Goal: Task Accomplishment & Management: Use online tool/utility

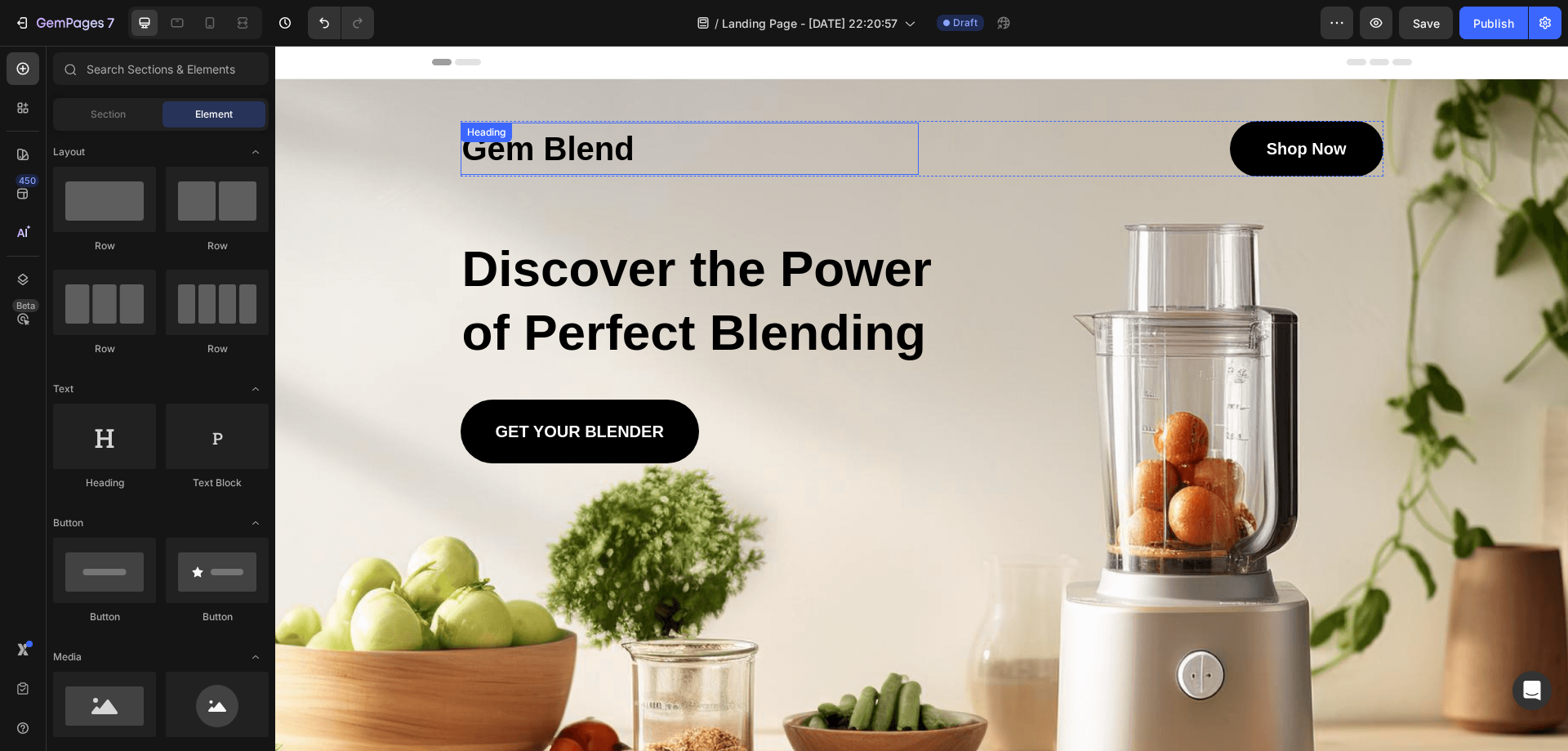
click at [526, 153] on h1 "Gem Blend" at bounding box center [690, 149] width 458 height 52
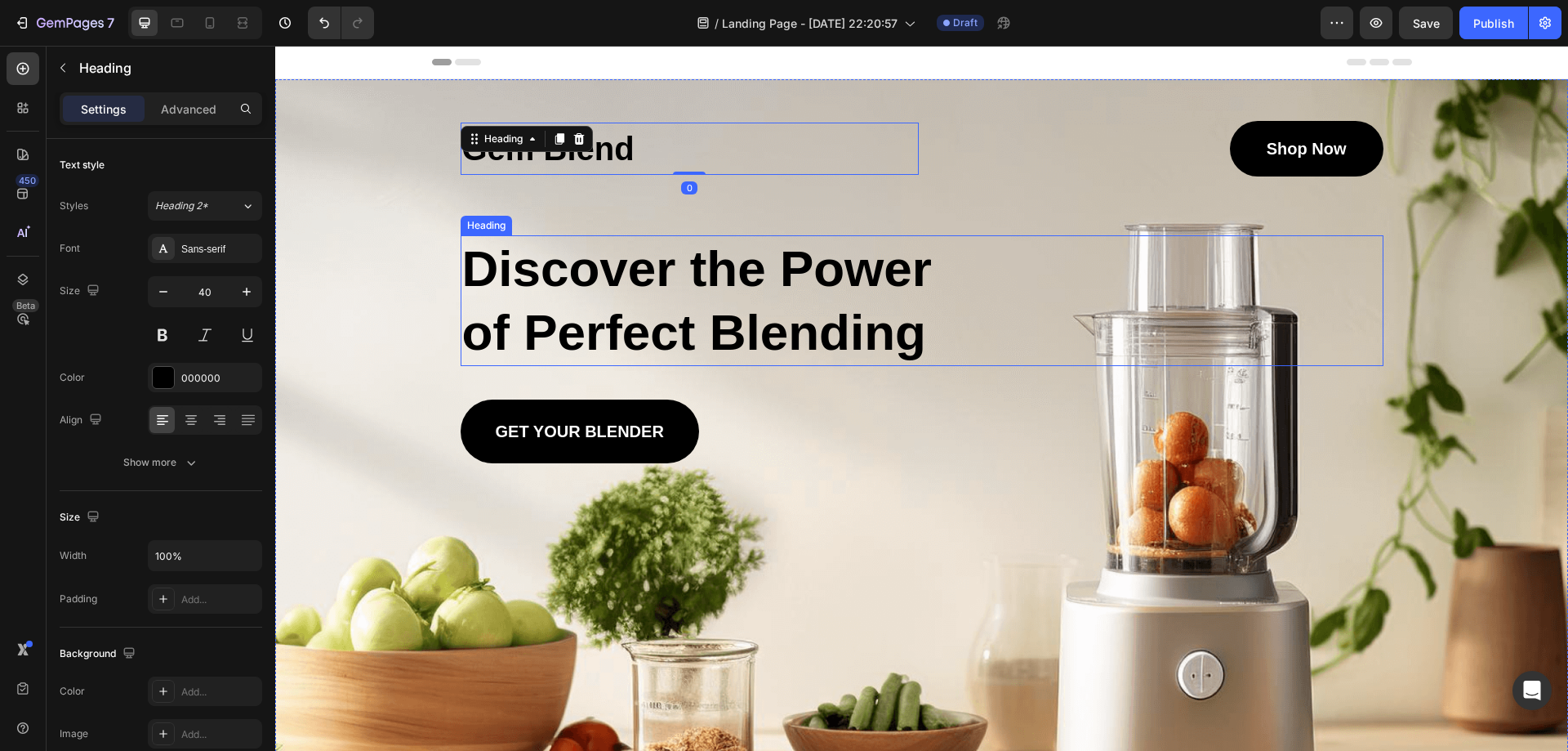
click at [694, 273] on h2 "Discover the Power of Perfect Blending" at bounding box center [713, 301] width 505 height 131
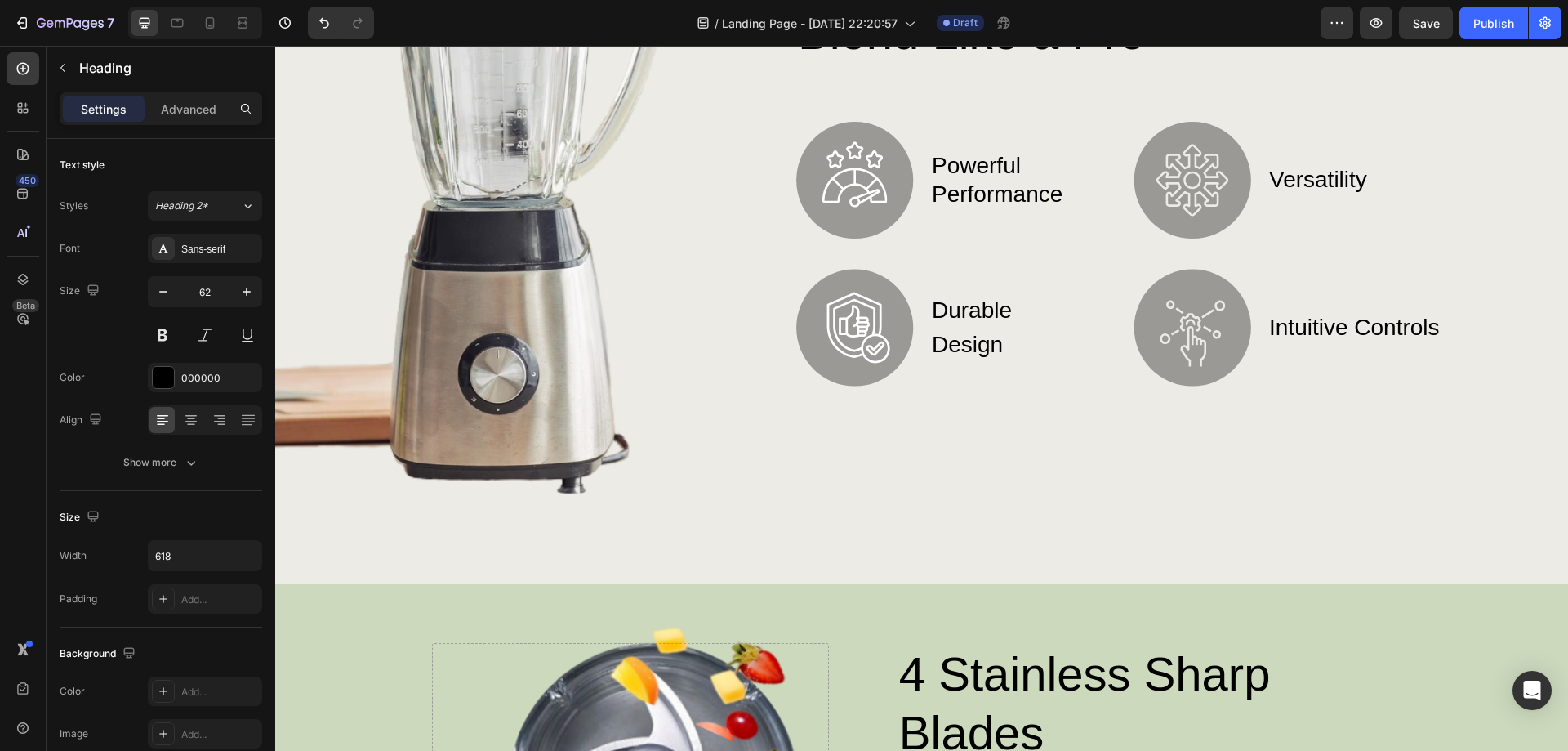
scroll to position [1388, 0]
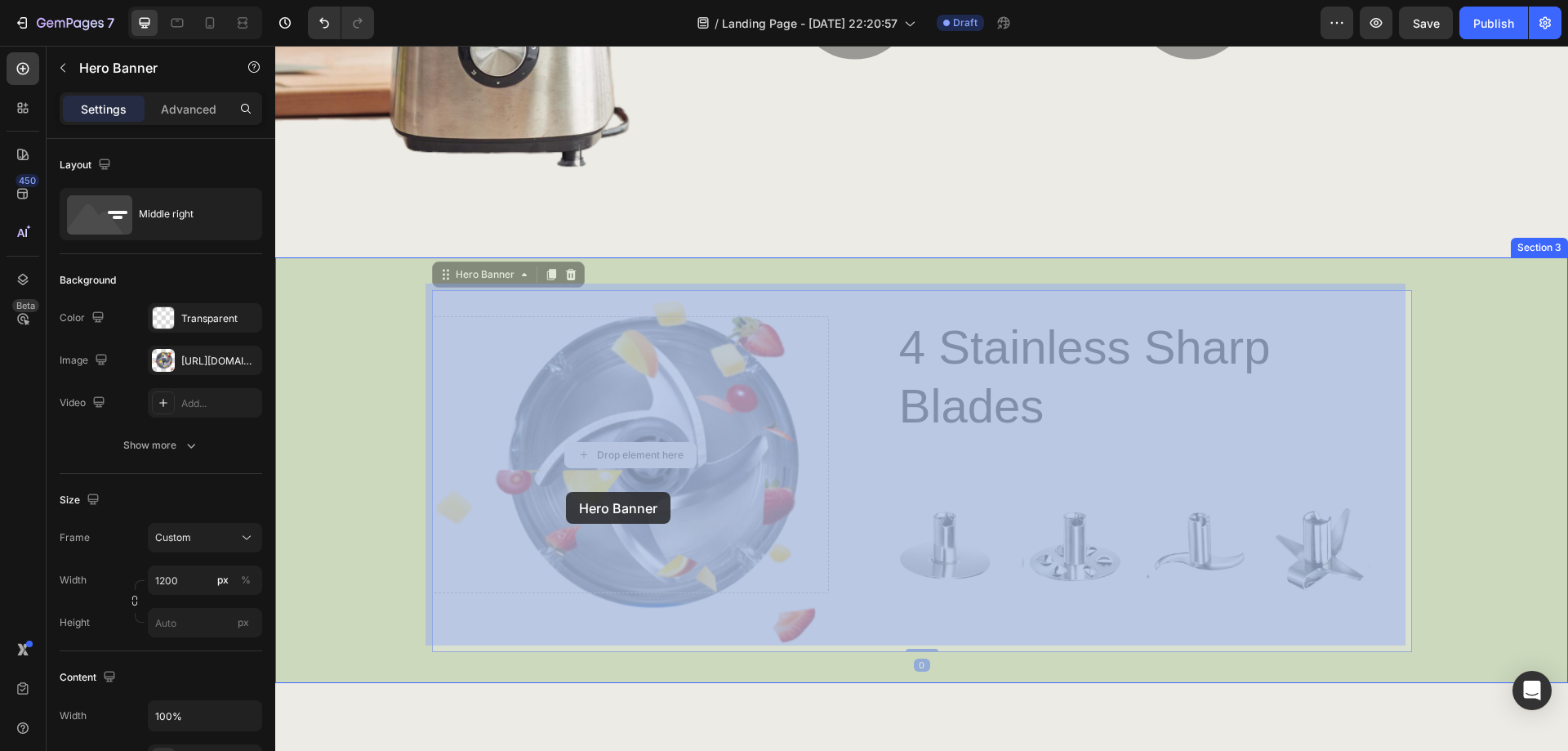
drag, startPoint x: 693, startPoint y: 493, endPoint x: 663, endPoint y: 491, distance: 30.1
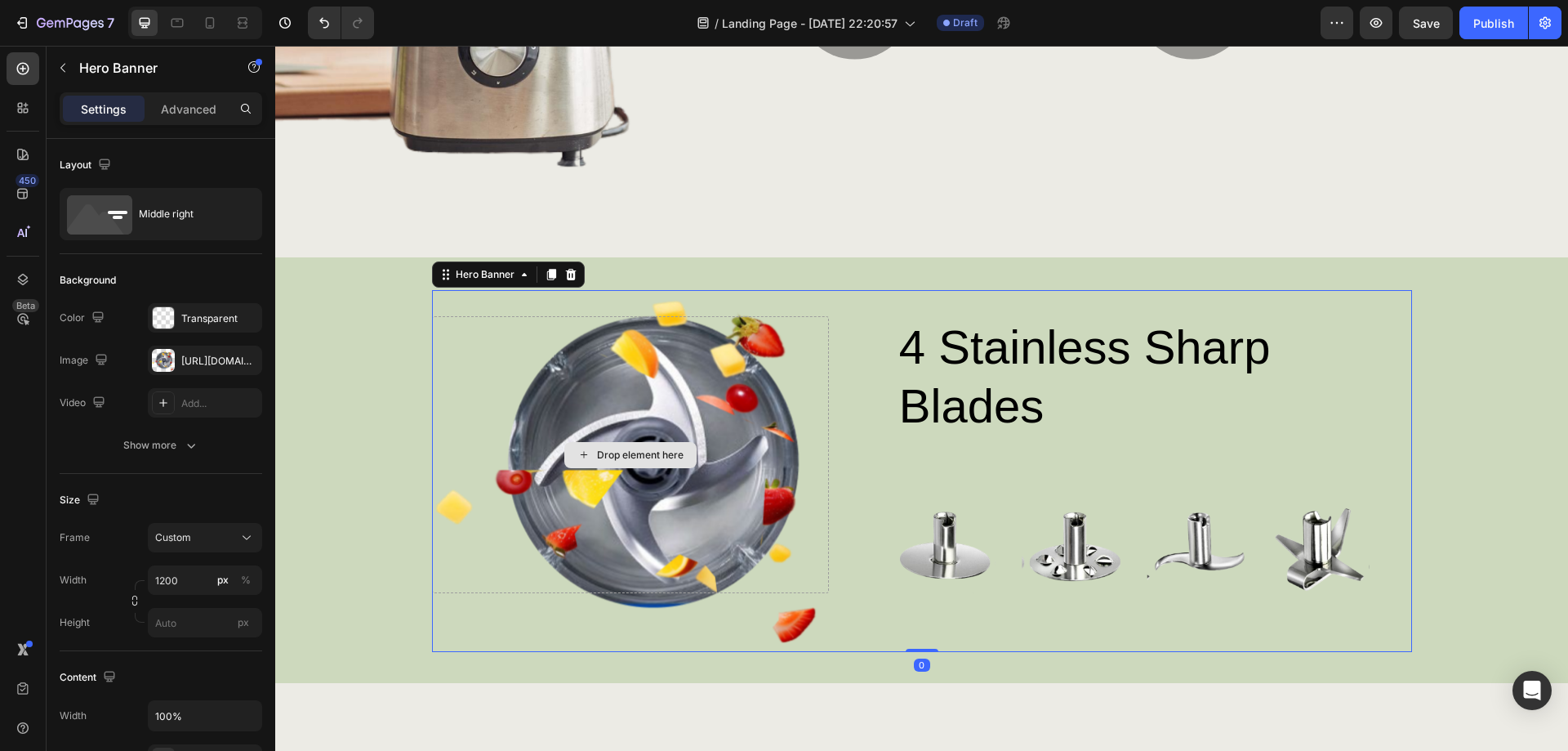
click at [628, 475] on div "Drop element here" at bounding box center [631, 454] width 397 height 277
click at [644, 448] on div "Drop element here" at bounding box center [640, 455] width 87 height 13
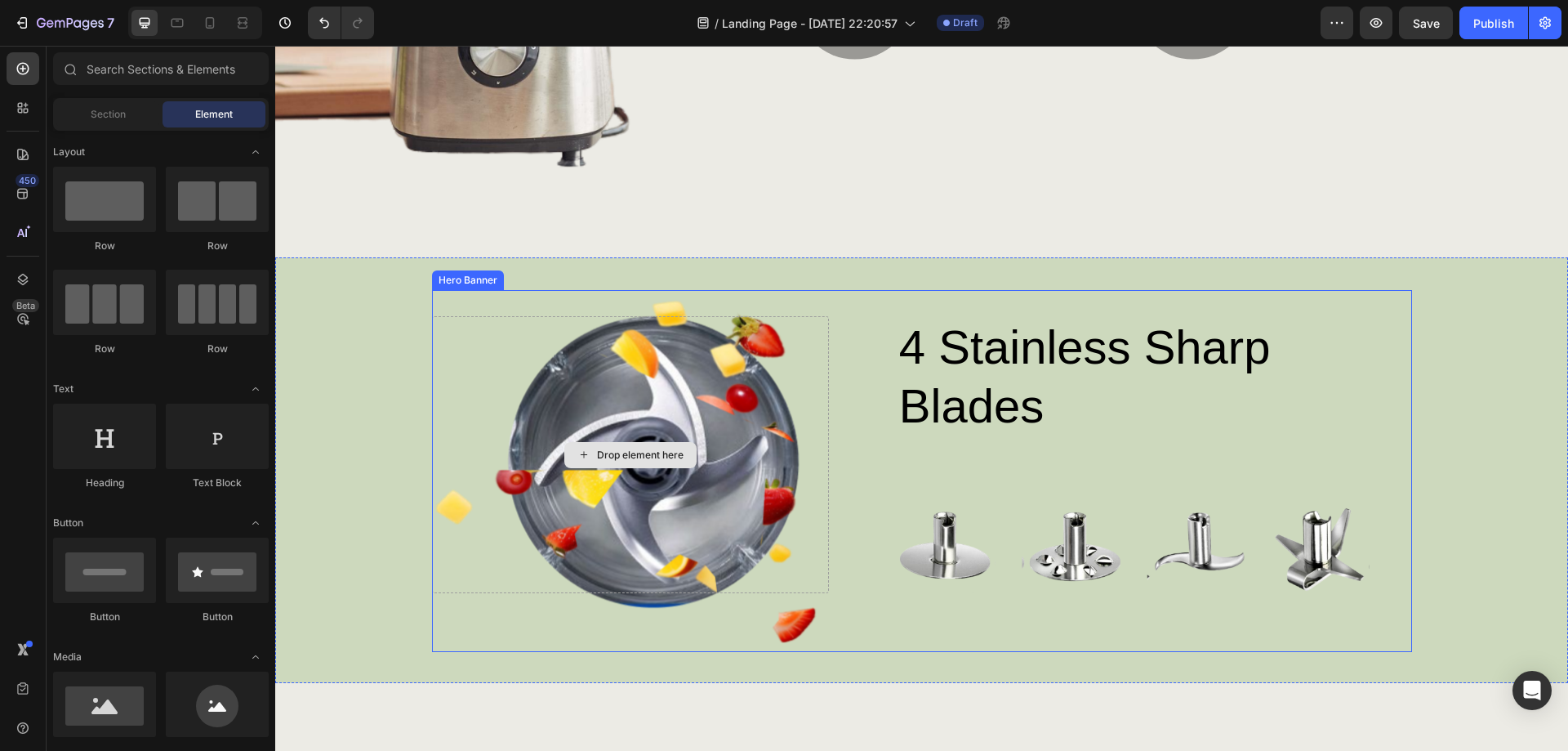
click at [623, 450] on div "Drop element here" at bounding box center [640, 455] width 87 height 13
click at [624, 448] on div "Drop element here" at bounding box center [640, 455] width 87 height 13
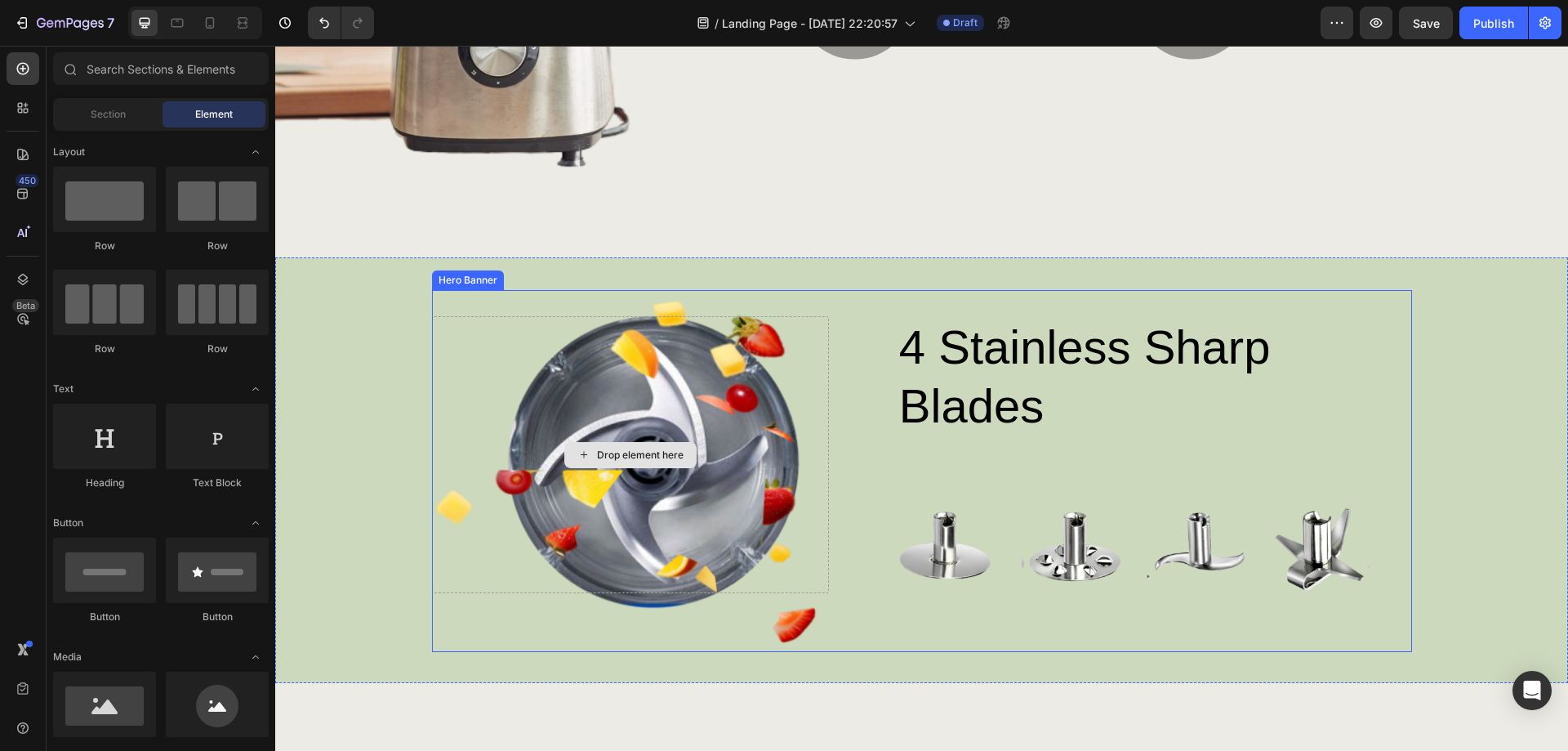
click at [624, 448] on div "Drop element here" at bounding box center [640, 455] width 87 height 13
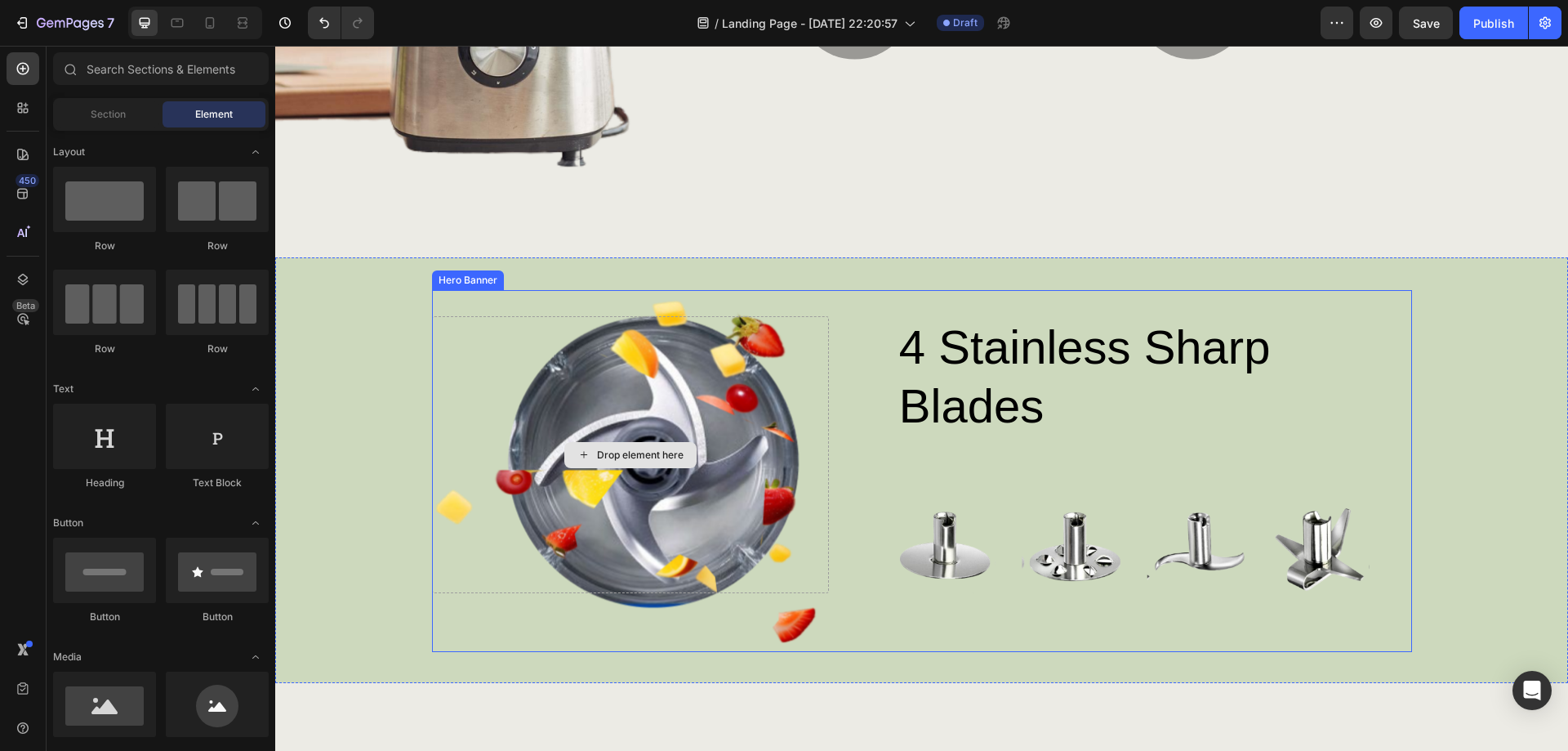
click at [624, 448] on div "Drop element here" at bounding box center [640, 455] width 87 height 13
click at [476, 273] on div "Hero Banner" at bounding box center [467, 280] width 65 height 14
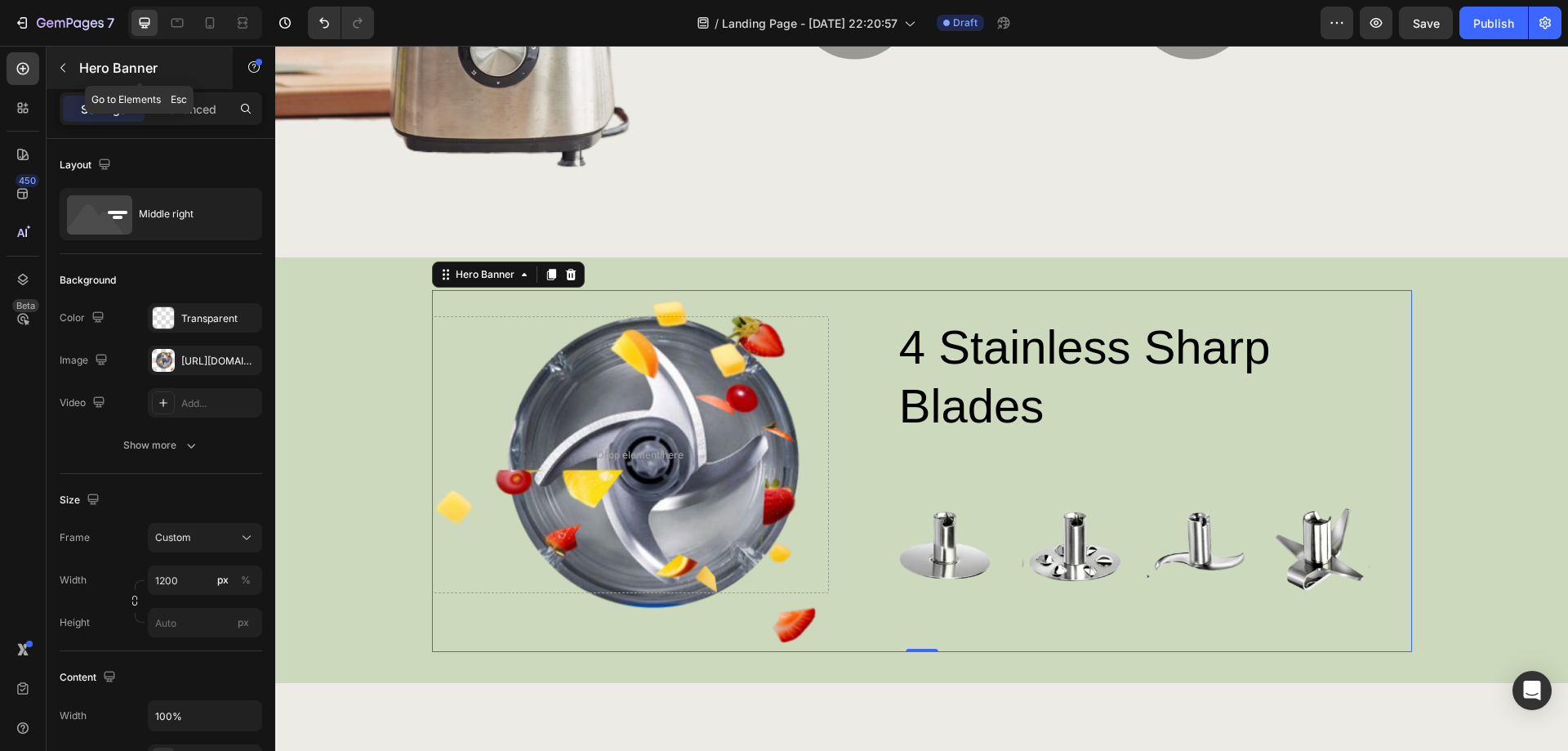
click at [63, 72] on icon "button" at bounding box center [63, 67] width 13 height 13
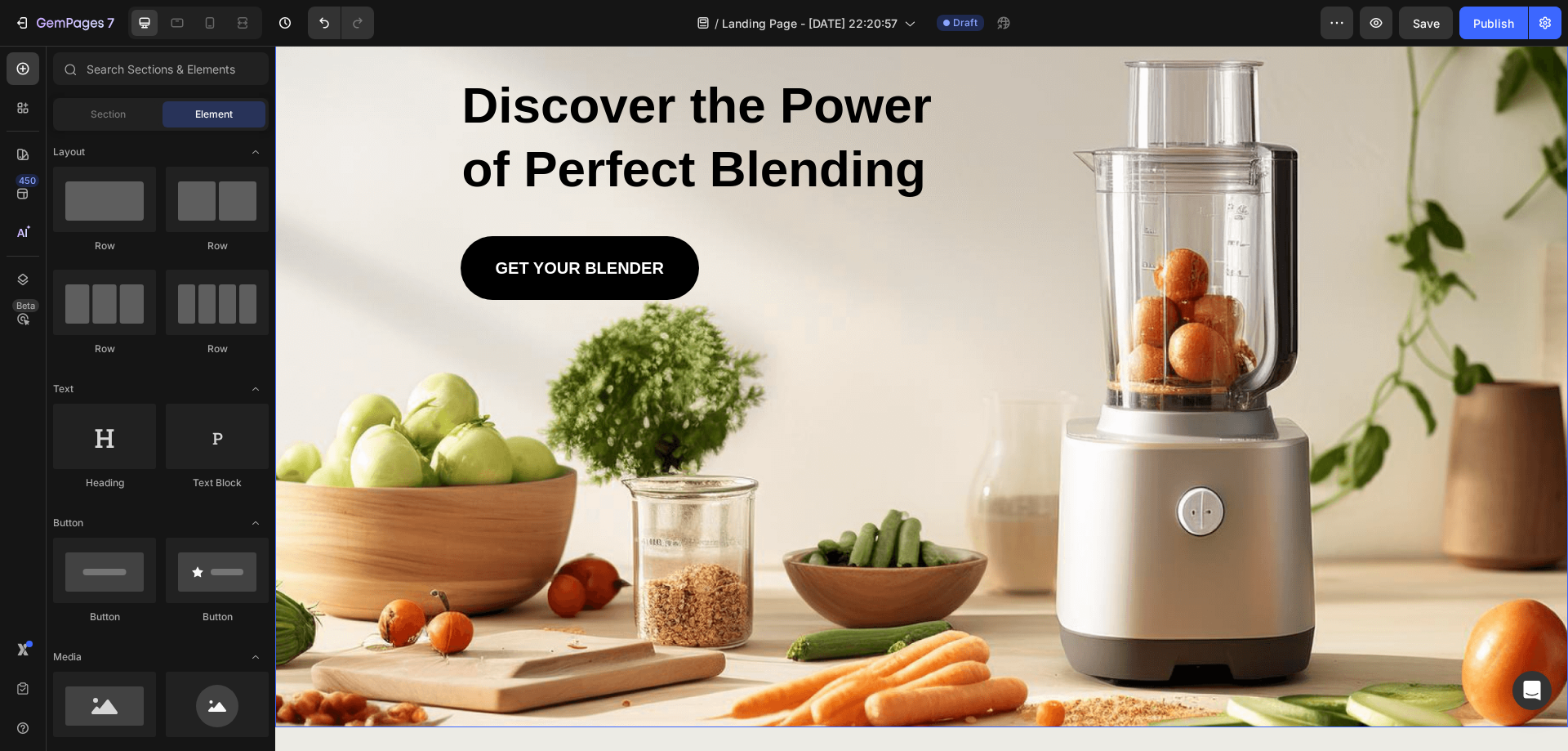
scroll to position [81, 0]
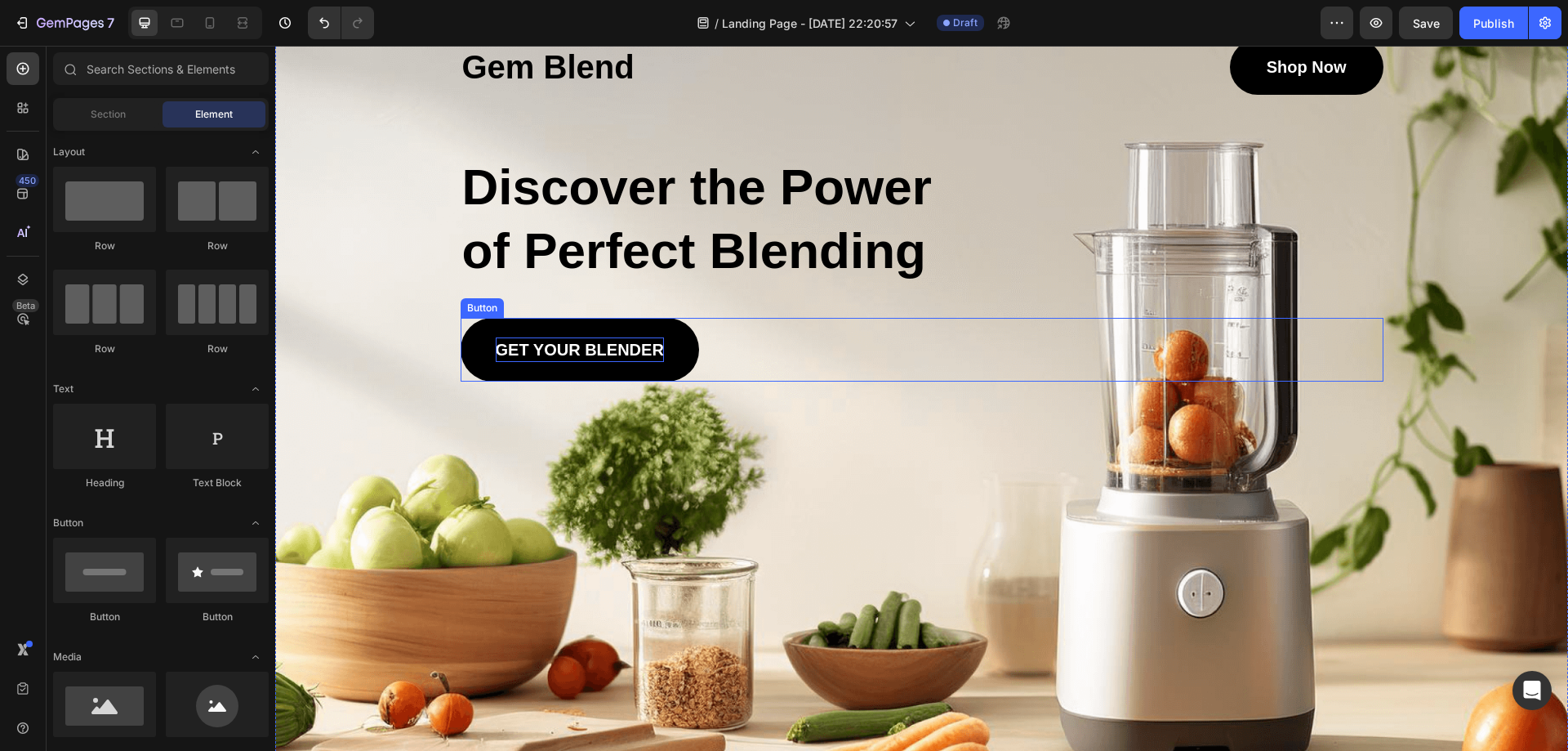
click at [609, 349] on p "GET YOUR BLENDER" at bounding box center [580, 349] width 168 height 24
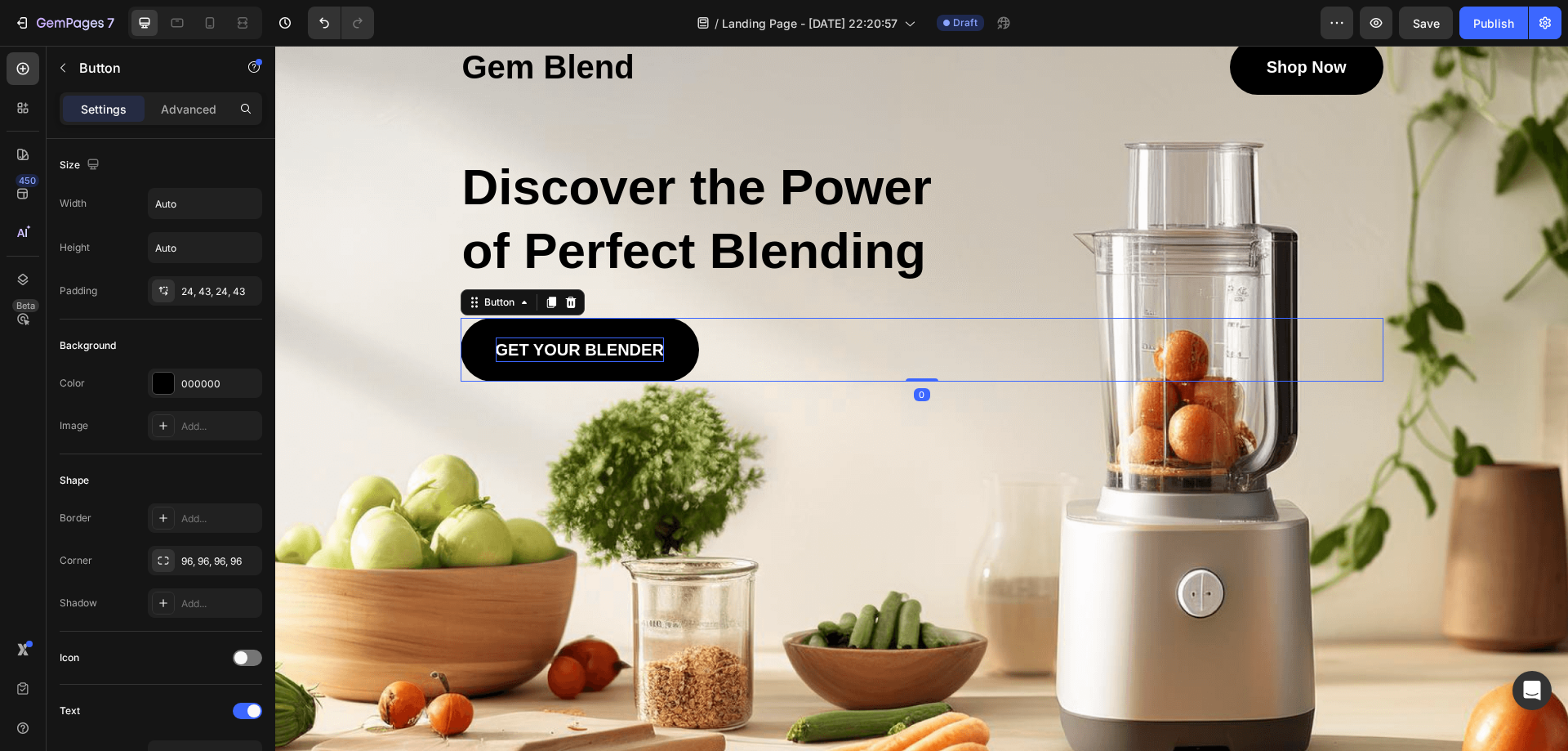
click at [609, 349] on p "GET YOUR BLENDER" at bounding box center [580, 349] width 168 height 24
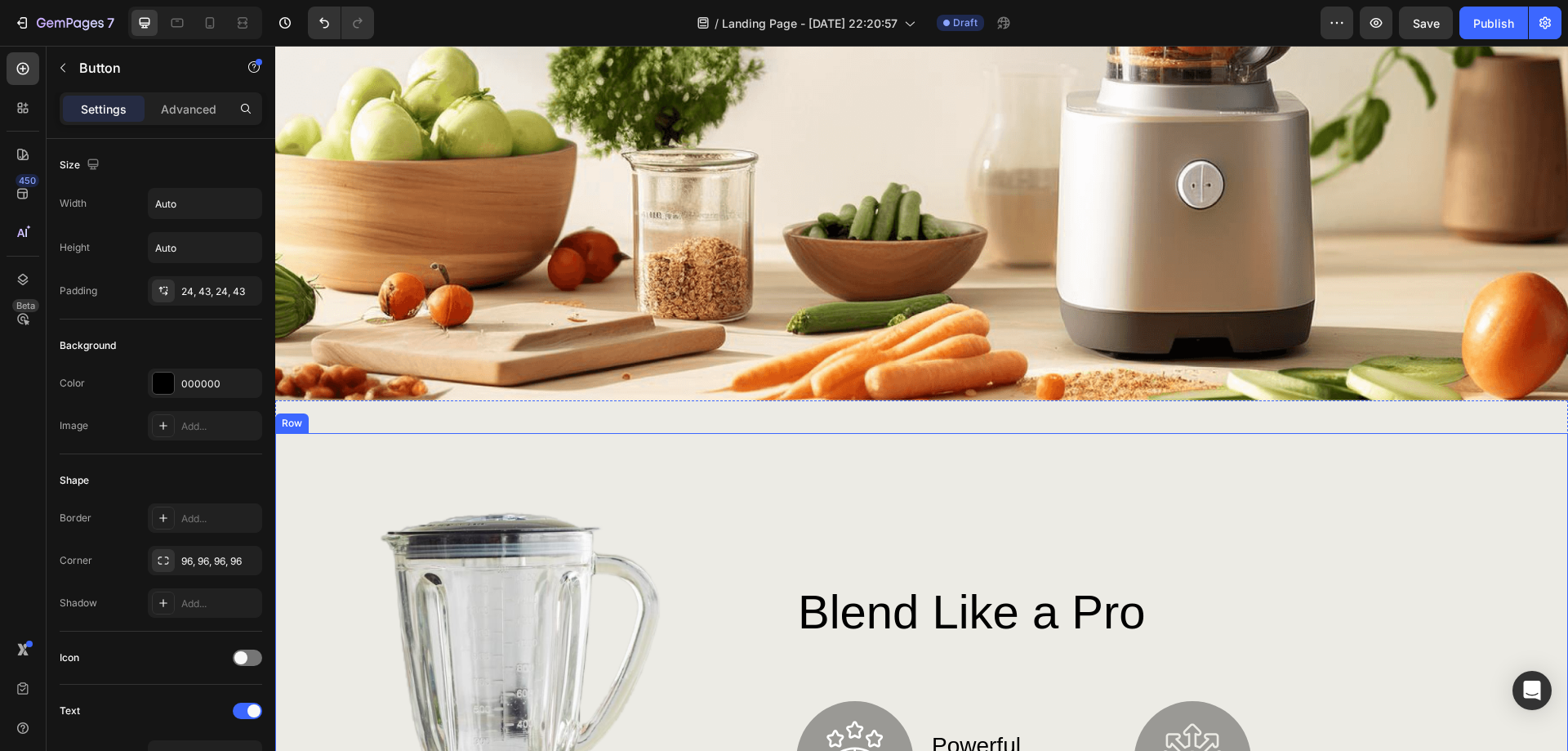
scroll to position [735, 0]
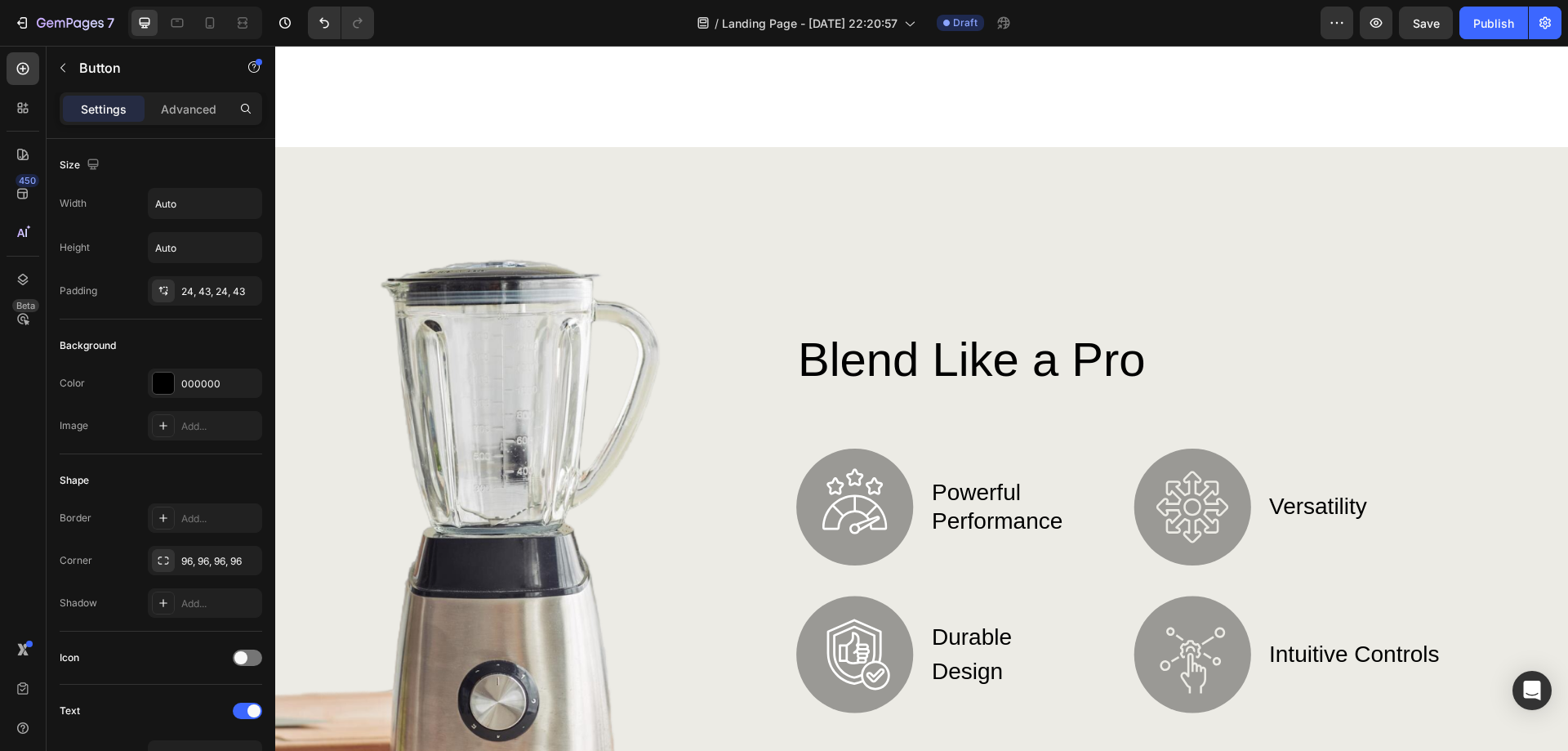
type input "16"
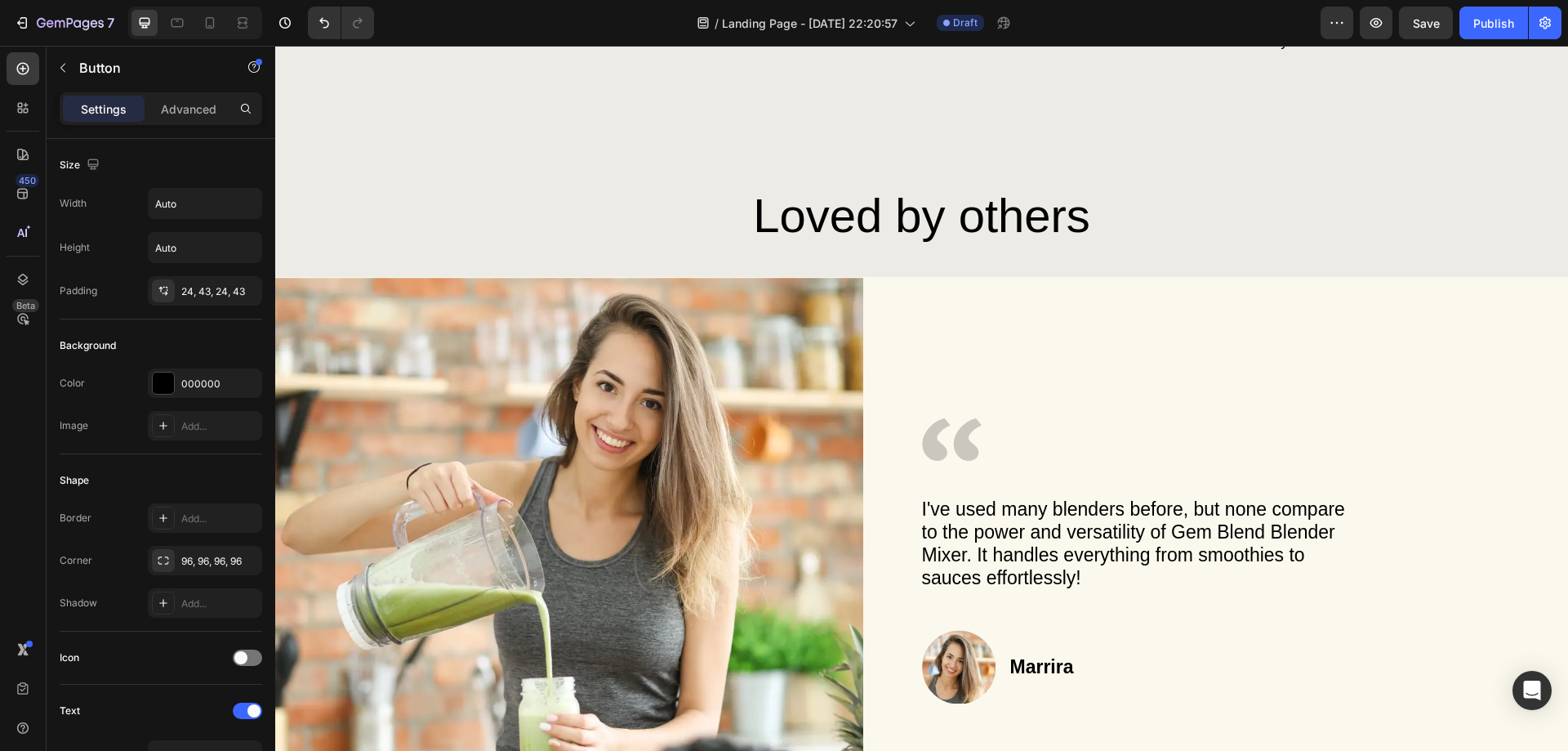
scroll to position [3758, 0]
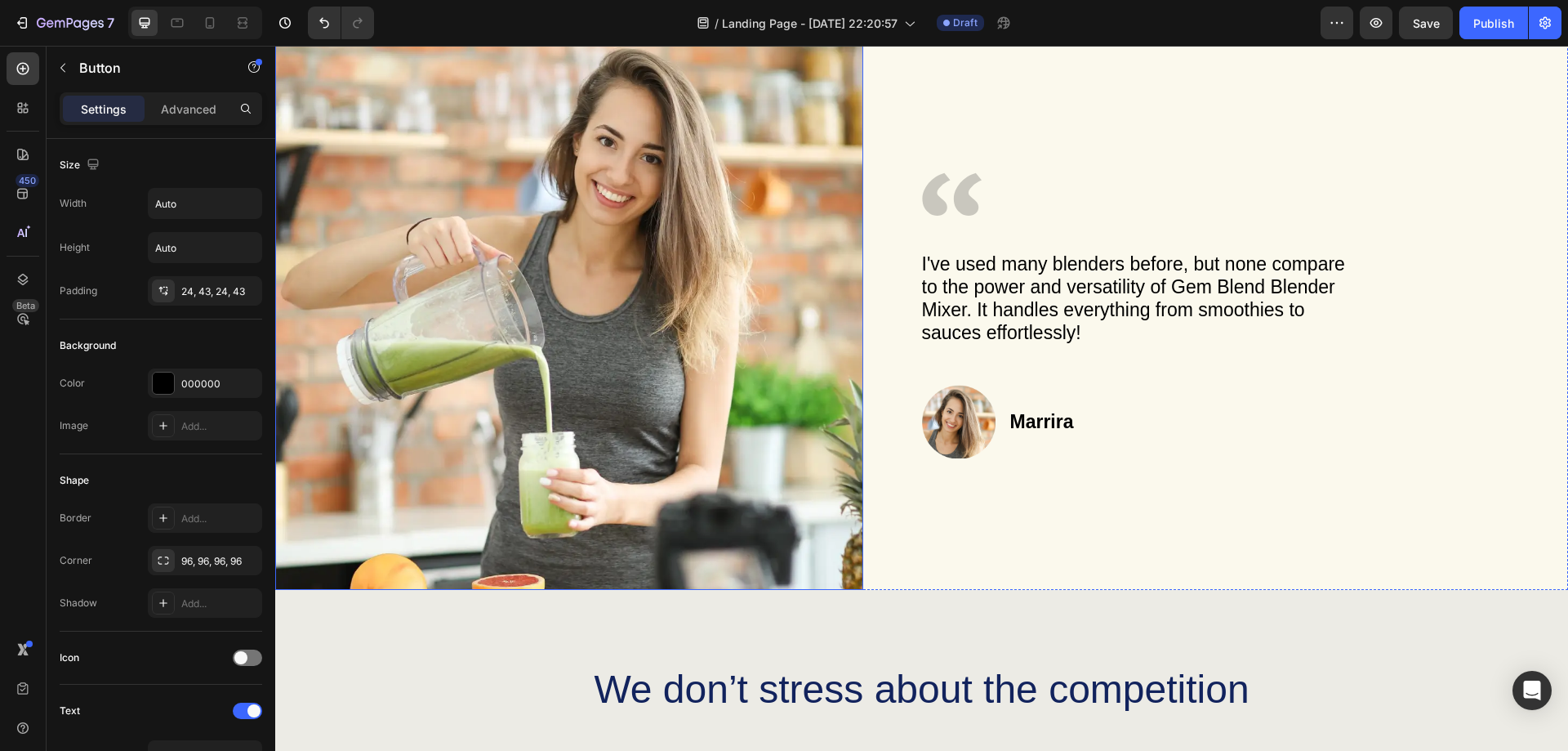
click at [584, 534] on img at bounding box center [569, 311] width 588 height 558
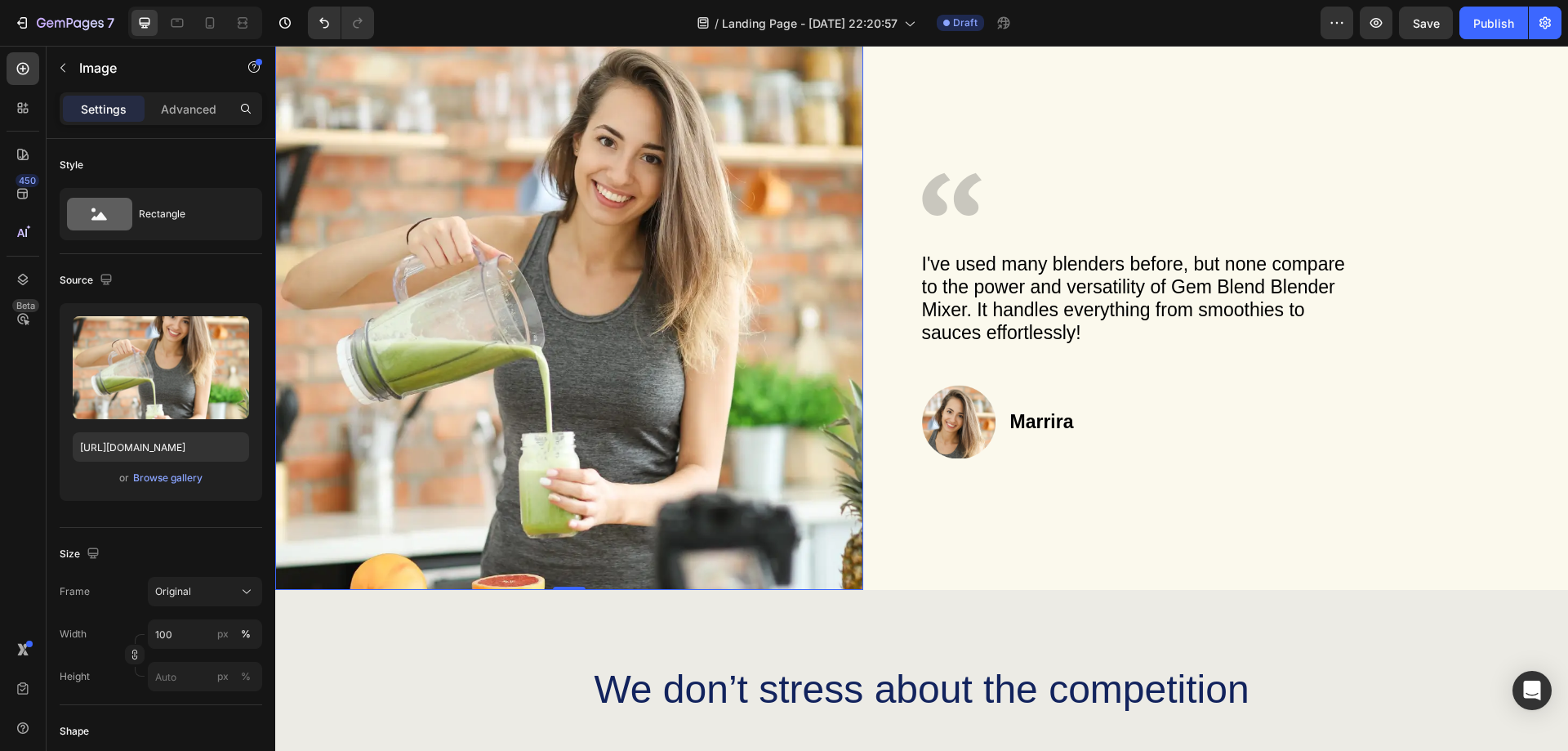
click at [304, 23] on div "Image" at bounding box center [312, 16] width 35 height 14
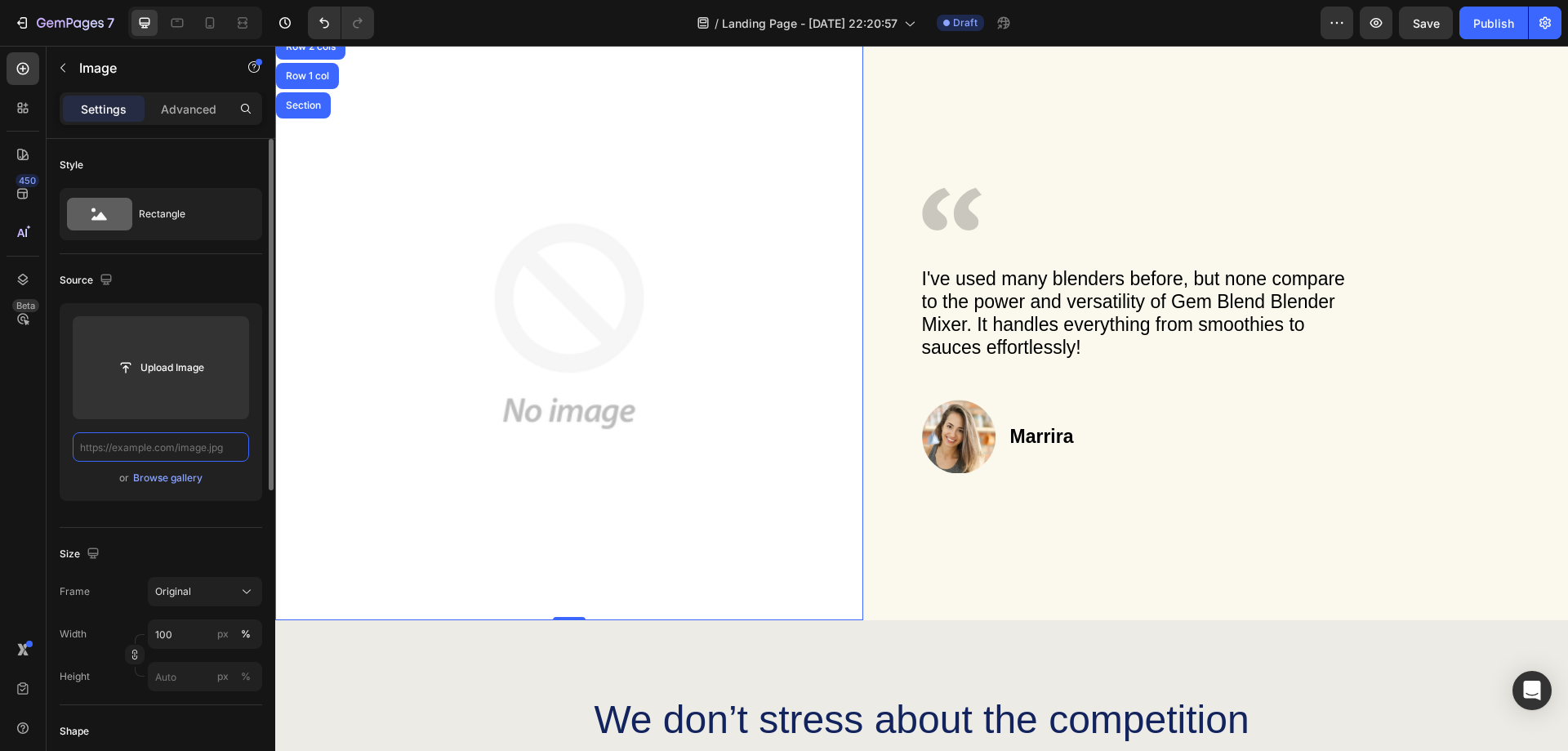
scroll to position [0, 0]
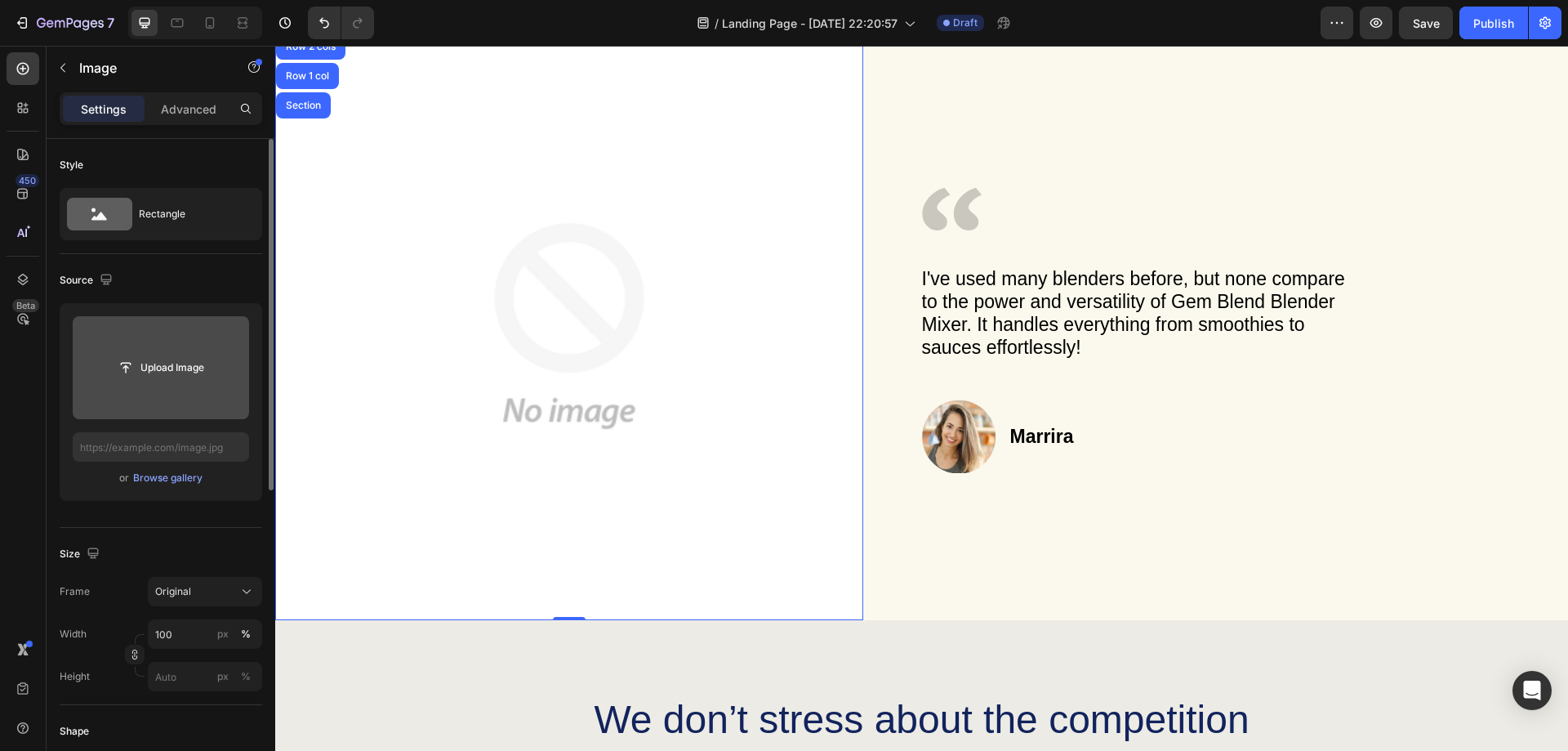
click at [146, 372] on input "file" at bounding box center [161, 367] width 113 height 28
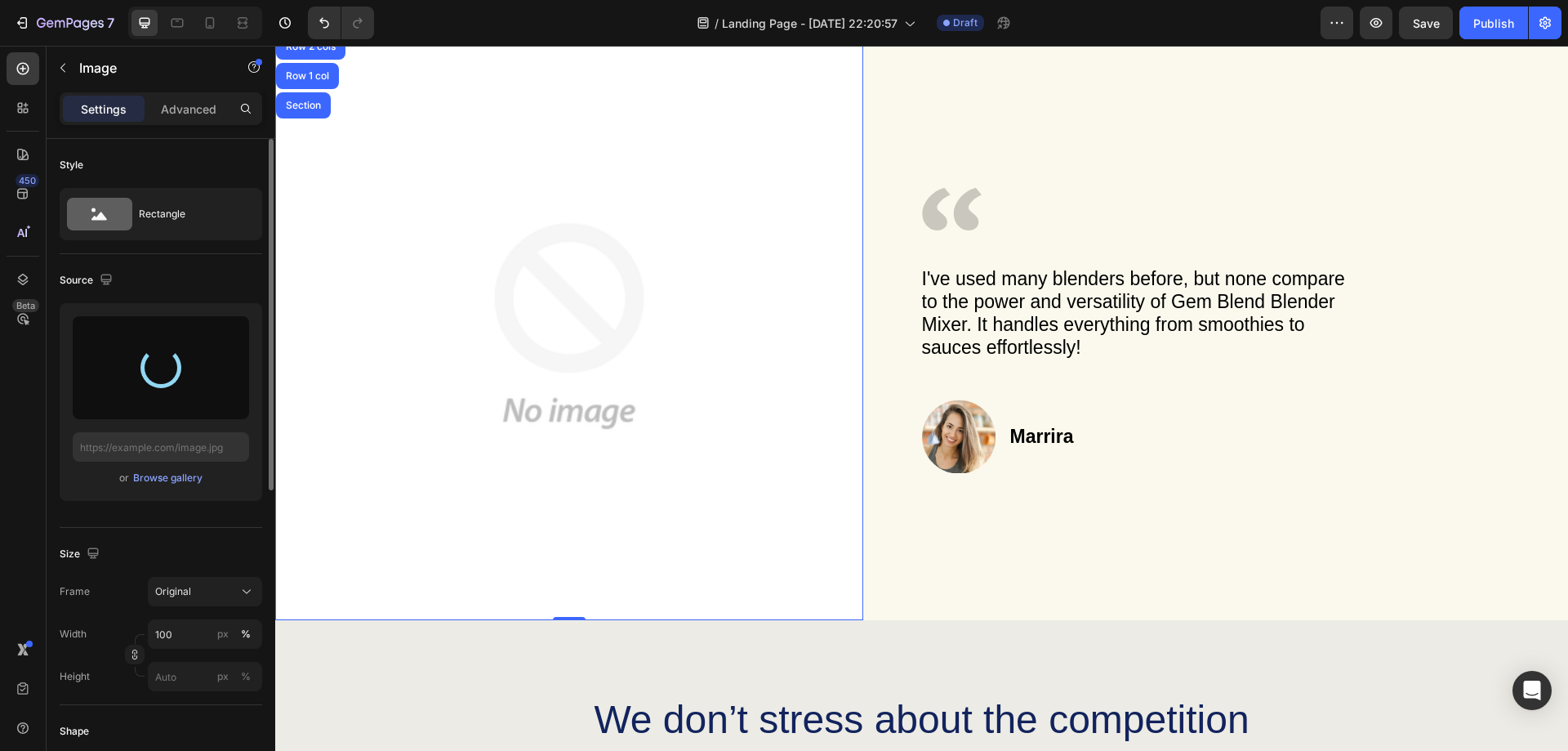
type input "[URL][DOMAIN_NAME]"
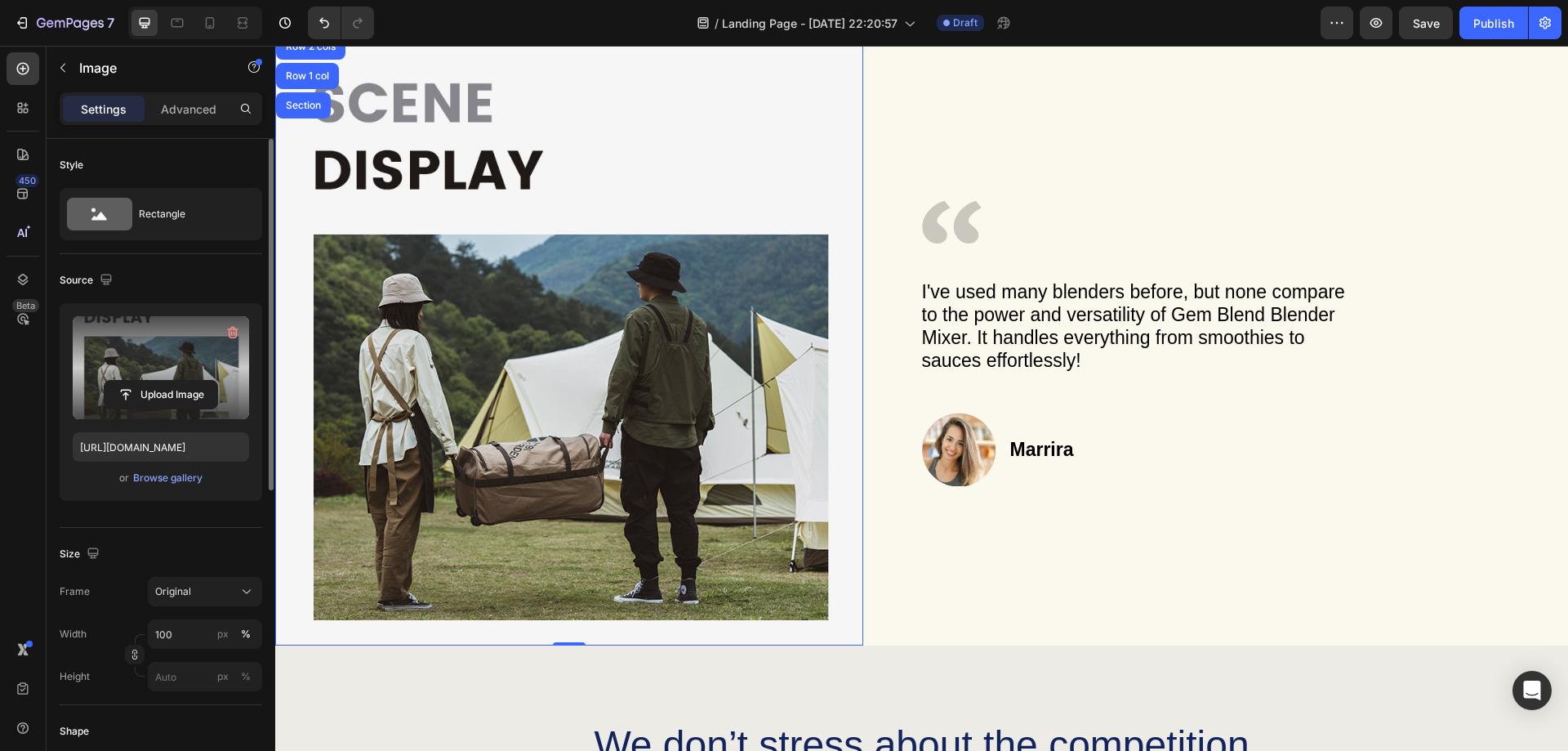
click at [436, 219] on img at bounding box center [569, 338] width 588 height 612
click at [435, 299] on img at bounding box center [569, 338] width 588 height 612
click at [173, 373] on label at bounding box center [160, 367] width 176 height 103
click at [173, 380] on input "file" at bounding box center [161, 394] width 113 height 28
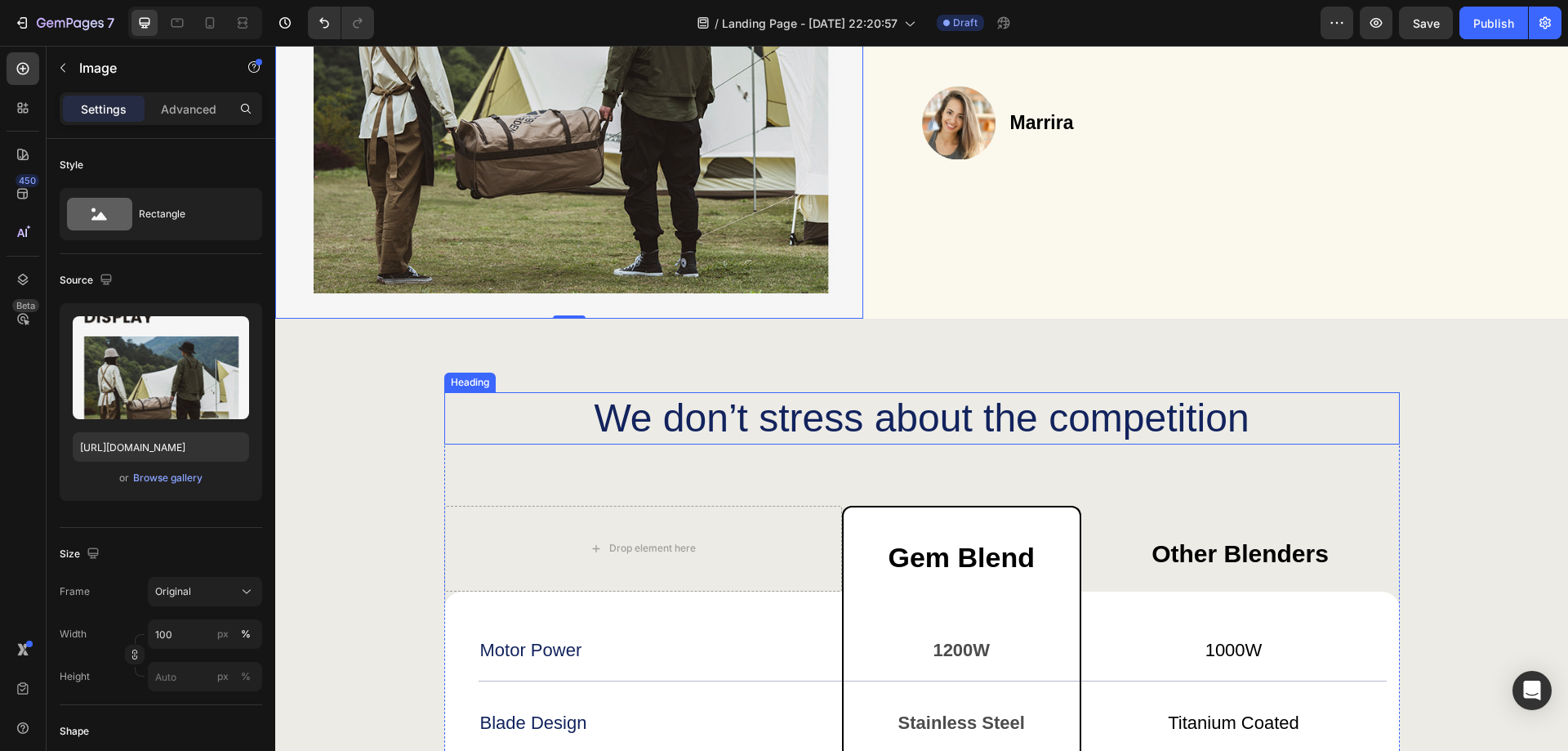
scroll to position [4247, 0]
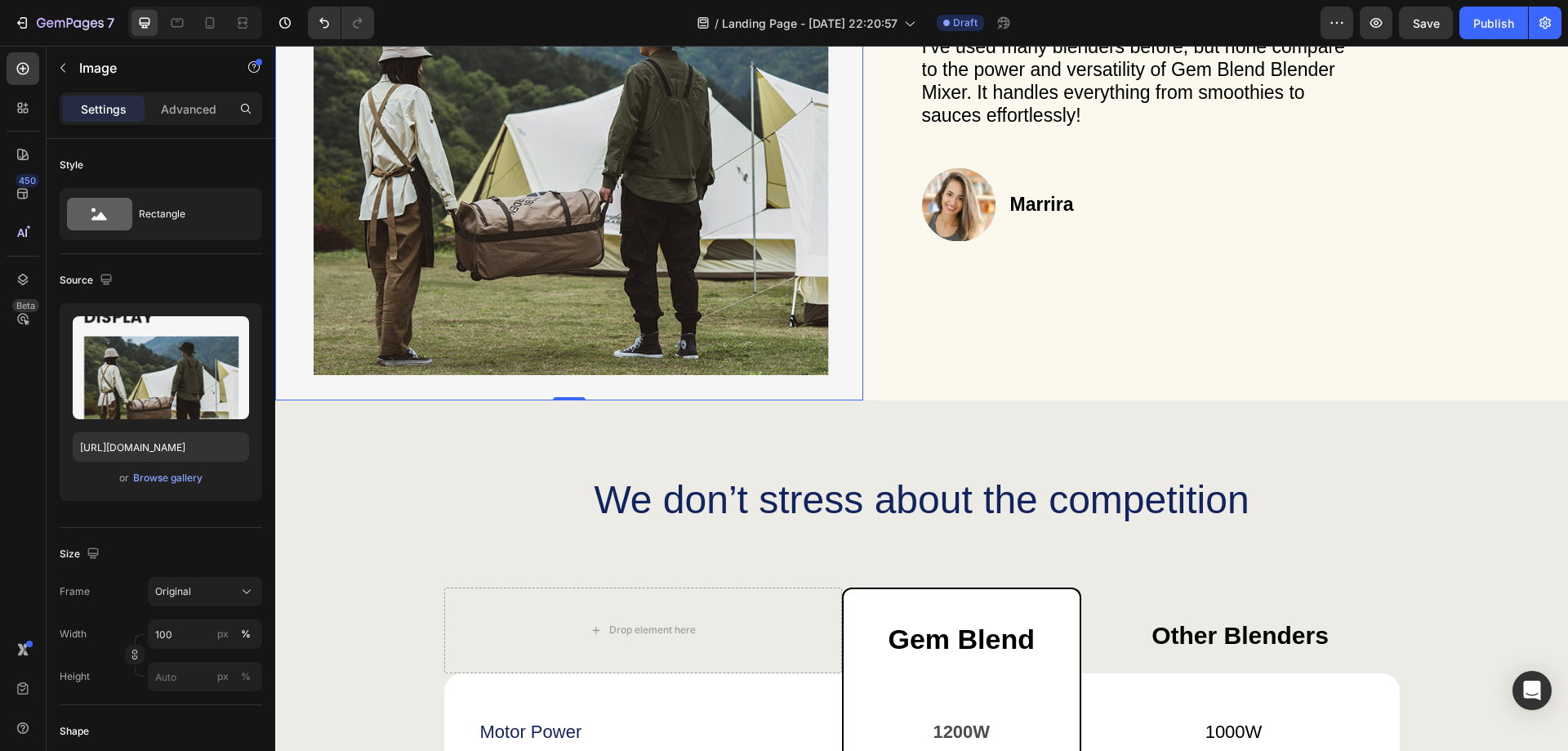
click at [545, 248] on img at bounding box center [569, 93] width 588 height 612
click at [546, 248] on img at bounding box center [569, 93] width 588 height 612
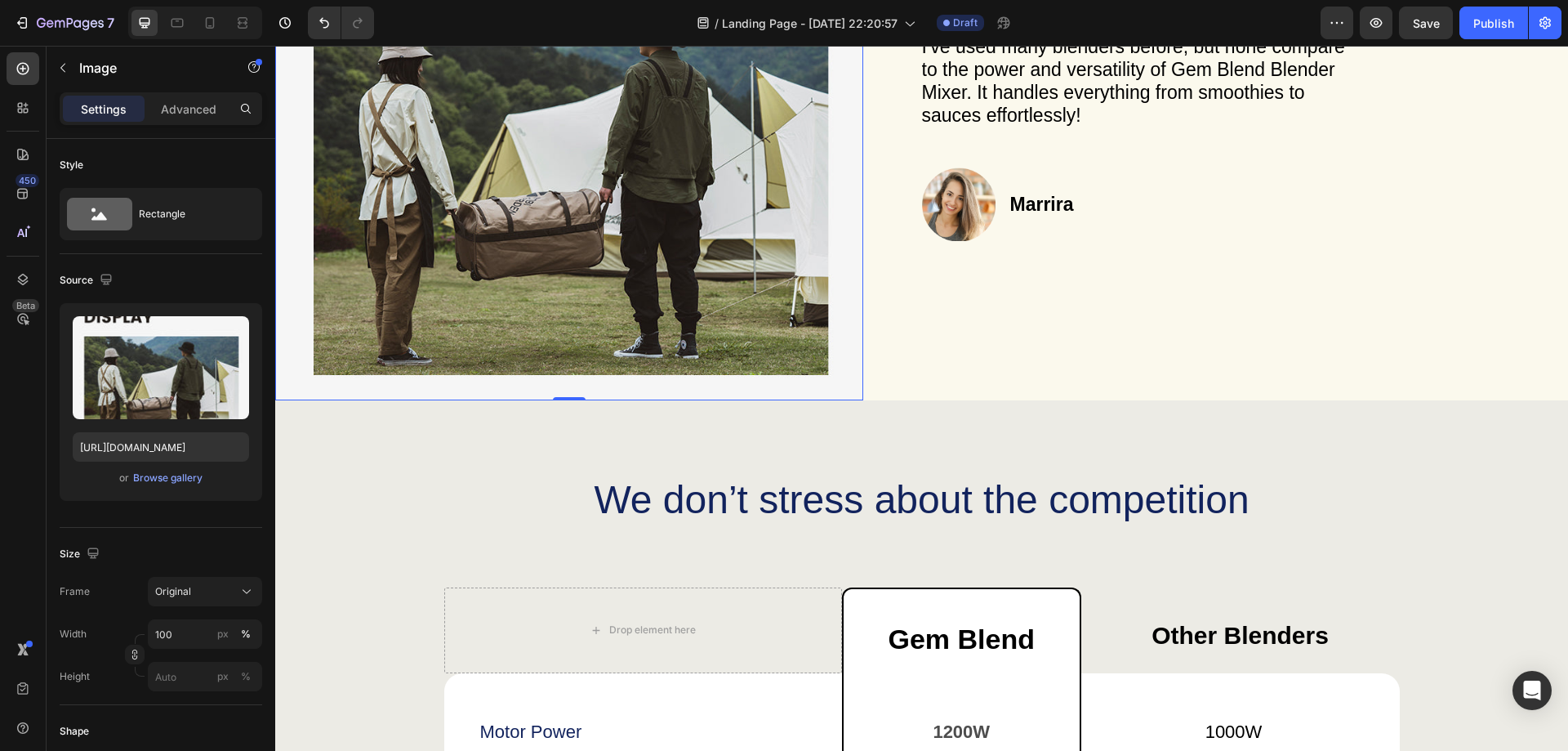
click at [546, 248] on img at bounding box center [569, 93] width 588 height 612
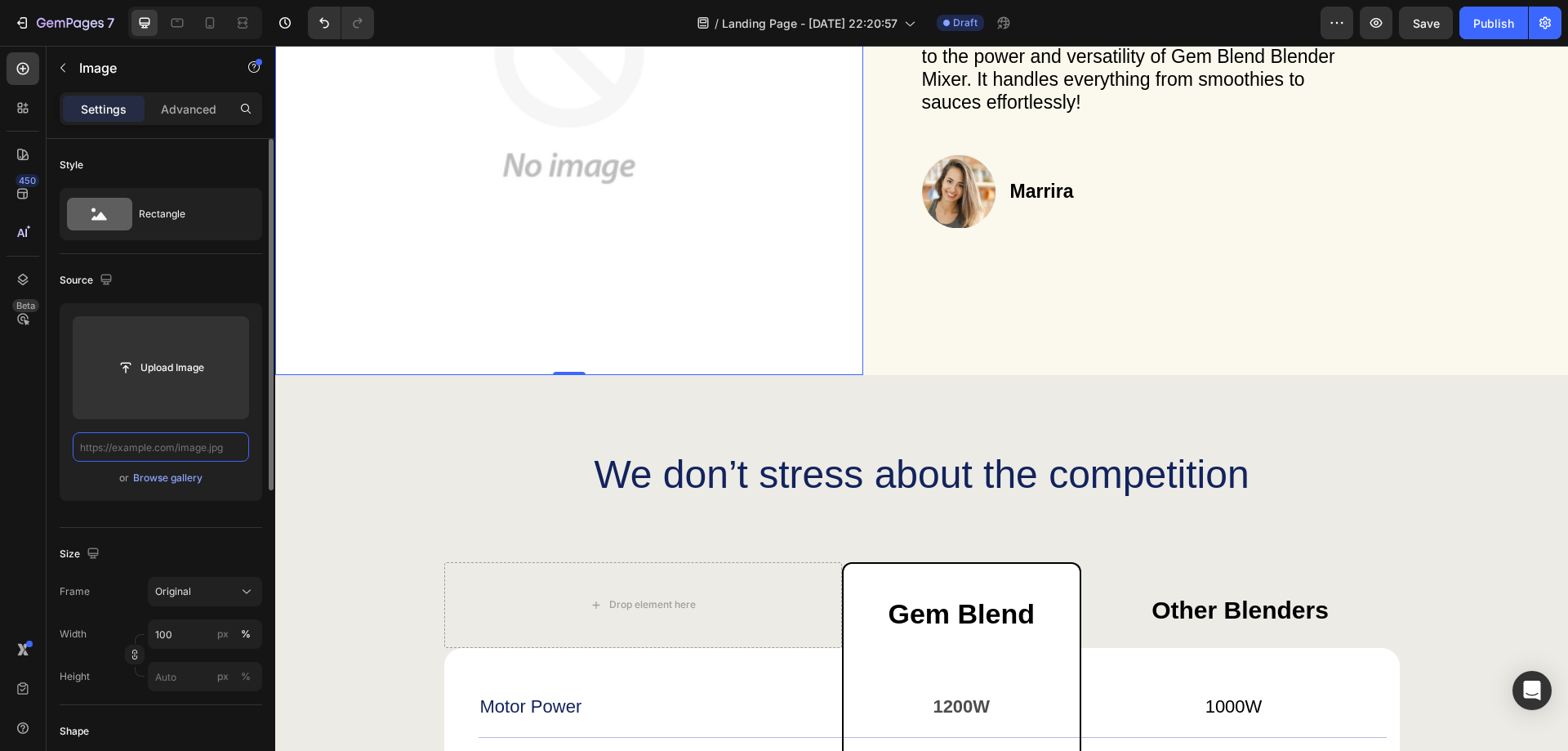
scroll to position [0, 0]
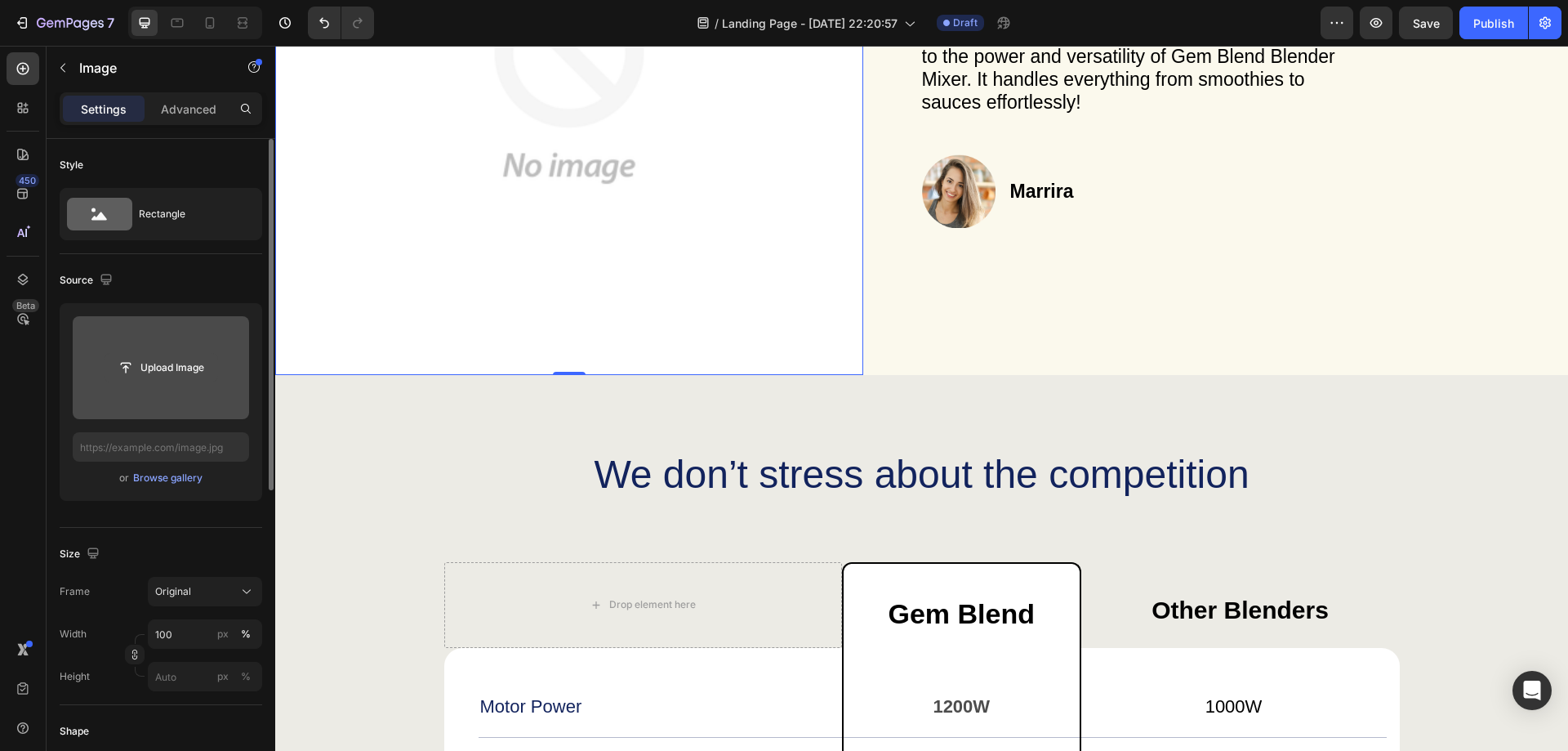
click at [154, 368] on input "file" at bounding box center [161, 367] width 113 height 28
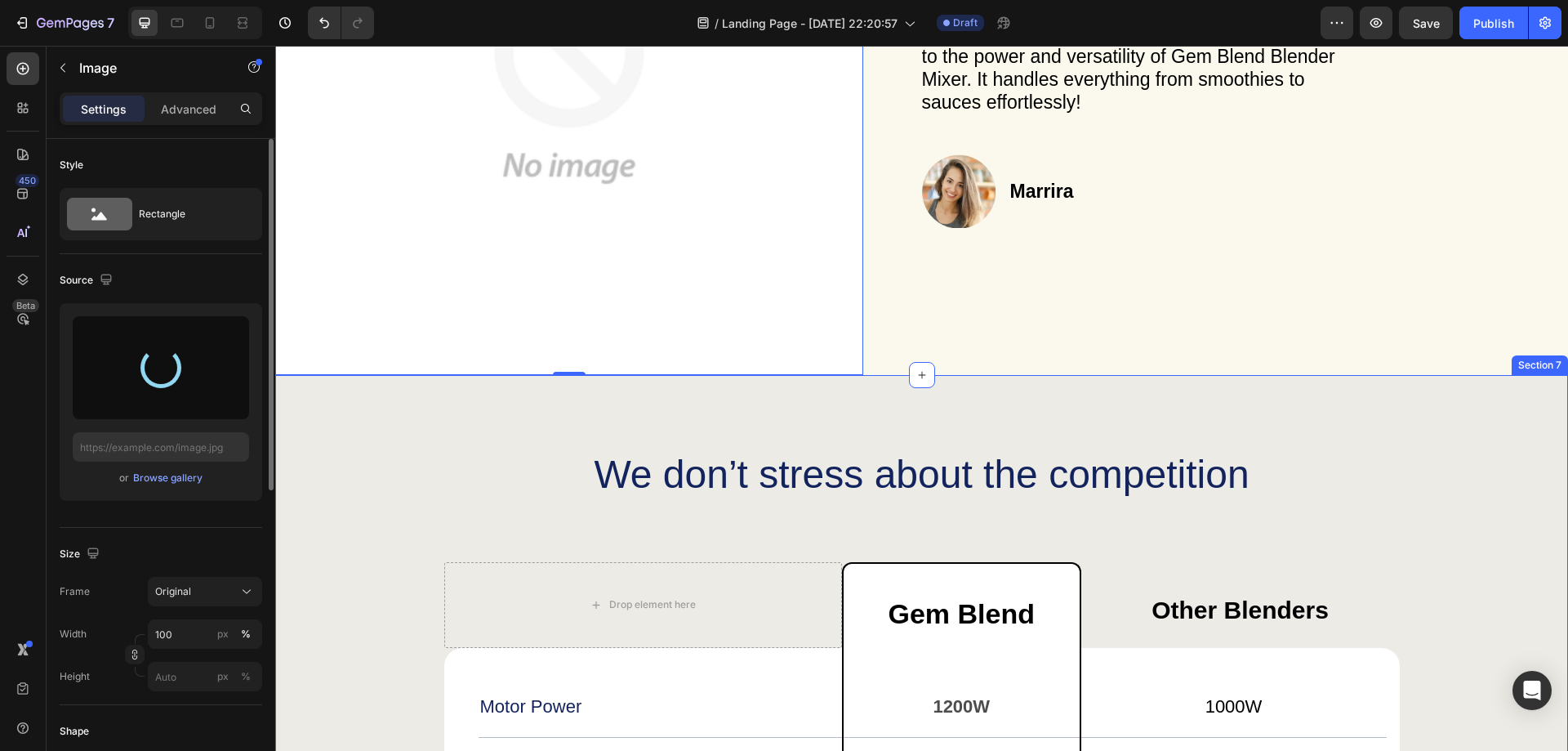
type input "[URL][DOMAIN_NAME]"
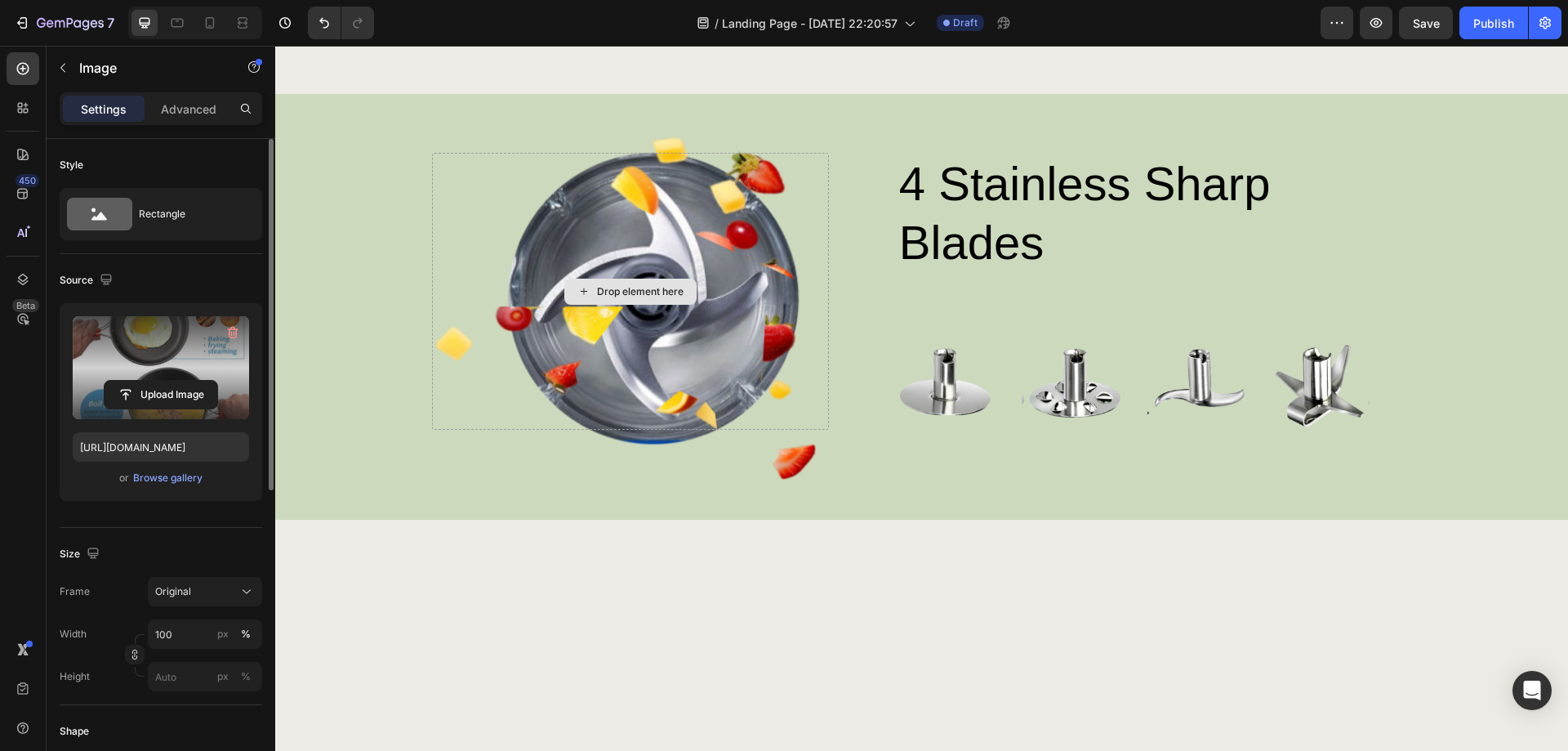
scroll to position [1307, 0]
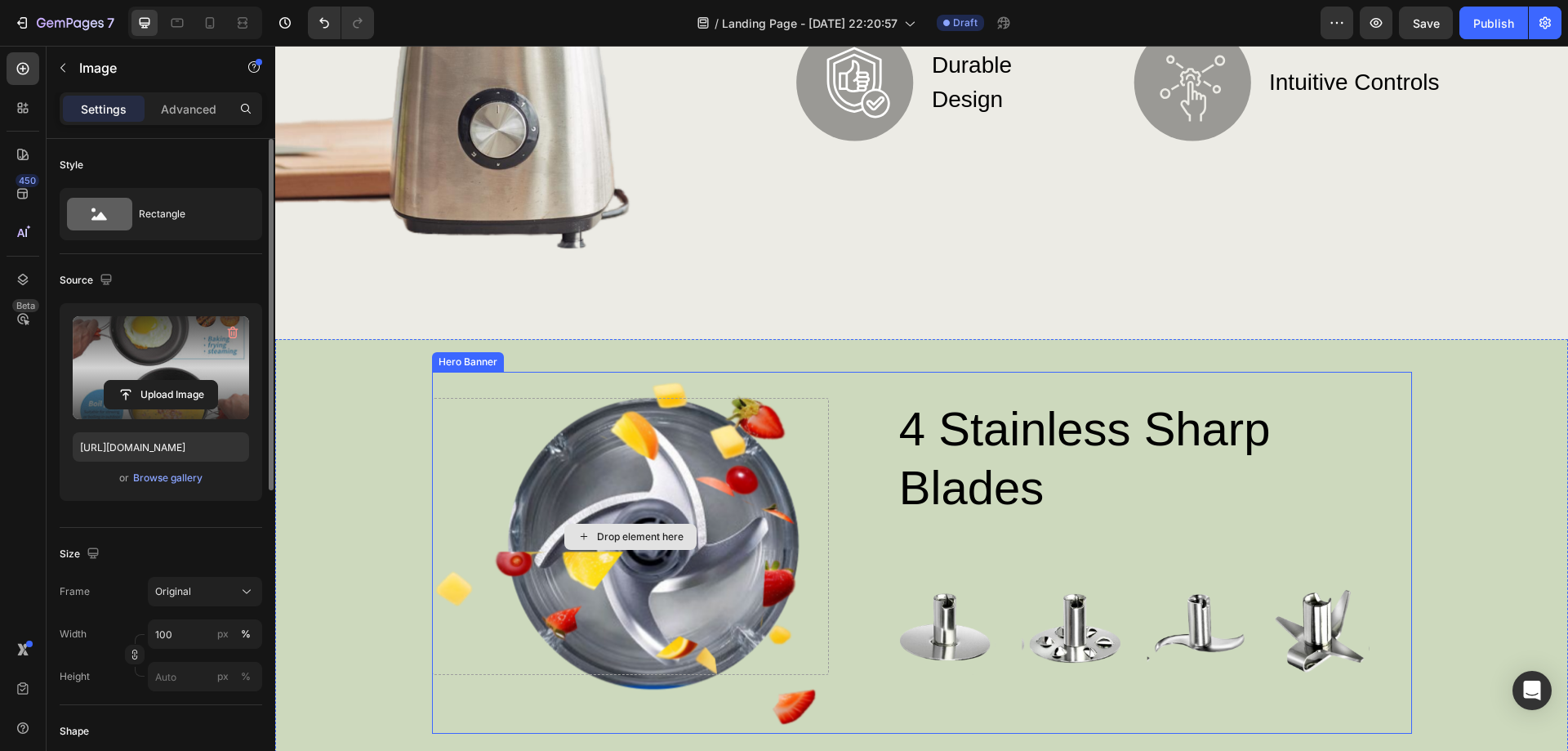
click at [597, 530] on div "Drop element here" at bounding box center [640, 536] width 87 height 13
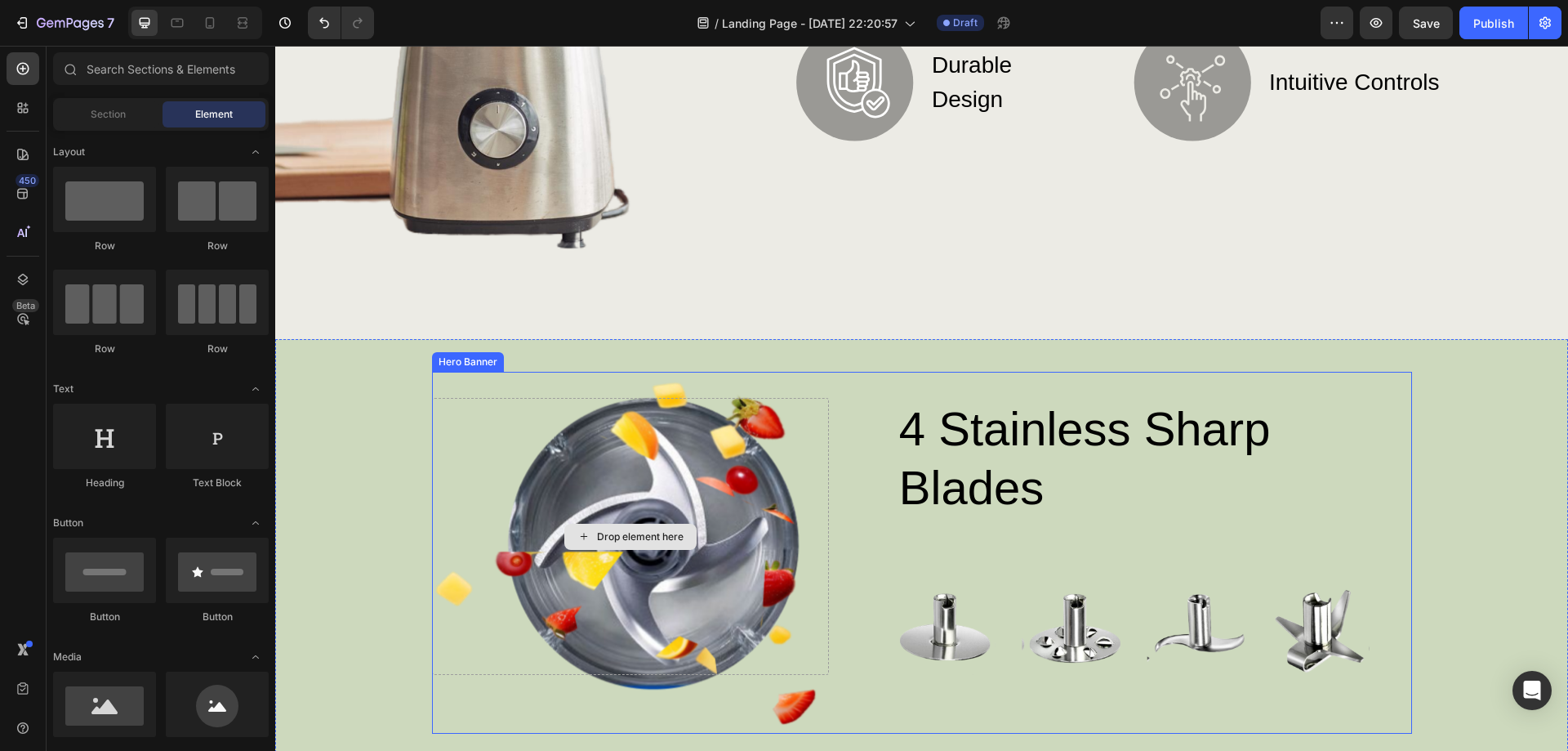
click at [623, 533] on div "Drop element here" at bounding box center [640, 536] width 87 height 13
click at [577, 535] on icon at bounding box center [584, 536] width 13 height 14
click at [581, 529] on icon at bounding box center [584, 536] width 13 height 14
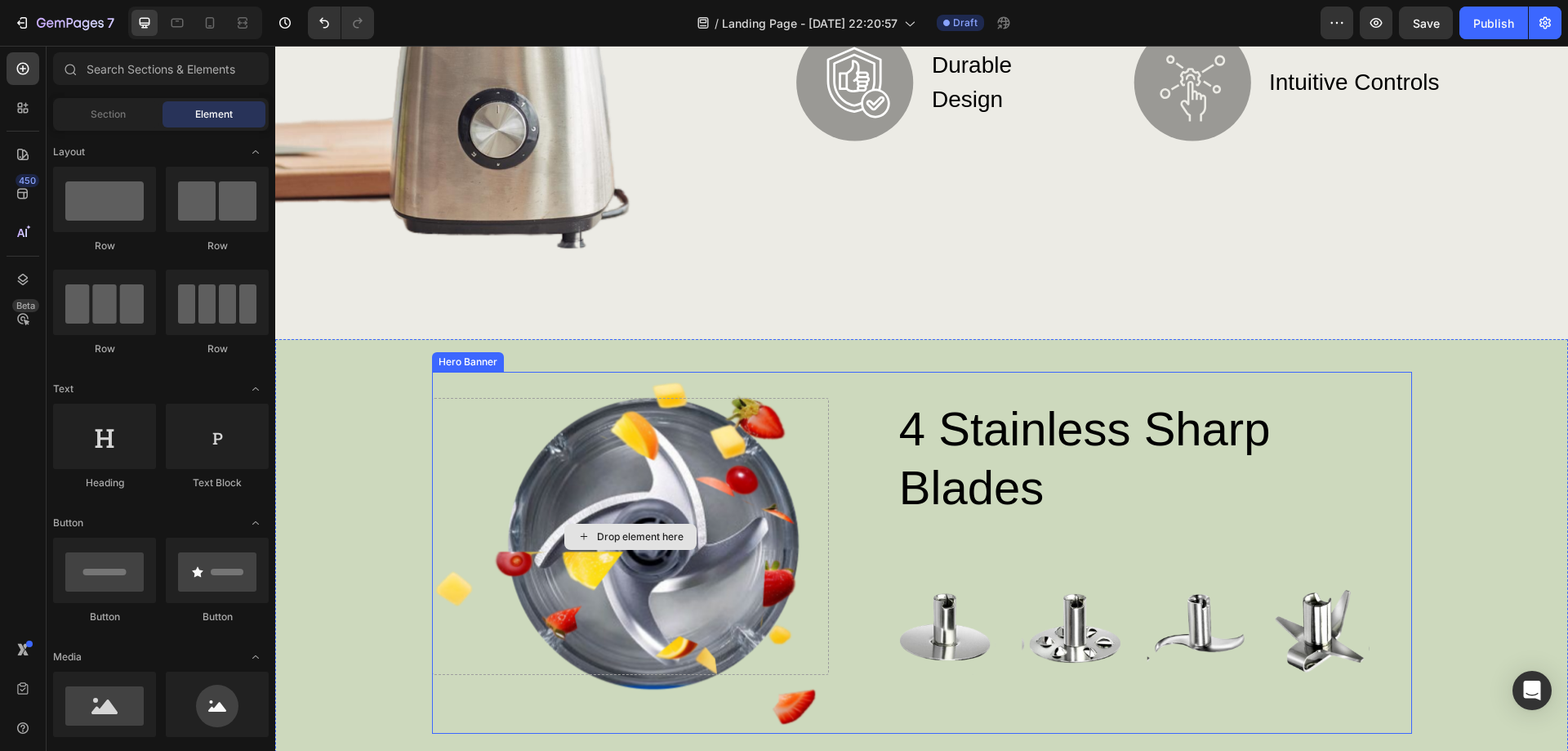
click at [581, 529] on icon at bounding box center [584, 536] width 13 height 14
click at [630, 530] on div "Drop element here" at bounding box center [640, 536] width 87 height 13
click at [535, 387] on div "4 stainless sharp blades Heading Image Image Image Image Row Row Drop element h…" at bounding box center [922, 552] width 980 height 362
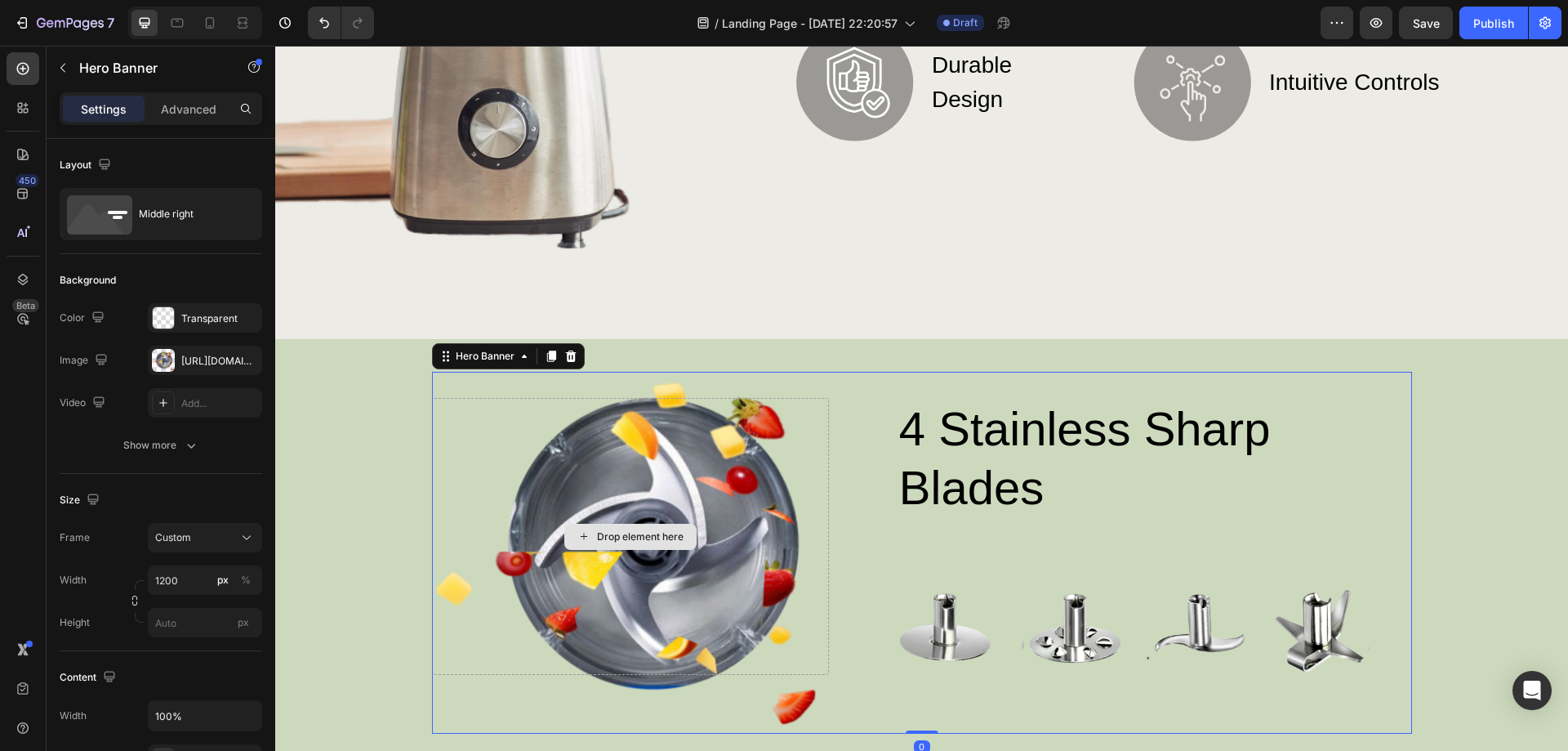
click at [602, 431] on div "Drop element here" at bounding box center [631, 535] width 397 height 277
click at [546, 352] on icon at bounding box center [550, 355] width 9 height 12
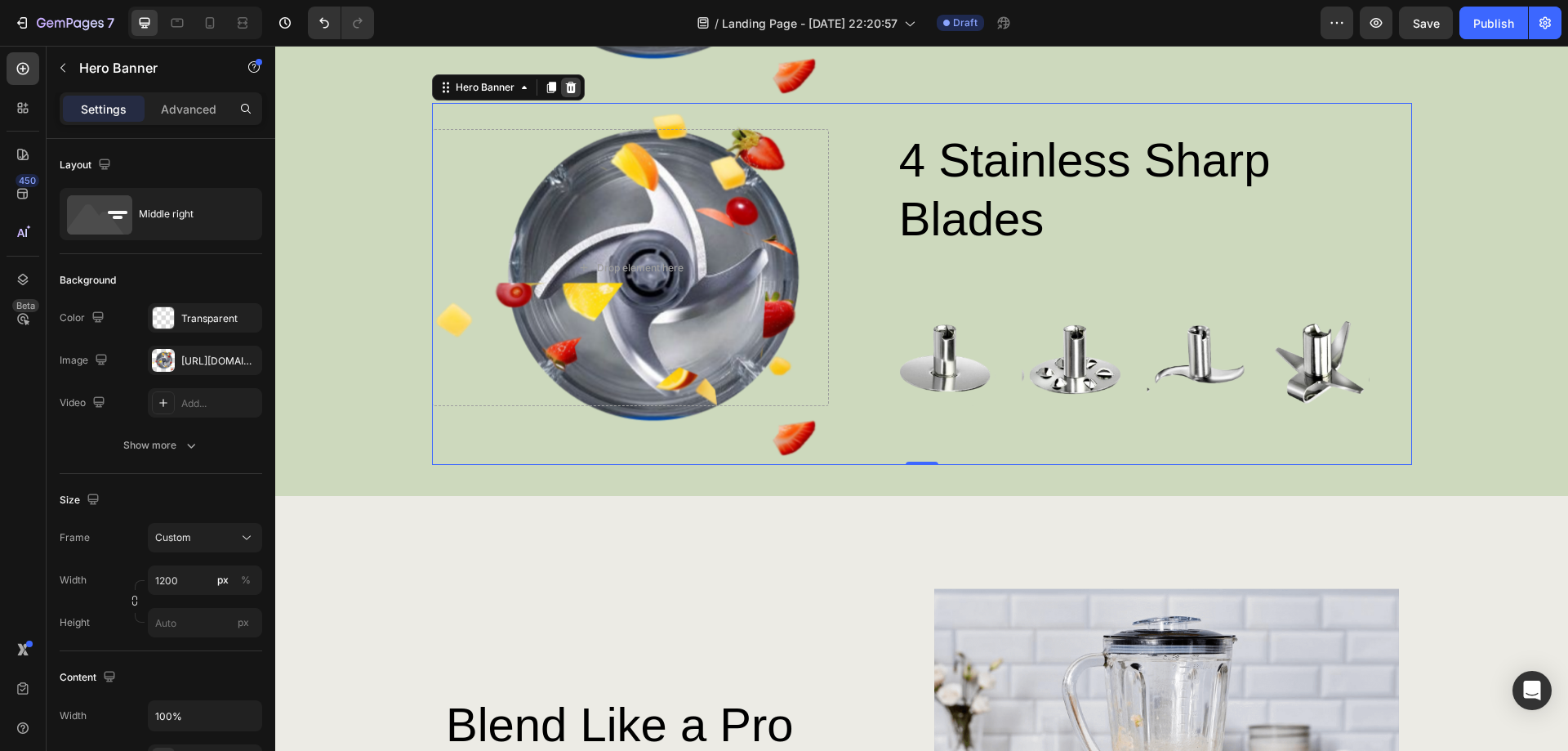
click at [568, 84] on icon at bounding box center [570, 87] width 11 height 12
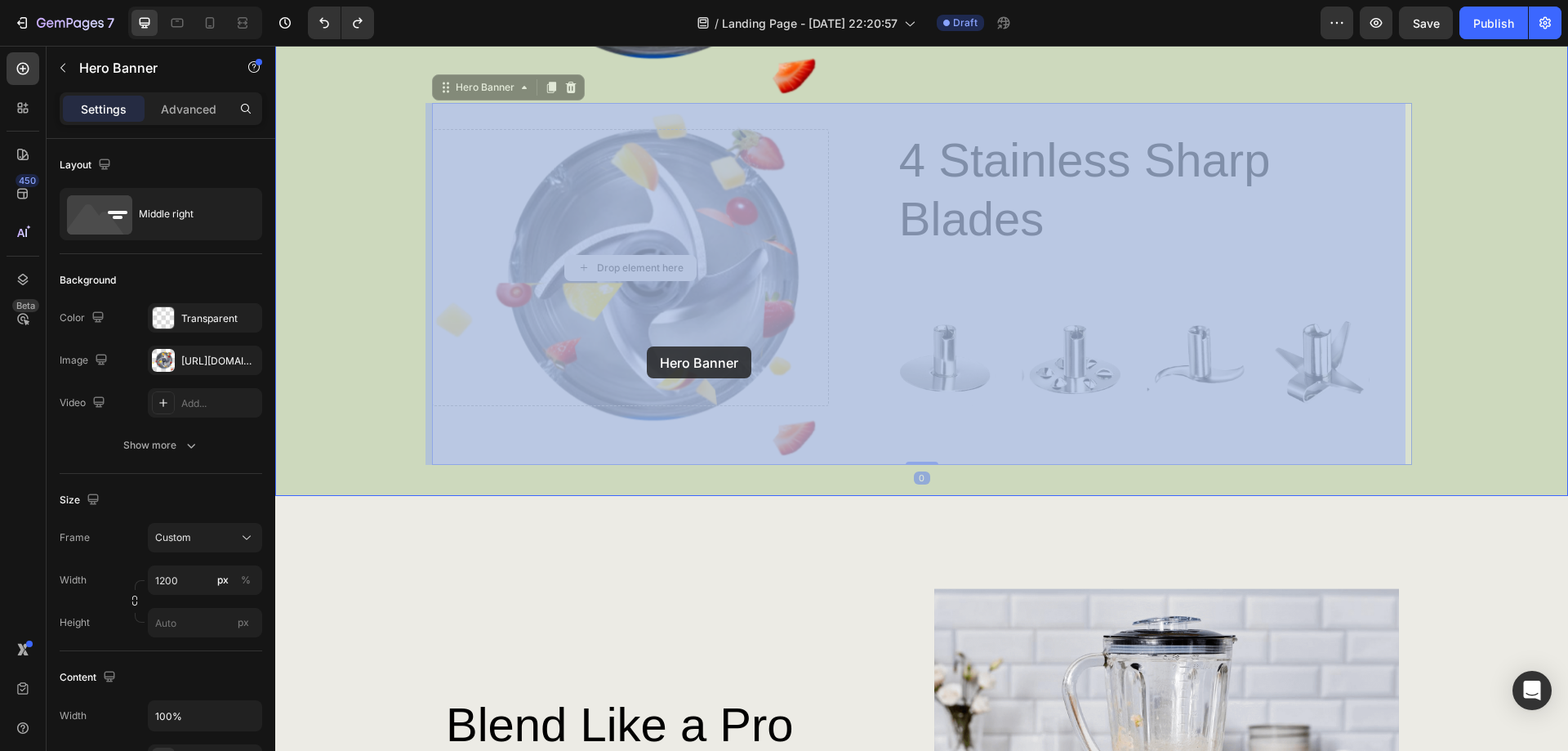
drag, startPoint x: 617, startPoint y: 311, endPoint x: 628, endPoint y: 330, distance: 22.0
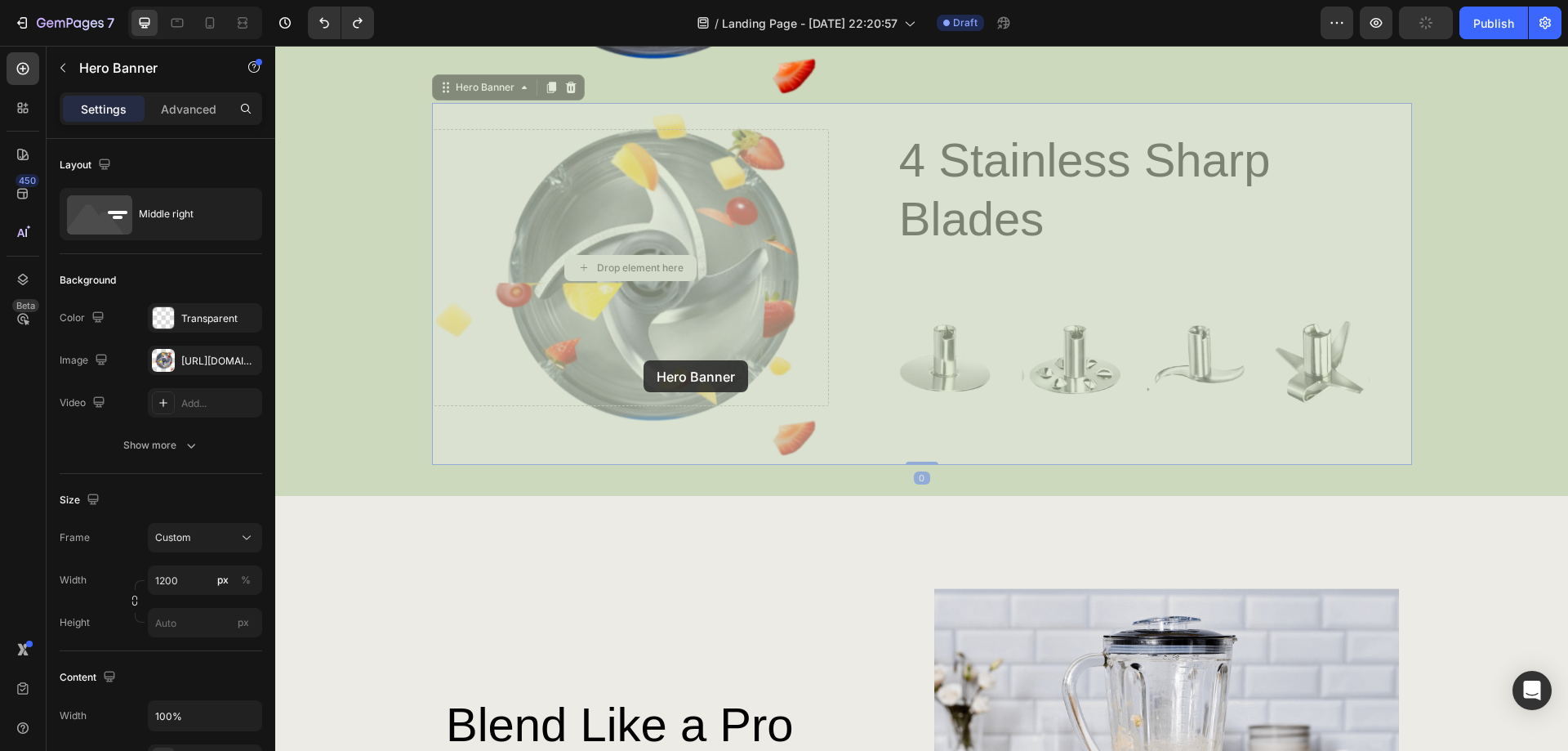
drag, startPoint x: 643, startPoint y: 360, endPoint x: 690, endPoint y: 354, distance: 47.4
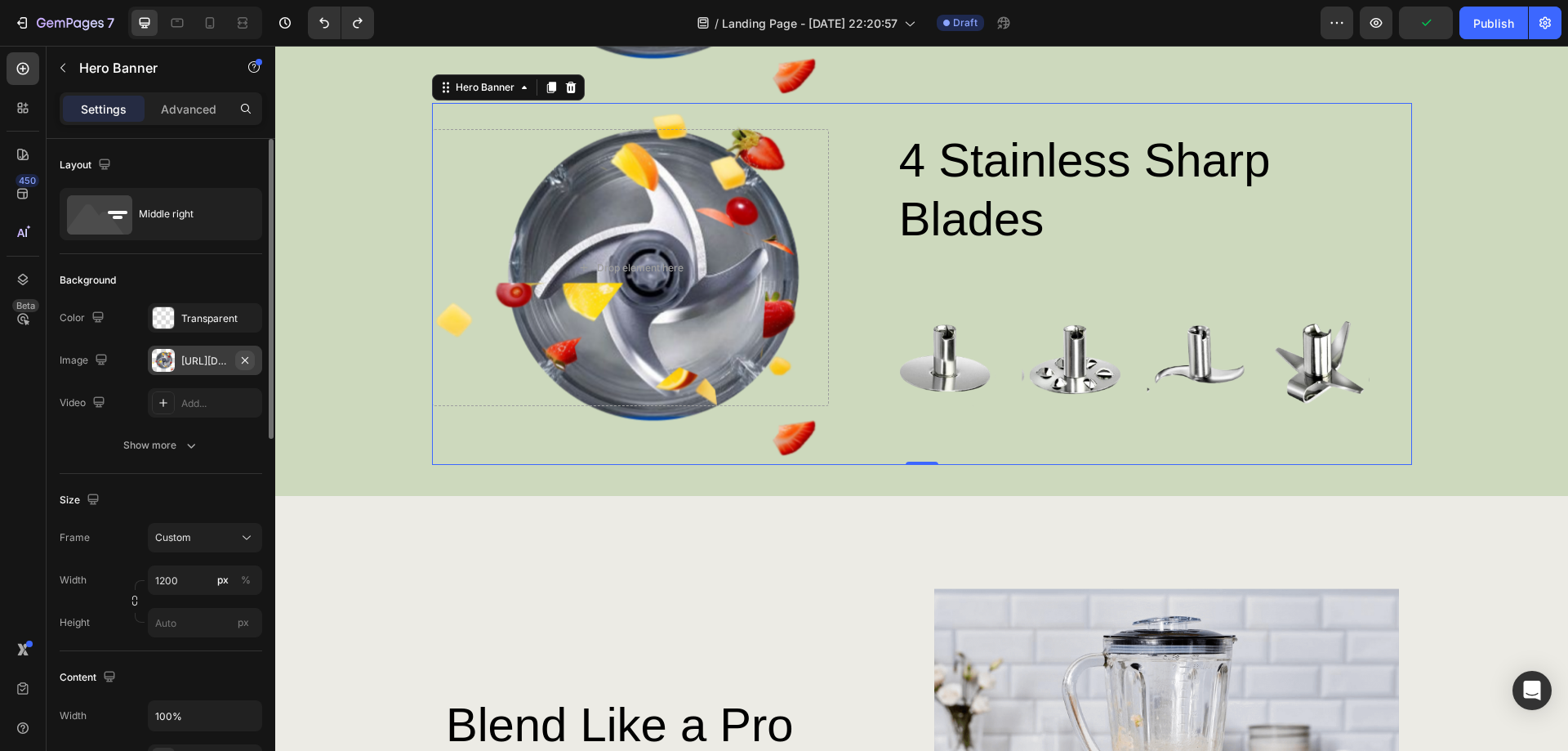
click at [247, 363] on icon "button" at bounding box center [244, 360] width 13 height 13
type input "Auto"
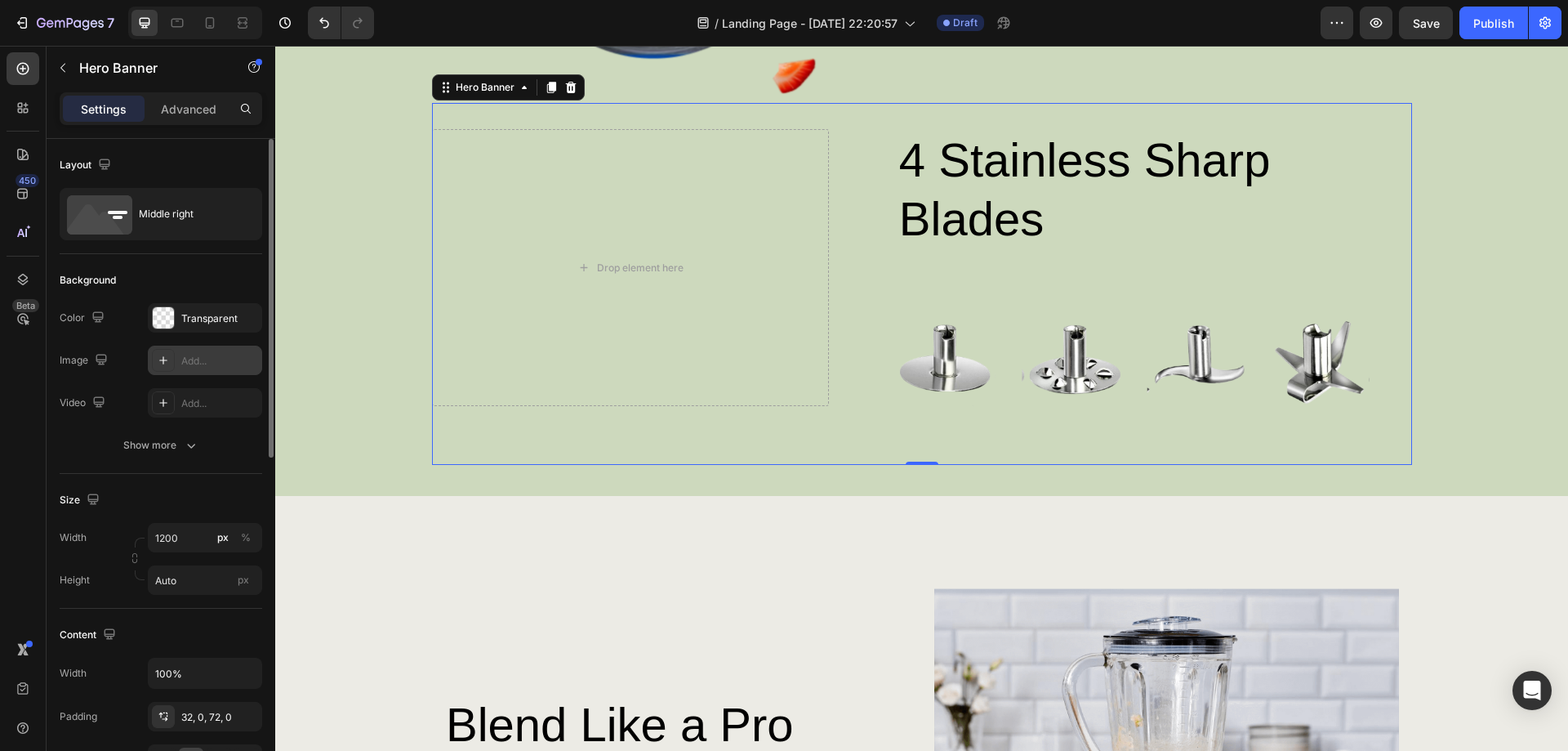
click at [166, 360] on icon at bounding box center [163, 360] width 8 height 8
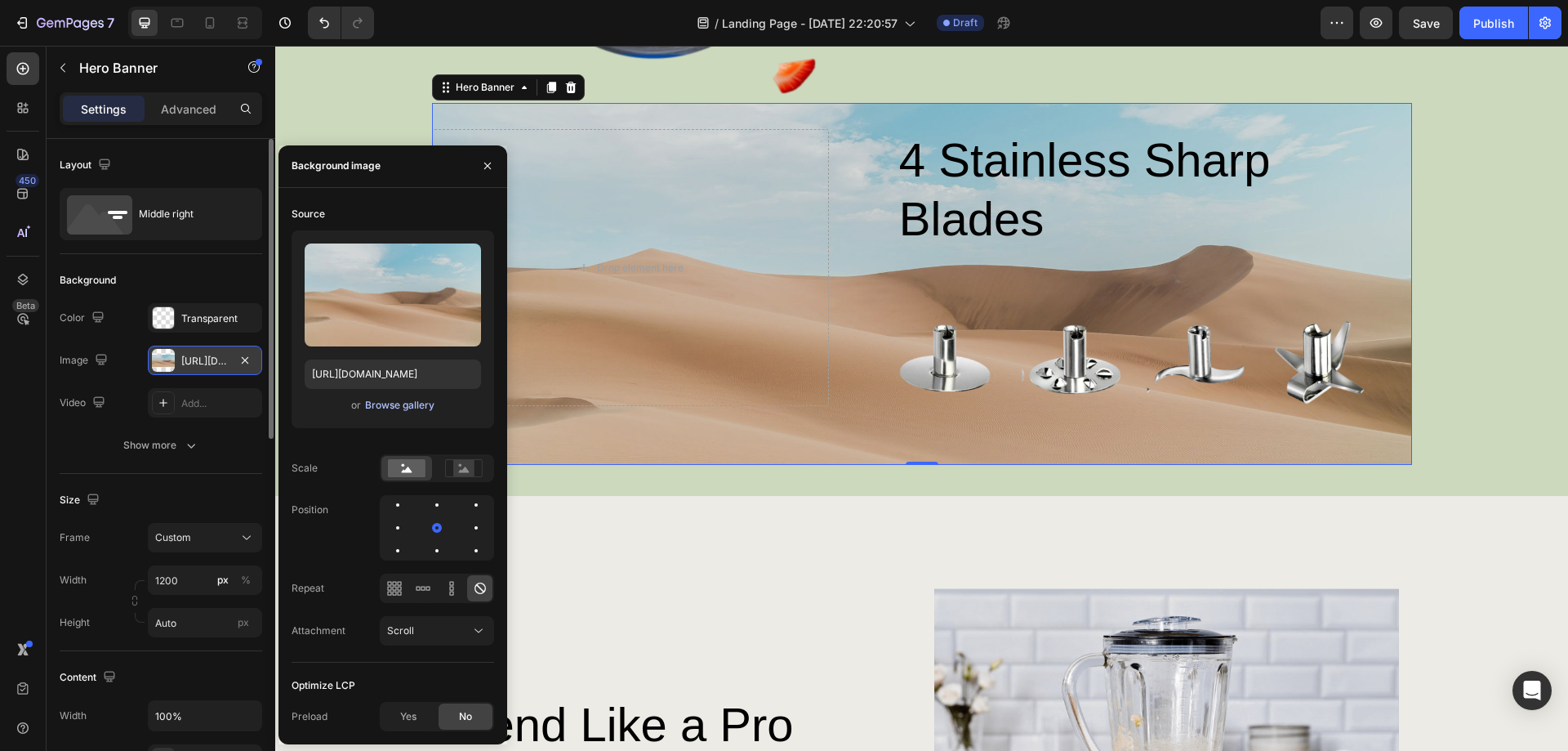
click at [388, 405] on div "Browse gallery" at bounding box center [400, 405] width 70 height 14
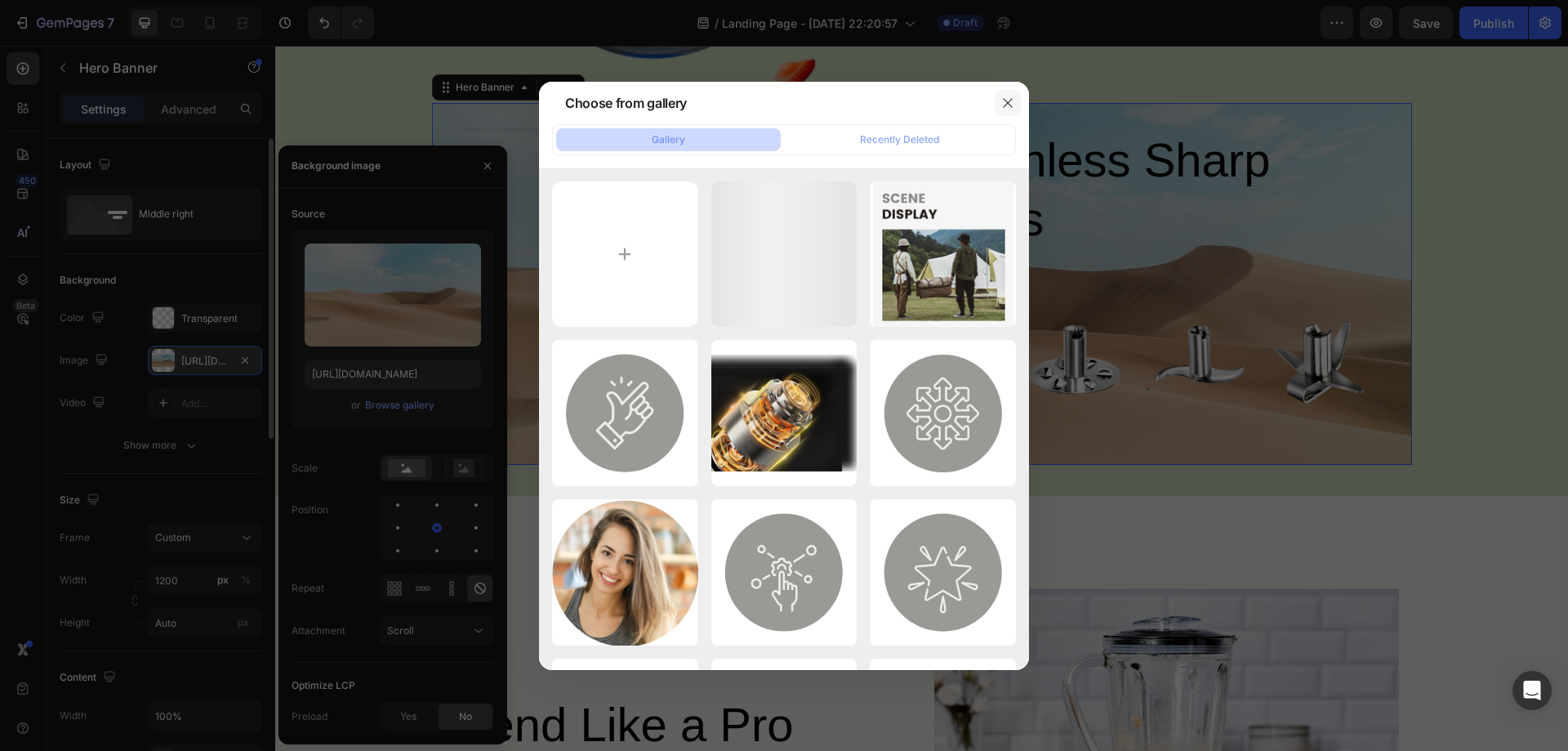
click at [1009, 101] on icon "button" at bounding box center [1008, 103] width 9 height 9
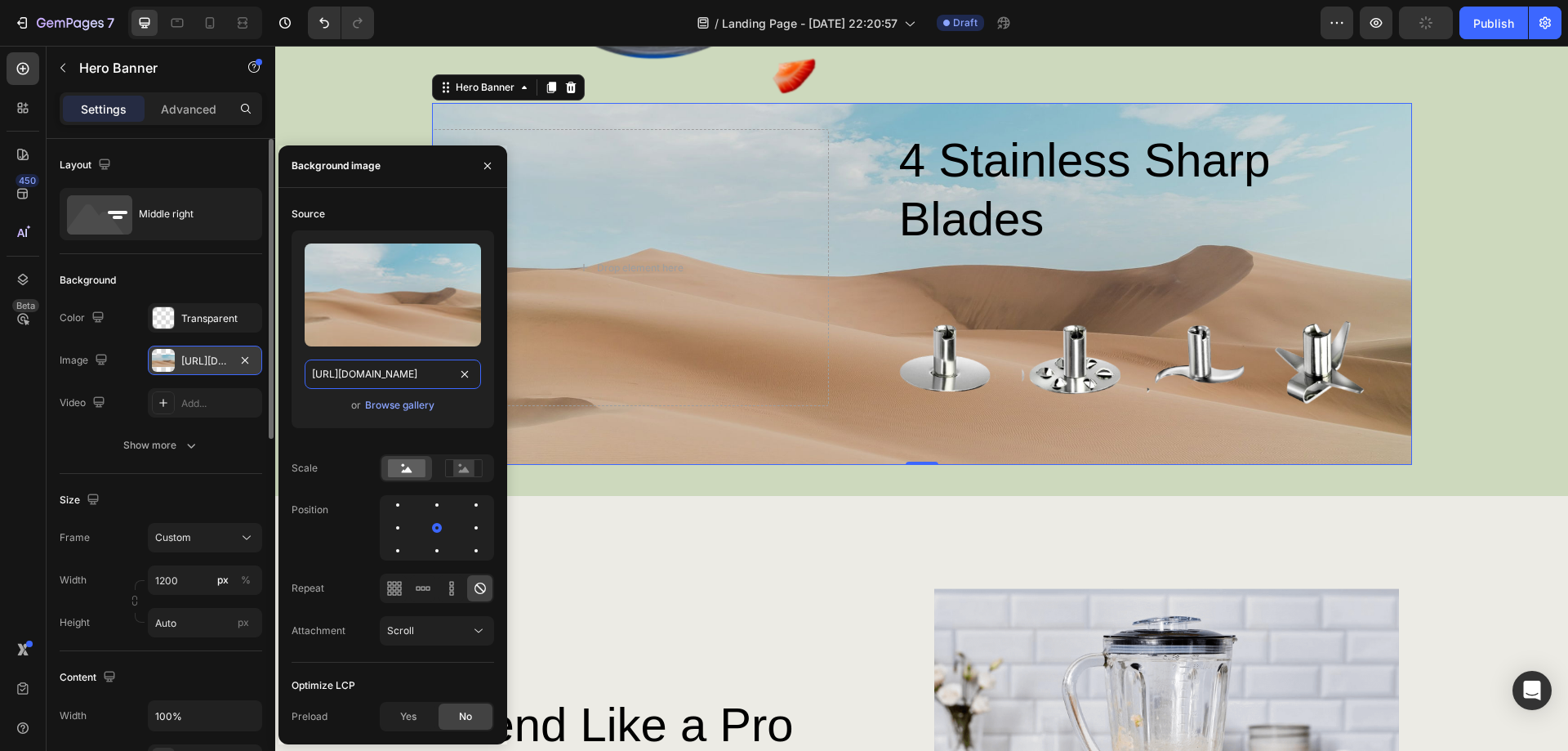
click at [376, 374] on input "[URL][DOMAIN_NAME]" at bounding box center [392, 374] width 176 height 30
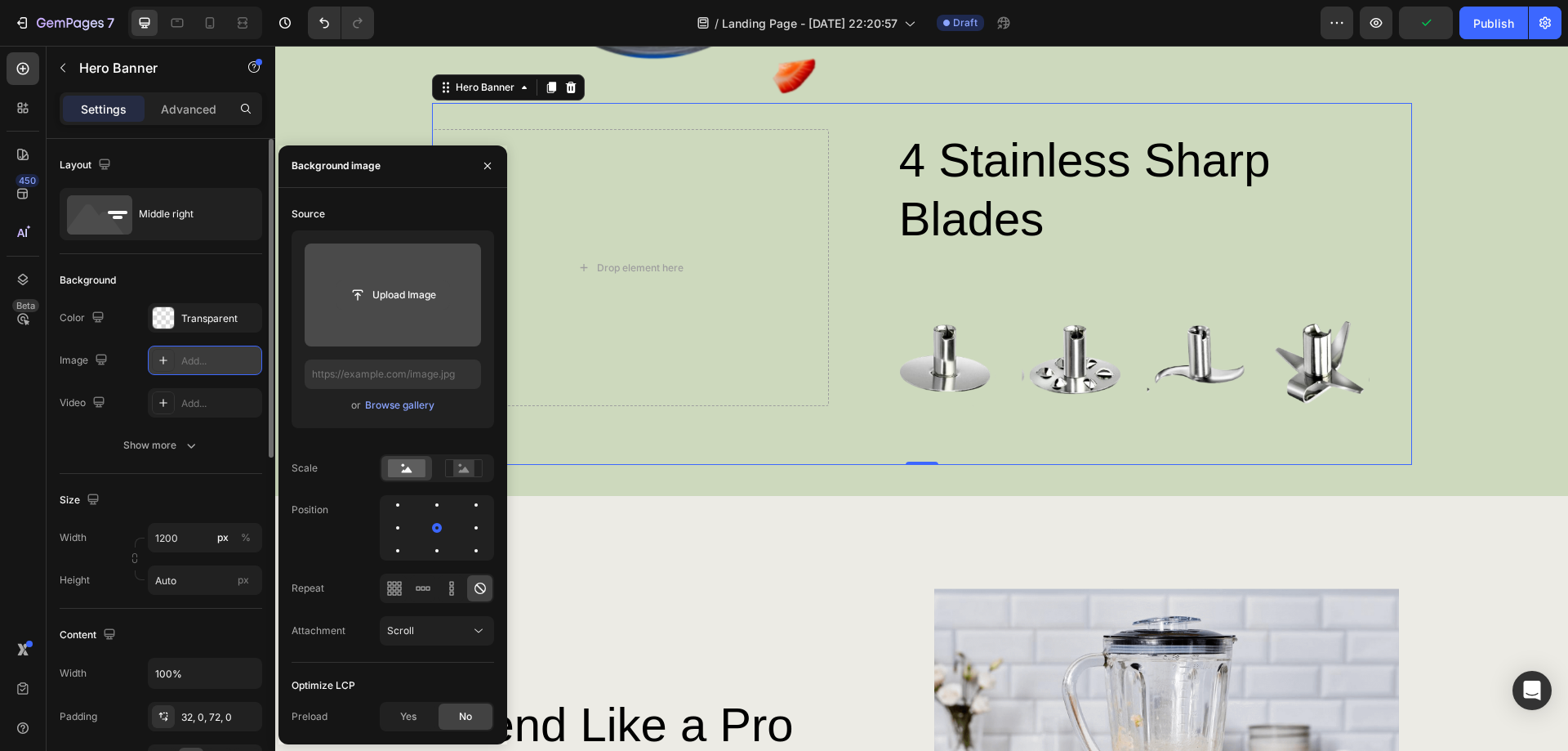
click at [387, 303] on input "file" at bounding box center [393, 294] width 113 height 28
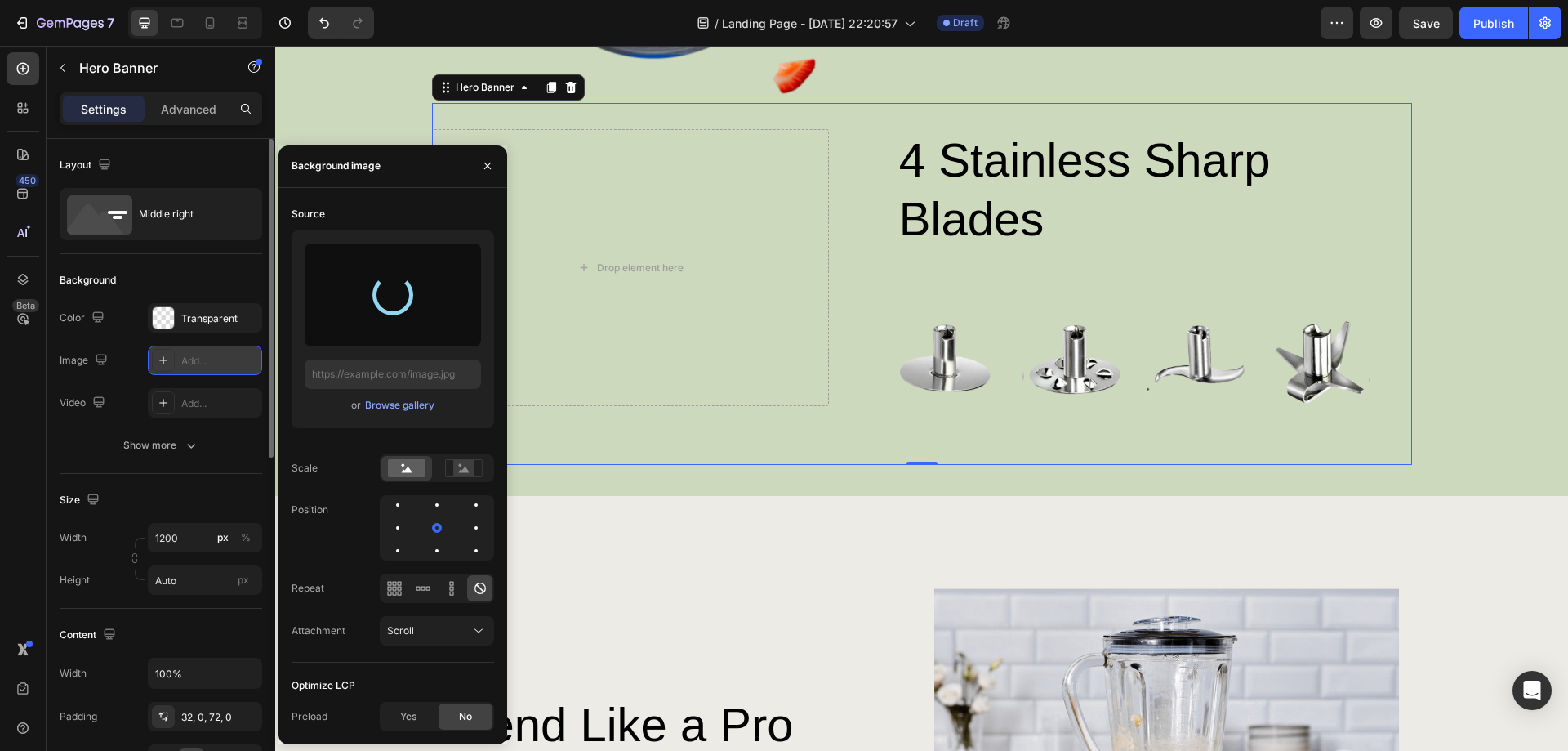
type input "[URL][DOMAIN_NAME]"
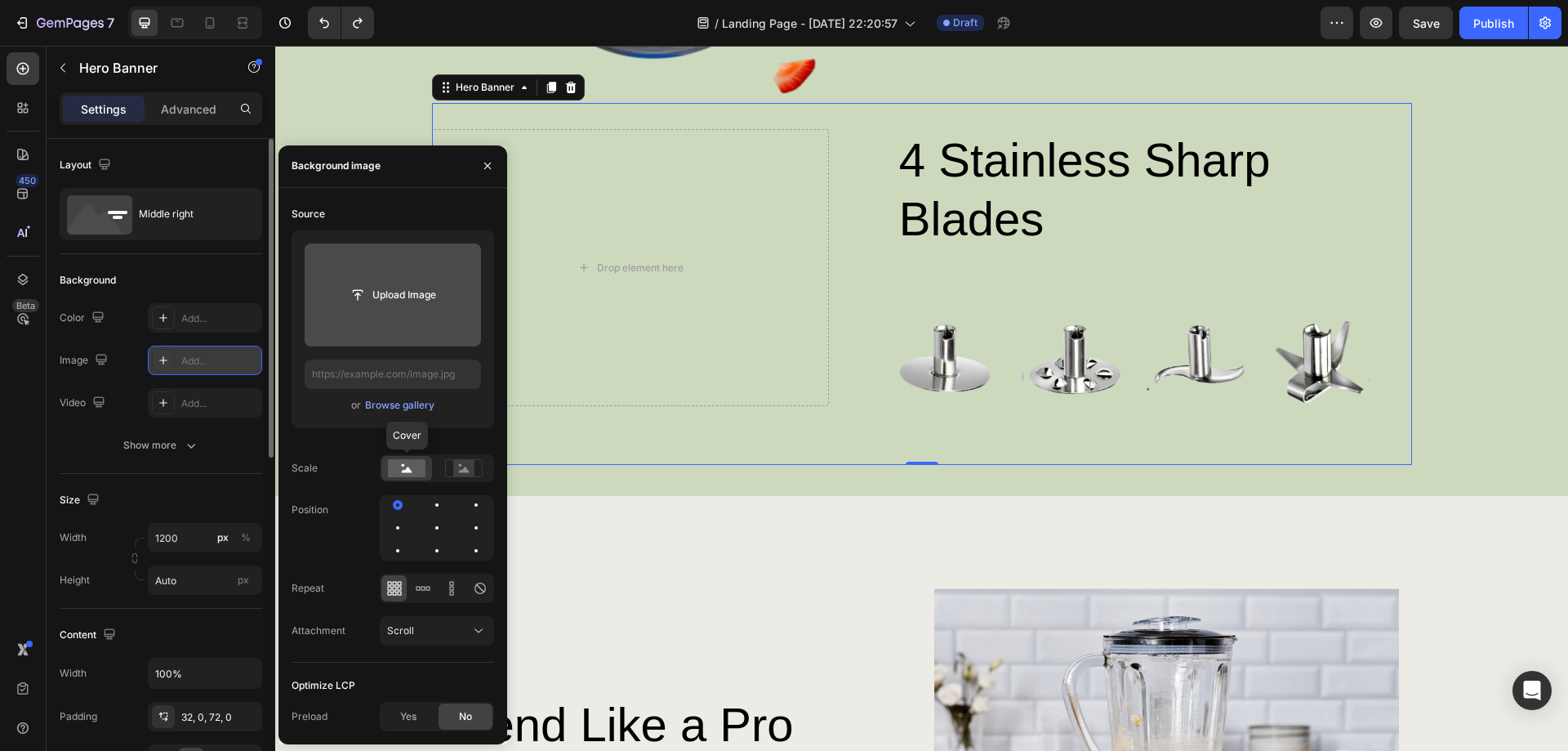
click at [420, 471] on rect at bounding box center [406, 468] width 38 height 18
click at [410, 472] on icon at bounding box center [407, 469] width 11 height 5
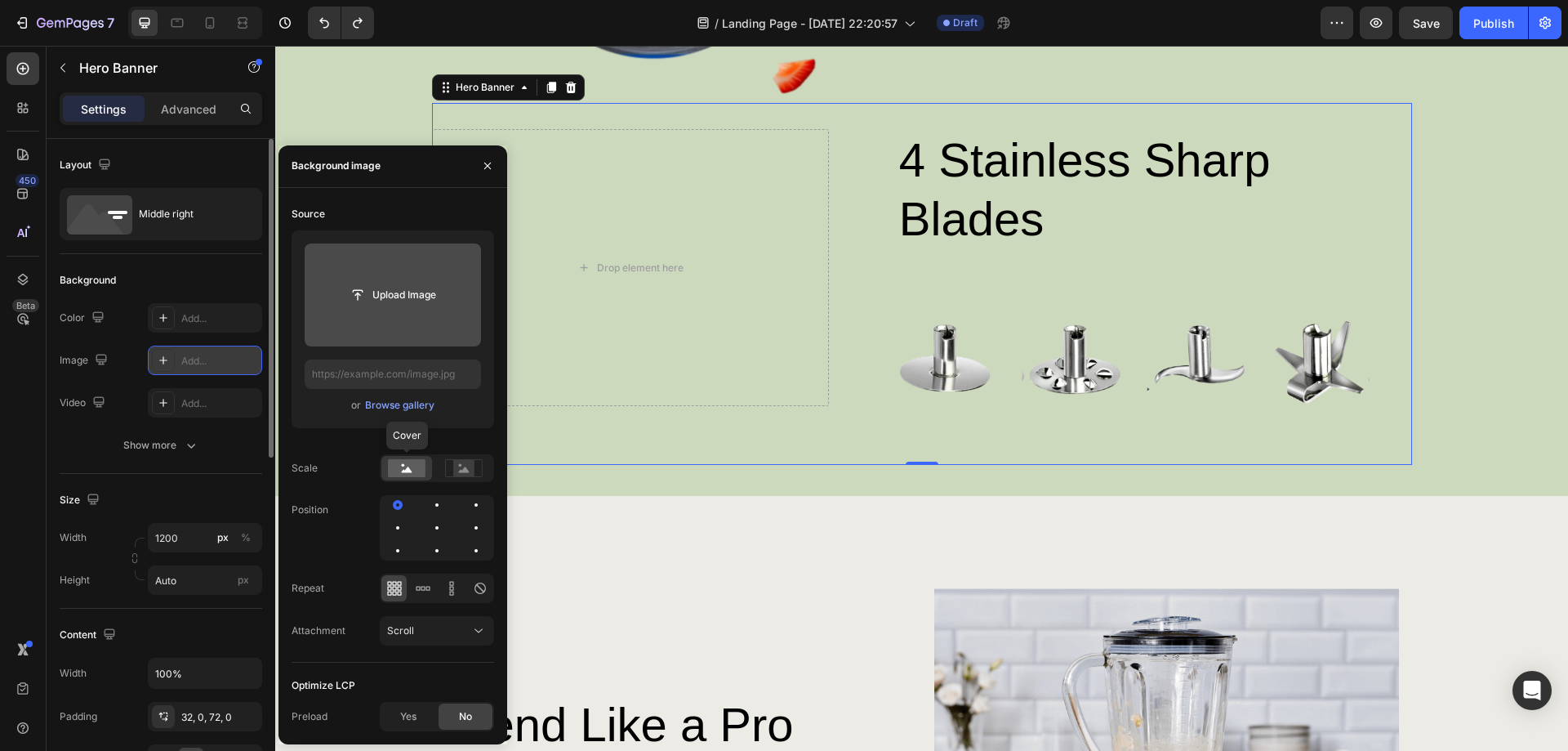
click at [410, 472] on icon at bounding box center [407, 469] width 11 height 5
click at [415, 295] on input "file" at bounding box center [393, 294] width 113 height 28
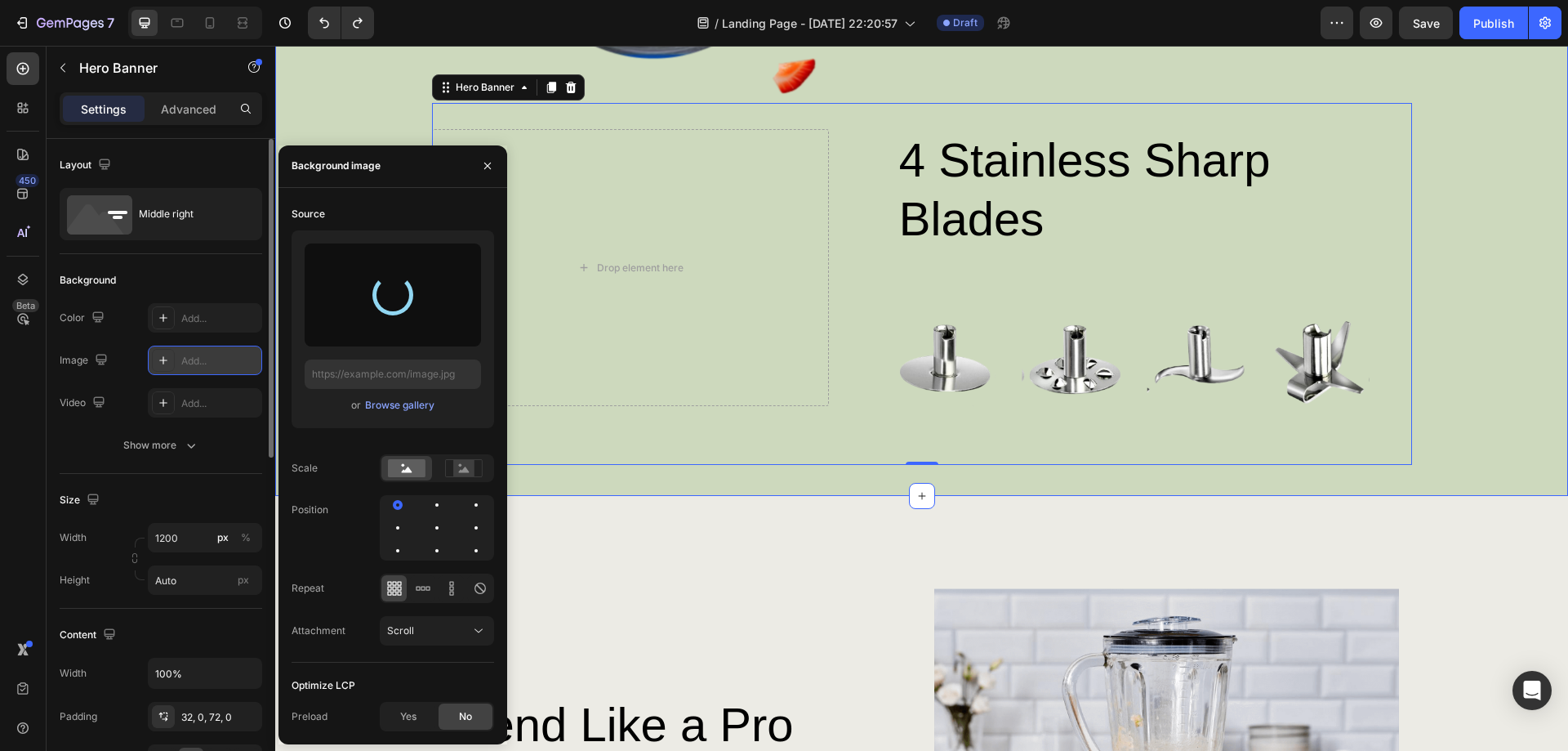
type input "[URL][DOMAIN_NAME]"
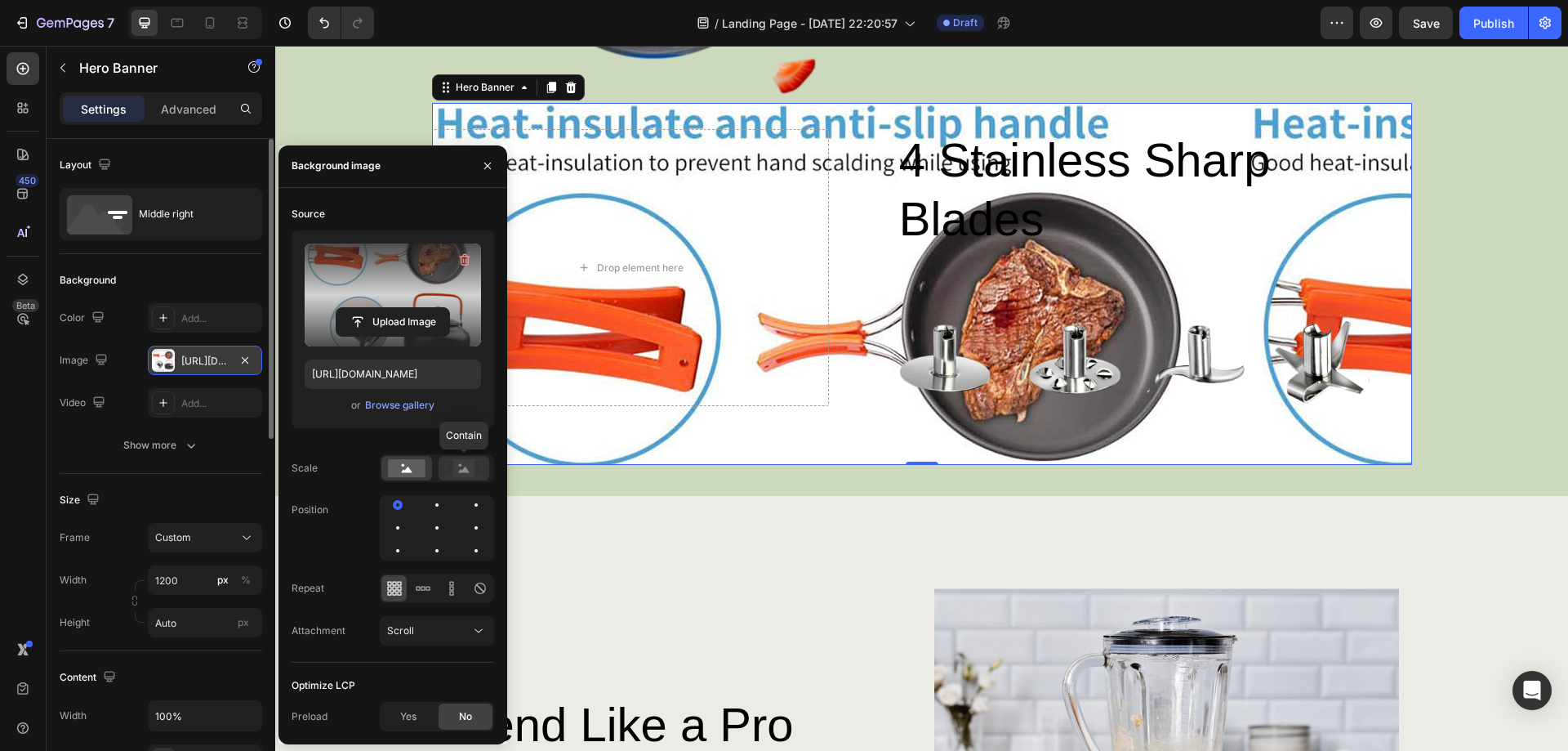
click at [463, 470] on rect at bounding box center [464, 468] width 21 height 16
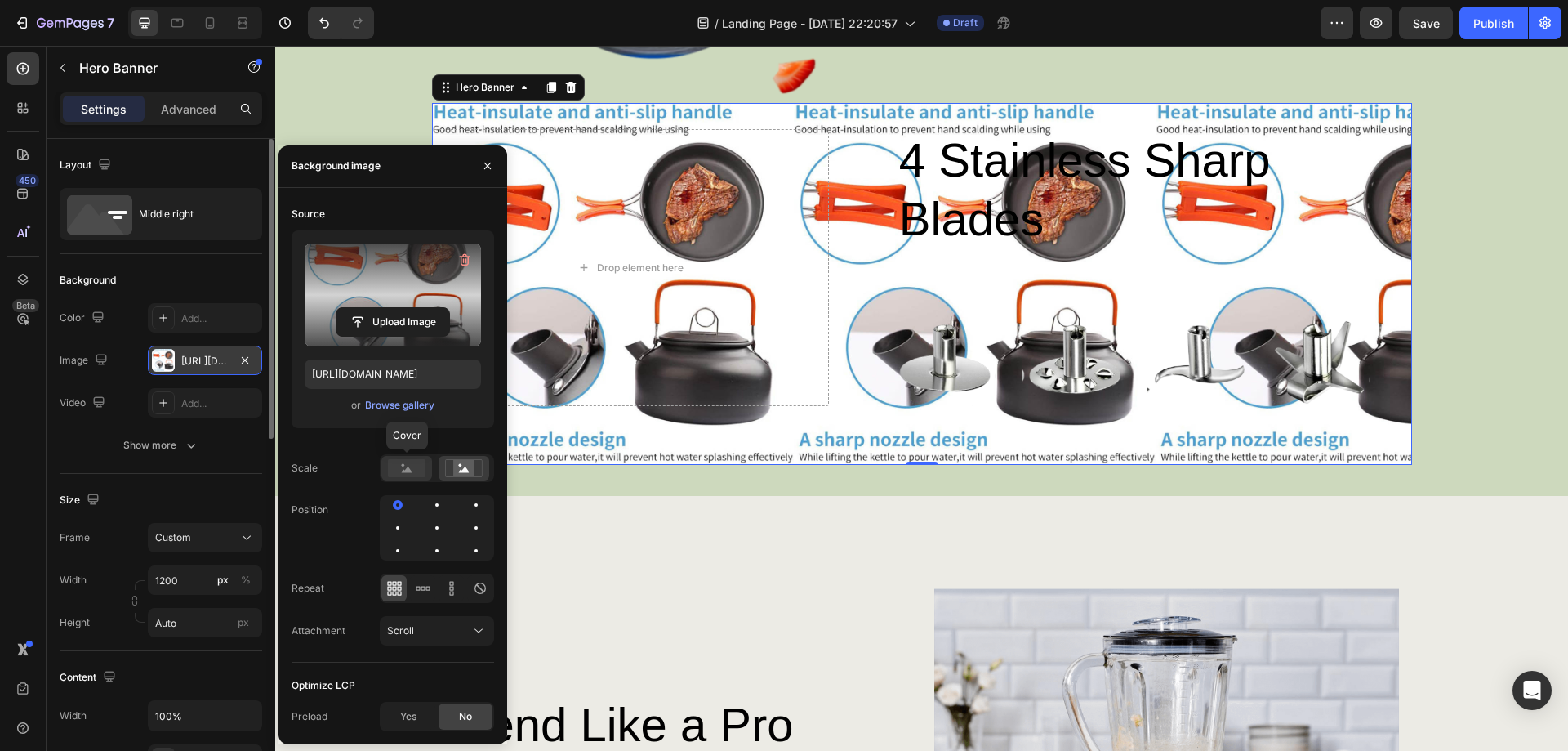
click at [406, 470] on icon at bounding box center [407, 469] width 11 height 5
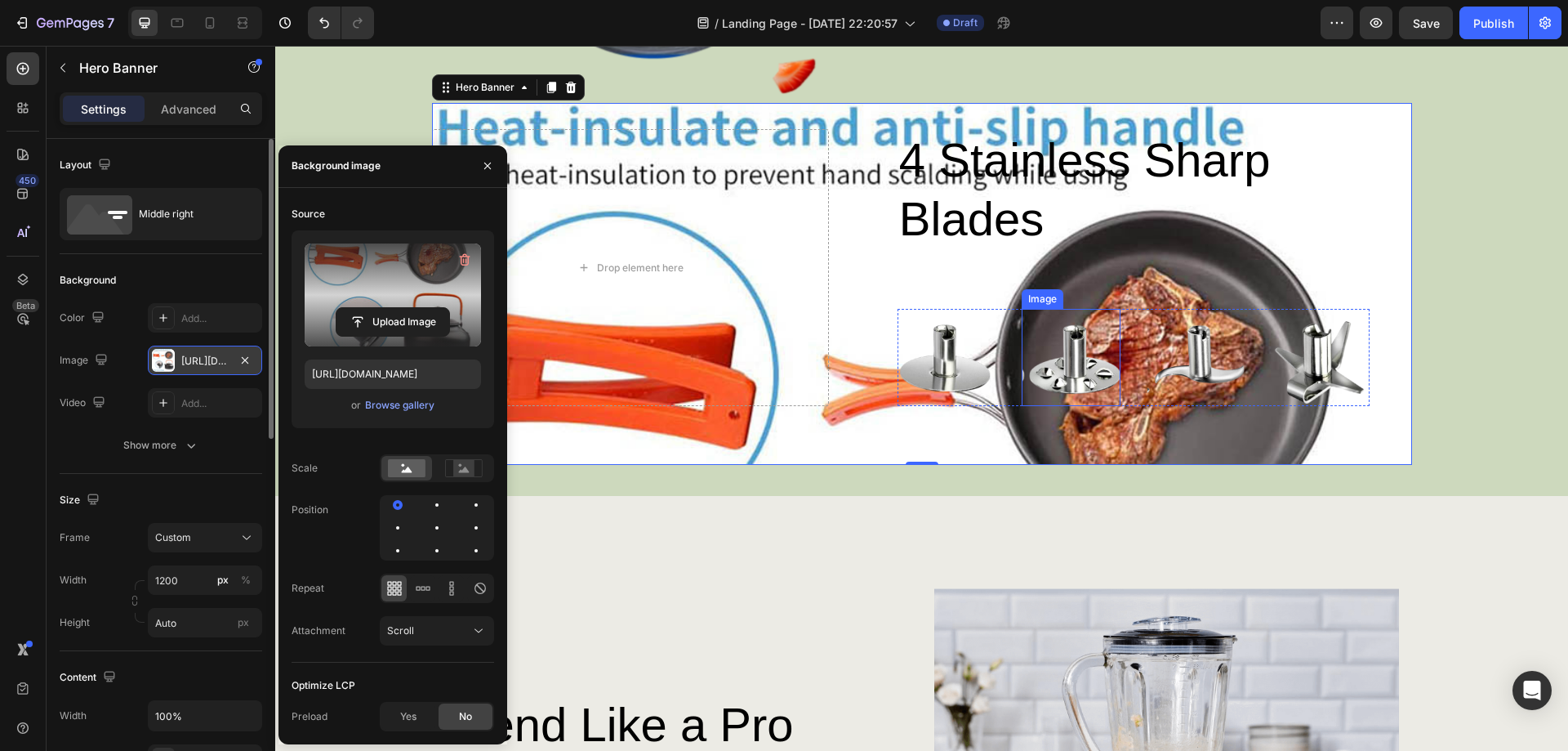
click at [1051, 363] on img at bounding box center [1071, 357] width 98 height 98
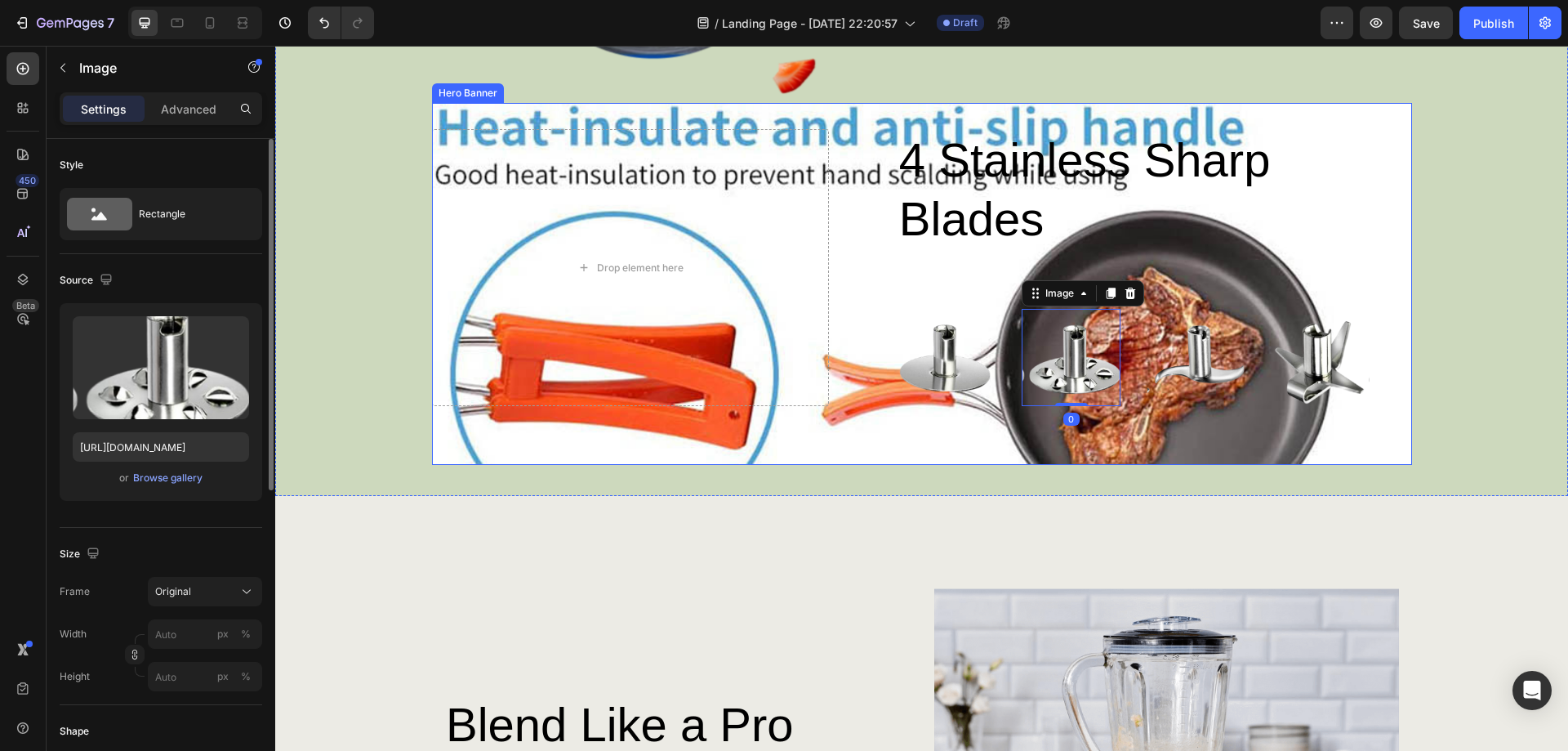
click at [1355, 440] on div "4 stainless sharp blades Heading Image Image 0 Image Image Row Row Drop element…" at bounding box center [922, 284] width 980 height 362
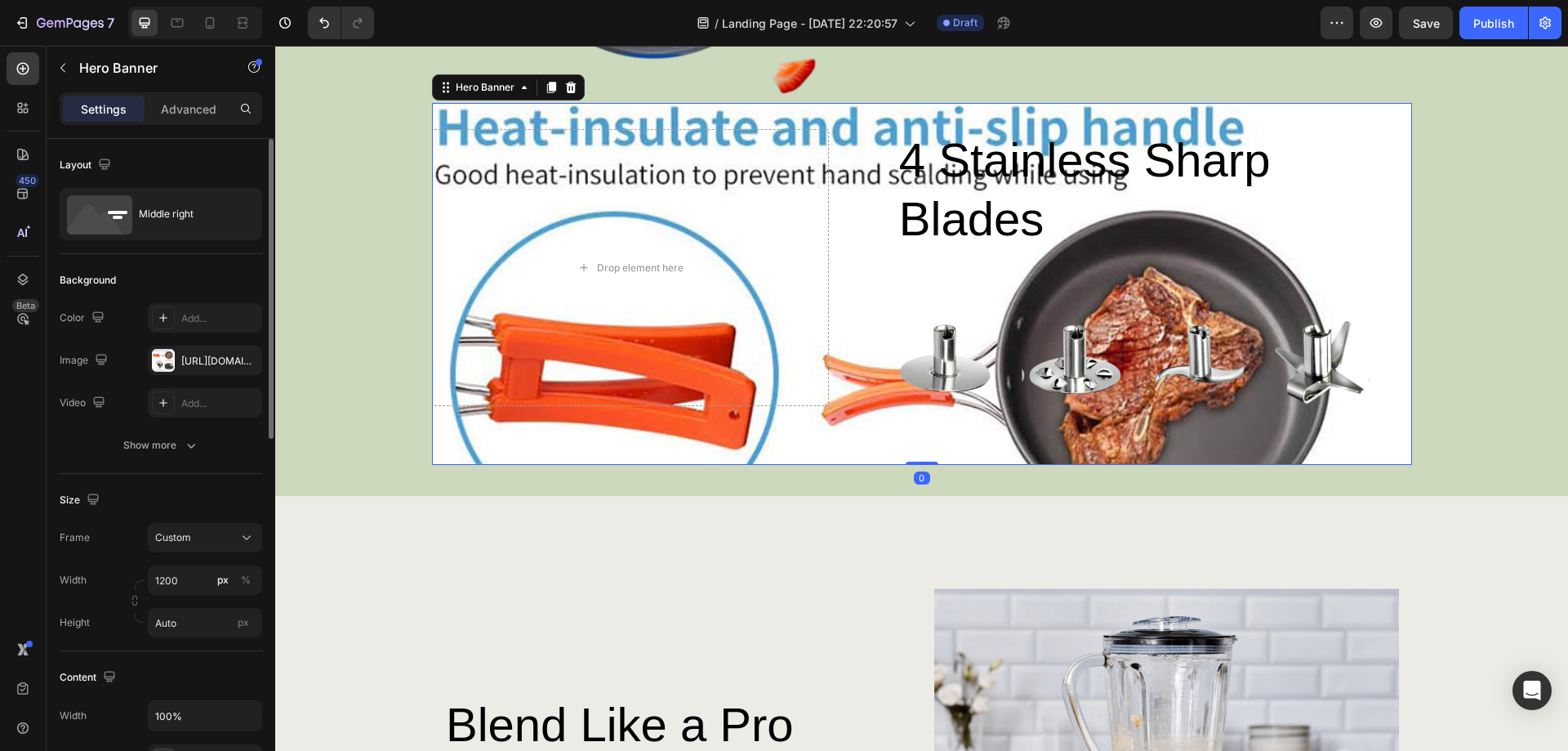
click at [1396, 453] on div "4 stainless sharp blades Heading Image Image Image Image Row Row Drop element h…" at bounding box center [922, 284] width 980 height 362
click at [659, 245] on div "Drop element here" at bounding box center [631, 267] width 397 height 277
click at [834, 231] on div "4 stainless sharp blades Heading Image Image Image Image Row Row Drop element h…" at bounding box center [922, 284] width 980 height 362
click at [841, 231] on div "4 stainless sharp blades Heading Image Image Image Image Row Row Drop element h…" at bounding box center [922, 284] width 980 height 362
click at [1180, 210] on h2 "4 stainless sharp blades" at bounding box center [1094, 189] width 392 height 121
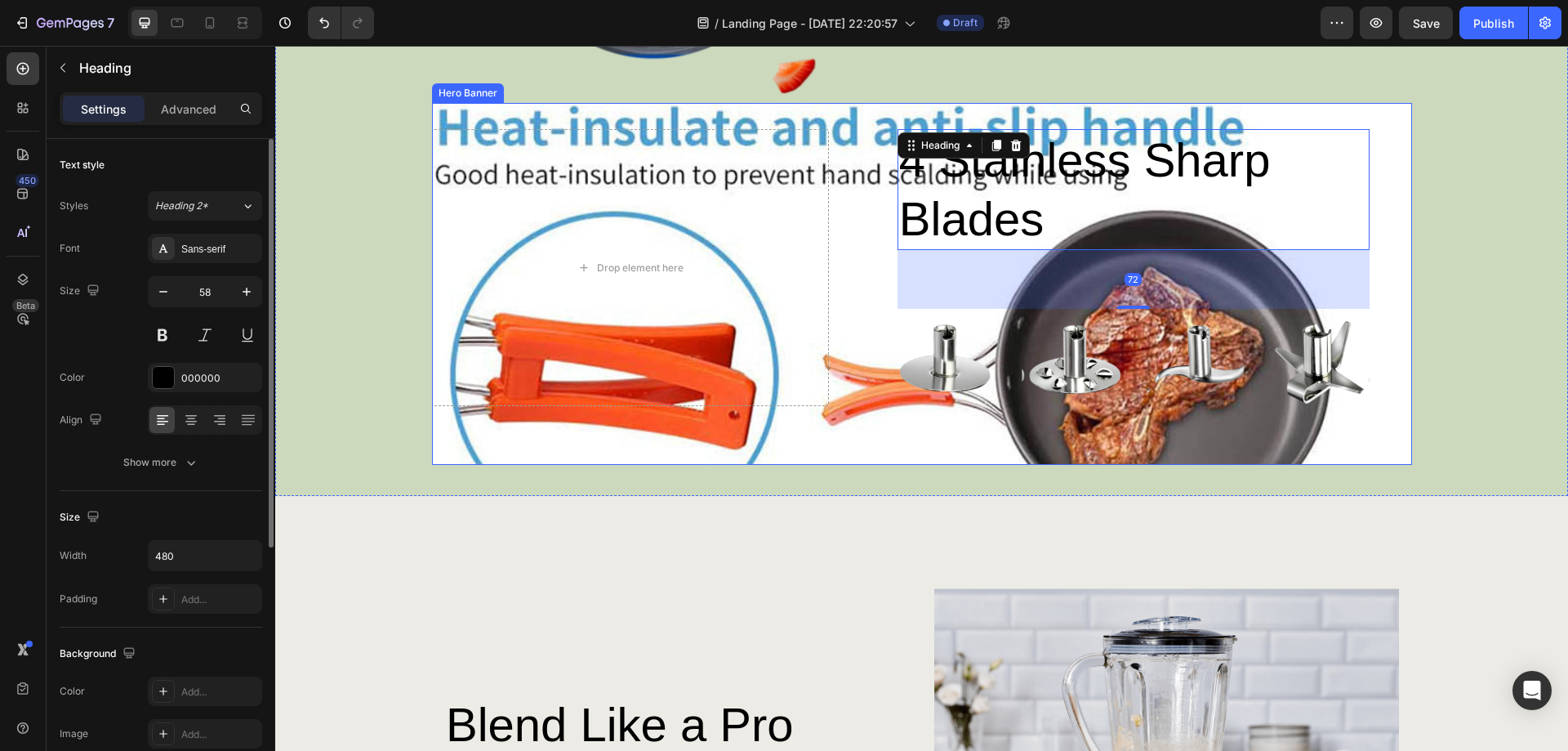
click at [1393, 192] on div "4 stainless sharp blades Heading 72 Image Image Image Image Row Row" at bounding box center [1132, 267] width 556 height 277
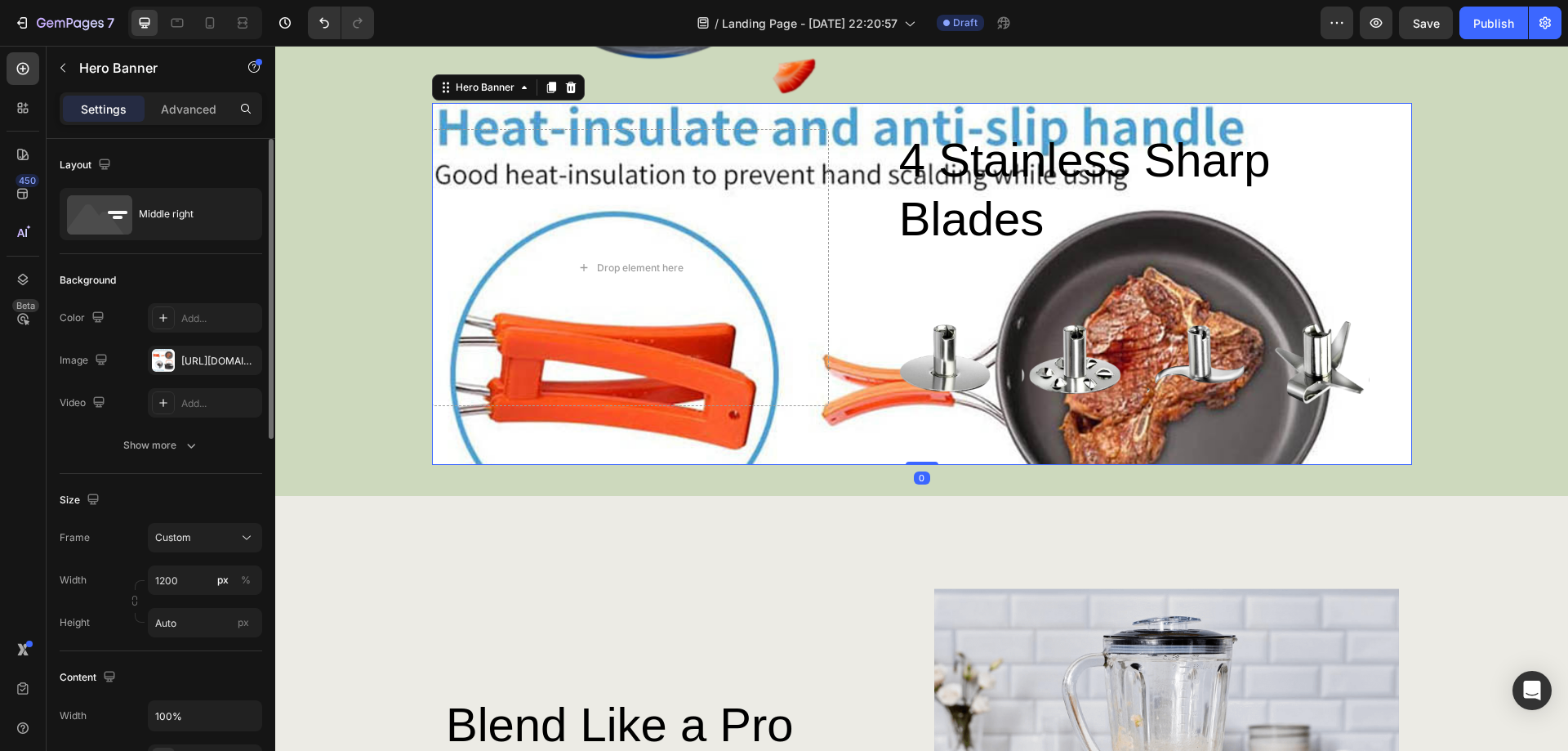
click at [1393, 192] on div "4 stainless sharp blades Heading Image Image Image Image Row Row" at bounding box center [1132, 267] width 556 height 277
click at [1393, 192] on div "4 stainless sharp blades Heading Image Image Image Image Row Row" at bounding box center [1132, 267] width 556 height 277
click at [219, 363] on div "[URL][DOMAIN_NAME]" at bounding box center [205, 361] width 47 height 14
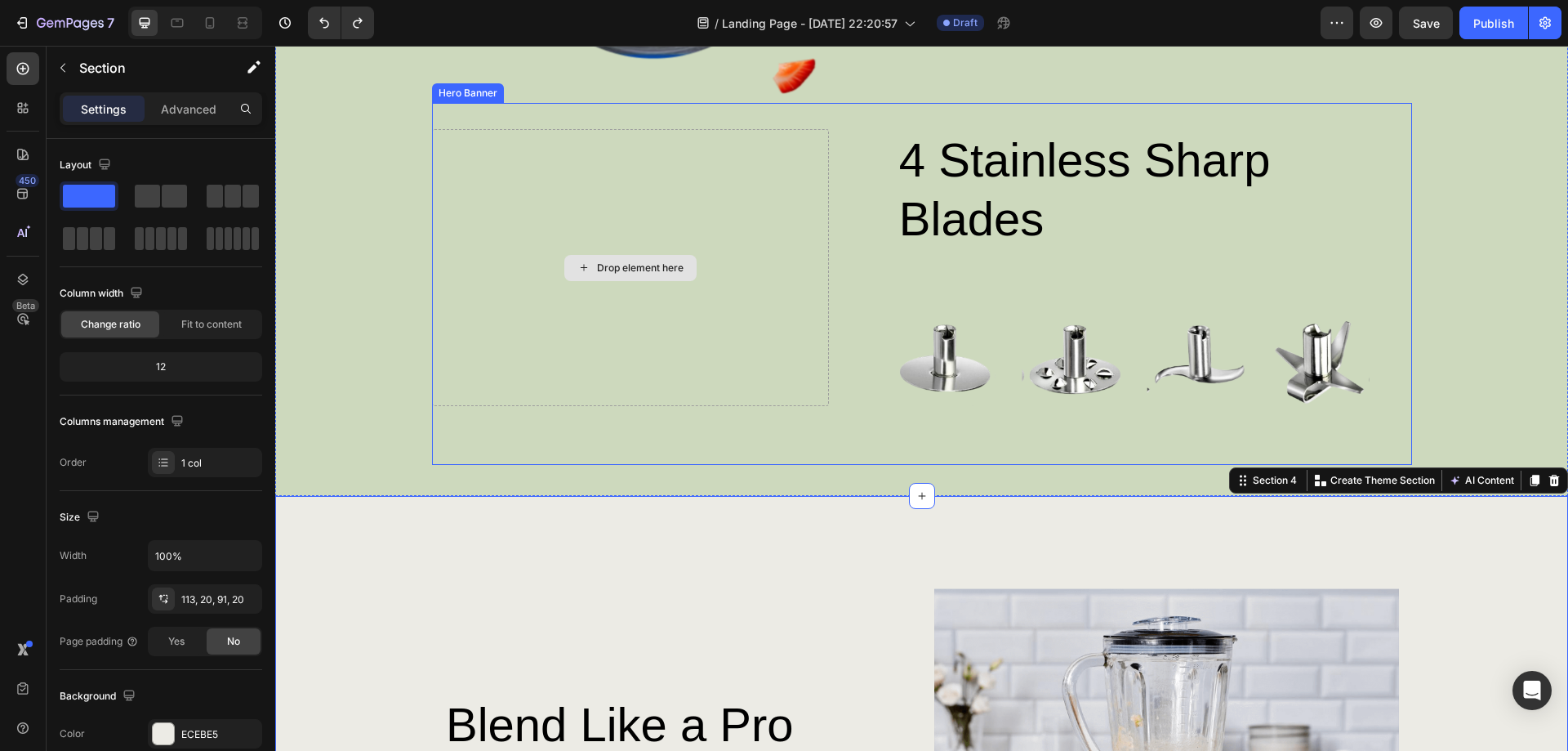
click at [658, 308] on div "Drop element here" at bounding box center [631, 267] width 397 height 277
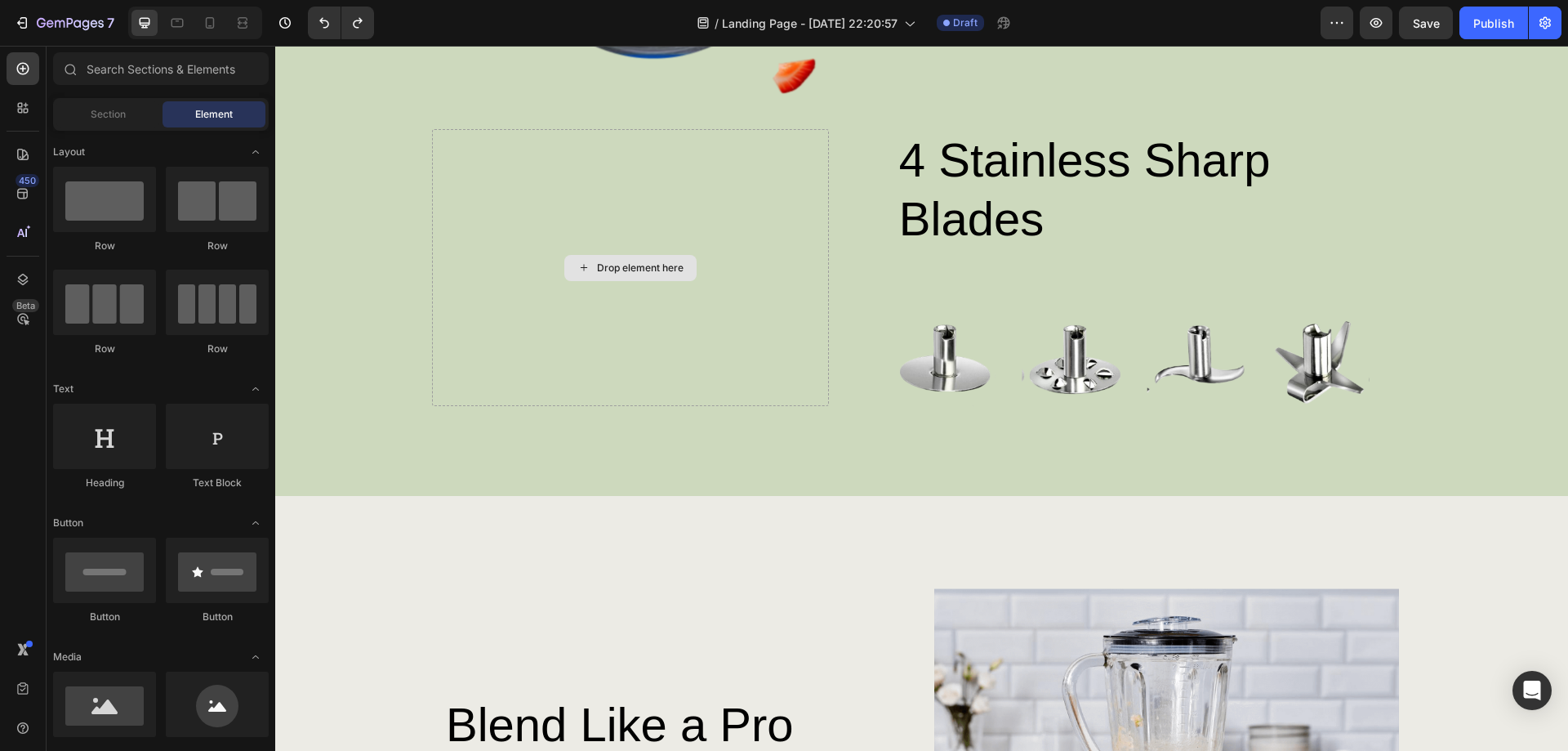
click at [601, 266] on div "Drop element here" at bounding box center [640, 268] width 87 height 13
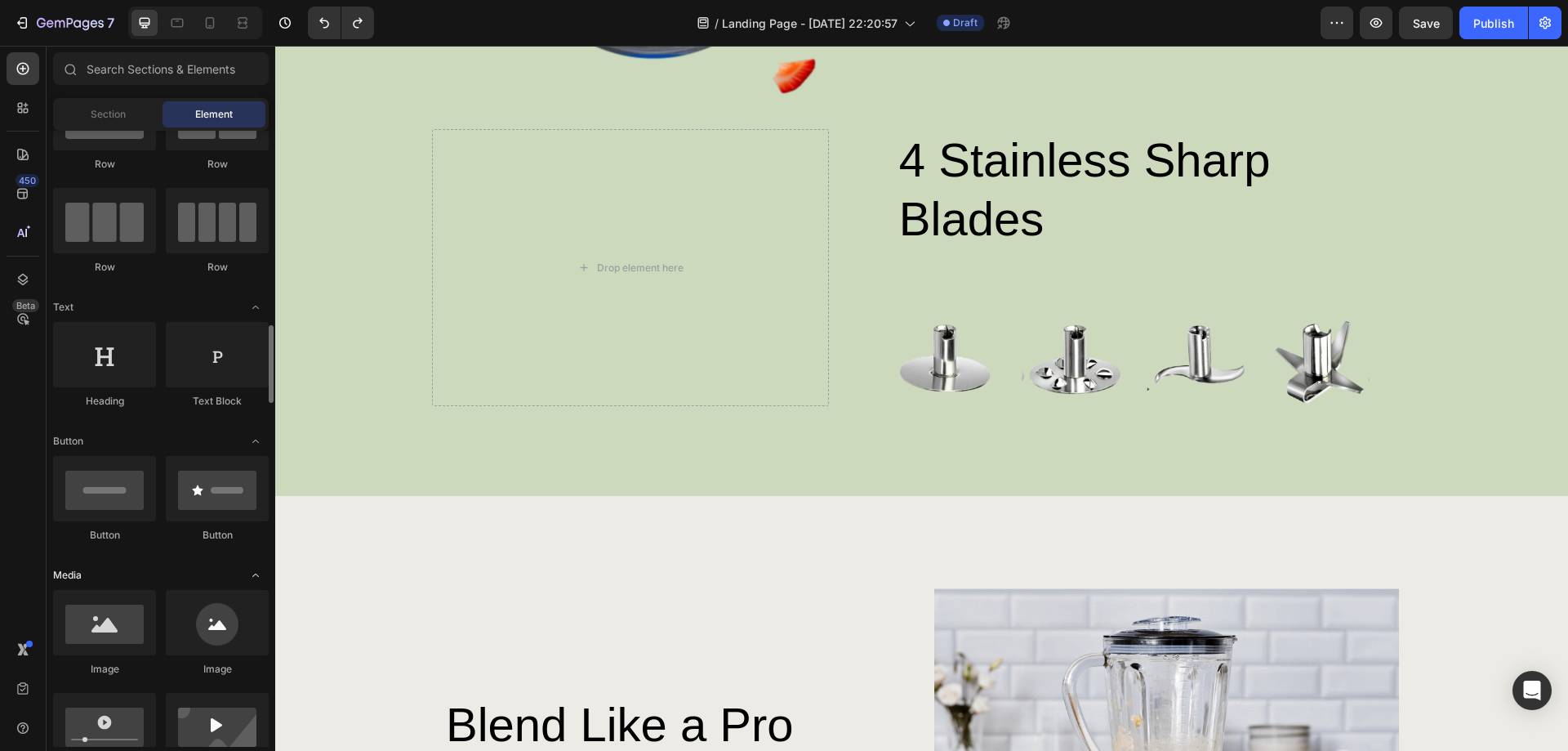
scroll to position [245, 0]
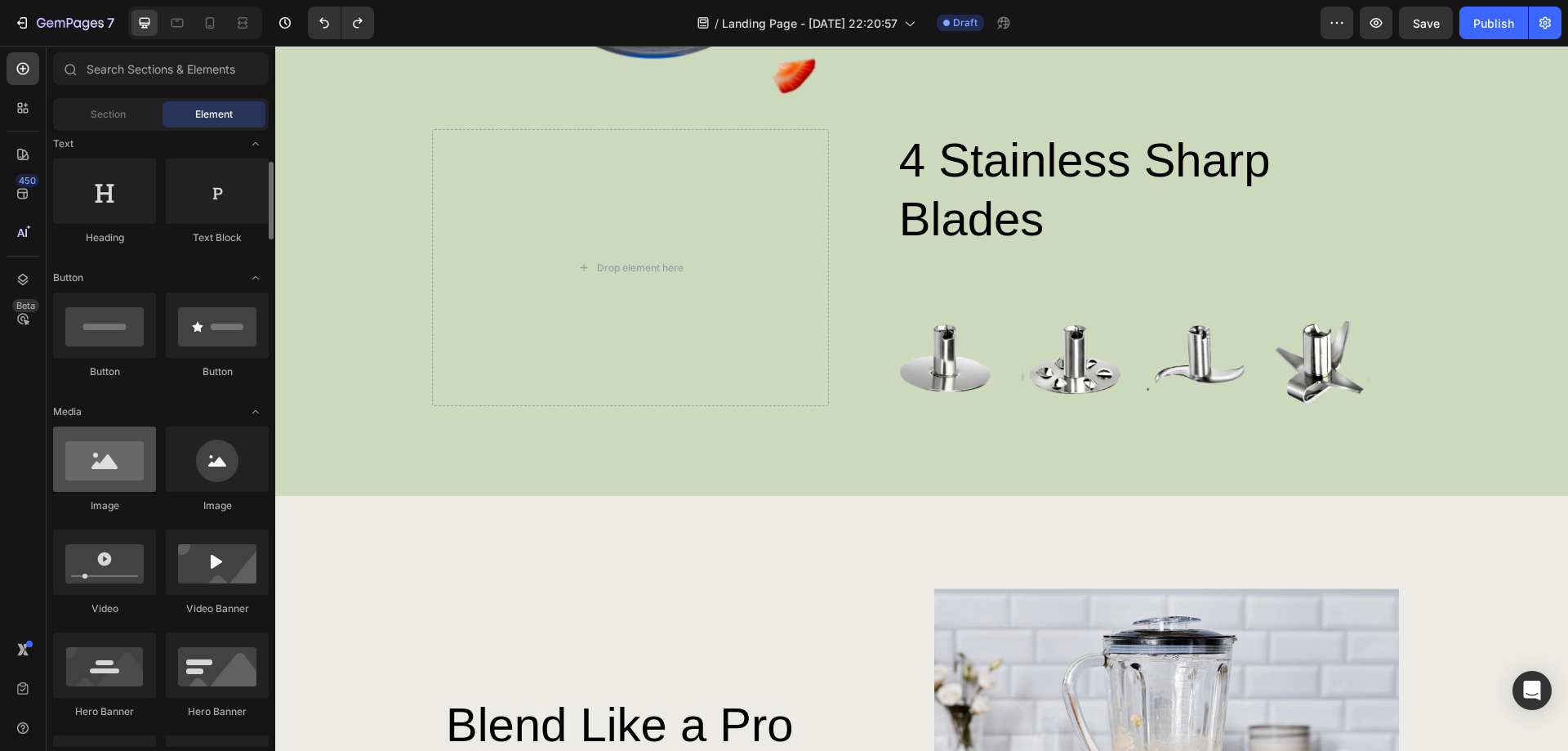
click at [138, 475] on div at bounding box center [104, 458] width 103 height 65
click at [123, 476] on div at bounding box center [104, 458] width 103 height 65
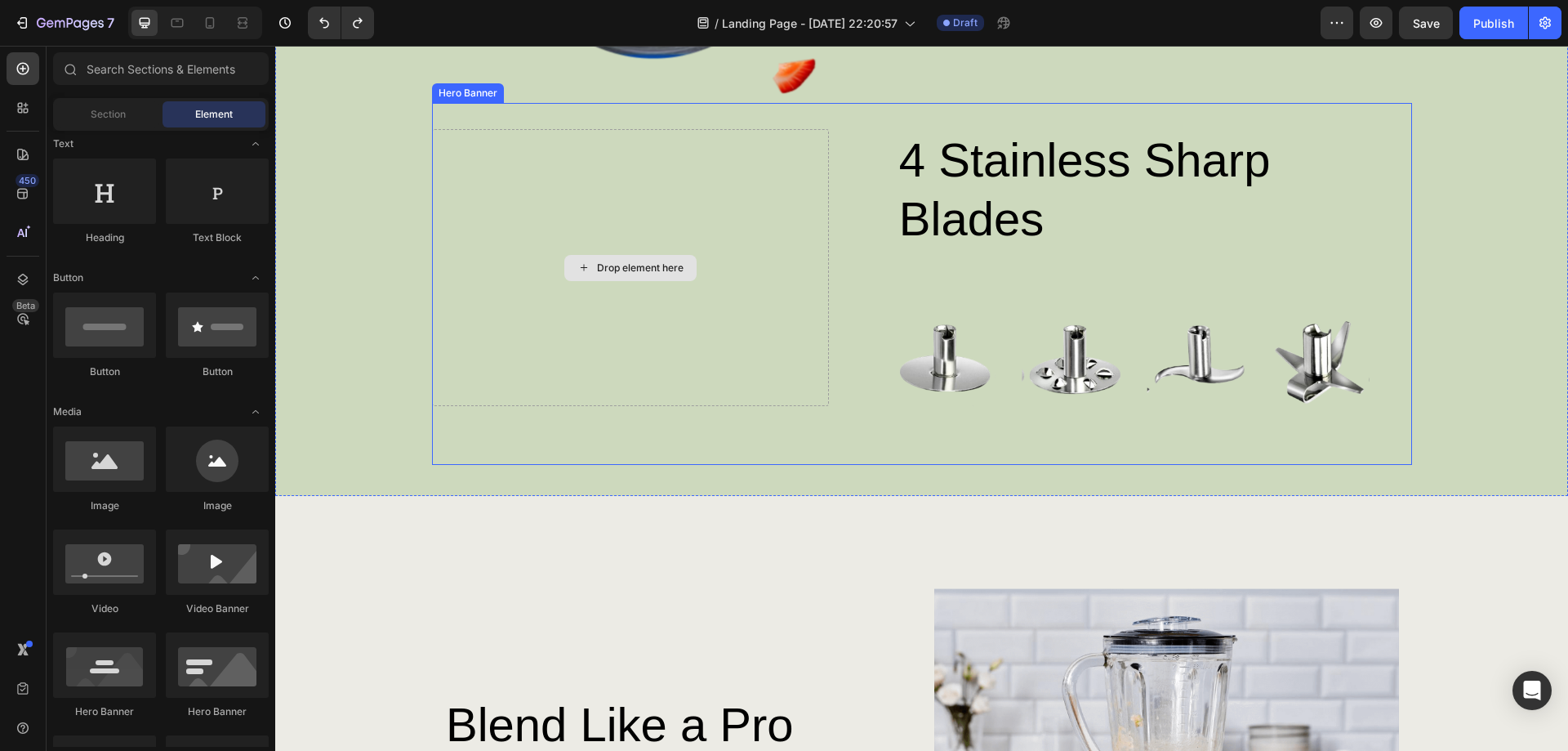
click at [637, 265] on div "Drop element here" at bounding box center [640, 268] width 87 height 13
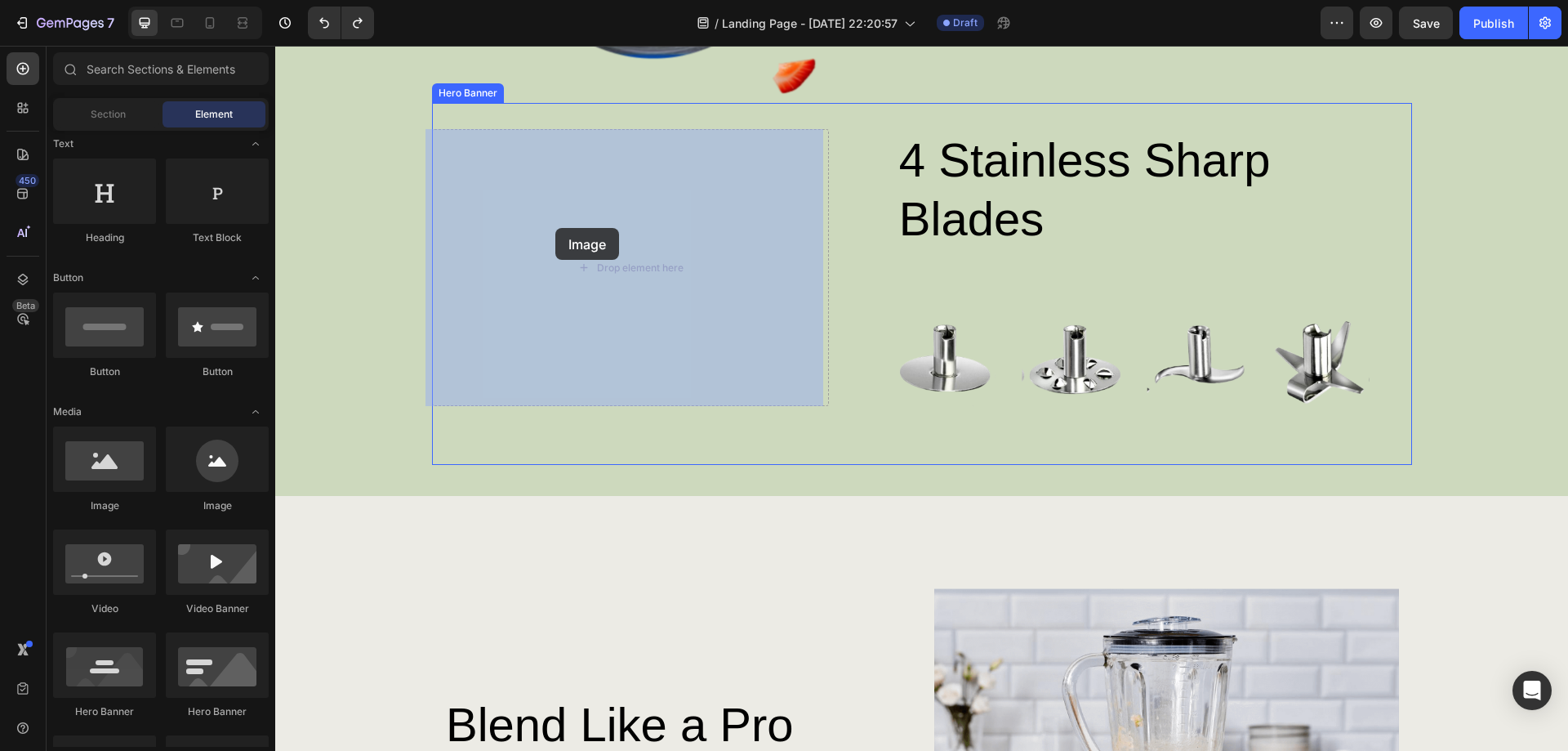
drag, startPoint x: 388, startPoint y: 511, endPoint x: 556, endPoint y: 228, distance: 329.1
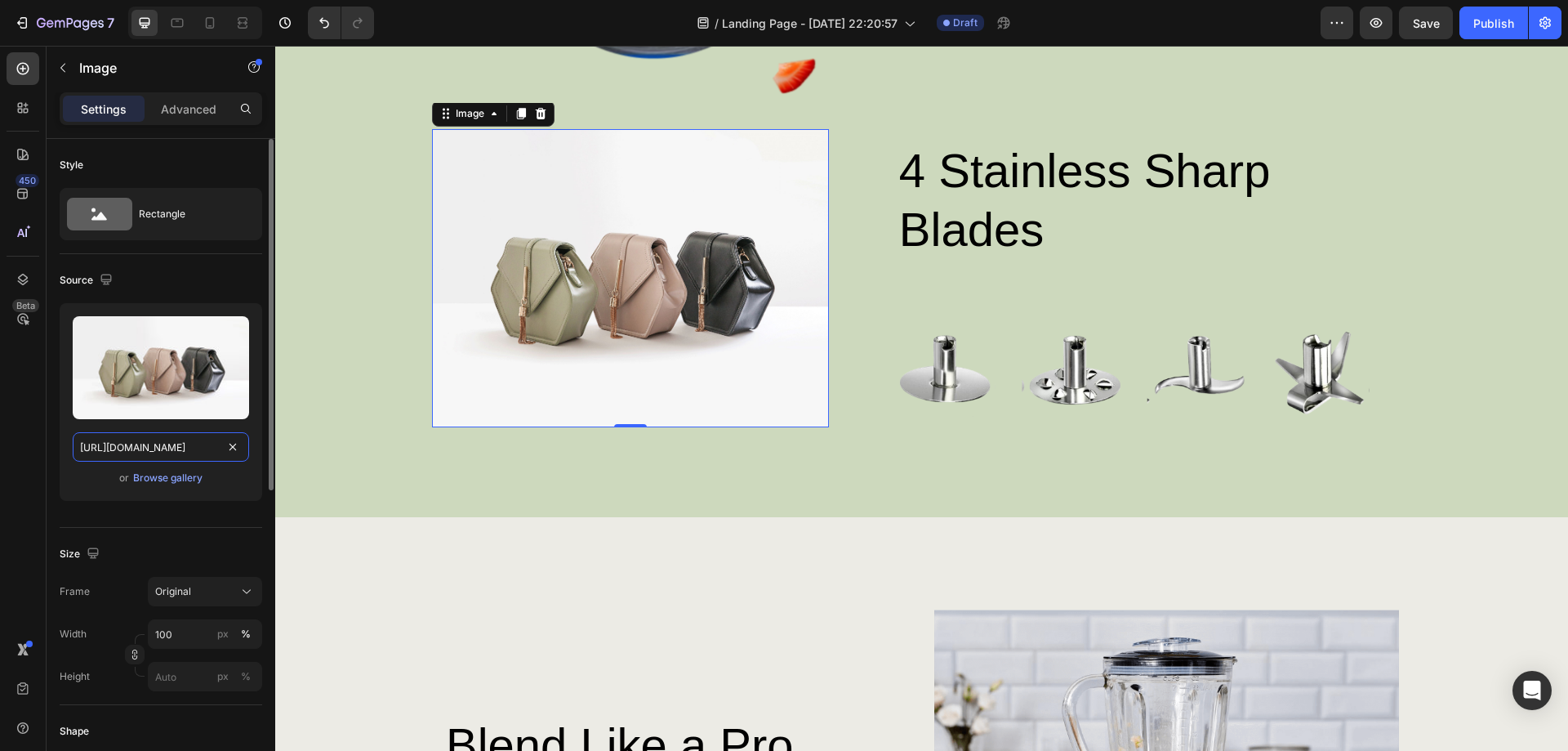
click at [194, 452] on input "[URL][DOMAIN_NAME]" at bounding box center [160, 447] width 176 height 30
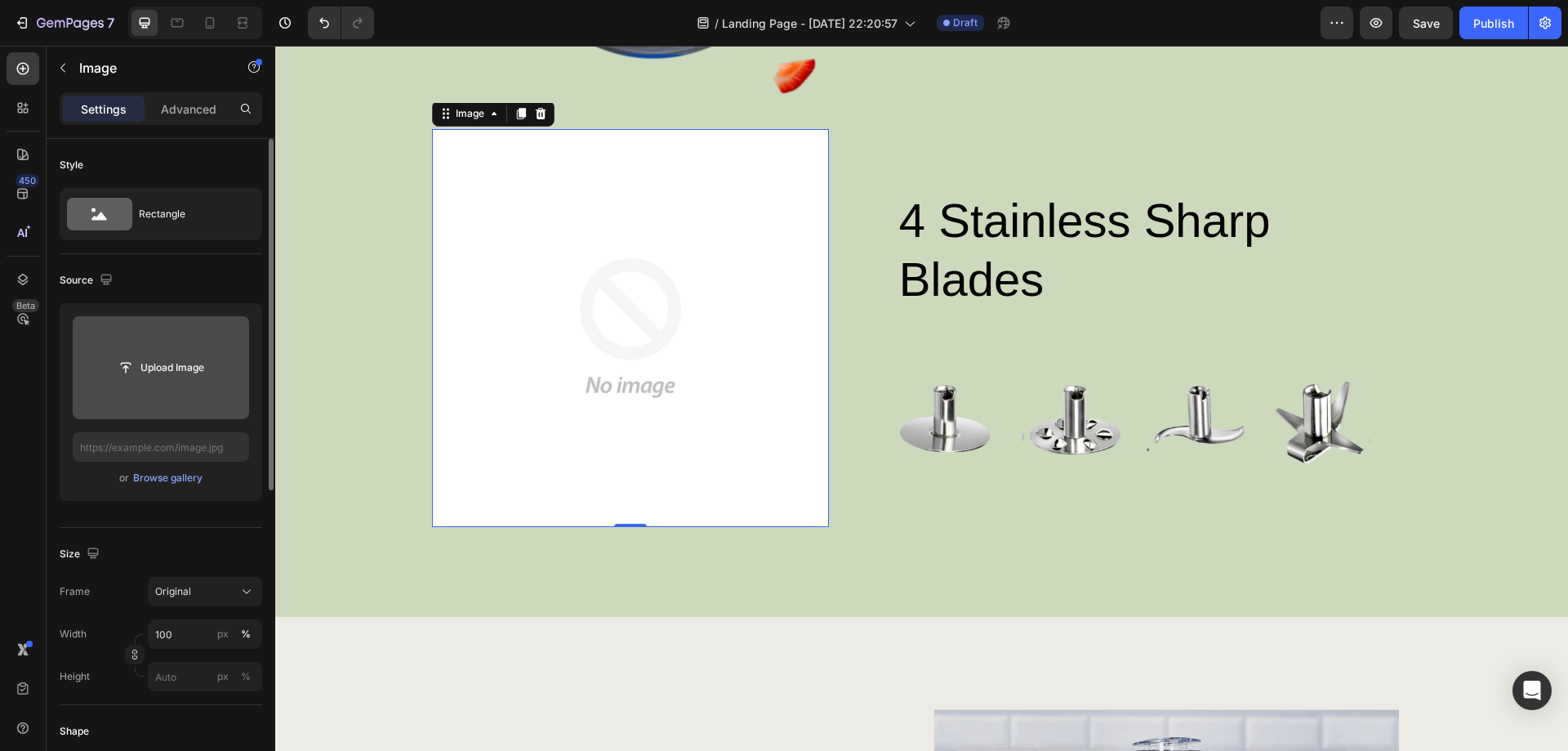
click at [183, 376] on input "file" at bounding box center [161, 367] width 113 height 28
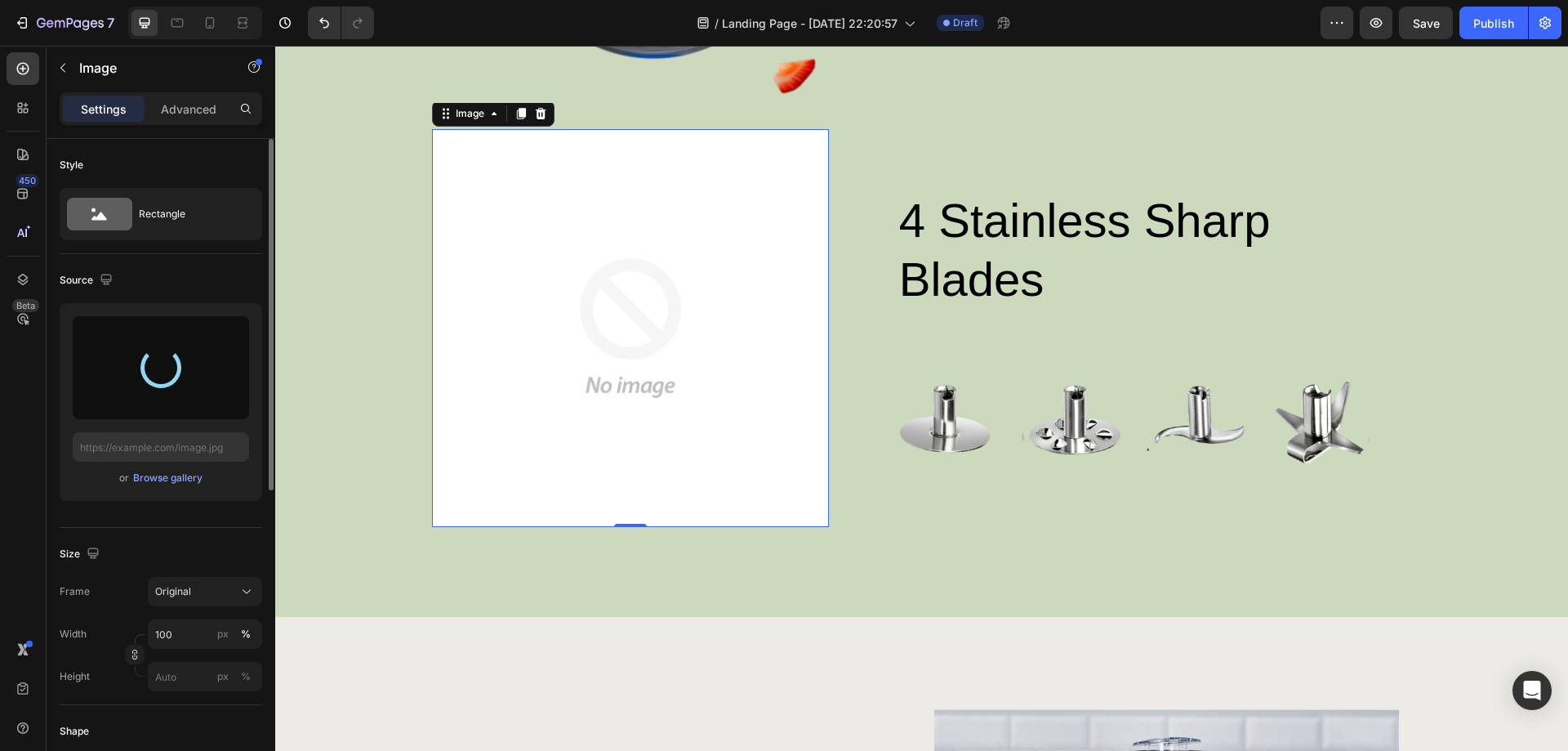
type input "[URL][DOMAIN_NAME]"
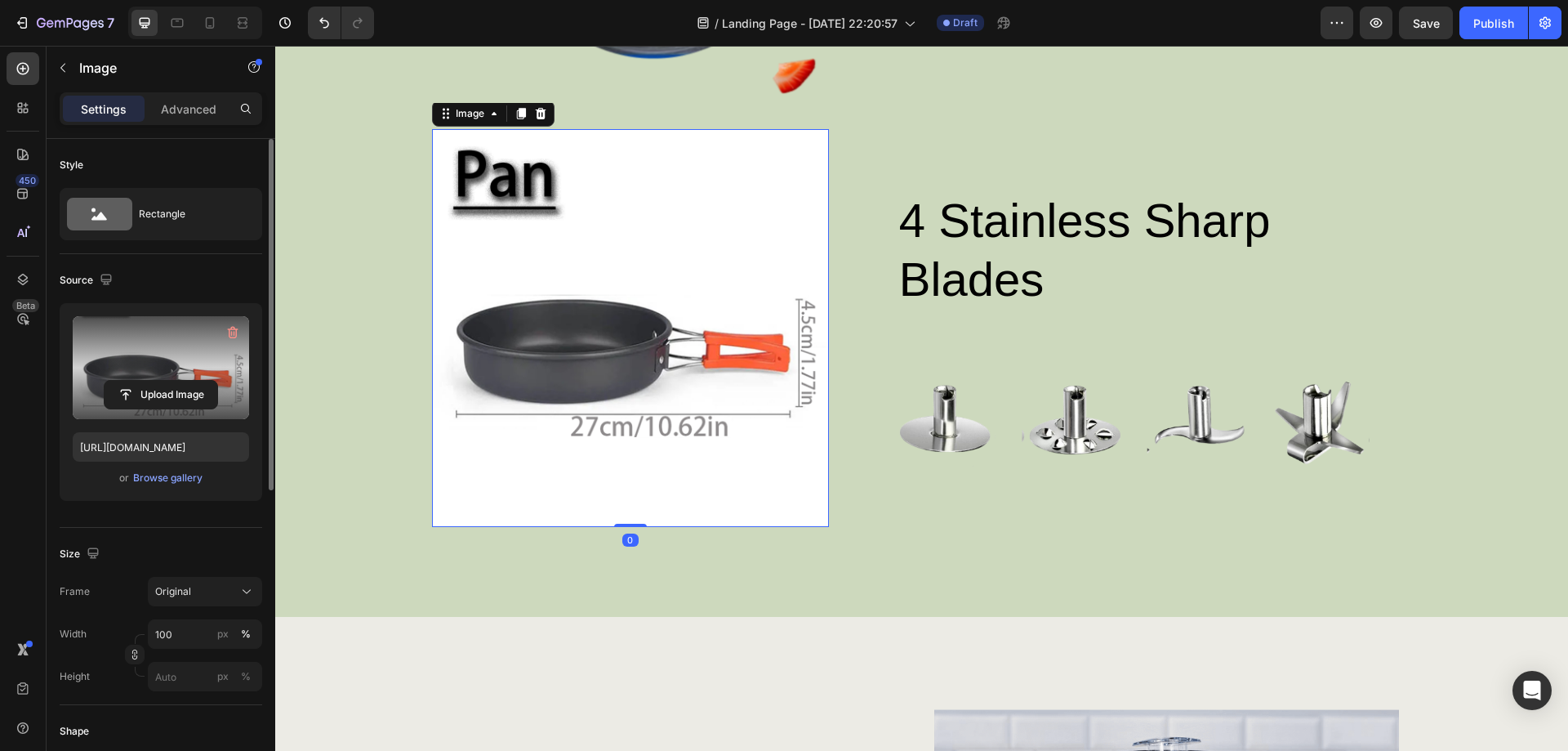
drag, startPoint x: 625, startPoint y: 524, endPoint x: 633, endPoint y: 491, distance: 34.0
click at [633, 491] on div "Image 0" at bounding box center [631, 328] width 397 height 397
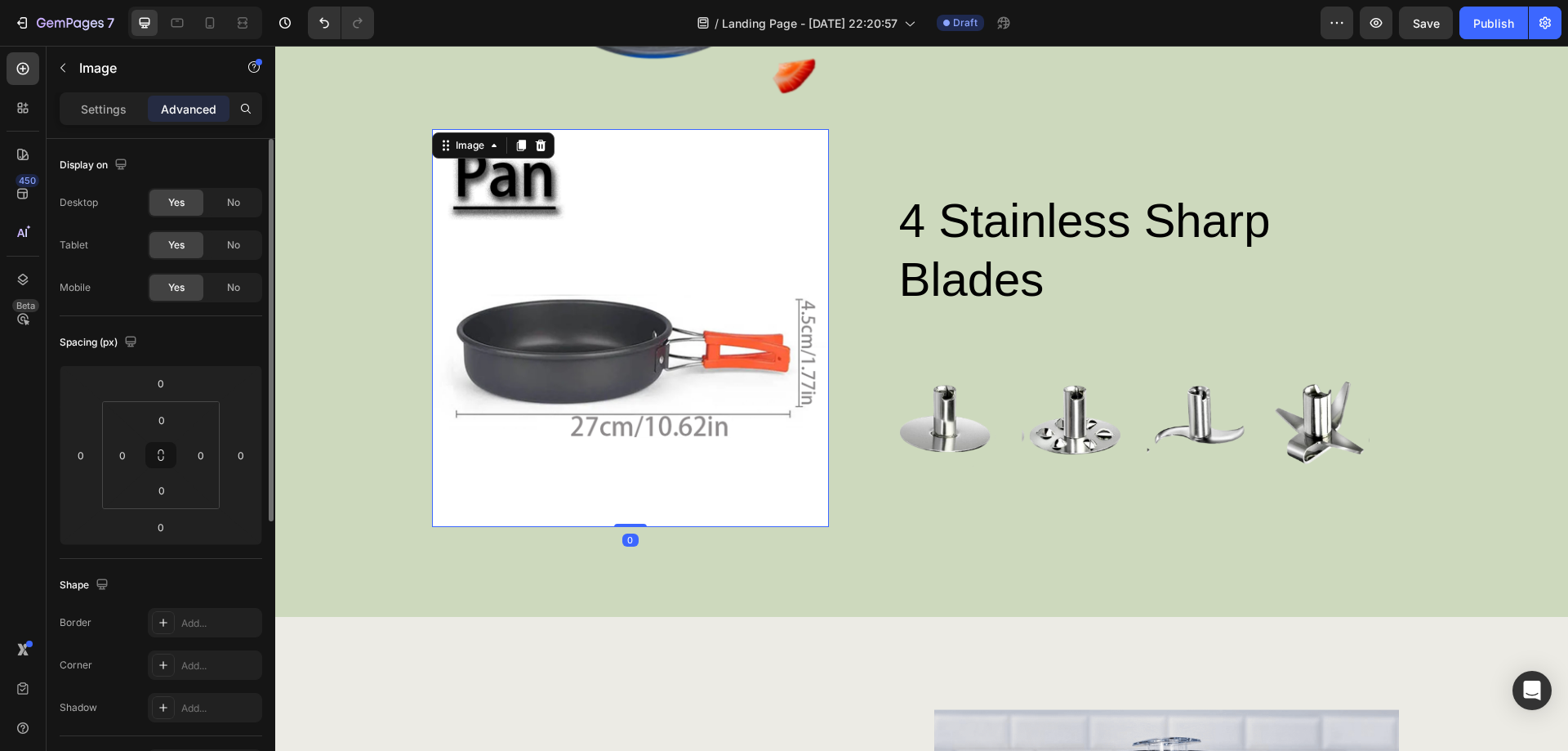
click at [716, 472] on img at bounding box center [631, 328] width 397 height 397
click at [880, 482] on div "4 stainless sharp blades Heading Image Image Image Image Row Row" at bounding box center [1132, 328] width 556 height 397
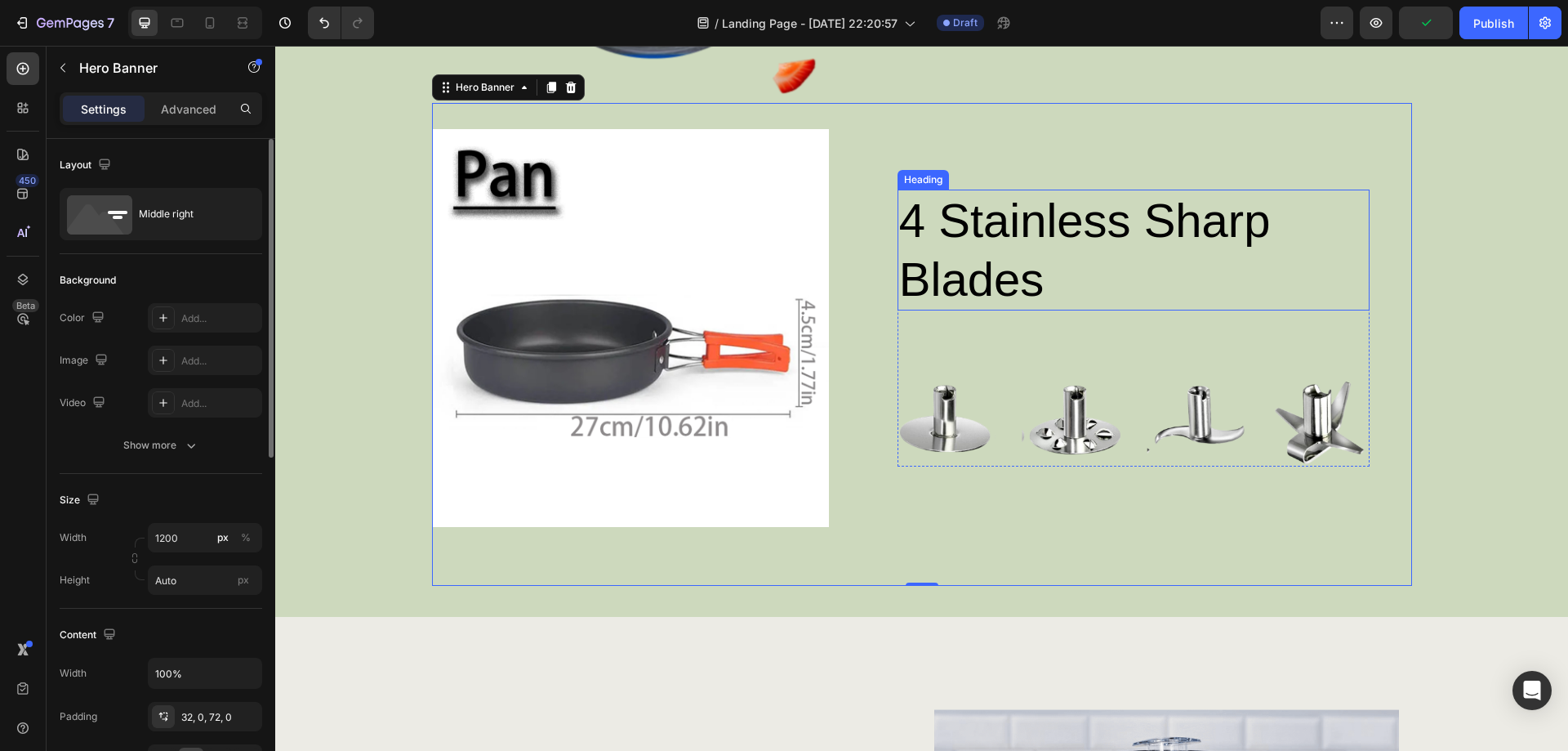
click at [1044, 280] on h2 "4 stainless sharp blades" at bounding box center [1094, 250] width 392 height 121
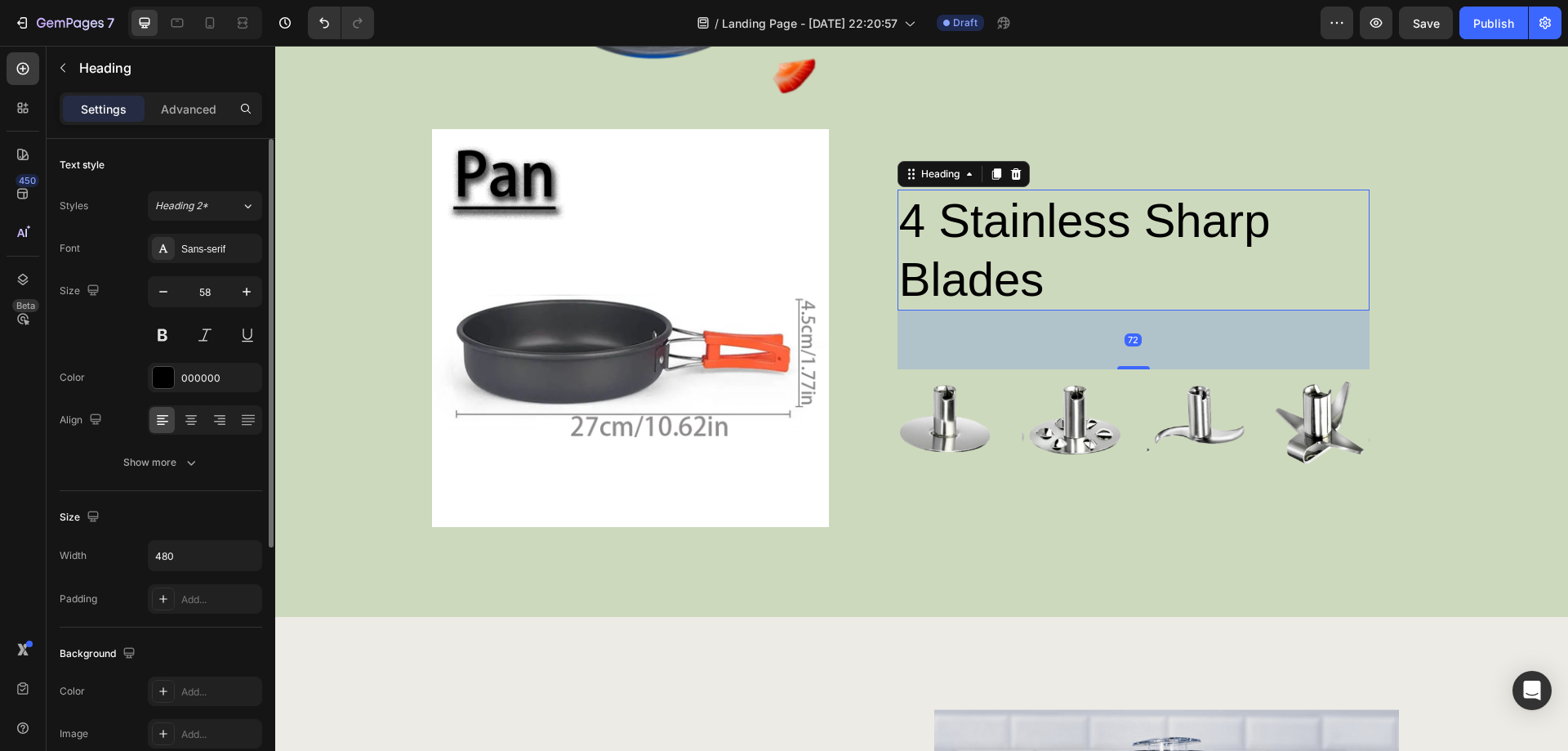
click at [1051, 278] on h2 "4 stainless sharp blades" at bounding box center [1094, 250] width 392 height 121
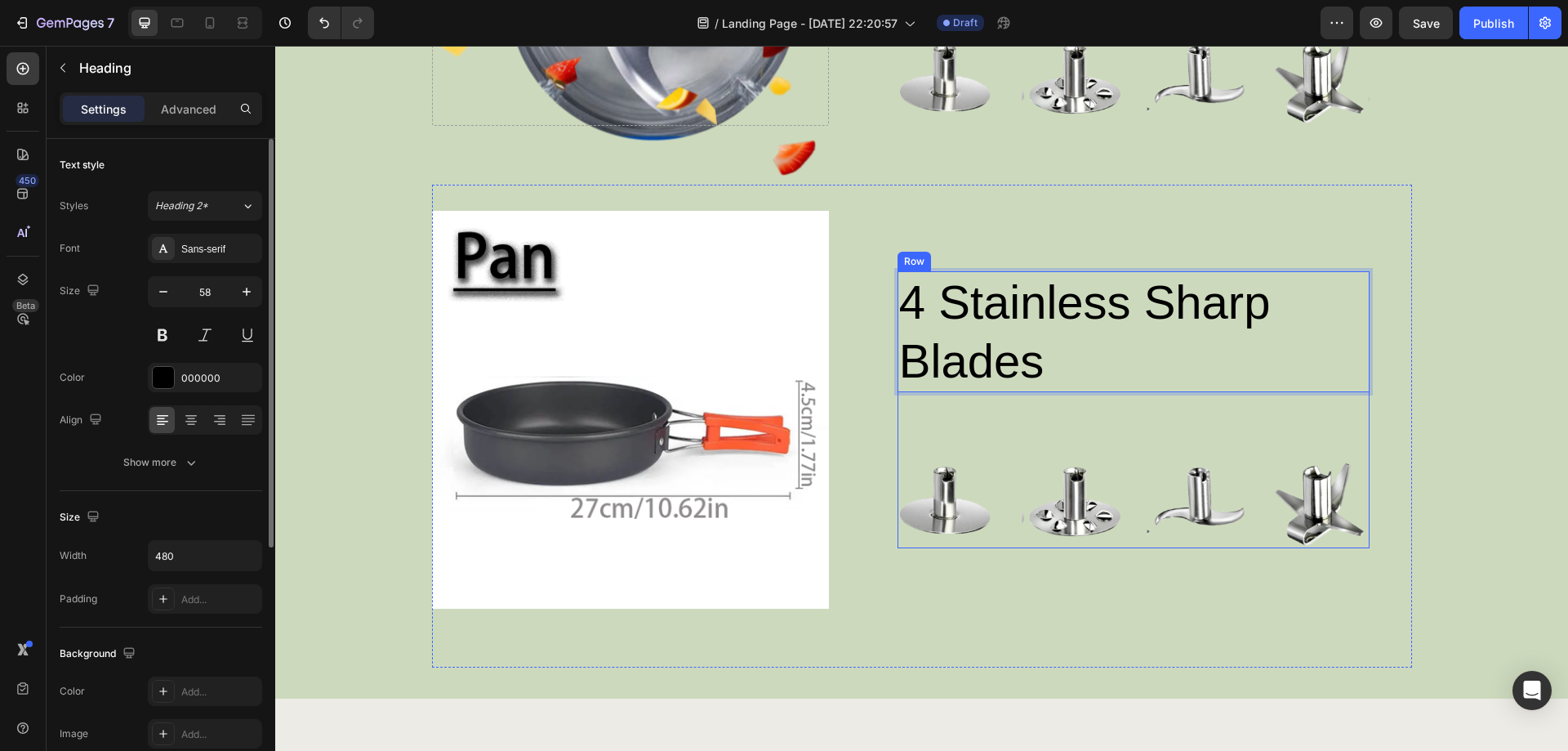
scroll to position [2095, 0]
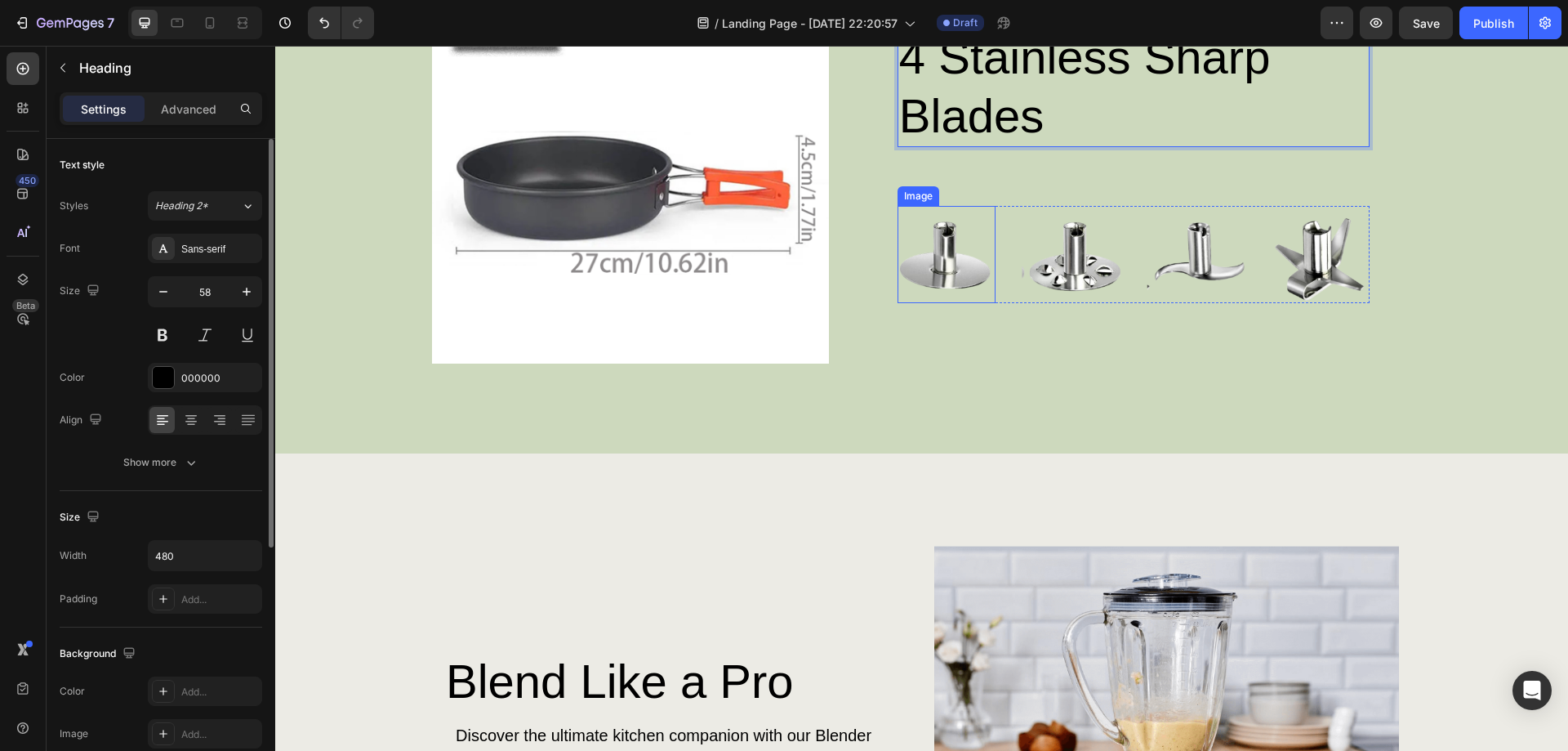
click at [931, 257] on img at bounding box center [947, 254] width 98 height 98
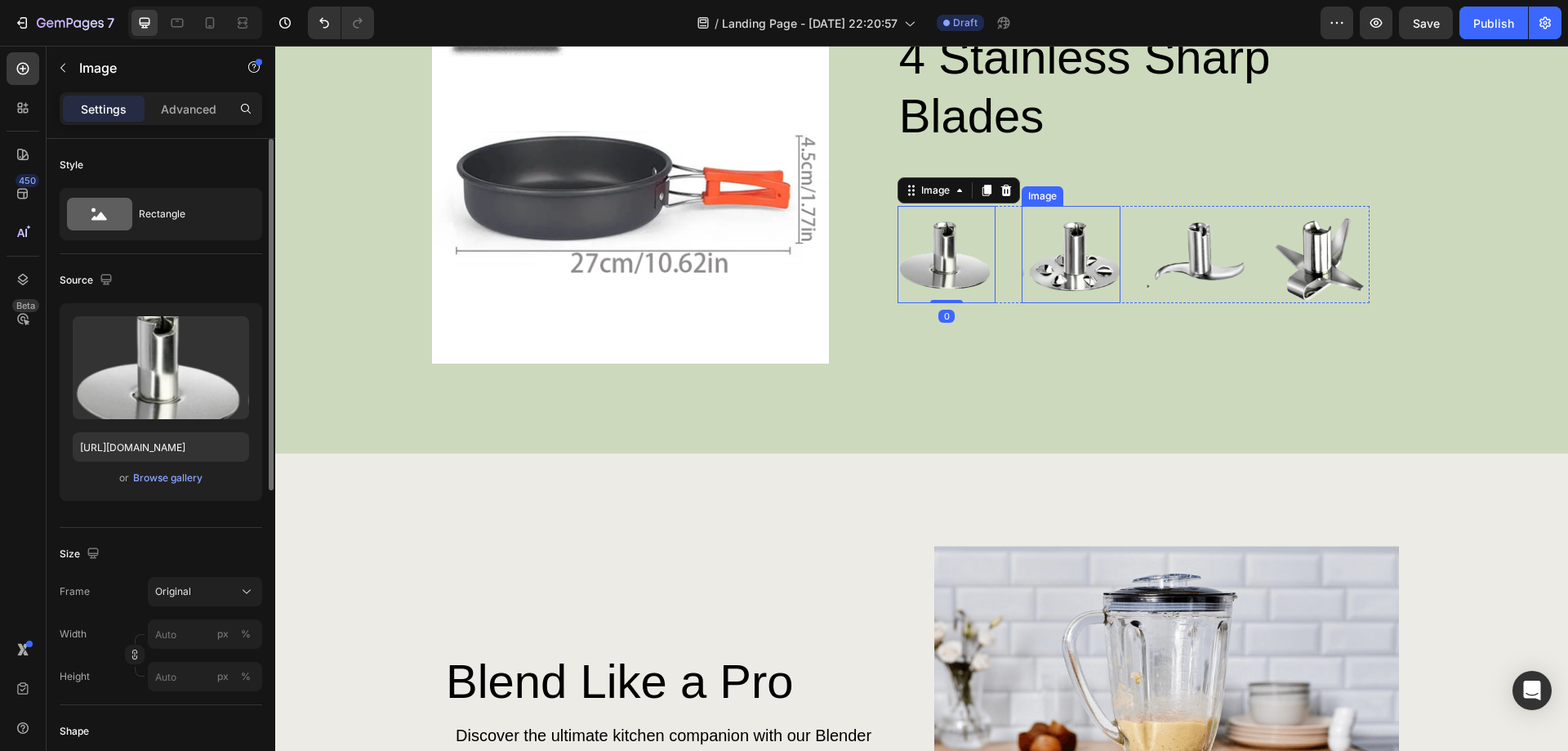
click at [1051, 249] on img at bounding box center [1071, 254] width 98 height 98
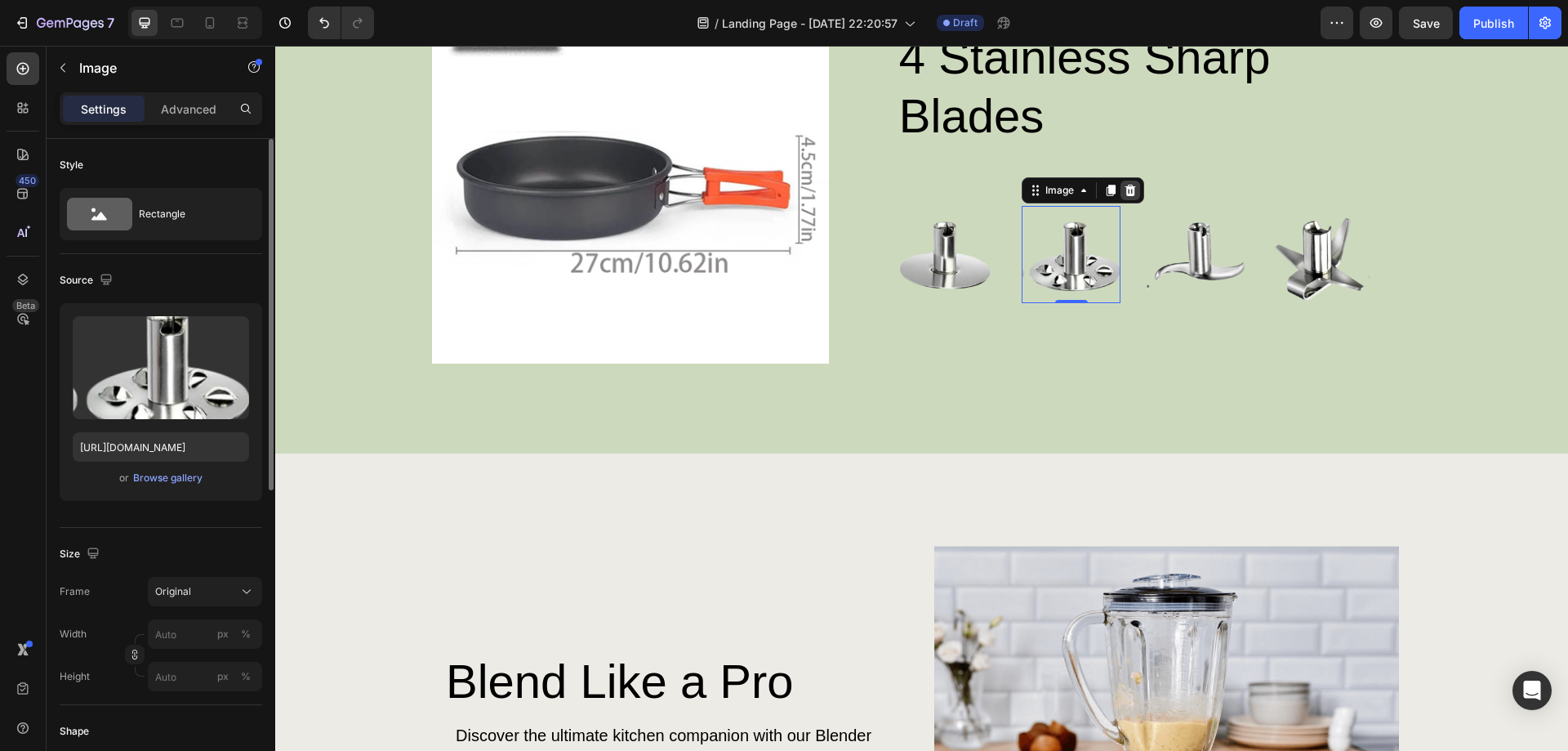
click at [1129, 188] on icon at bounding box center [1130, 190] width 13 height 13
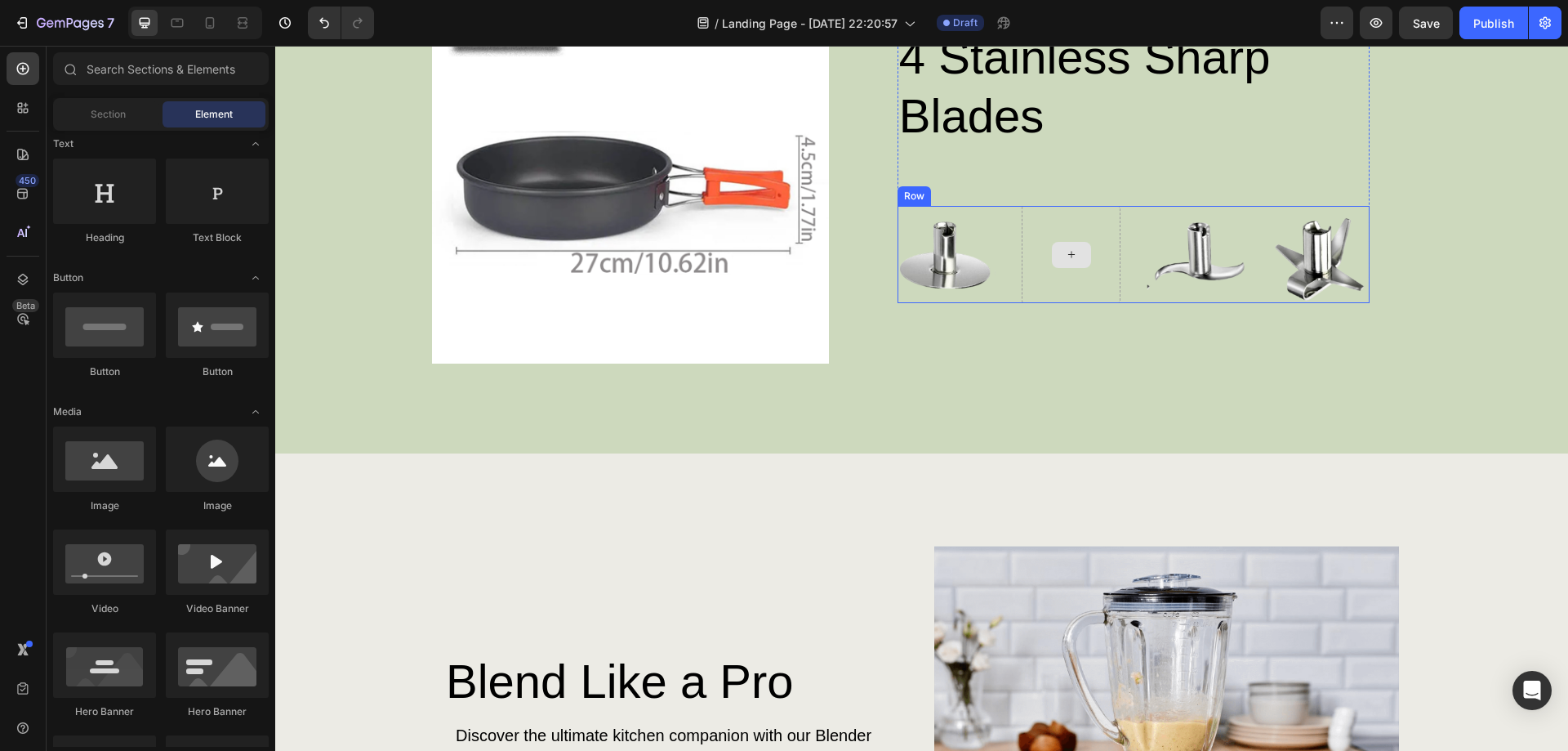
click at [1065, 257] on icon at bounding box center [1071, 255] width 13 height 14
click at [1065, 253] on icon at bounding box center [1071, 255] width 13 height 14
click at [209, 475] on div at bounding box center [217, 458] width 103 height 65
drag, startPoint x: 506, startPoint y: 521, endPoint x: 1045, endPoint y: 249, distance: 603.7
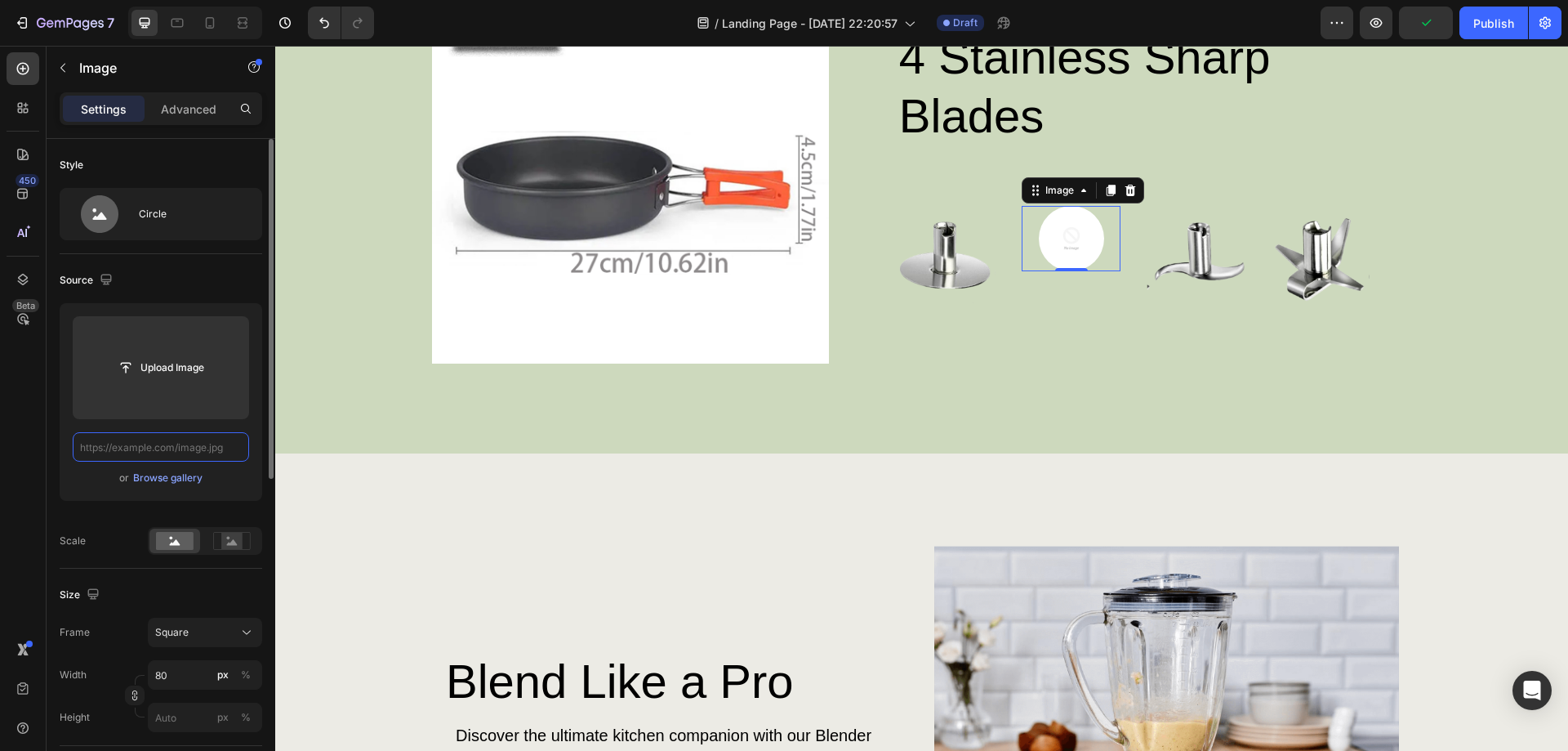
scroll to position [0, 0]
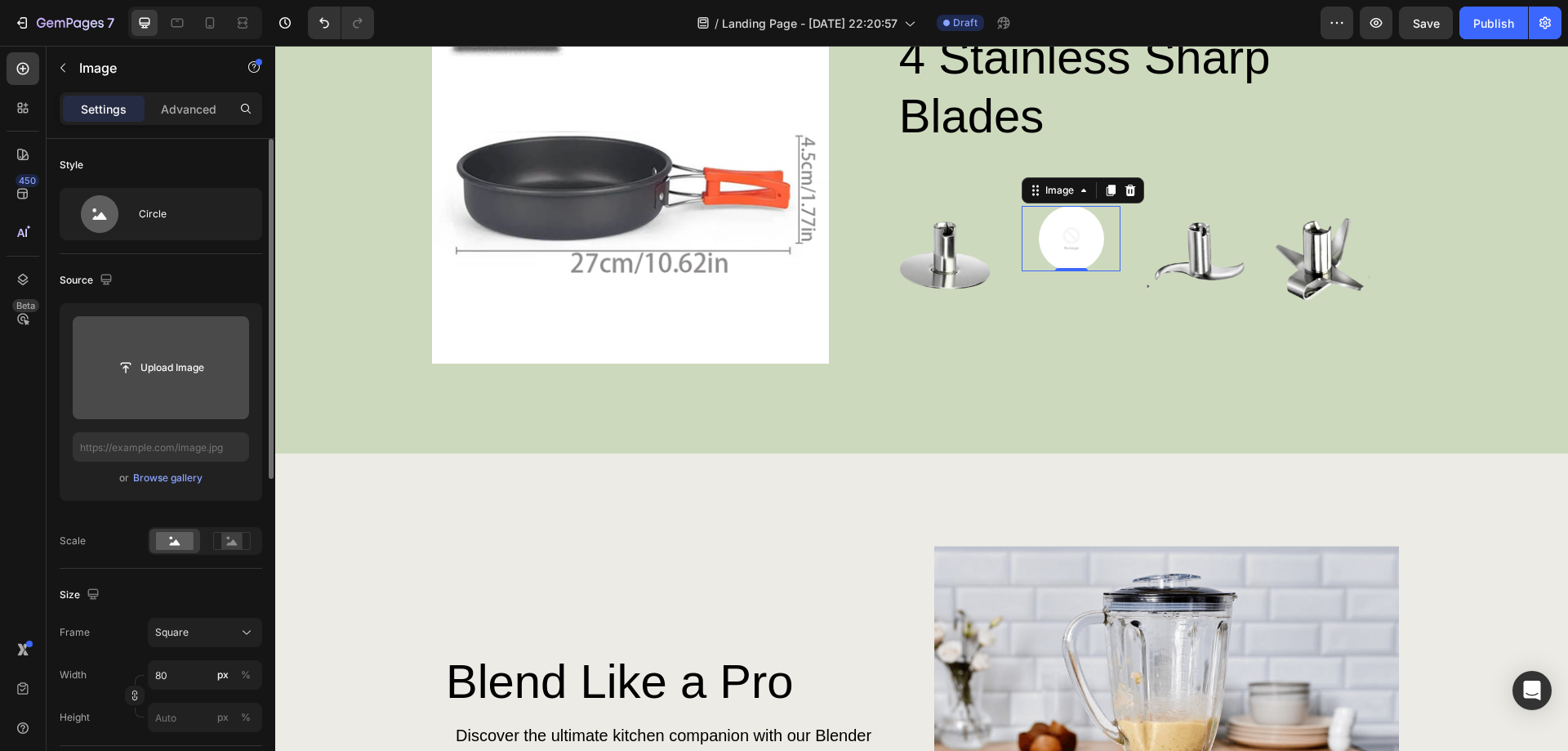
click at [157, 375] on input "file" at bounding box center [161, 367] width 113 height 28
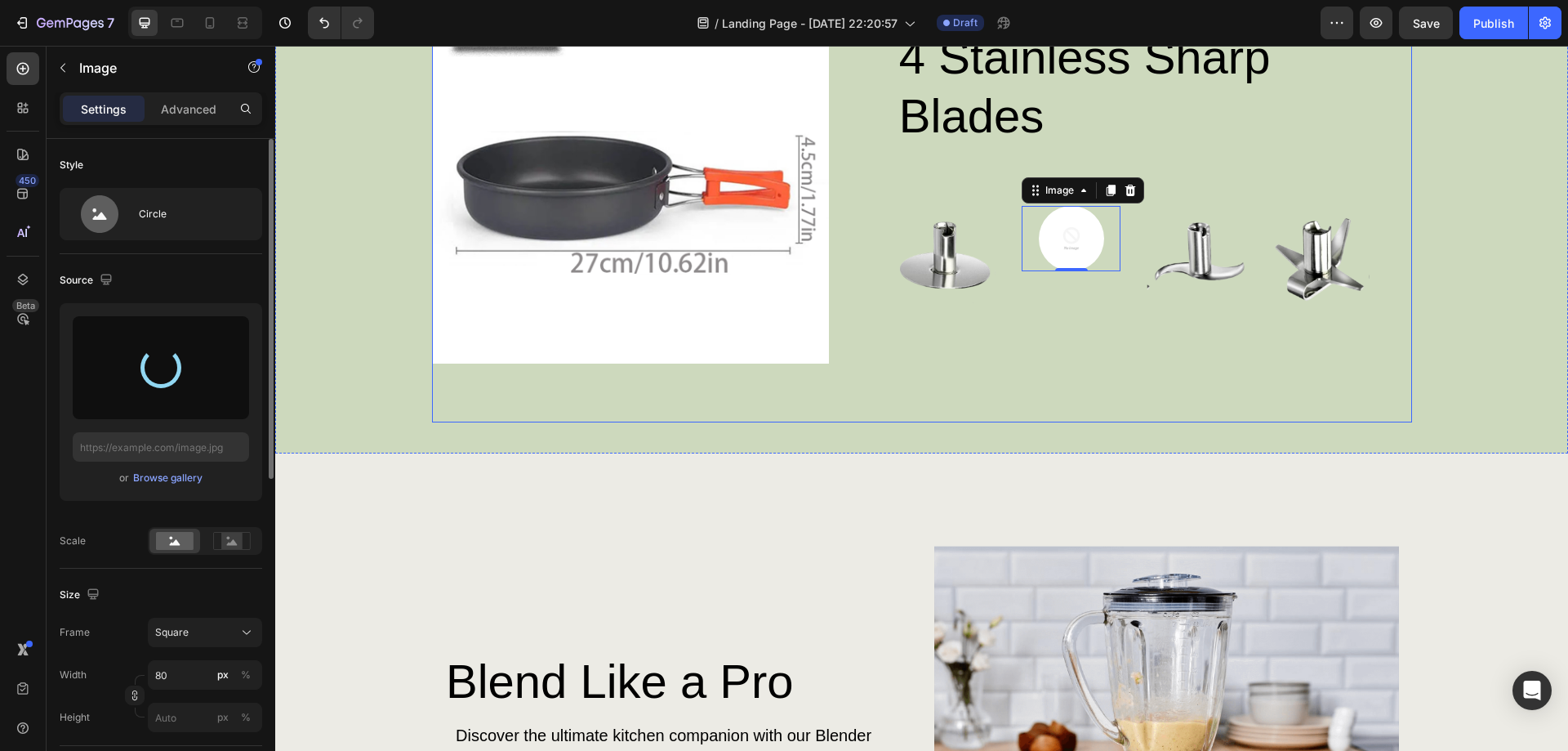
type input "[URL][DOMAIN_NAME]"
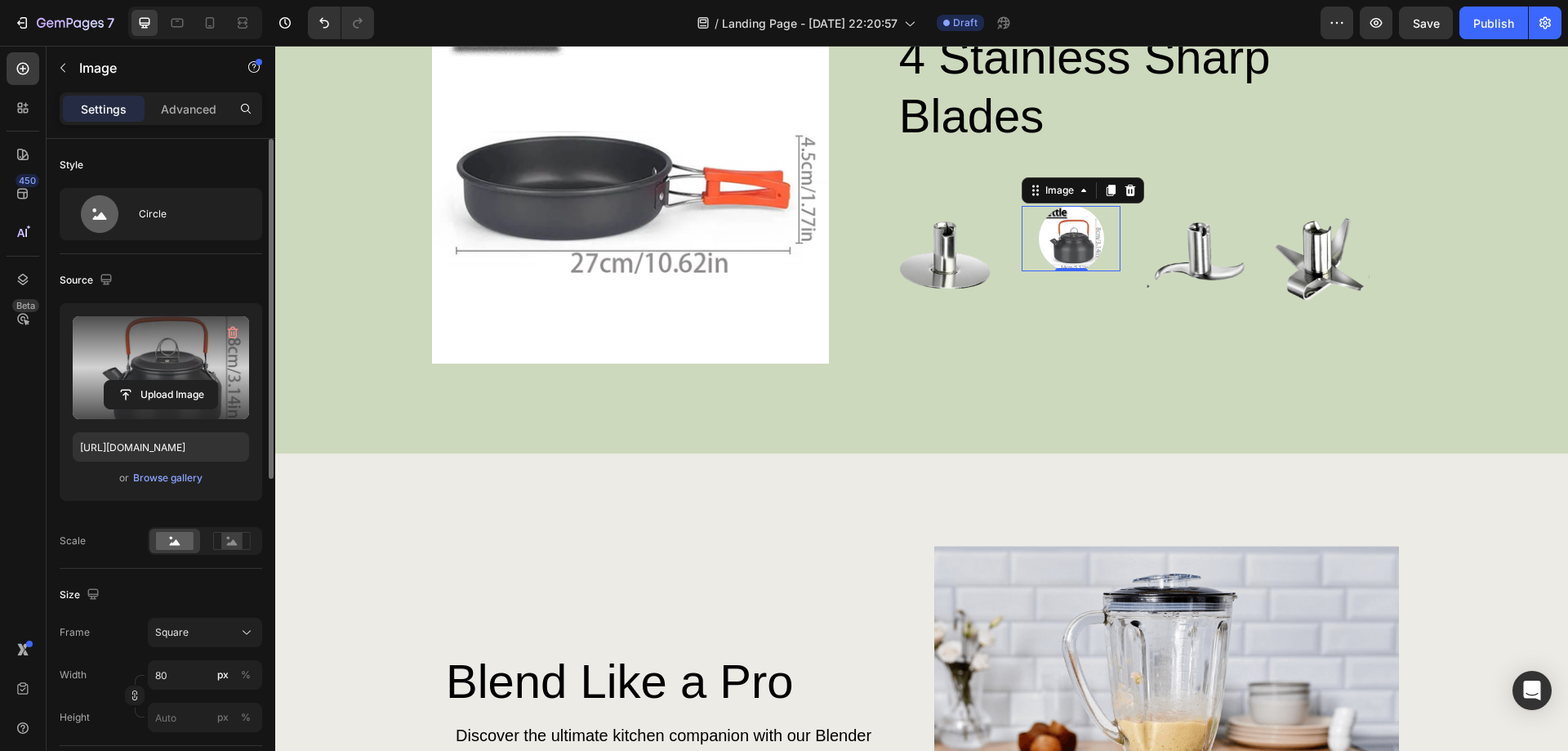
click at [1069, 250] on img at bounding box center [1071, 238] width 65 height 65
click at [1056, 247] on img at bounding box center [1071, 238] width 65 height 65
click at [1053, 192] on div "Image" at bounding box center [1059, 190] width 35 height 14
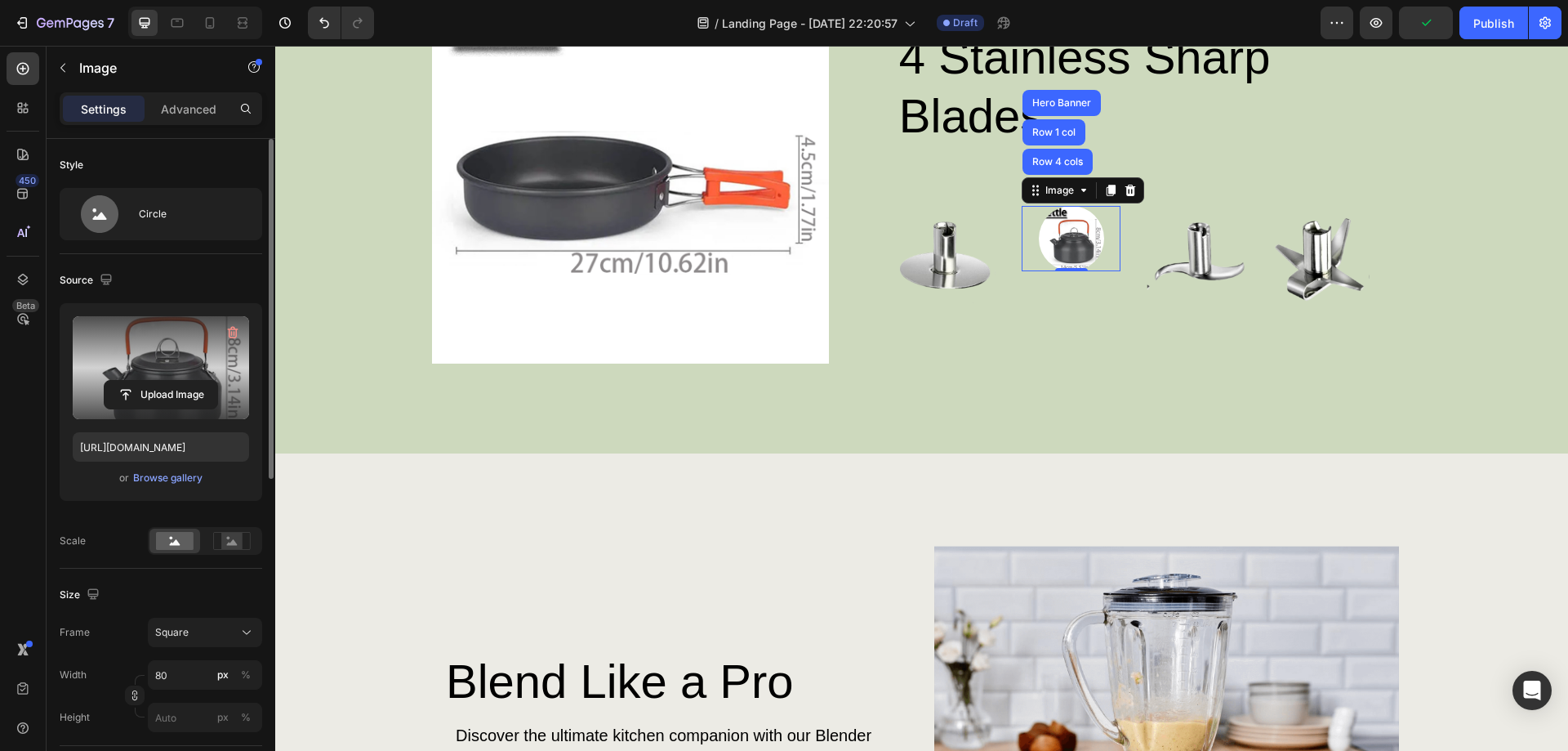
click at [1063, 340] on div "4 stainless sharp blades Heading Image Image Row 4 cols Row 1 col Hero Banner 0…" at bounding box center [1132, 165] width 556 height 397
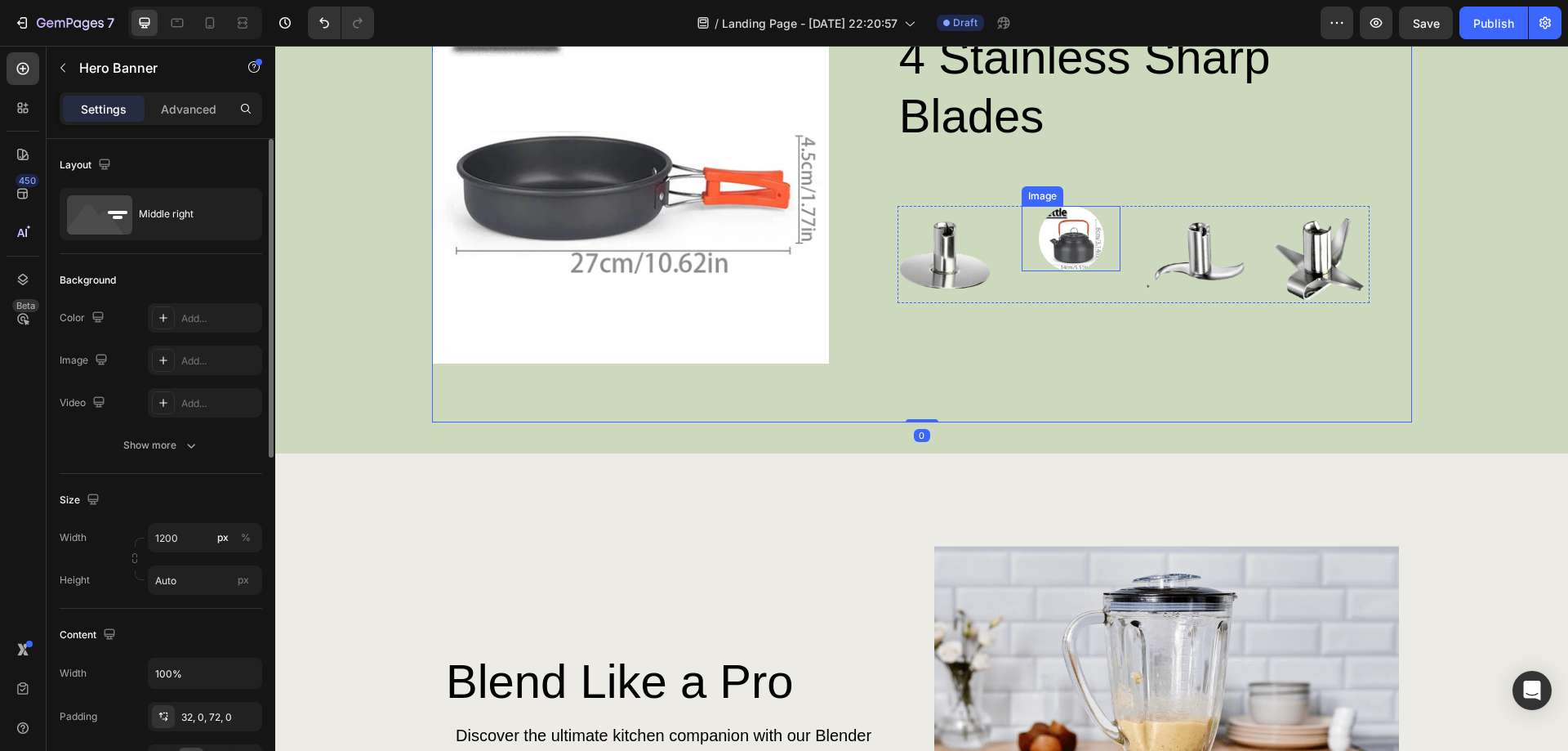
click at [1057, 234] on img at bounding box center [1071, 238] width 65 height 65
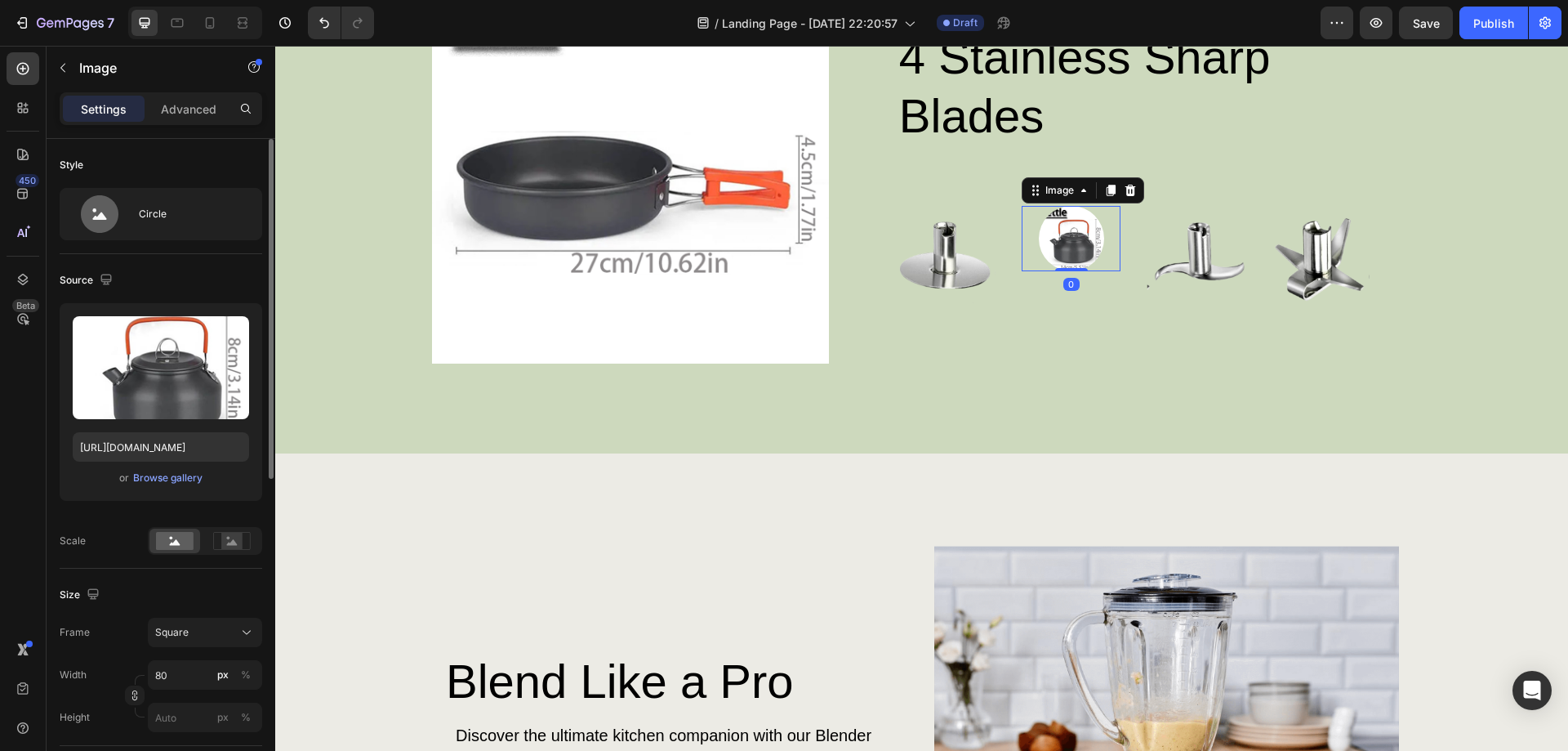
click at [1057, 243] on img at bounding box center [1071, 238] width 65 height 65
click at [1129, 187] on icon at bounding box center [1130, 190] width 13 height 13
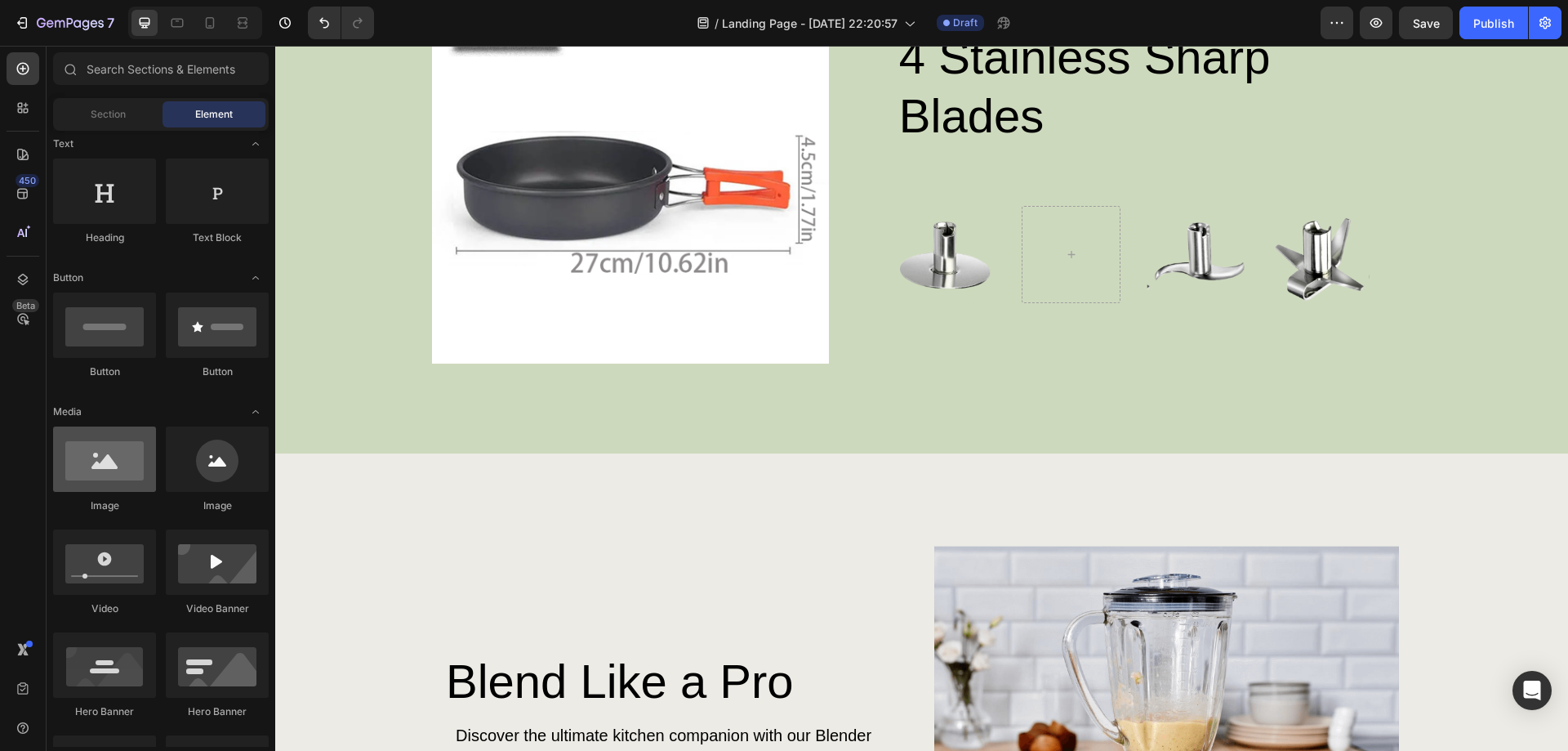
click at [116, 470] on div at bounding box center [104, 458] width 103 height 65
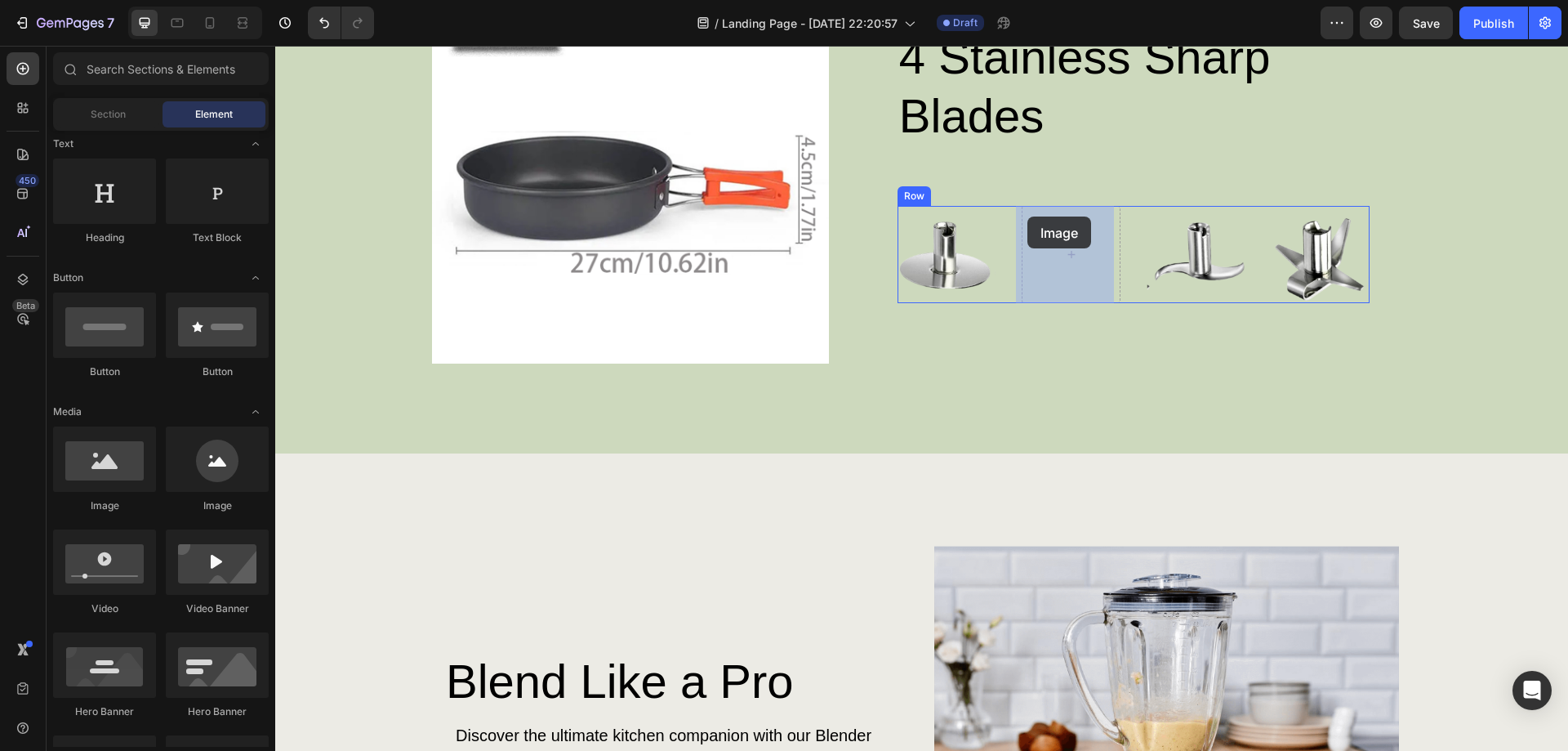
drag, startPoint x: 365, startPoint y: 509, endPoint x: 1027, endPoint y: 217, distance: 723.5
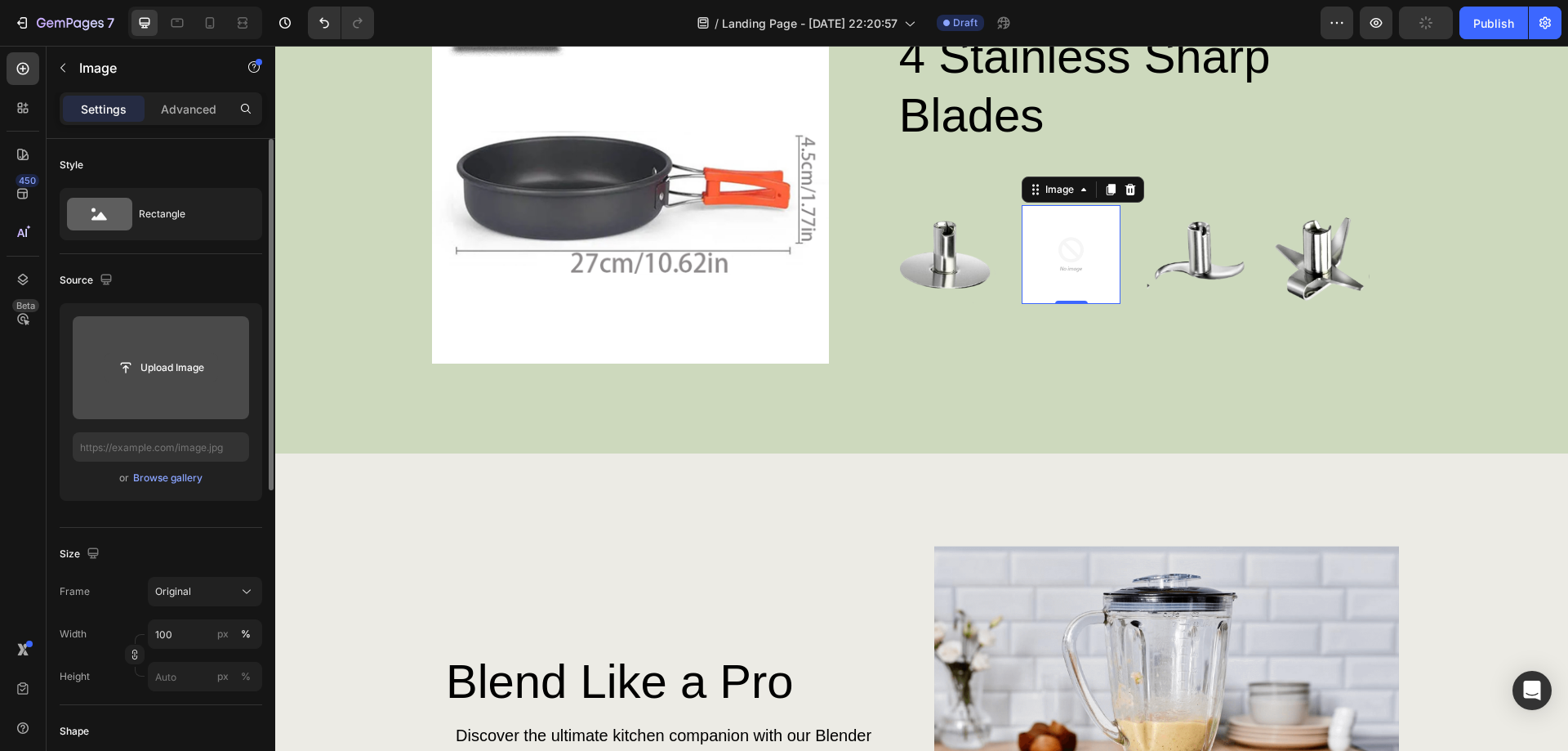
click at [200, 374] on input "file" at bounding box center [161, 367] width 113 height 28
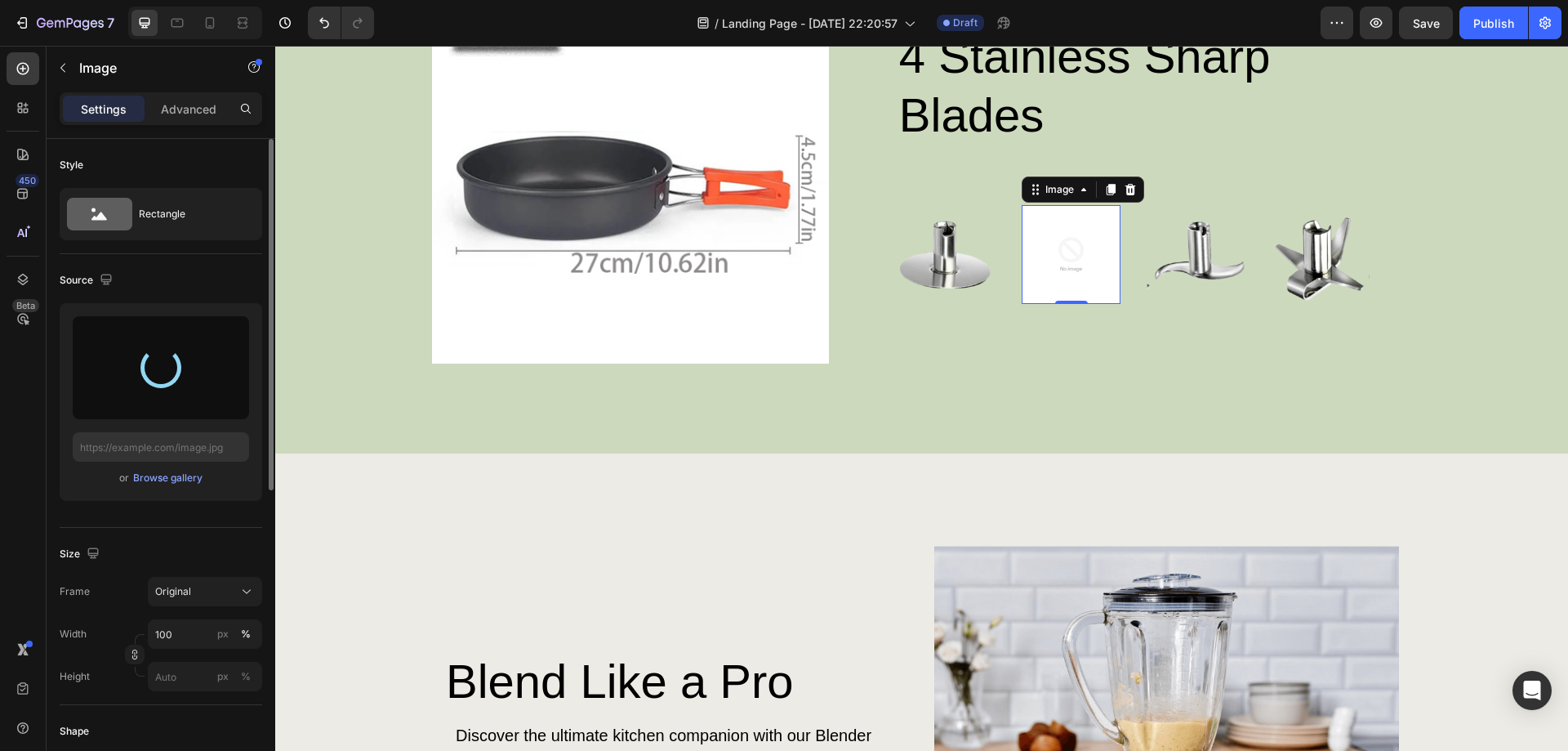
type input "[URL][DOMAIN_NAME]"
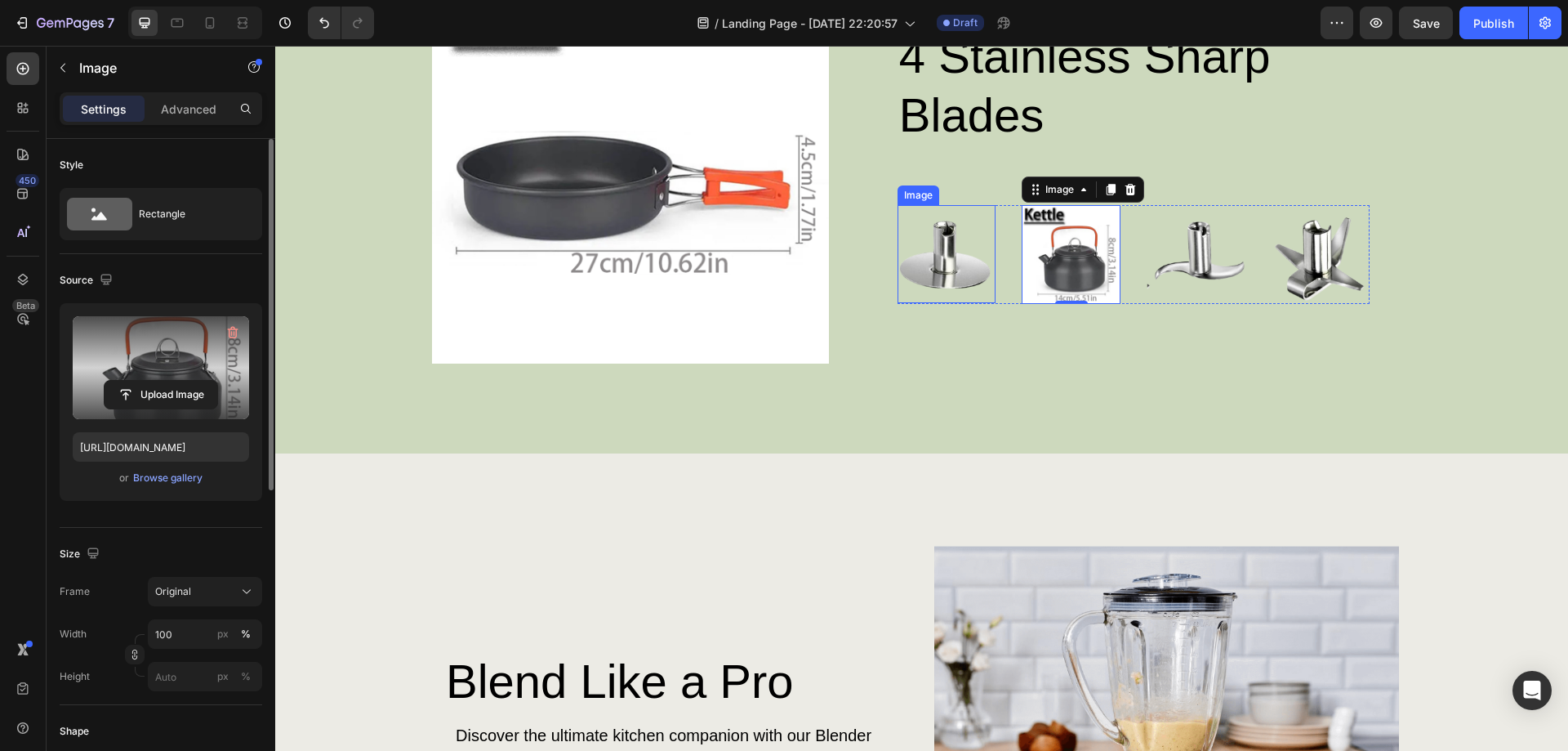
click at [945, 267] on img at bounding box center [947, 253] width 98 height 98
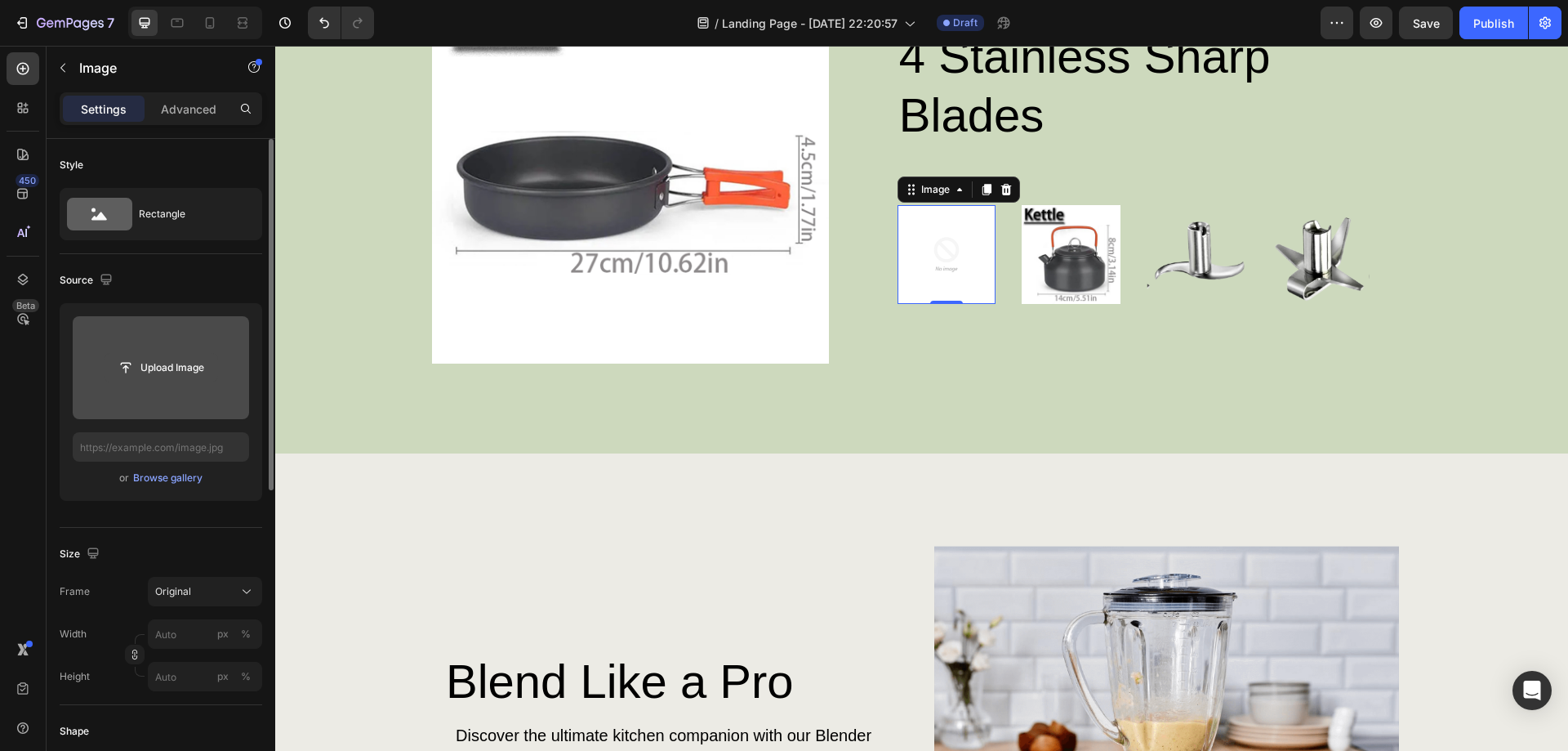
click at [194, 360] on input "file" at bounding box center [161, 367] width 113 height 28
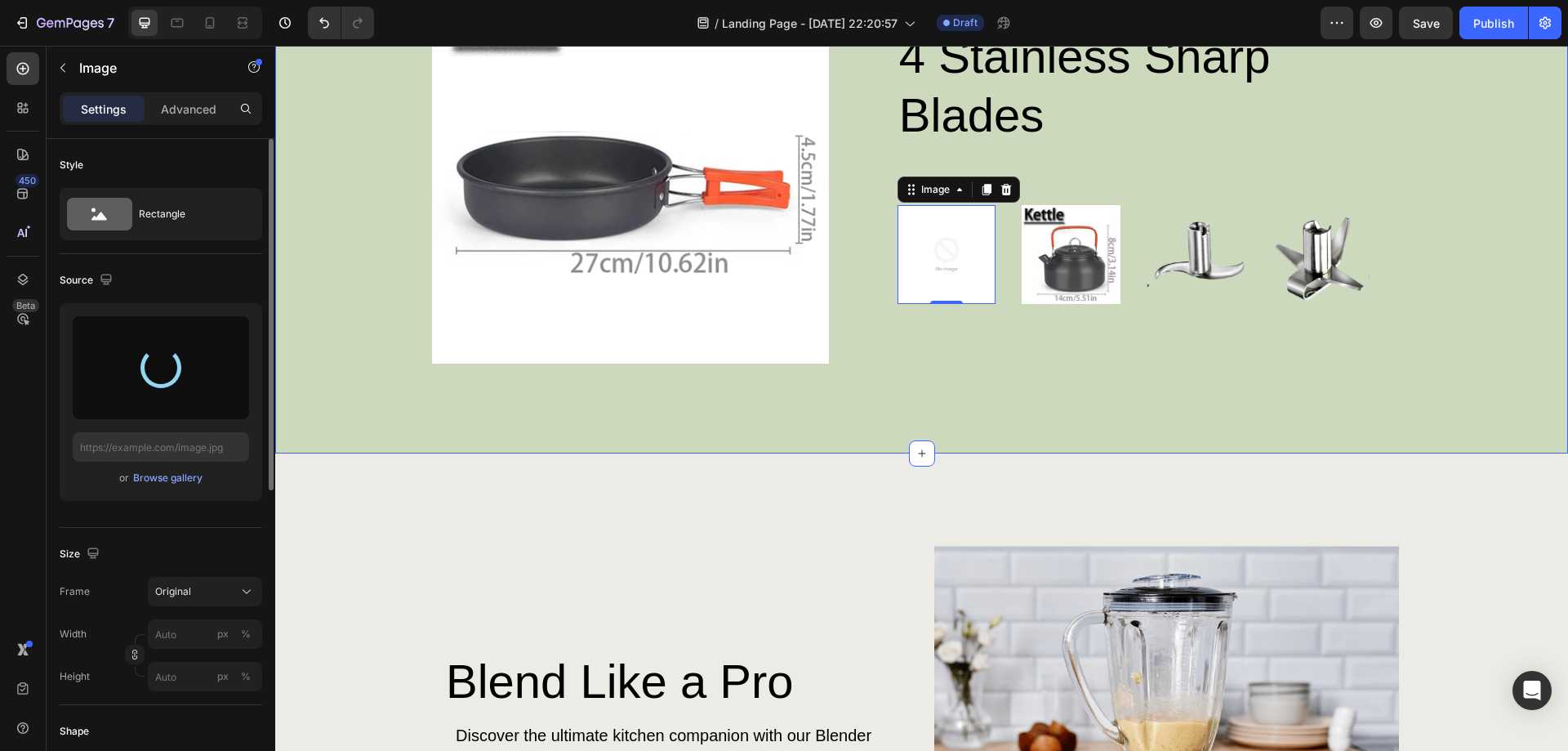
type input "[URL][DOMAIN_NAME]"
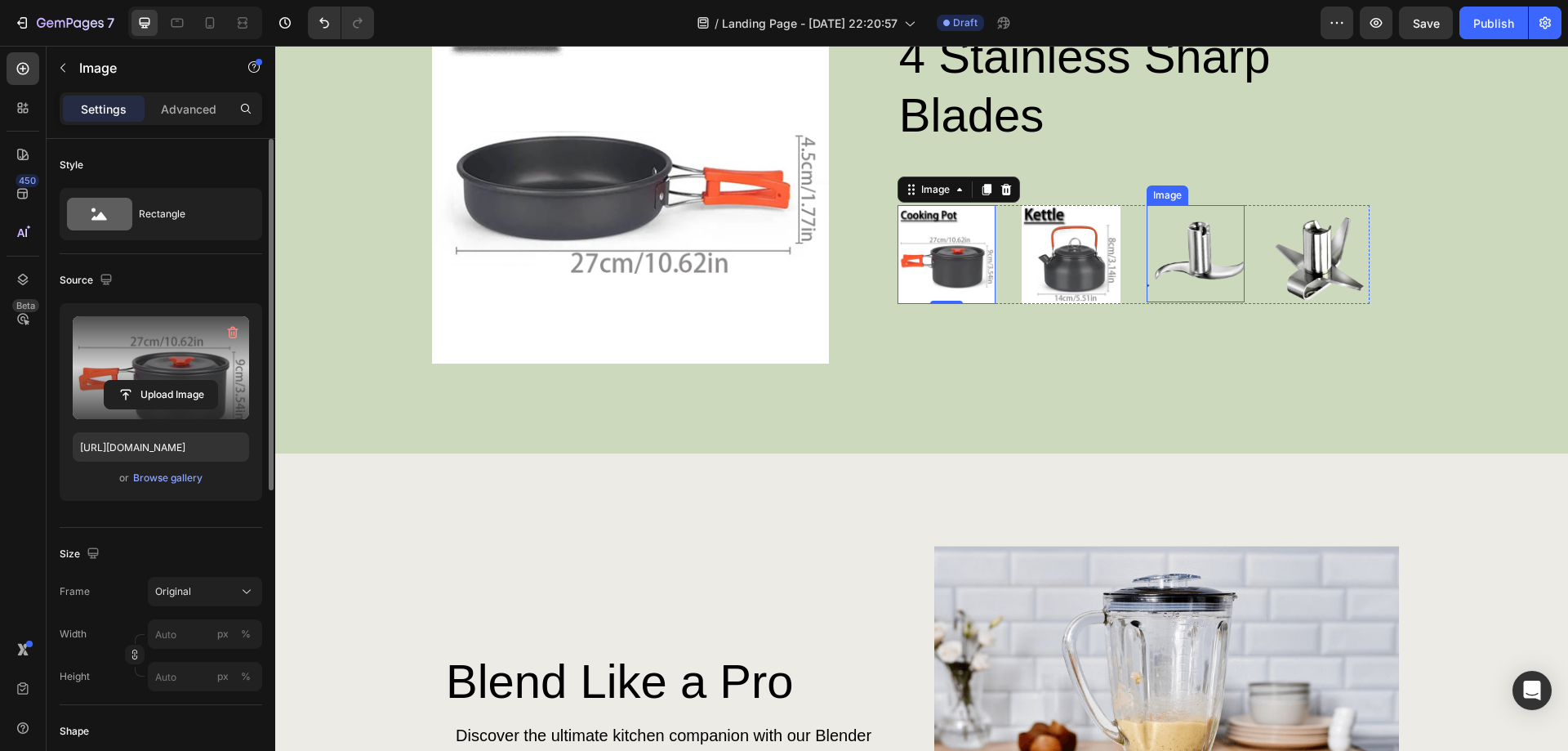
click at [1189, 263] on img at bounding box center [1196, 253] width 98 height 98
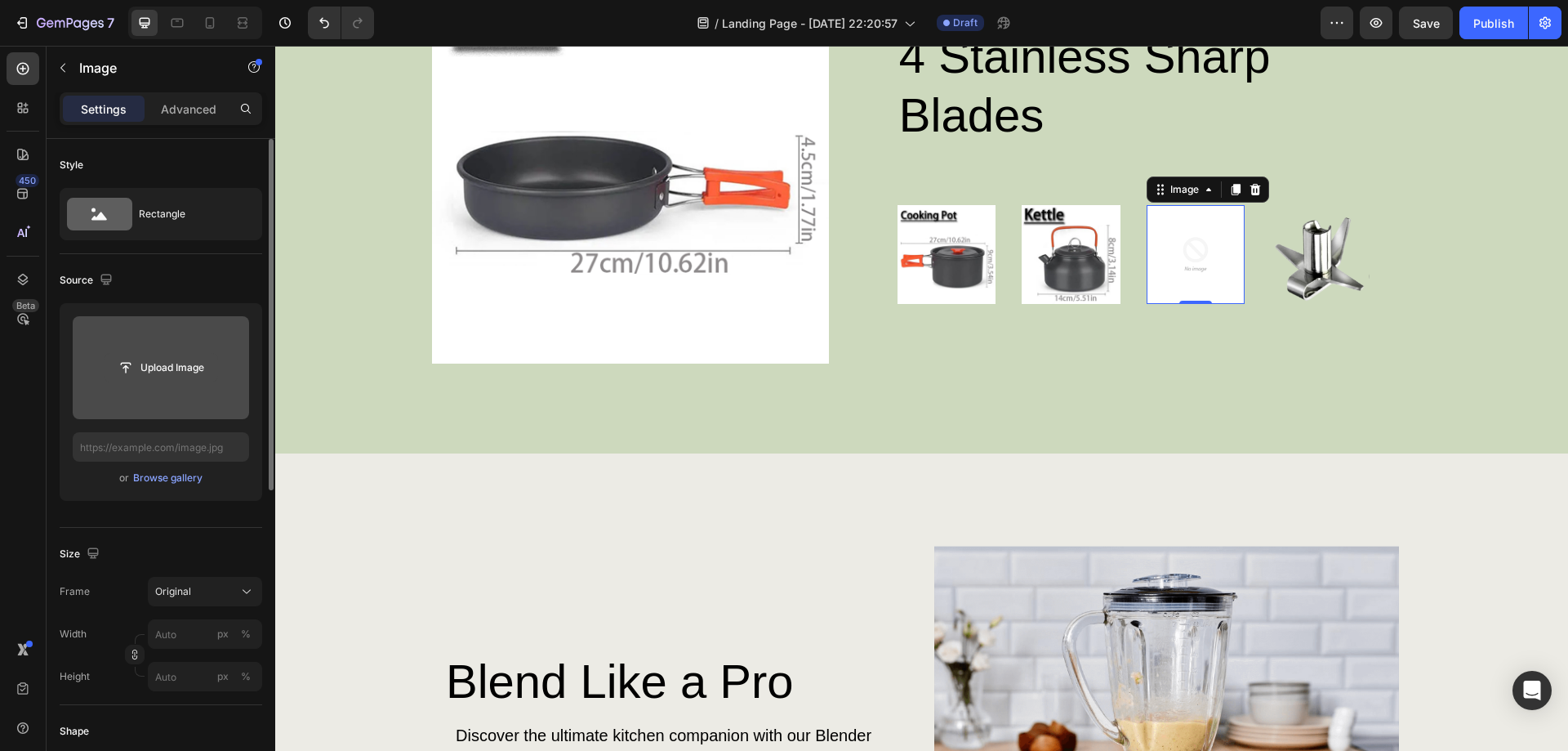
click at [149, 369] on input "file" at bounding box center [161, 367] width 113 height 28
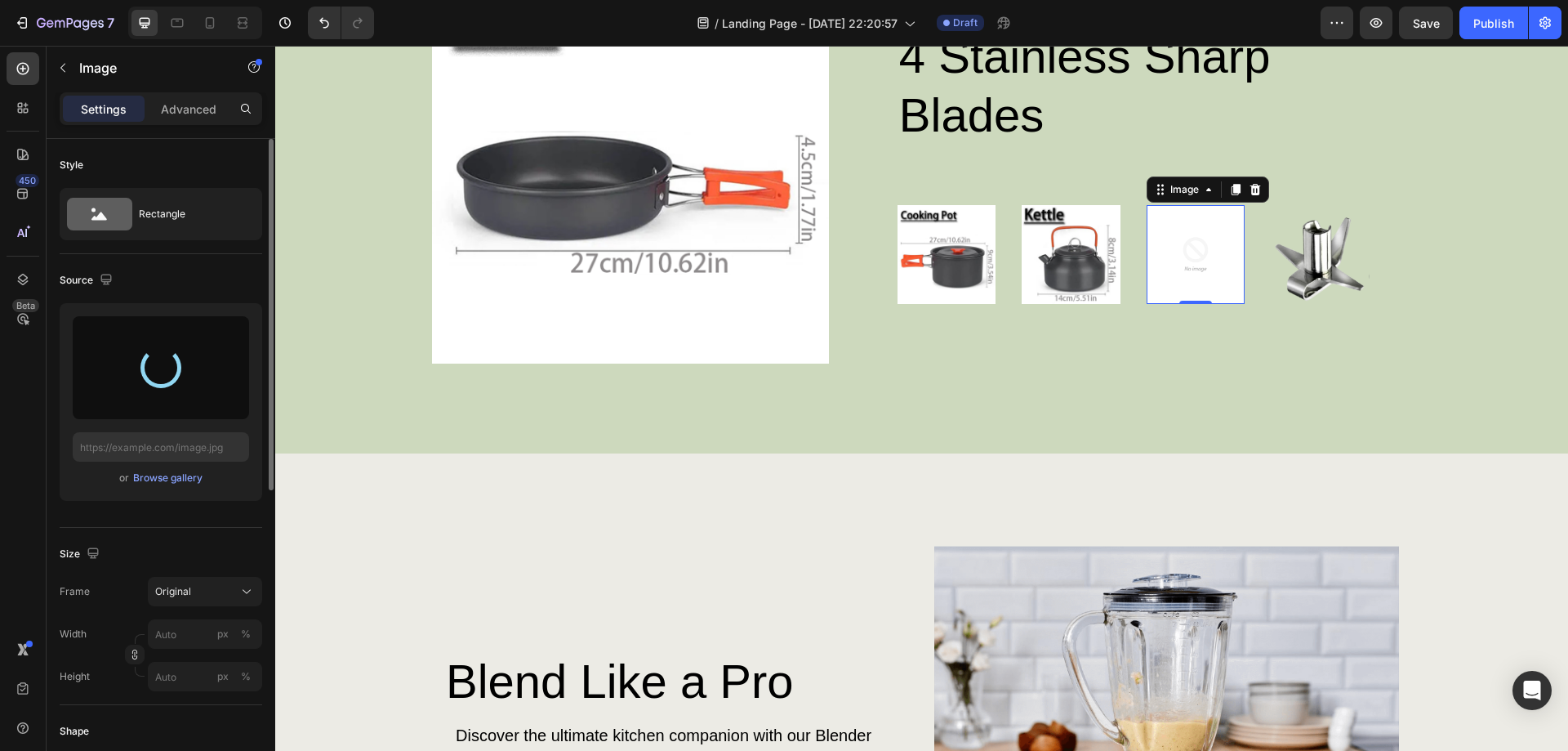
type input "[URL][DOMAIN_NAME]"
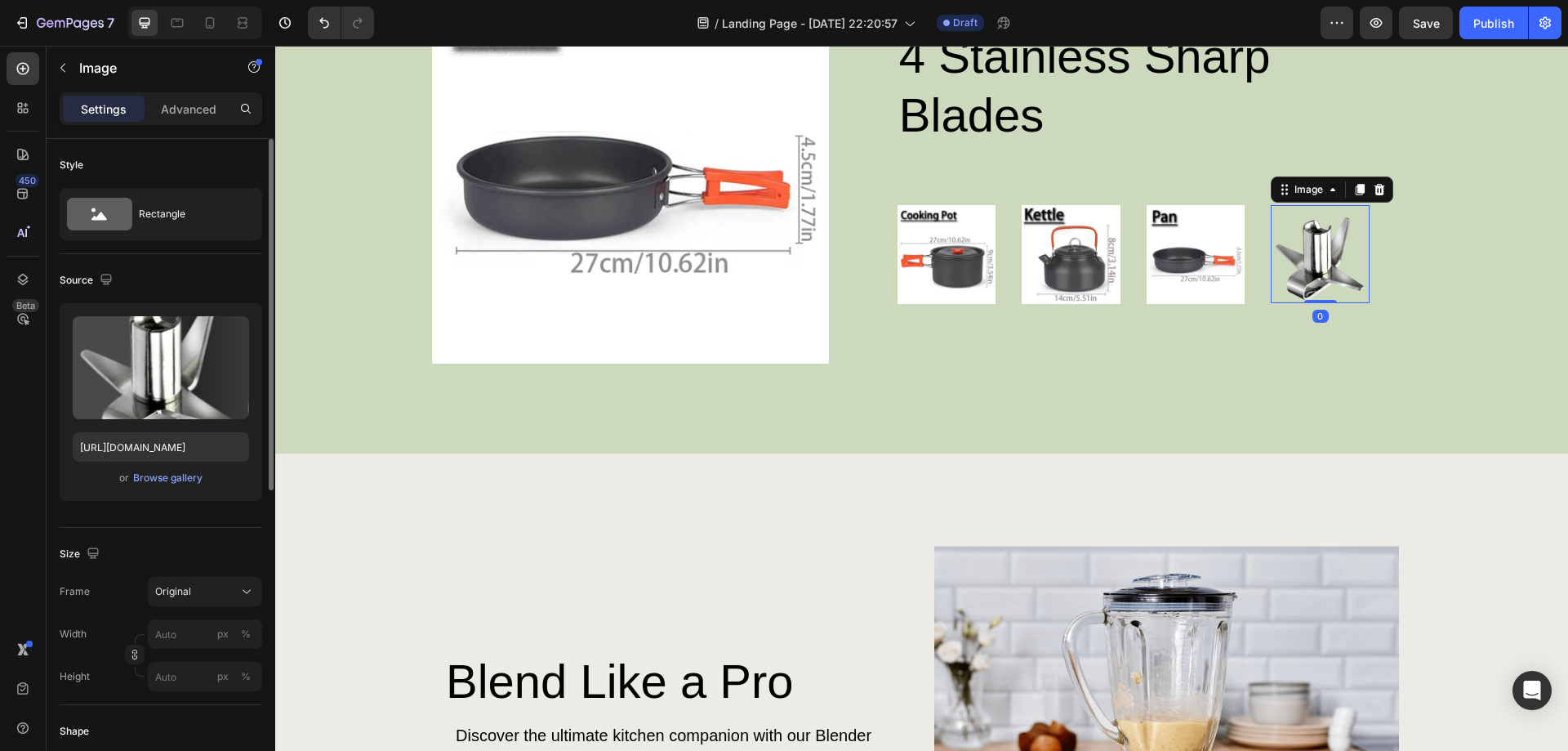
click at [1296, 262] on img at bounding box center [1320, 253] width 98 height 98
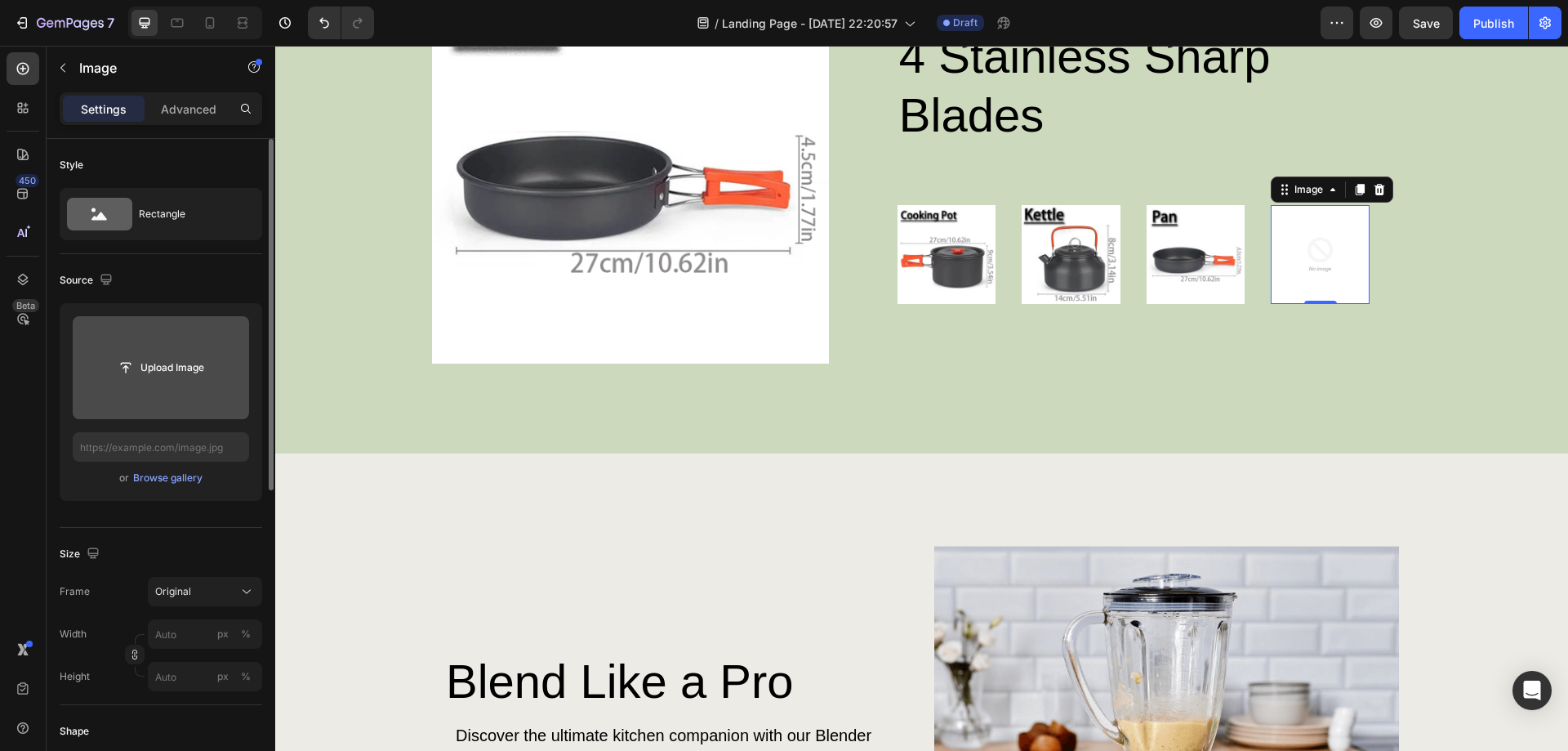
click at [125, 337] on input "file" at bounding box center [160, 367] width 176 height 103
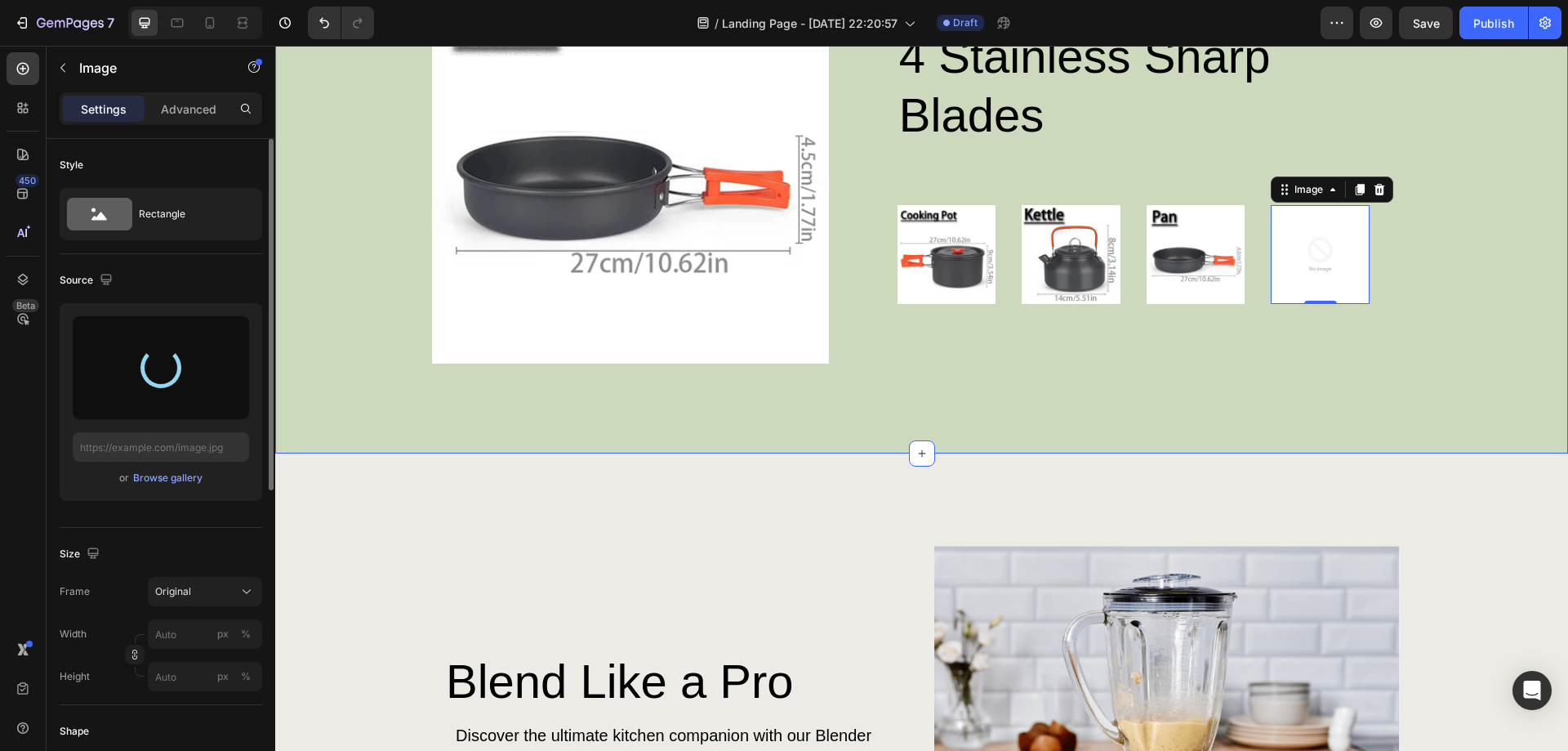
type input "[URL][DOMAIN_NAME]"
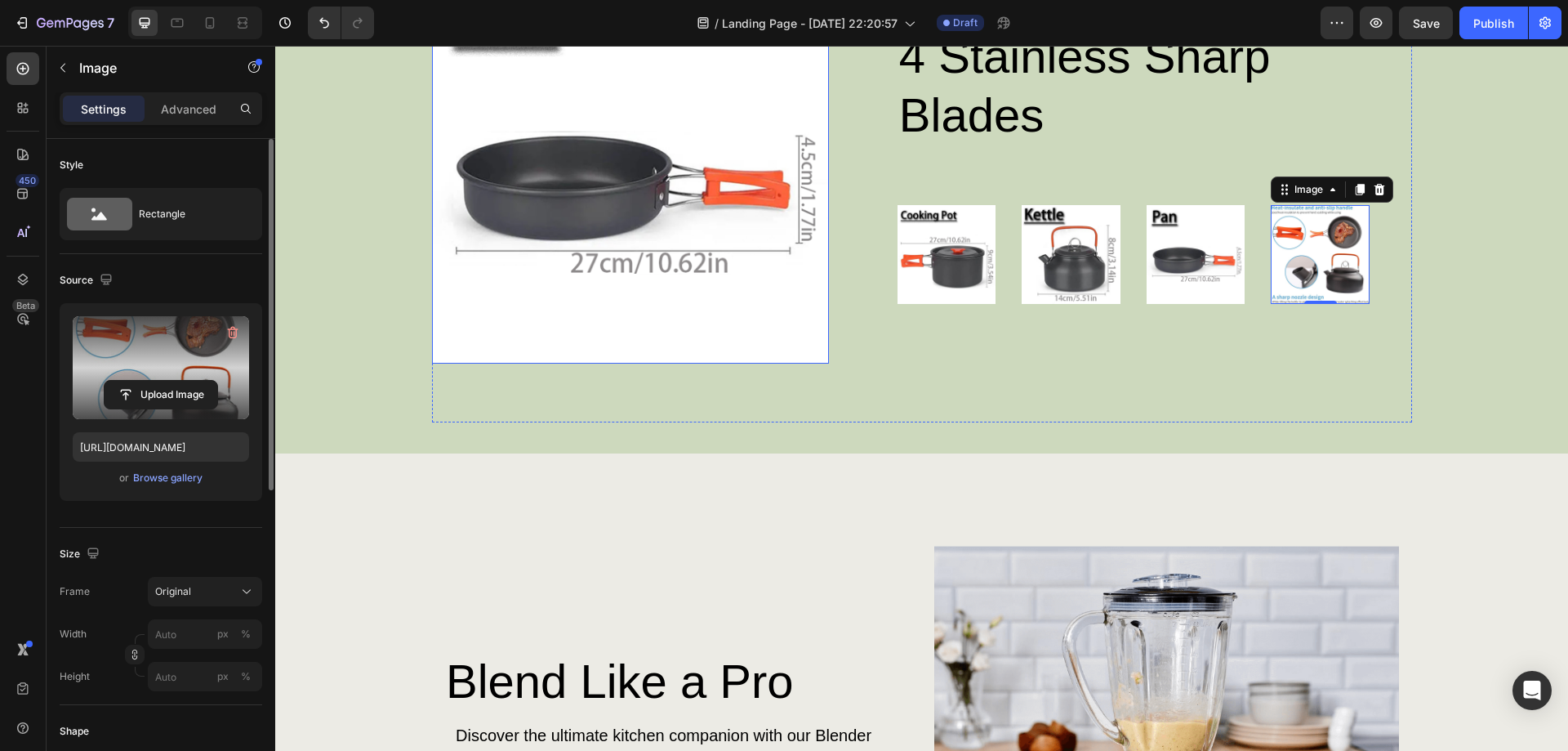
click at [601, 257] on img at bounding box center [631, 165] width 397 height 397
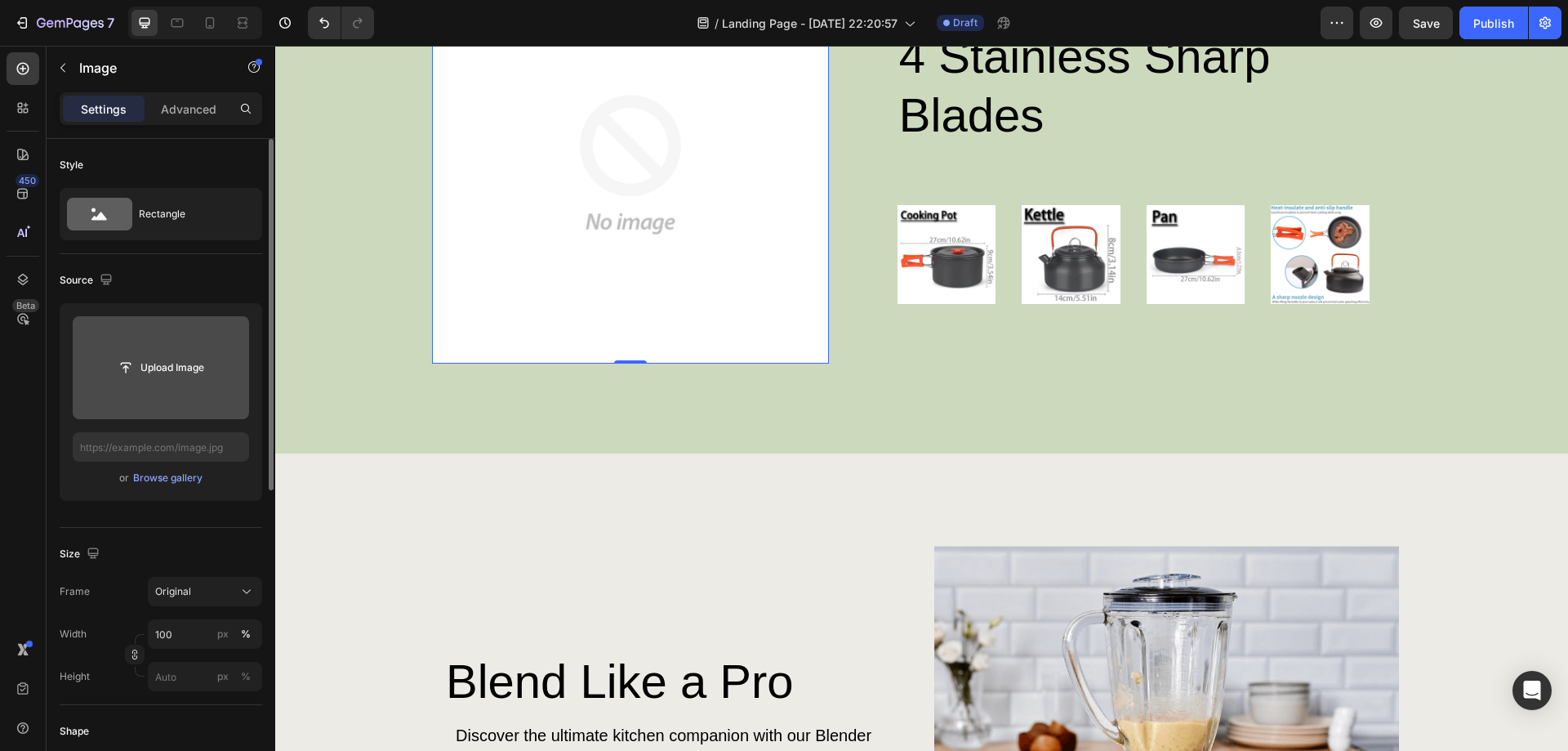
click at [126, 348] on input "file" at bounding box center [160, 367] width 176 height 103
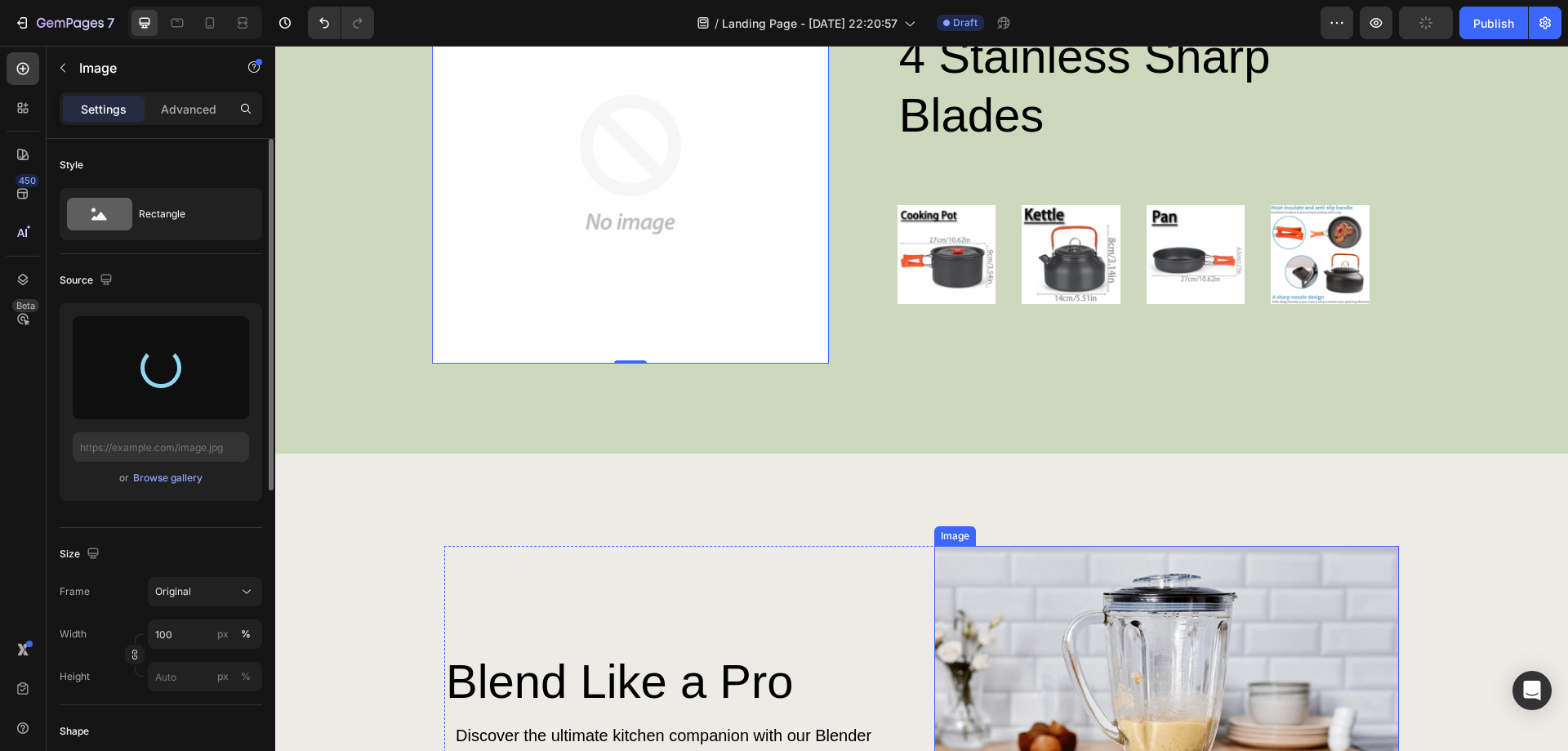
type input "[URL][DOMAIN_NAME]"
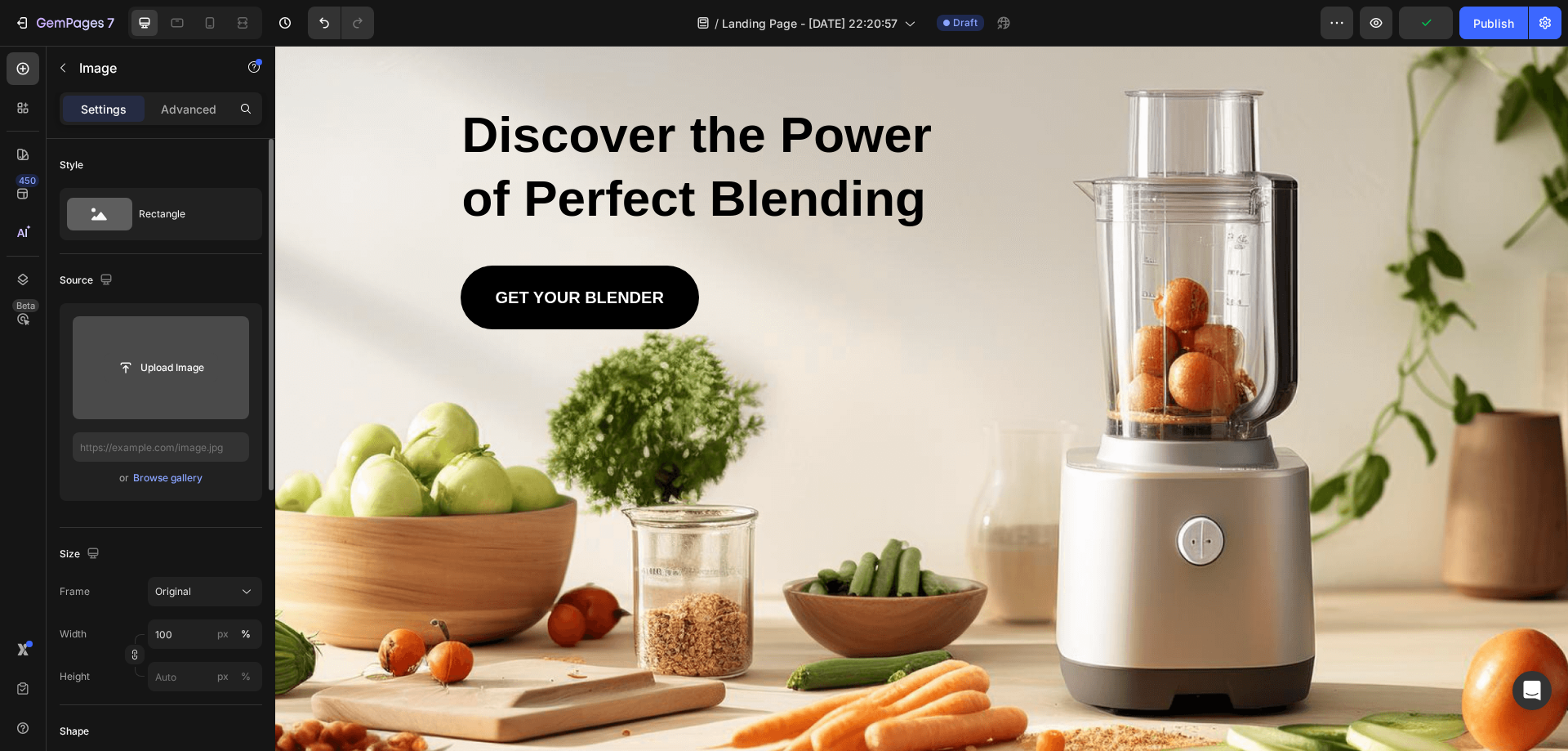
click at [196, 369] on input "file" at bounding box center [161, 367] width 113 height 28
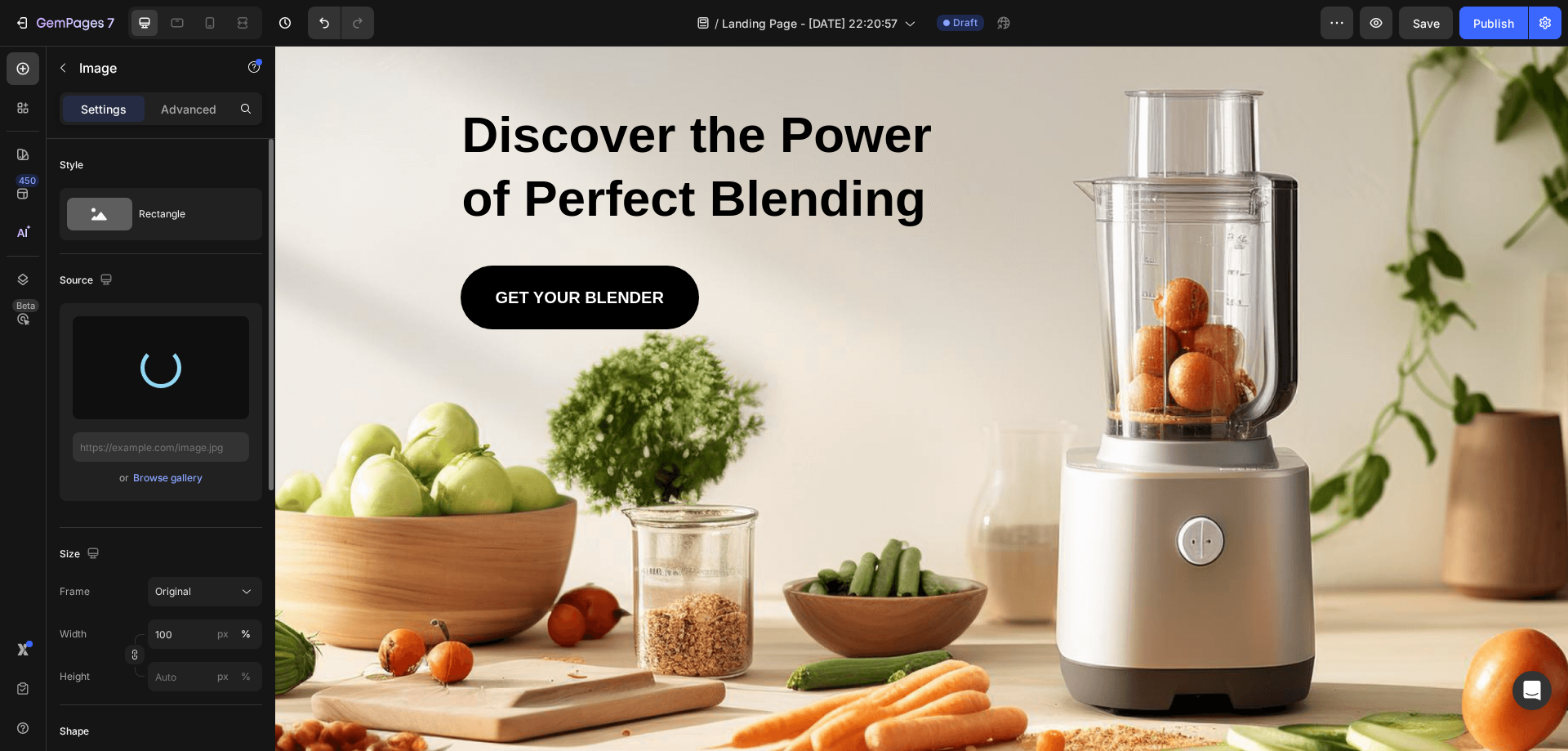
type input "[URL][DOMAIN_NAME]"
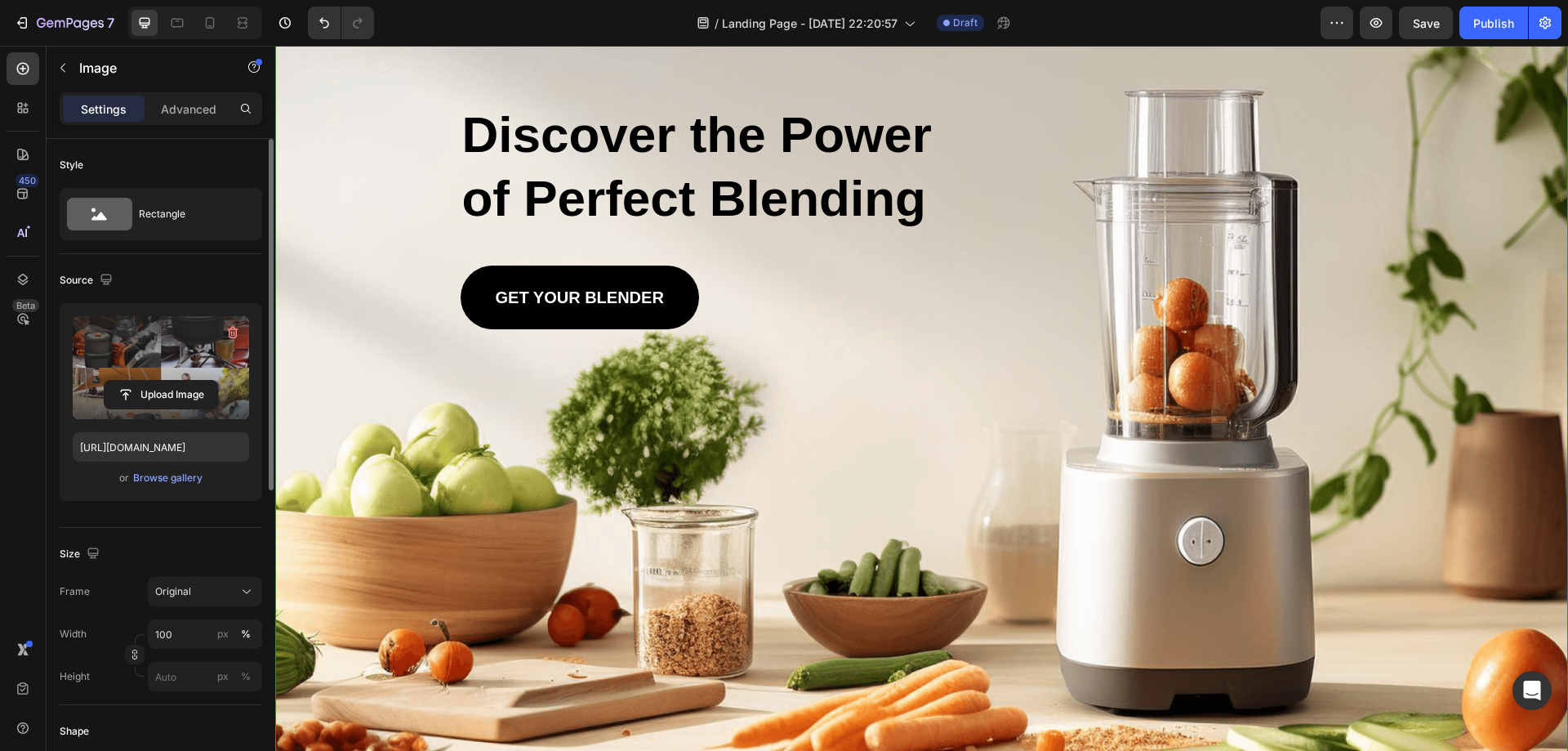
click at [798, 489] on div "Background Image" at bounding box center [922, 351] width 1293 height 811
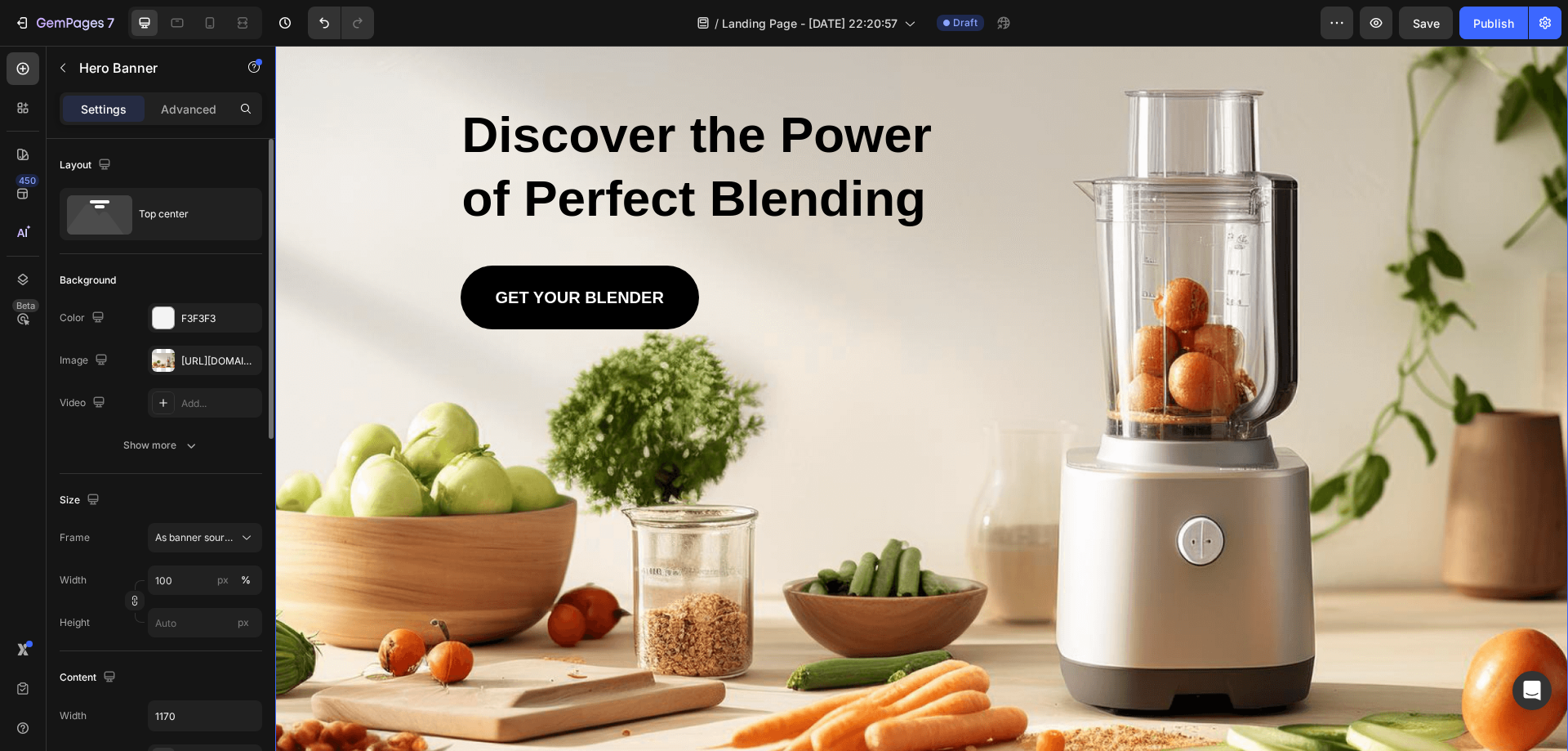
click at [798, 489] on div "Background Image" at bounding box center [922, 351] width 1293 height 811
click at [893, 341] on div "Background Image" at bounding box center [922, 351] width 1293 height 811
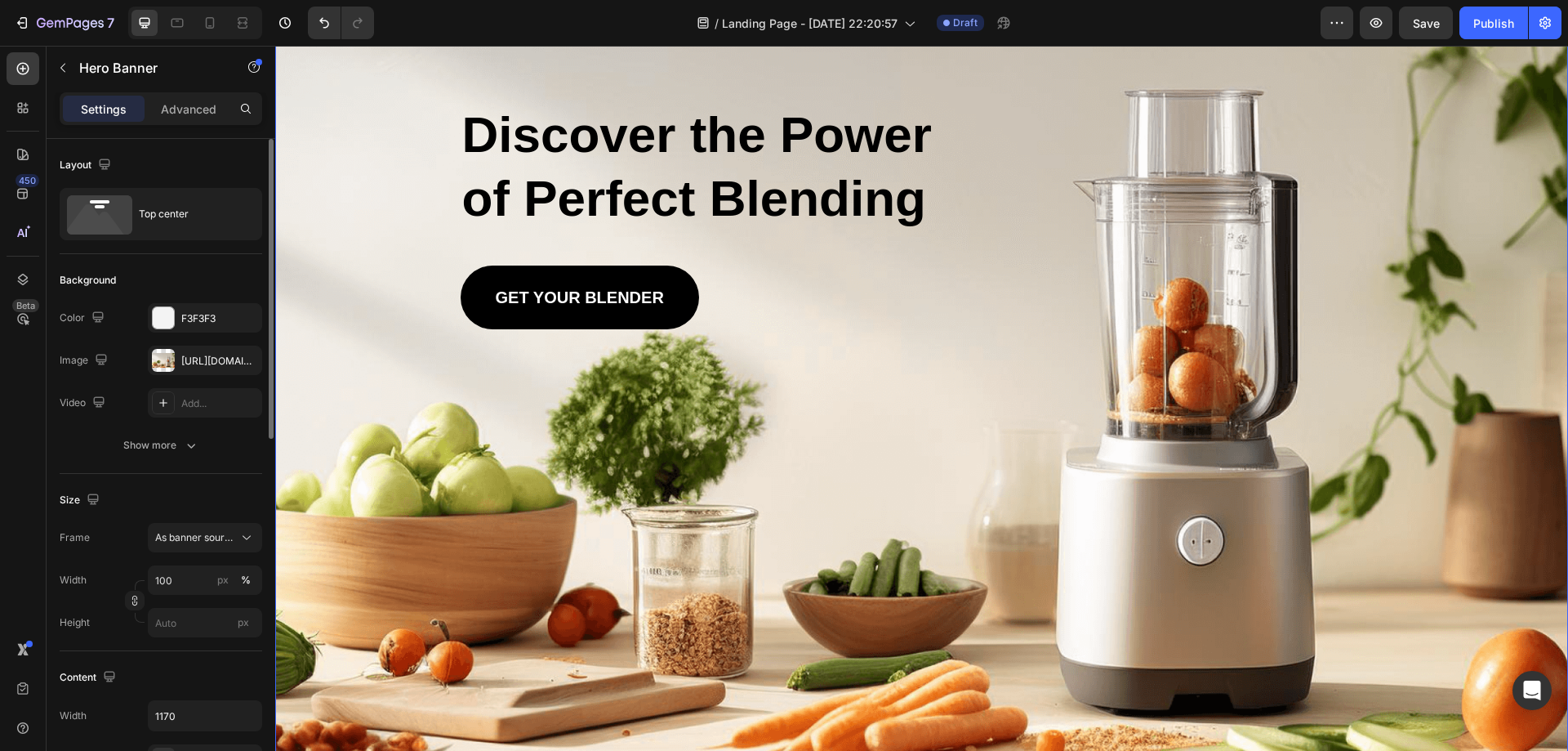
click at [893, 341] on div "Background Image" at bounding box center [922, 351] width 1293 height 811
click at [194, 441] on icon "button" at bounding box center [191, 445] width 16 height 16
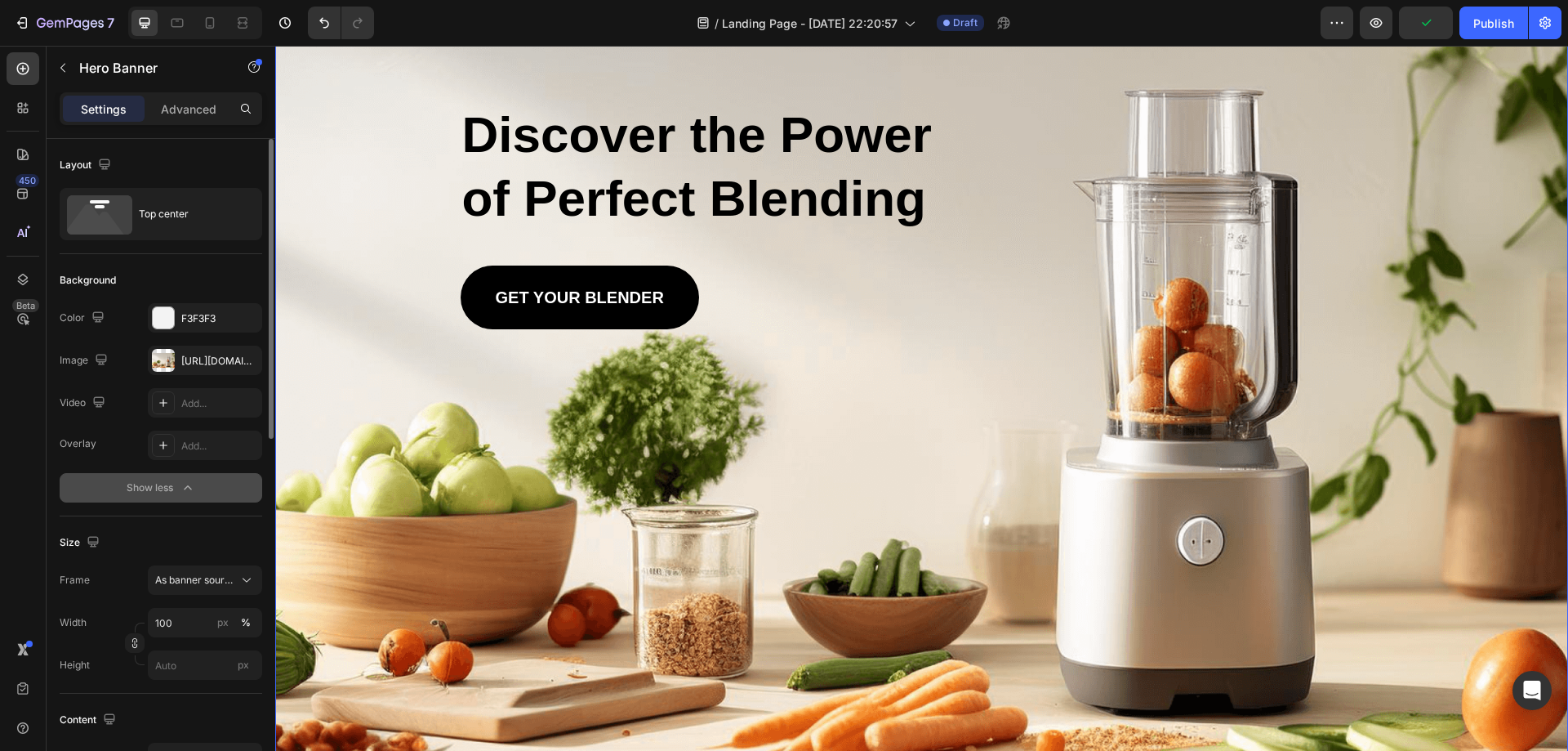
click at [873, 467] on div "Background Image" at bounding box center [922, 351] width 1293 height 811
click at [865, 462] on div "Background Image" at bounding box center [922, 351] width 1293 height 811
click at [849, 265] on div "Gem Blend Heading Shop Now Button Row Discover the Power of Perfect Blending He…" at bounding box center [922, 158] width 923 height 342
click at [860, 266] on div "GET YOUR BLENDER Button" at bounding box center [922, 297] width 923 height 64
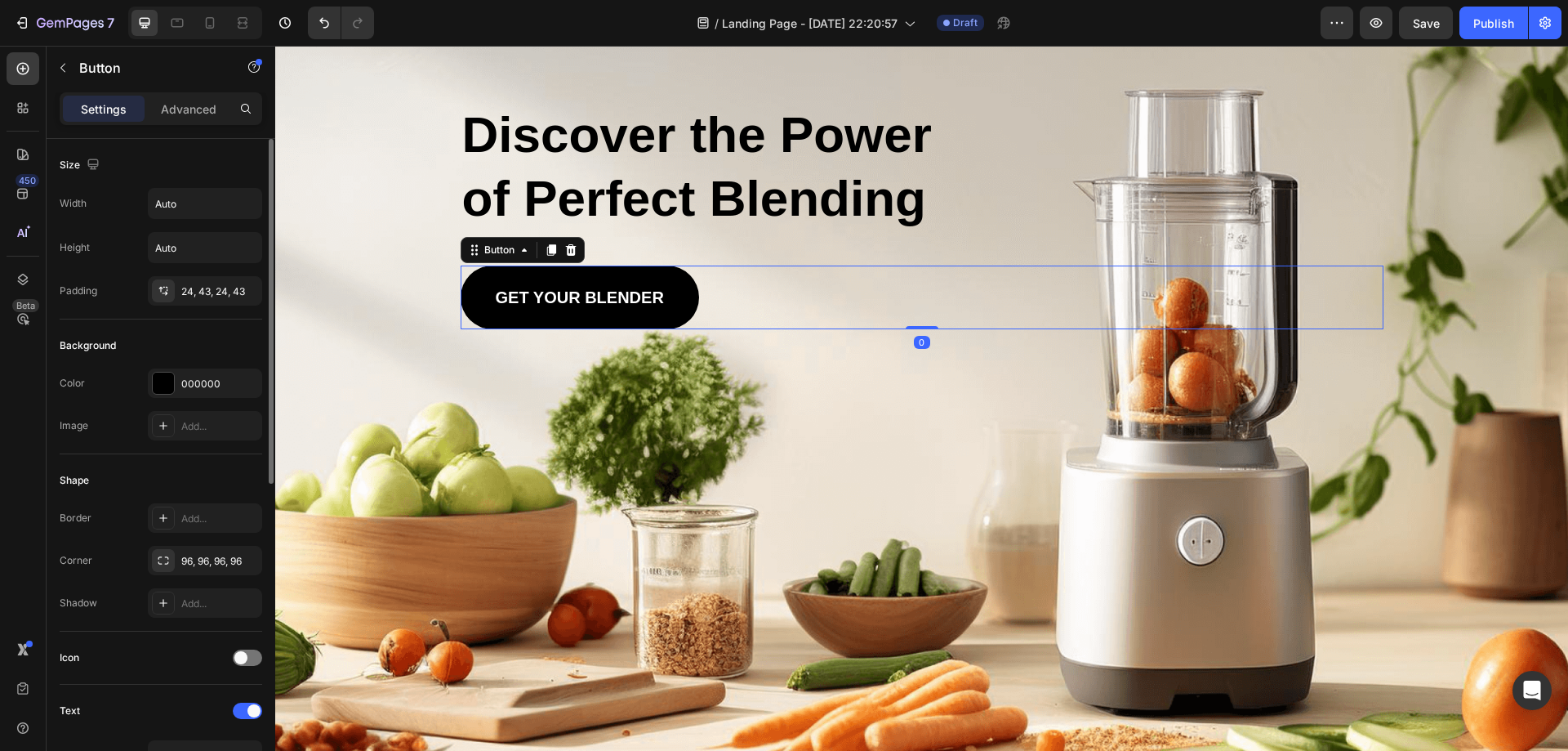
click at [814, 522] on div "Background Image" at bounding box center [922, 351] width 1293 height 811
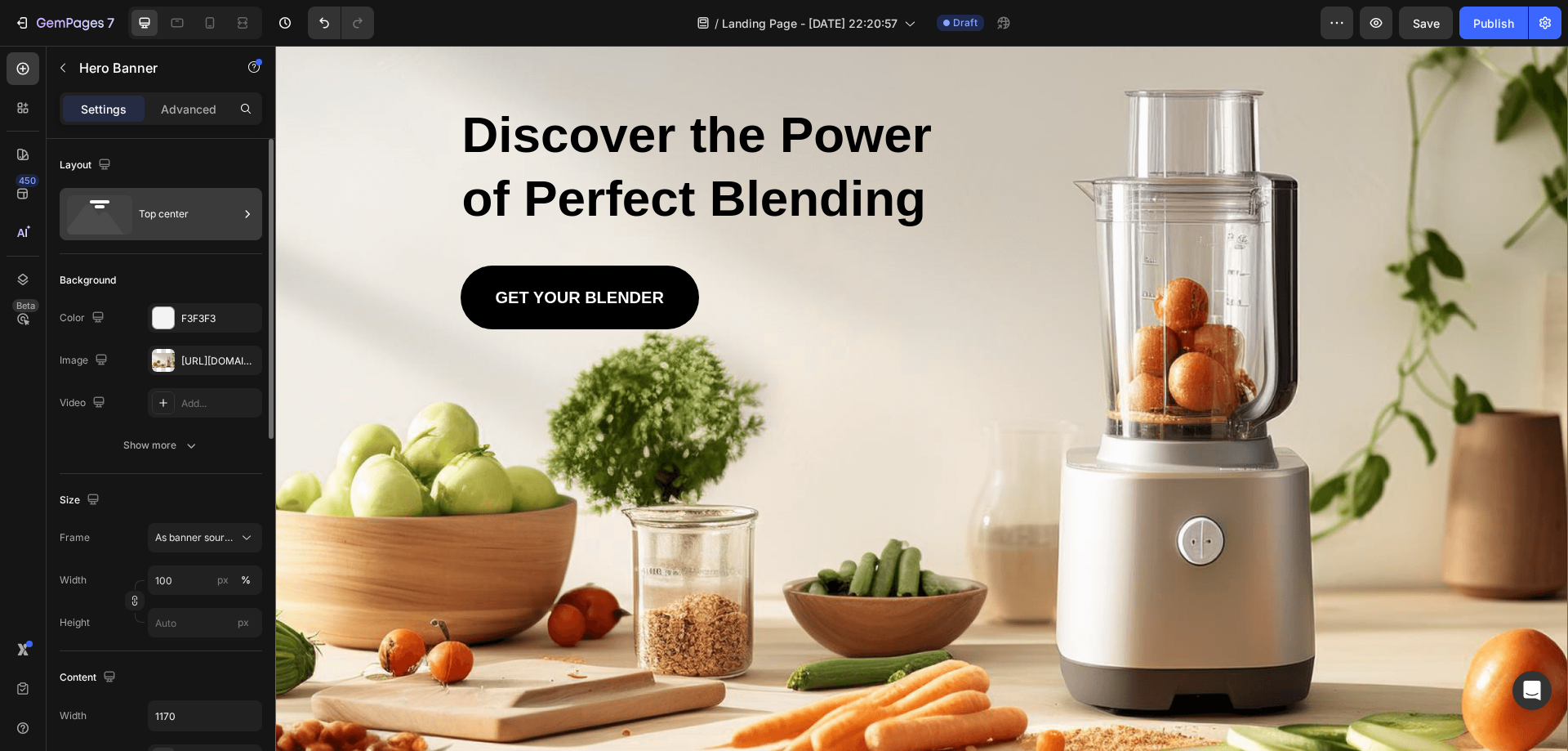
click at [158, 207] on div "Top center" at bounding box center [188, 214] width 99 height 38
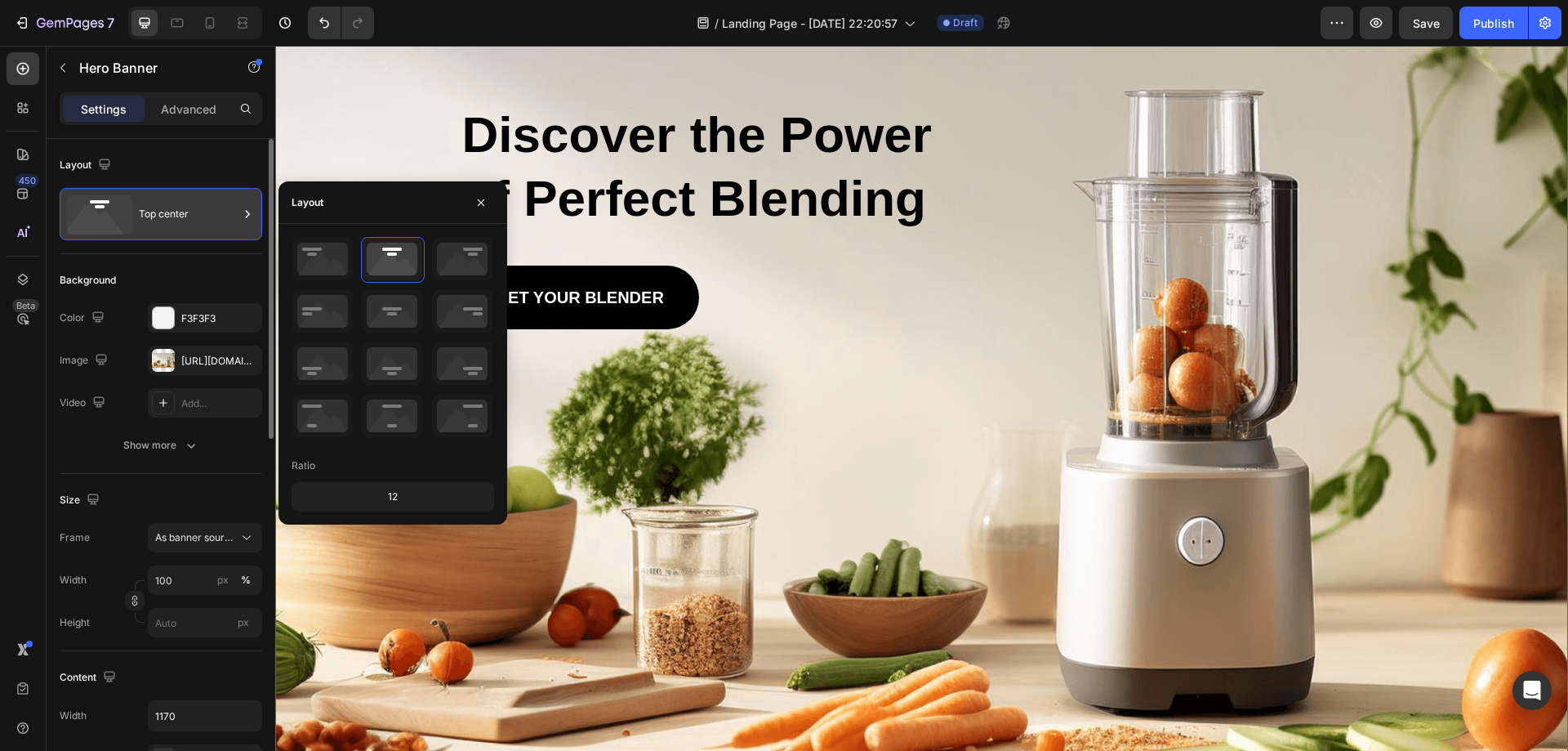
click at [158, 207] on div "Top center" at bounding box center [188, 214] width 99 height 38
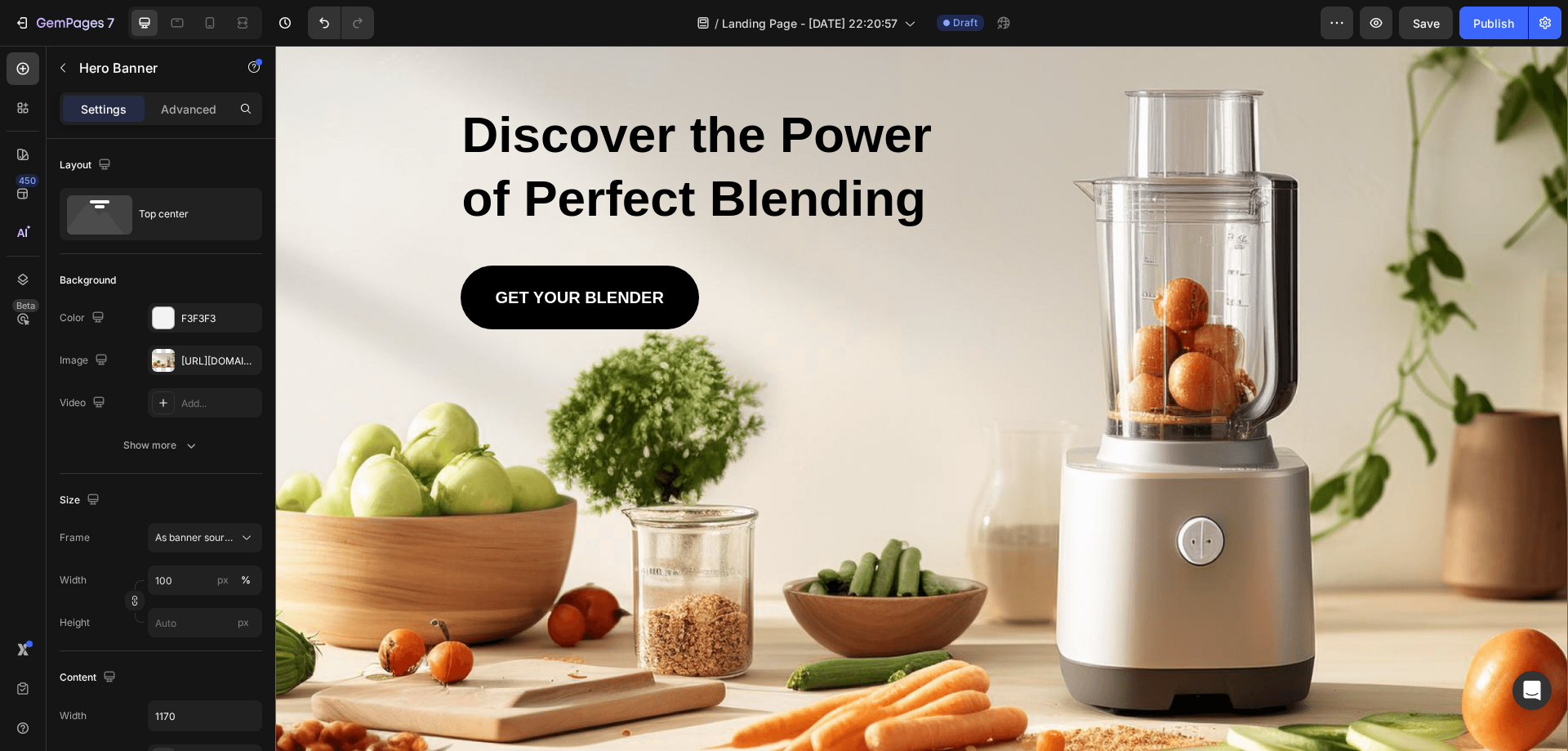
scroll to position [52, 0]
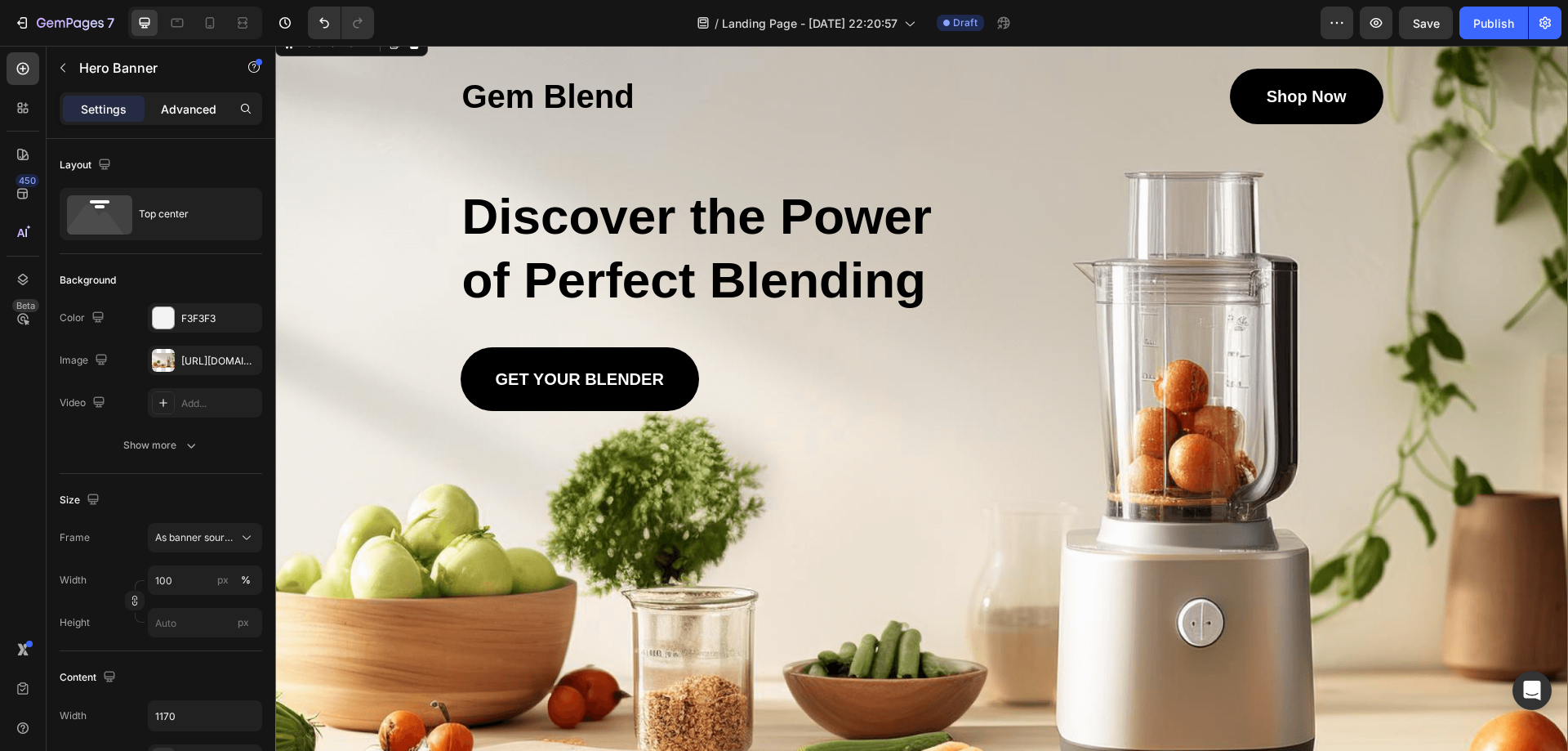
click at [193, 103] on p "Advanced" at bounding box center [189, 108] width 55 height 17
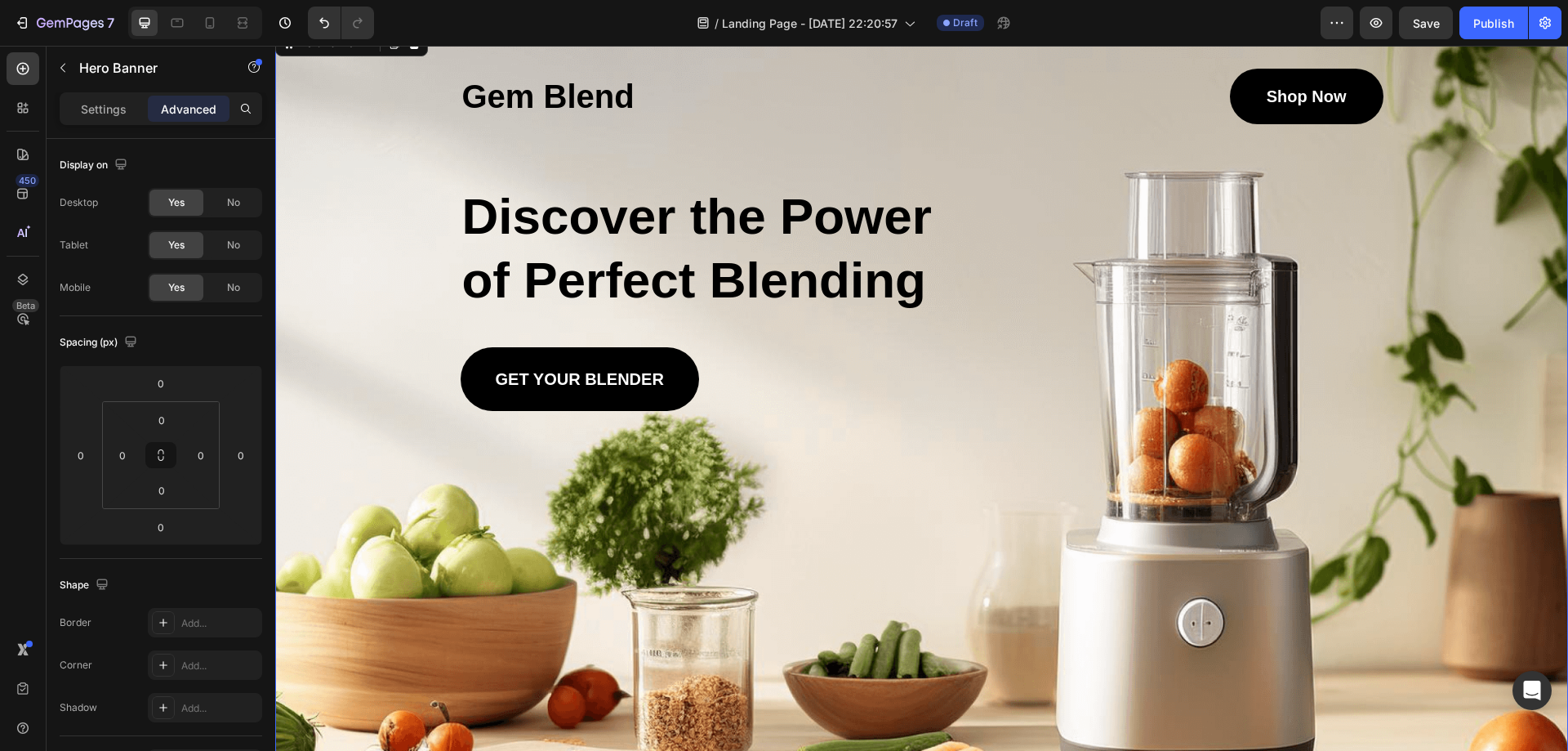
click at [337, 421] on div "Background Image" at bounding box center [922, 432] width 1293 height 811
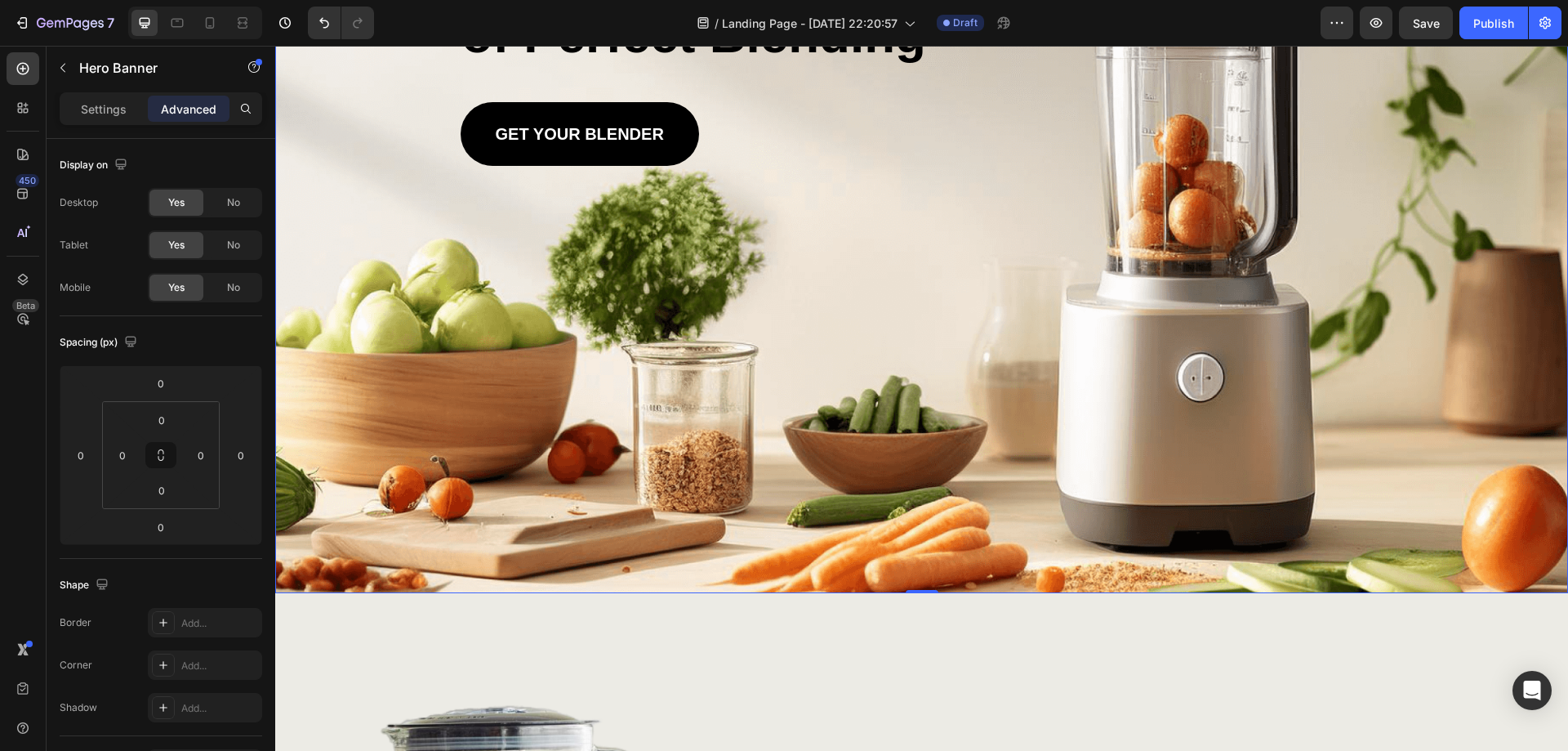
click at [929, 258] on div "Background Image" at bounding box center [922, 187] width 1293 height 811
click at [855, 226] on div "Background Image" at bounding box center [922, 187] width 1293 height 811
click at [856, 222] on div "Background Image" at bounding box center [922, 187] width 1293 height 811
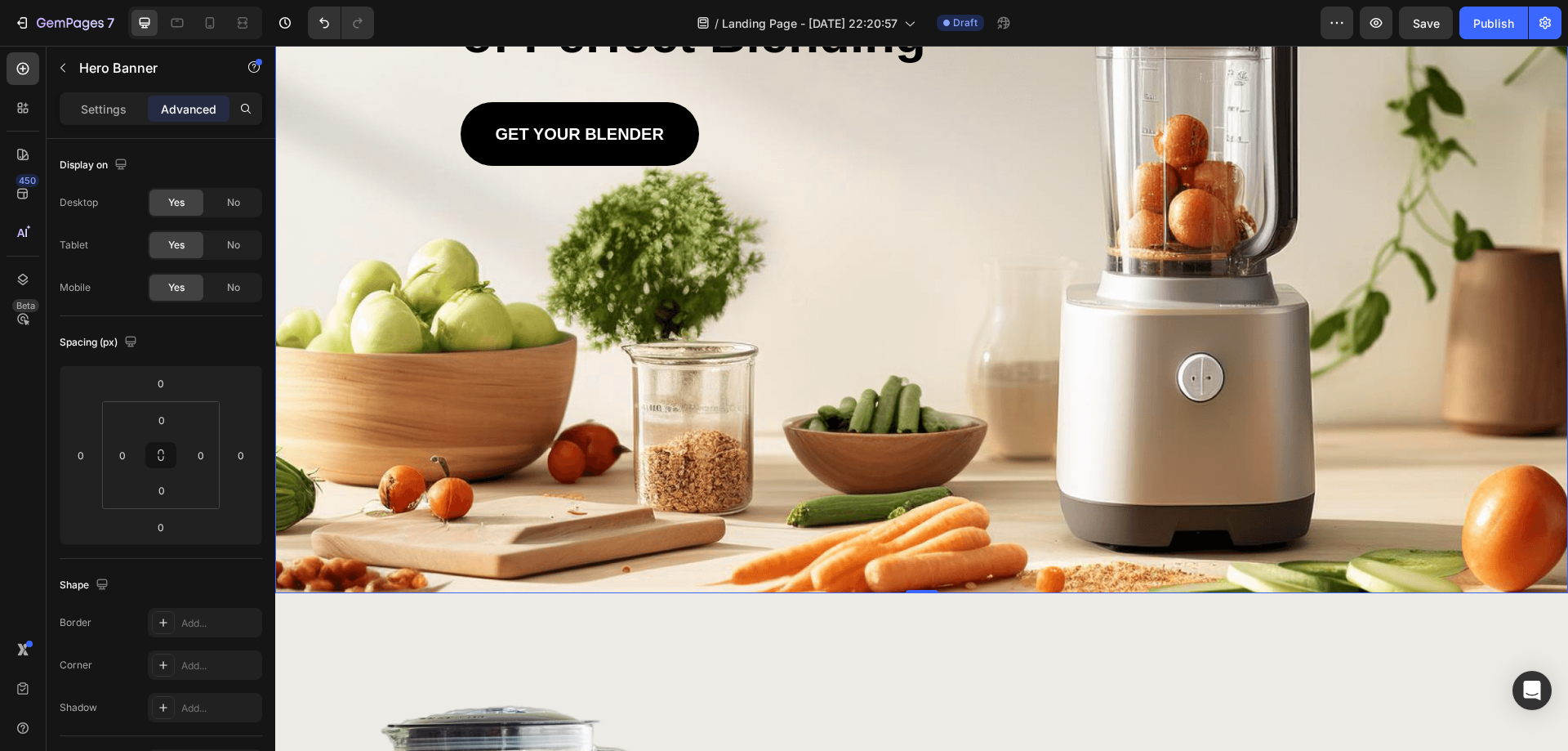
click at [856, 222] on div "Background Image" at bounding box center [922, 187] width 1293 height 811
click at [118, 116] on p "Settings" at bounding box center [103, 108] width 46 height 17
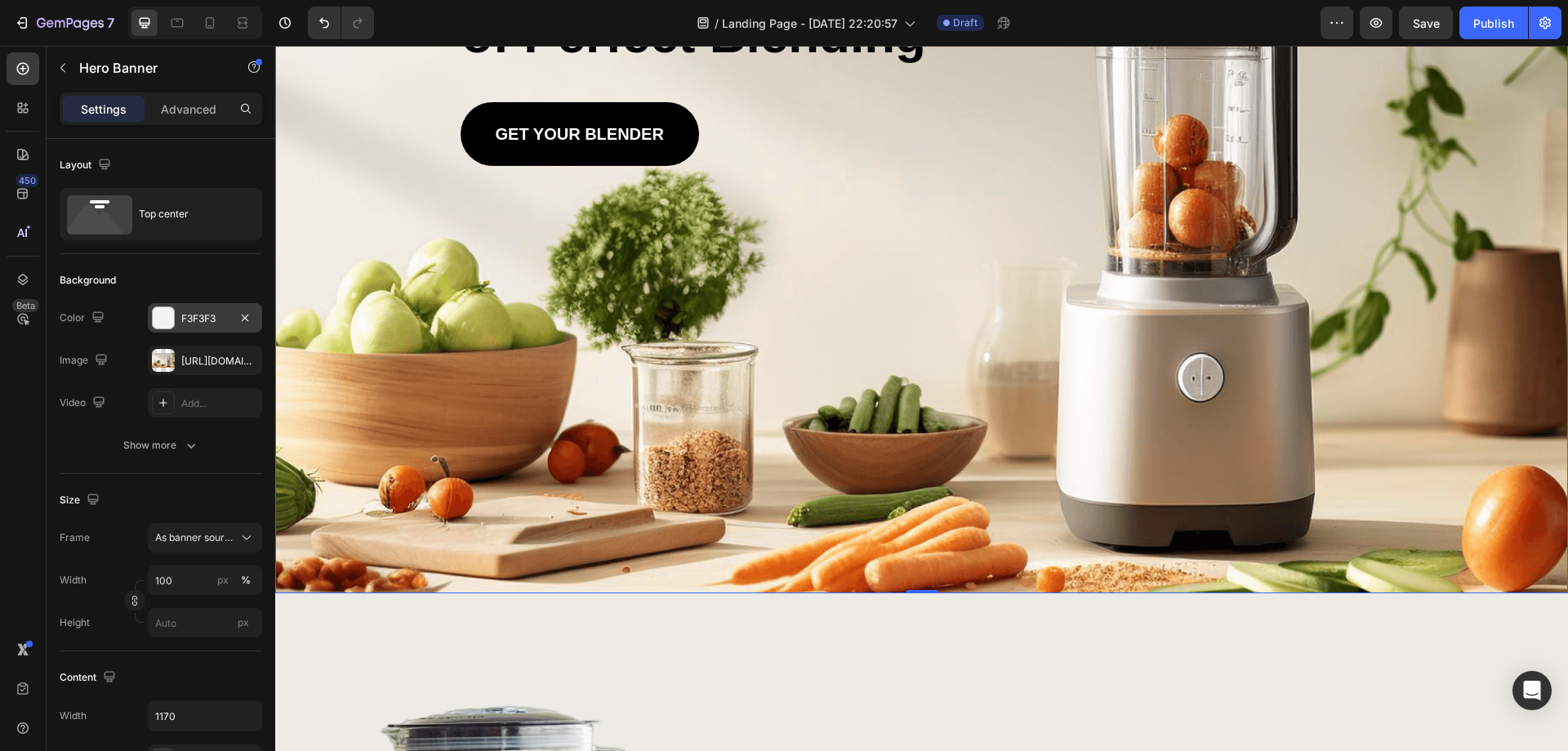
click at [174, 319] on div at bounding box center [164, 318] width 23 height 23
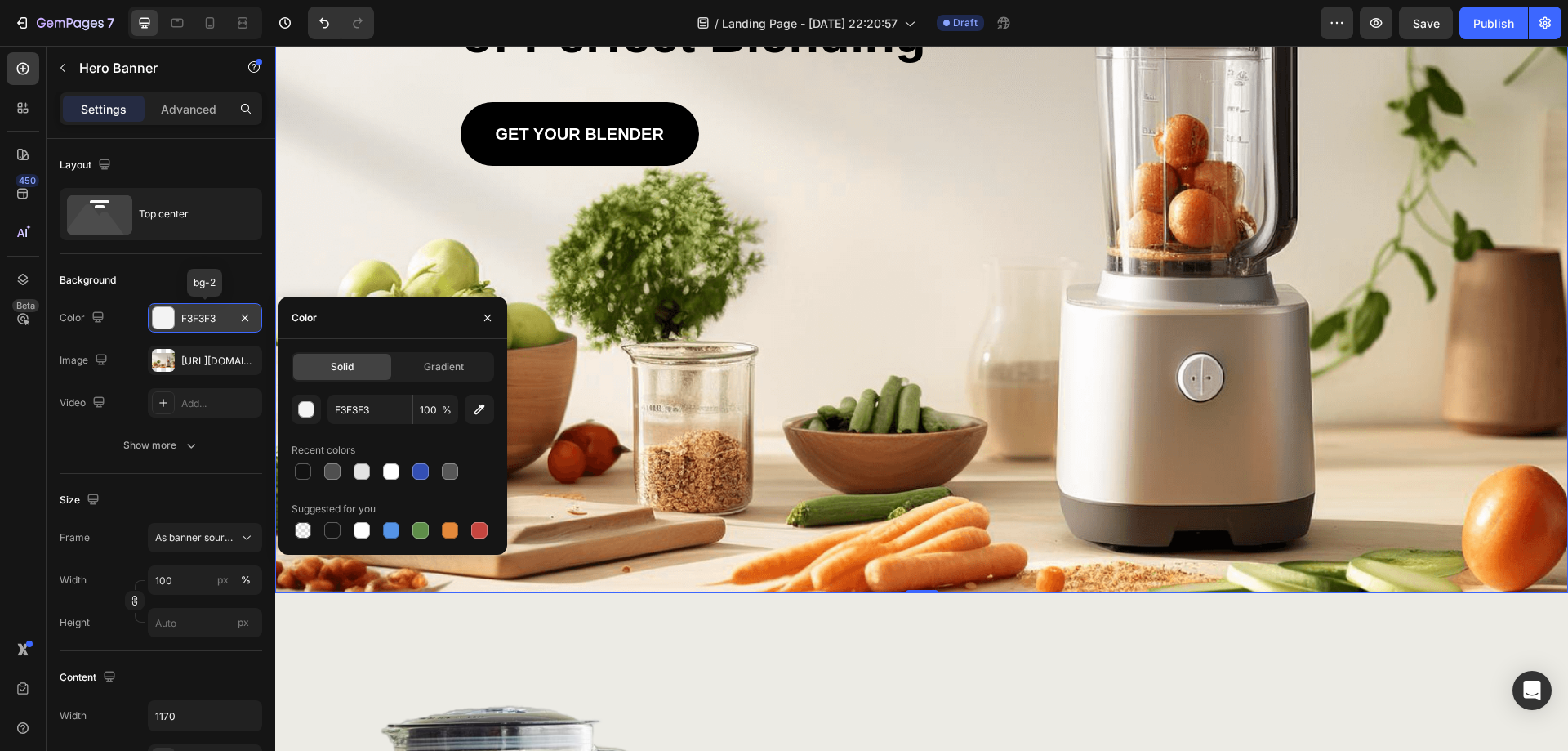
click at [174, 319] on div at bounding box center [164, 318] width 23 height 23
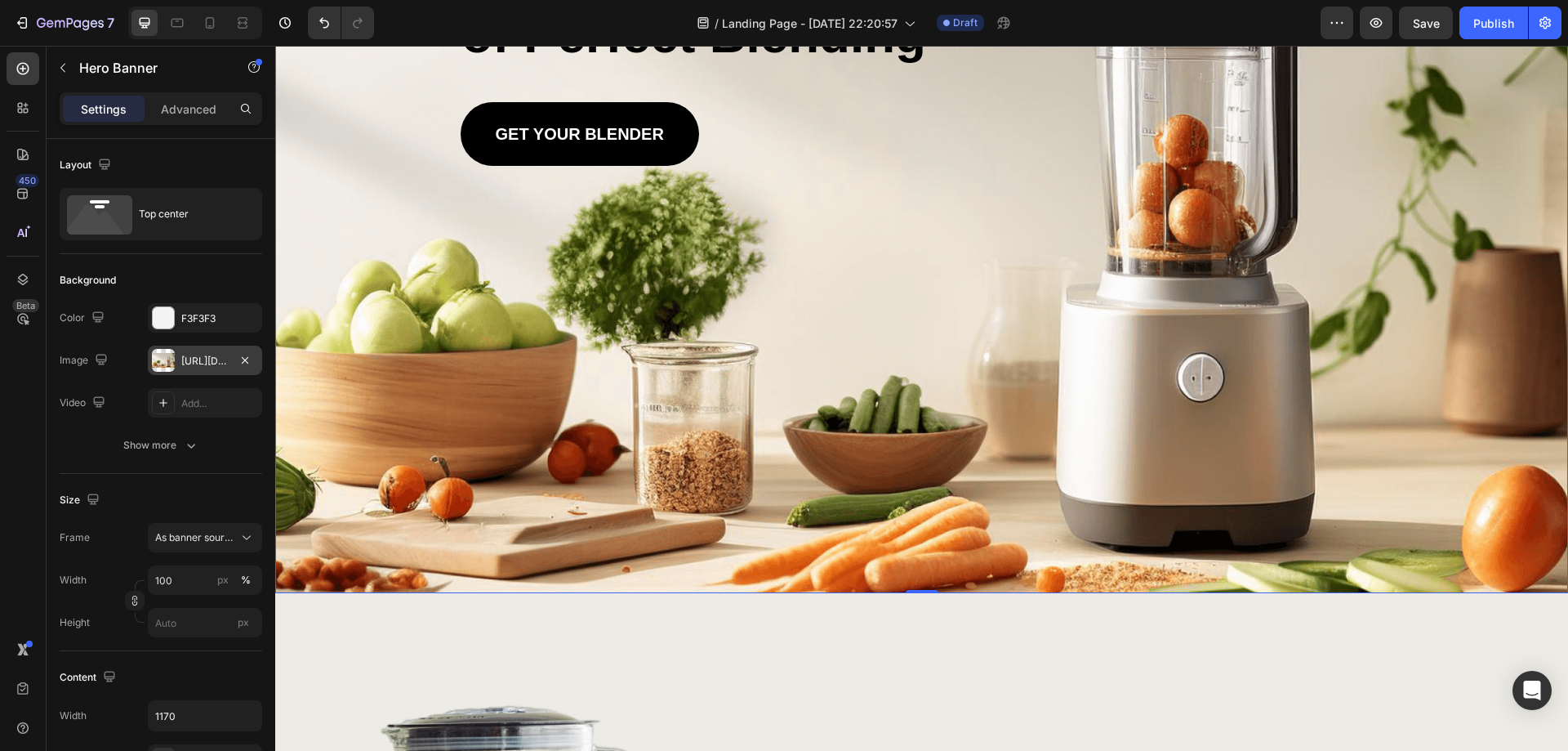
click at [182, 360] on div "[URL][DOMAIN_NAME]" at bounding box center [205, 361] width 47 height 14
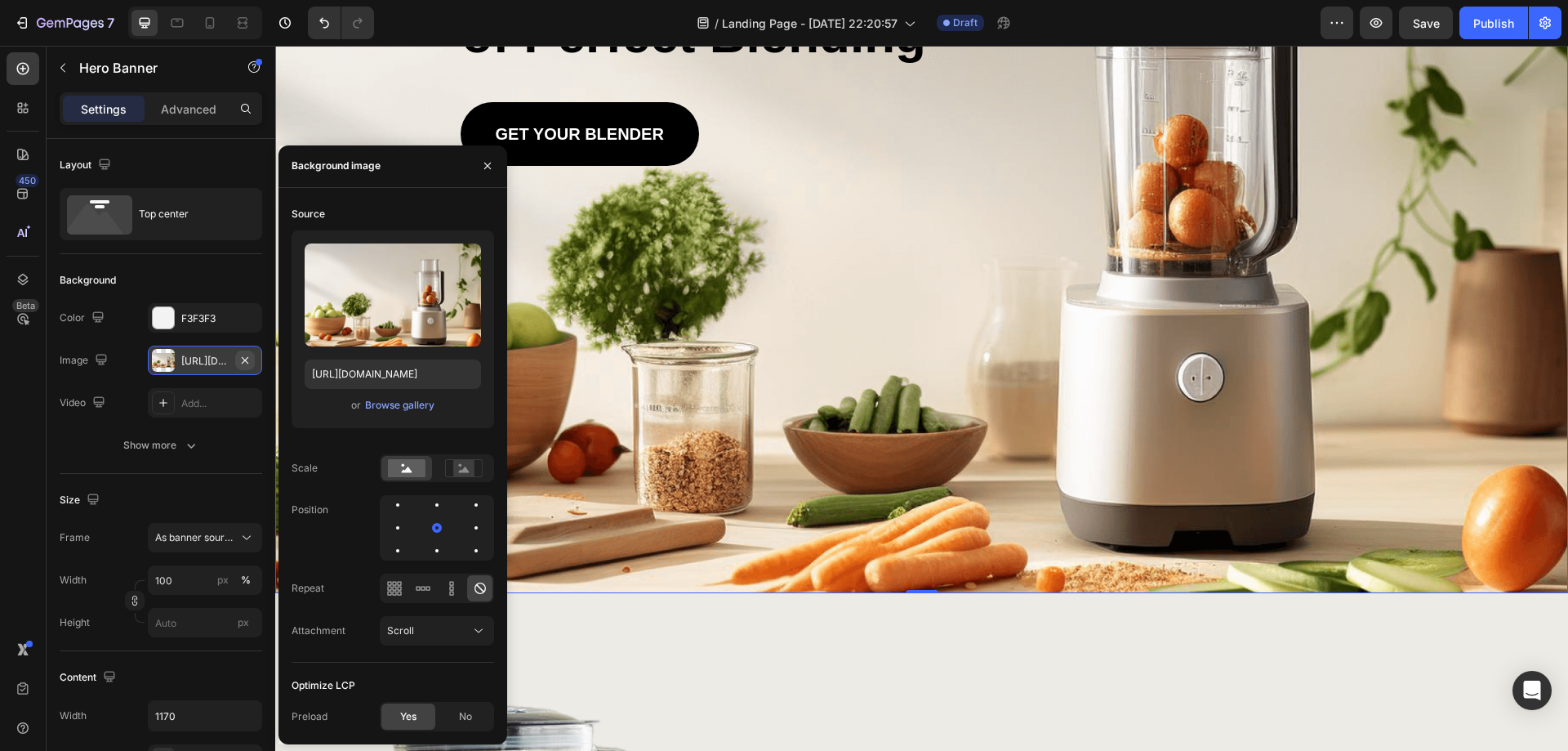
click at [245, 360] on icon "button" at bounding box center [244, 359] width 6 height 6
type input "Auto"
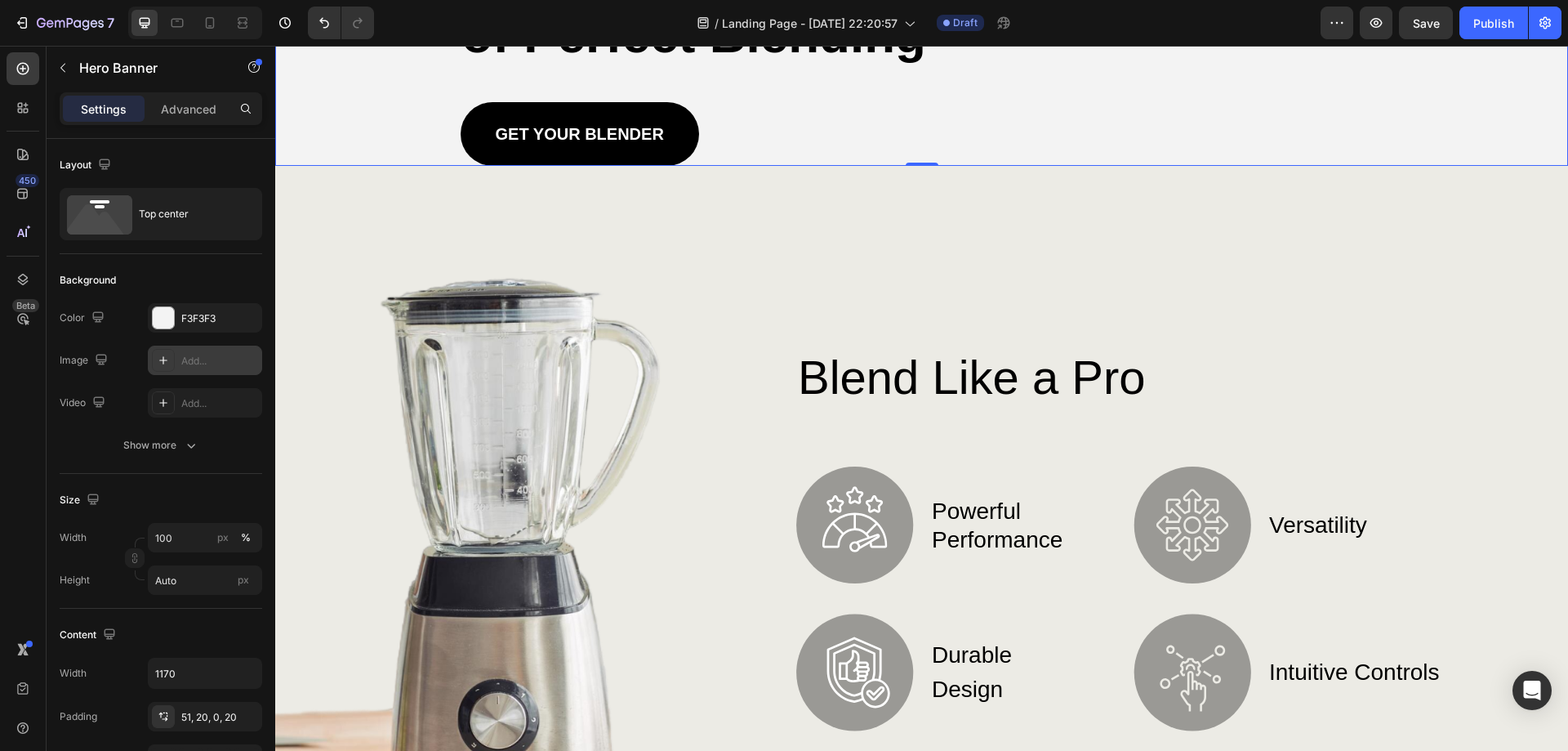
click at [161, 357] on icon at bounding box center [163, 360] width 13 height 13
type input "[URL][DOMAIN_NAME]"
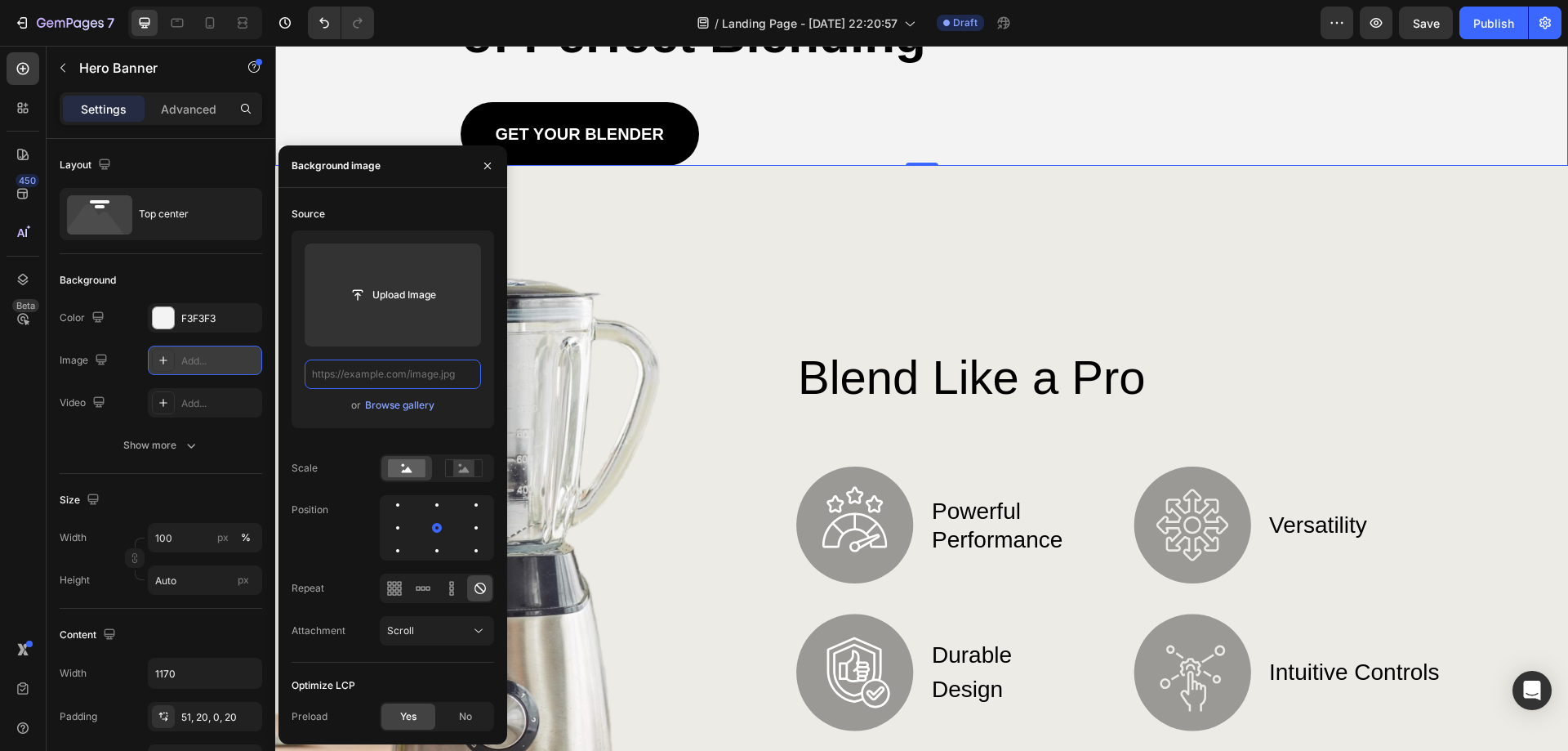
scroll to position [0, 0]
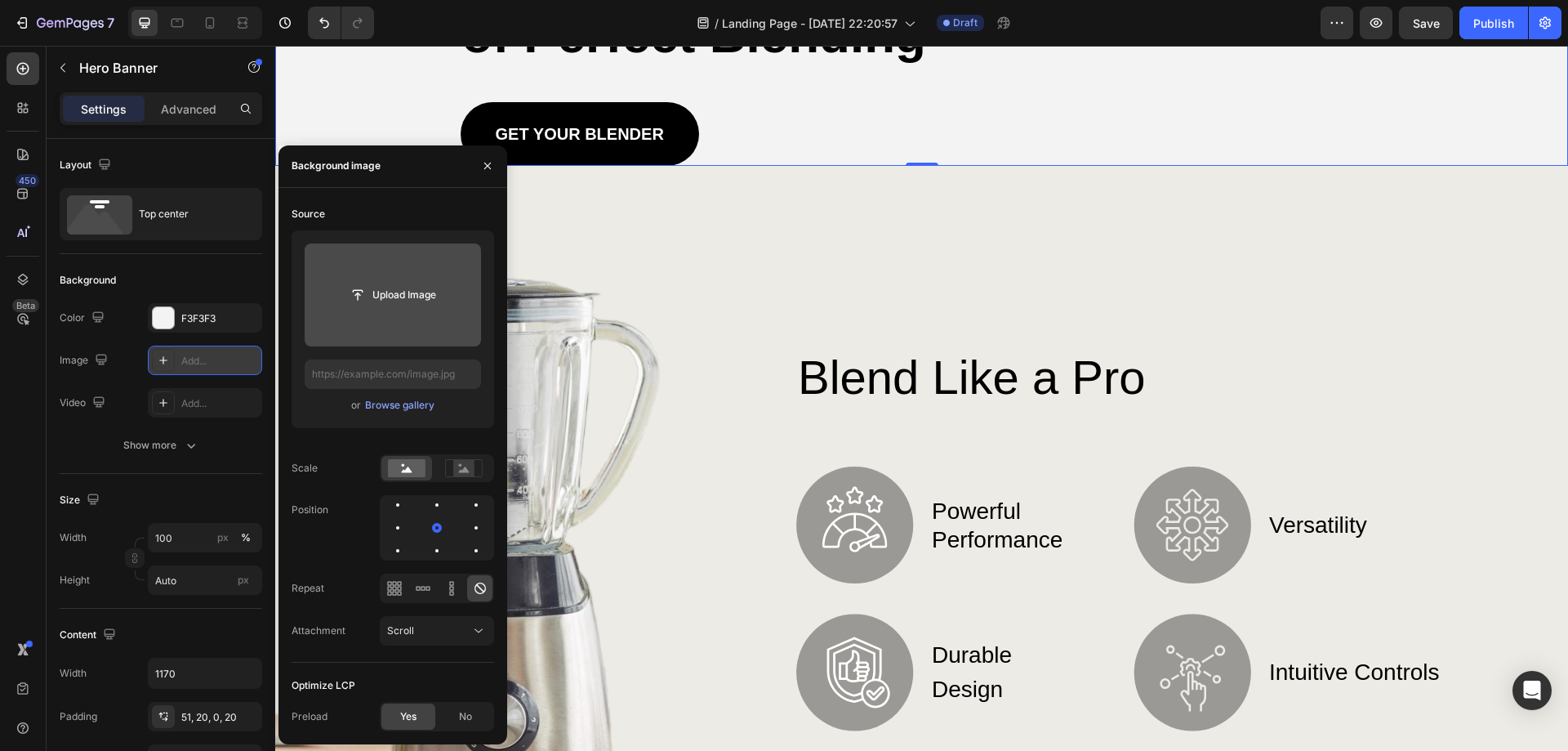
click at [417, 311] on input "file" at bounding box center [392, 294] width 176 height 103
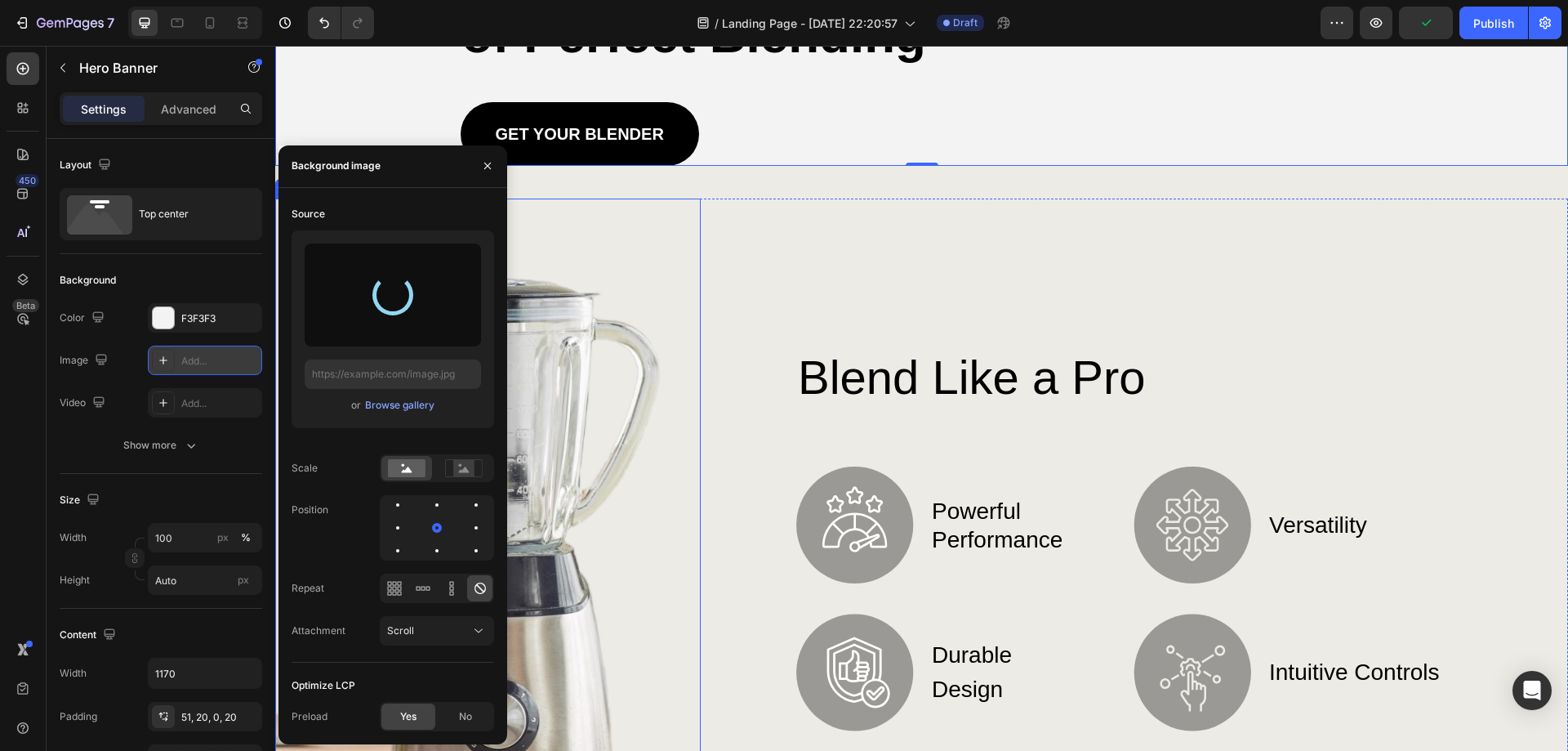
type input "[URL][DOMAIN_NAME]"
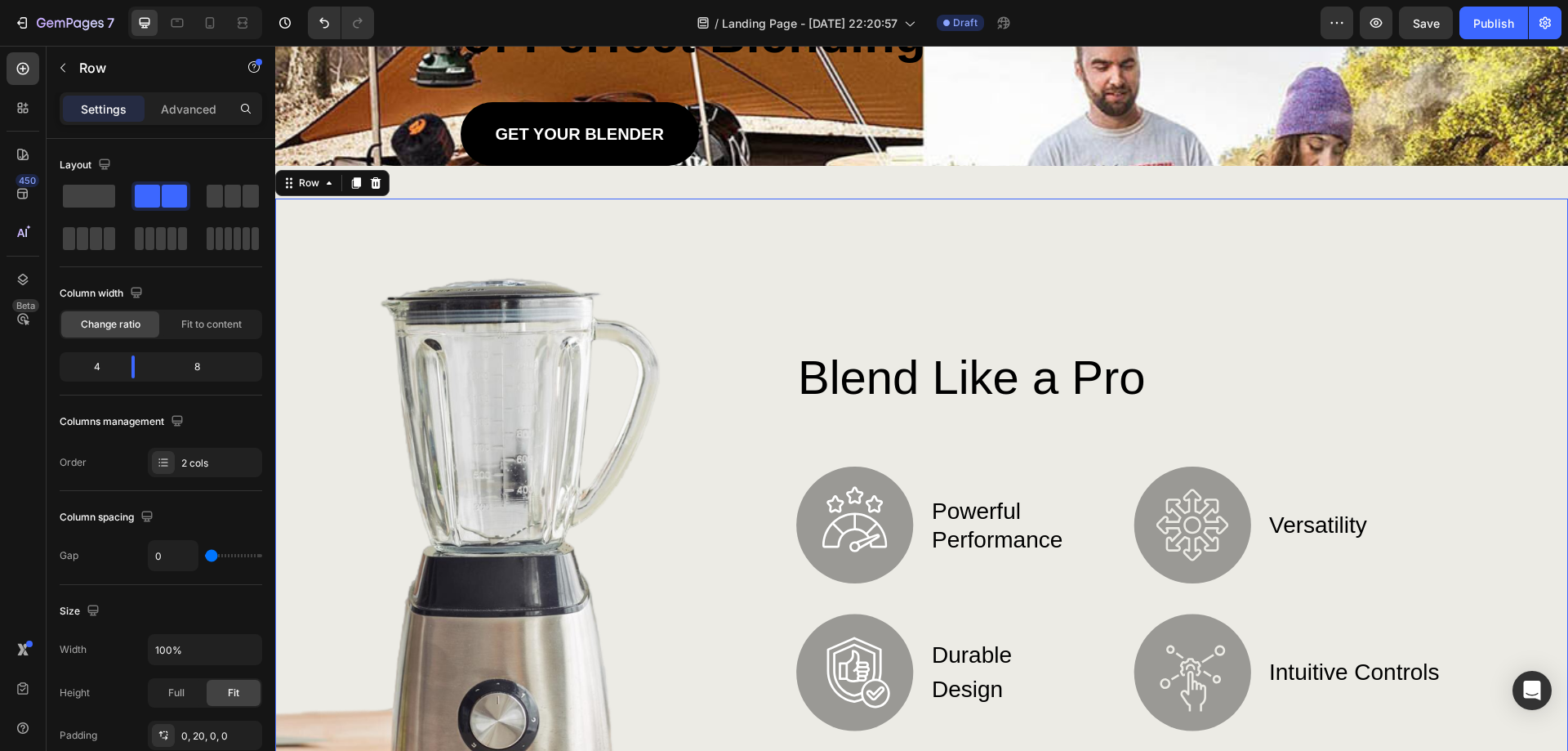
click at [720, 457] on div "Blend Like a Pro Heading Image powerful performance Text Block Row Image durabl…" at bounding box center [1126, 536] width 851 height 675
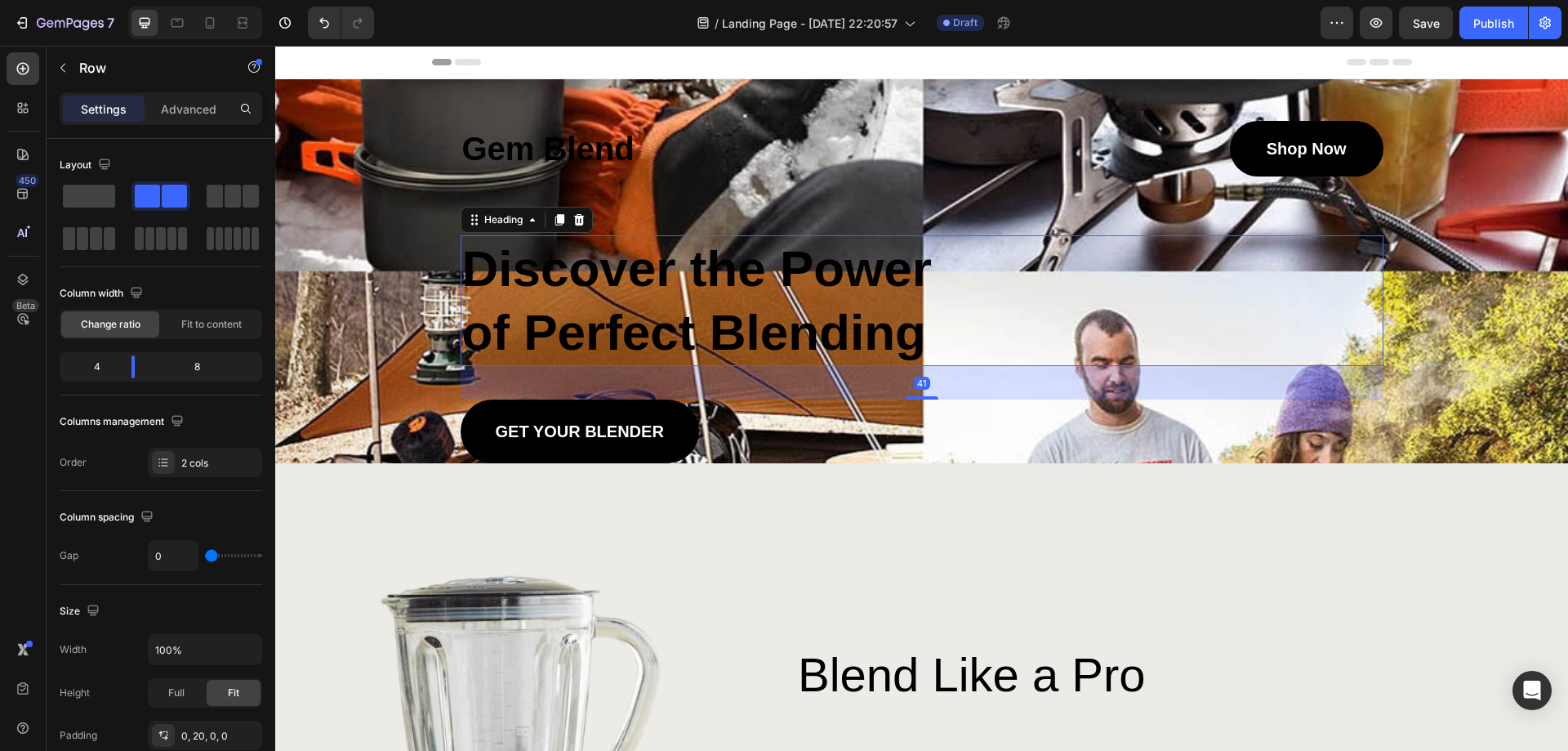
click at [1003, 270] on div "Discover the Power of Perfect Blending" at bounding box center [922, 301] width 923 height 131
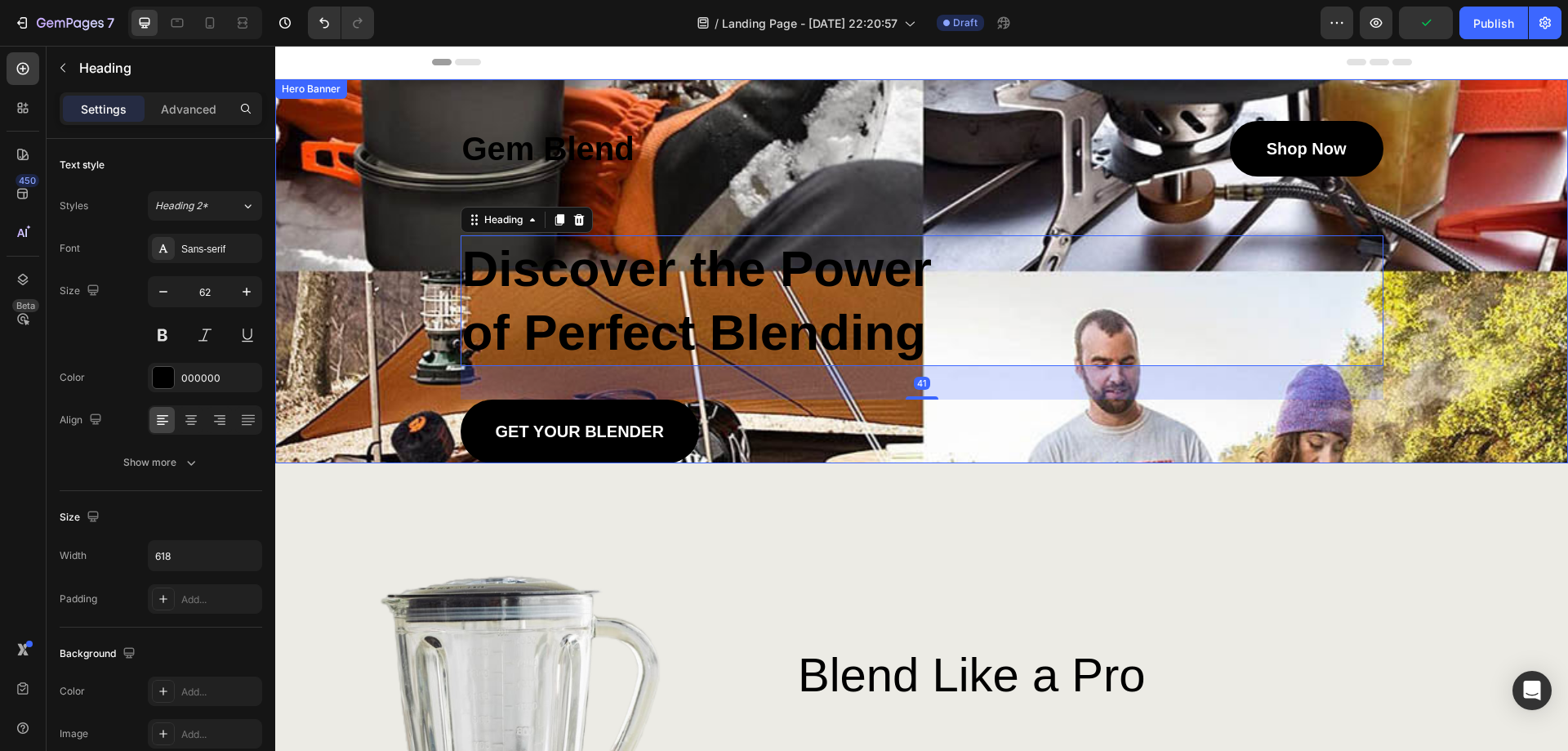
click at [1003, 154] on div "Shop Now Button" at bounding box center [1155, 149] width 458 height 55
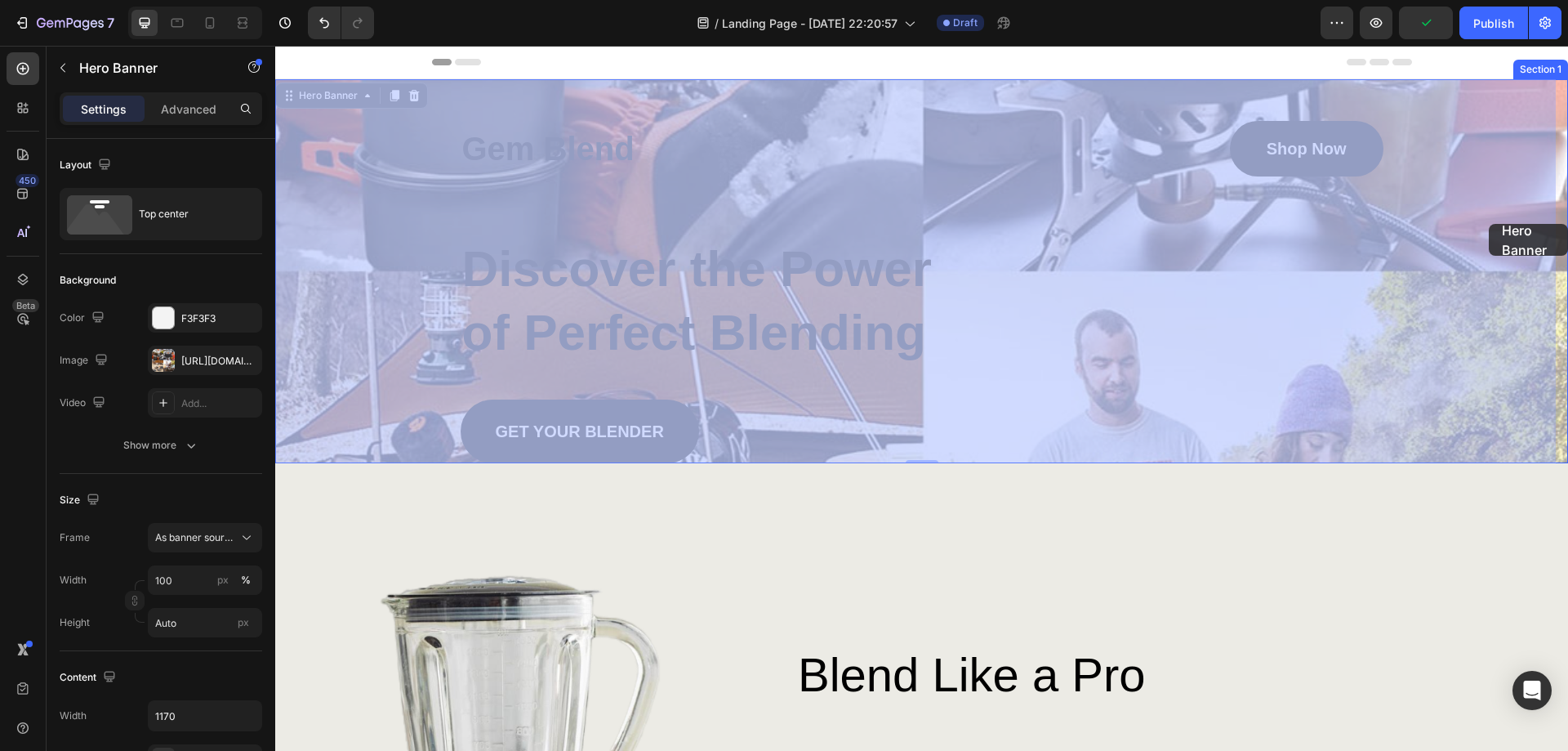
drag, startPoint x: 1489, startPoint y: 247, endPoint x: 1489, endPoint y: 224, distance: 23.0
drag, startPoint x: 1461, startPoint y: 342, endPoint x: 1461, endPoint y: 296, distance: 46.0
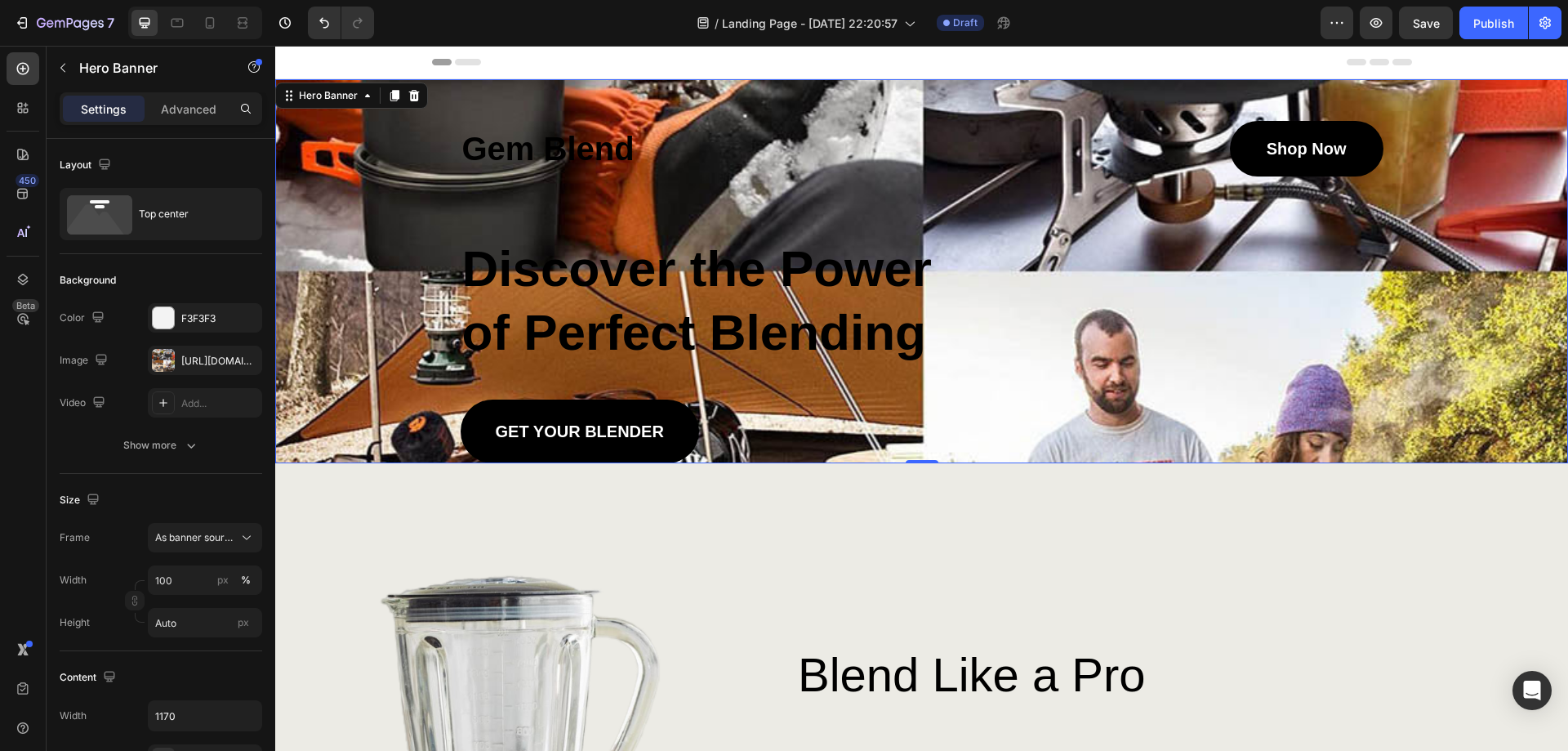
click at [1418, 354] on div "Background Image" at bounding box center [922, 271] width 1293 height 384
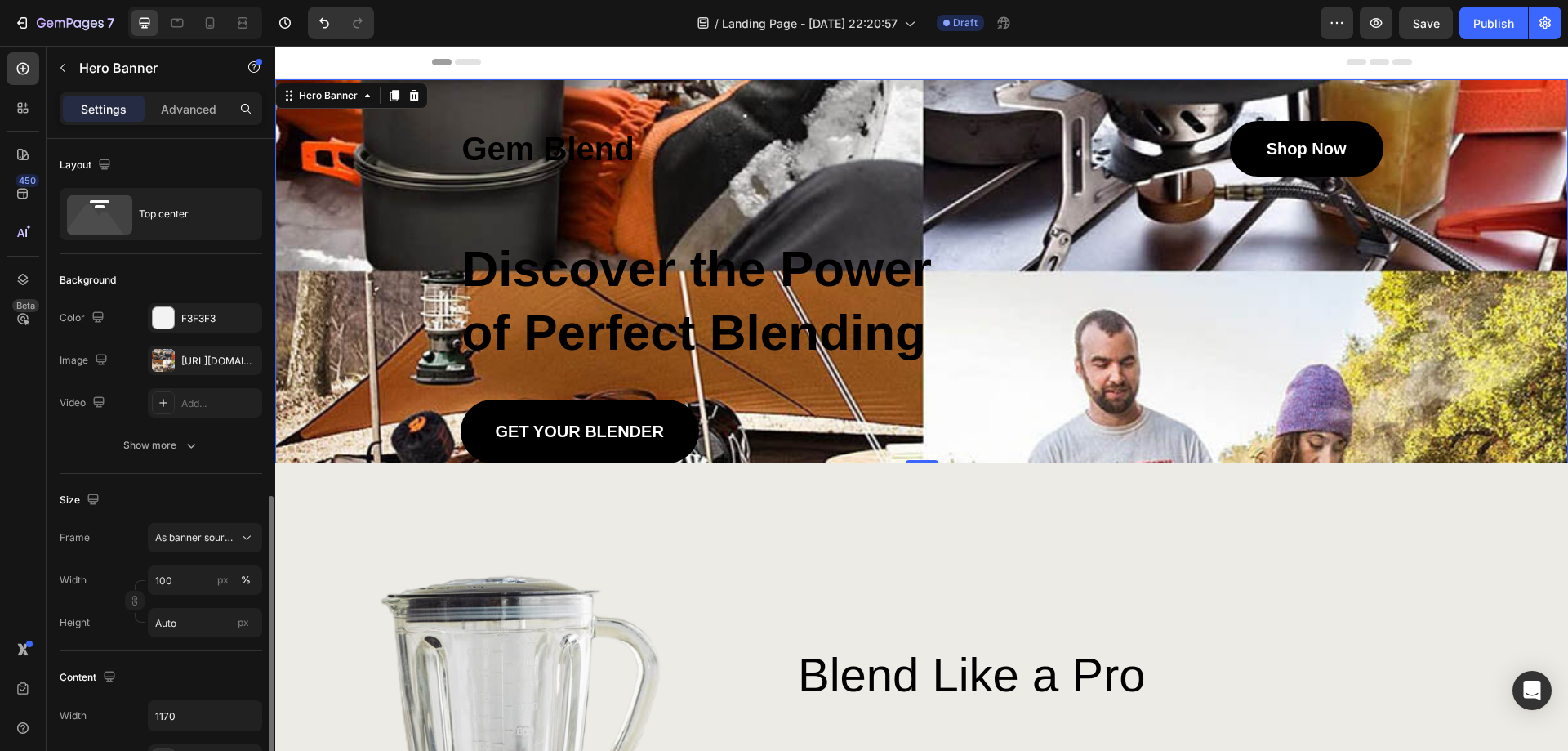
scroll to position [245, 0]
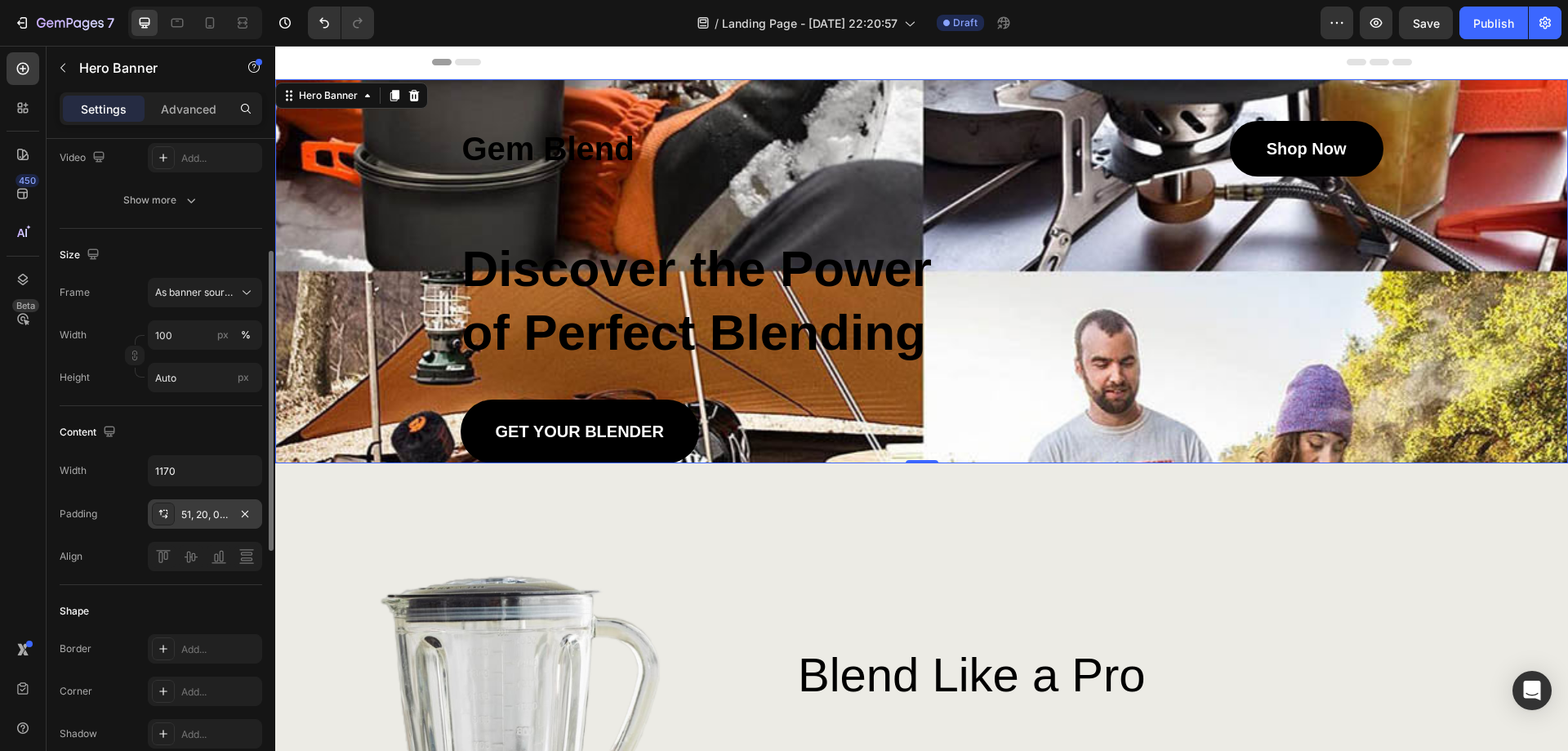
click at [165, 516] on icon at bounding box center [165, 516] width 5 height 4
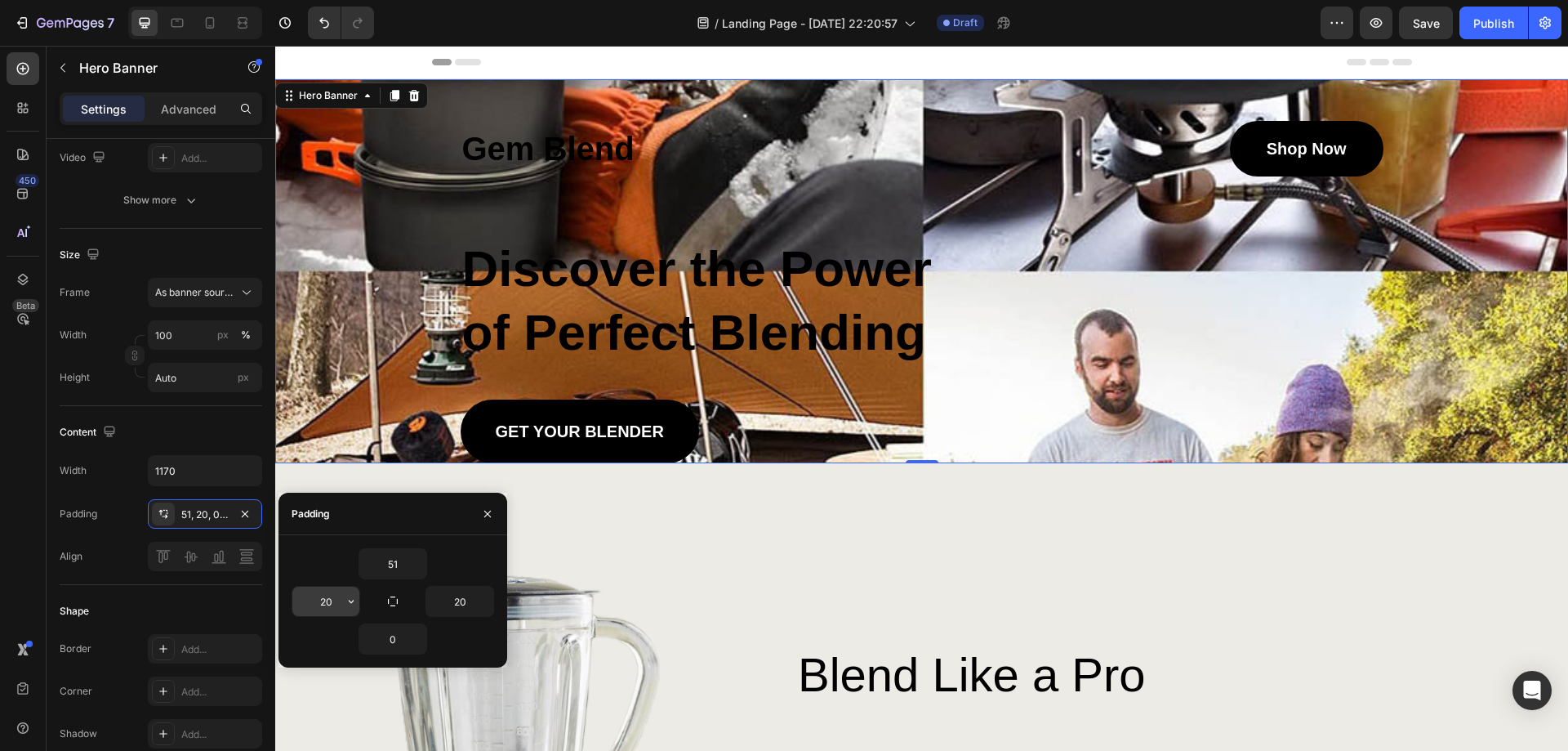
click at [317, 603] on input "20" at bounding box center [326, 601] width 67 height 30
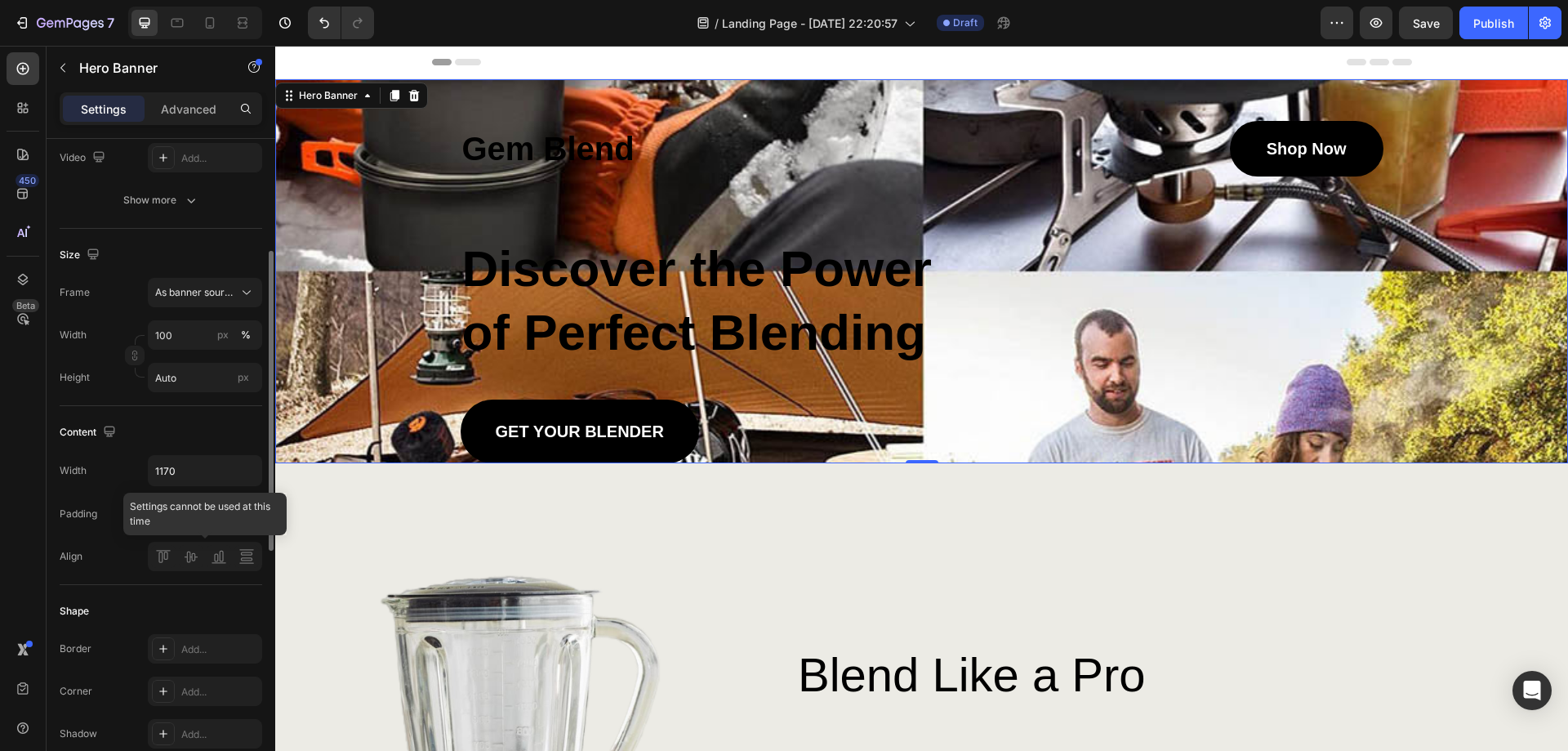
click at [248, 566] on div at bounding box center [205, 556] width 115 height 30
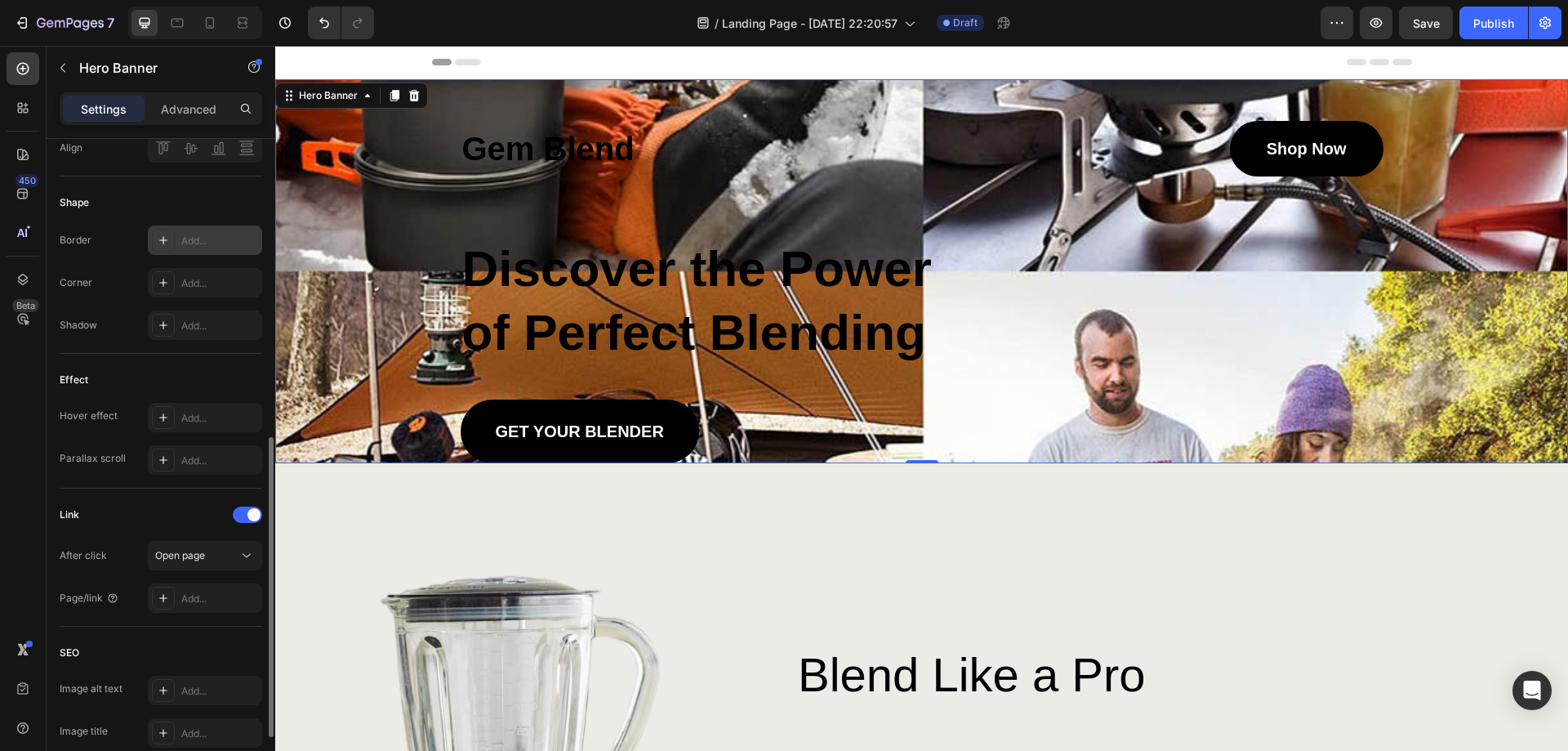
scroll to position [785, 0]
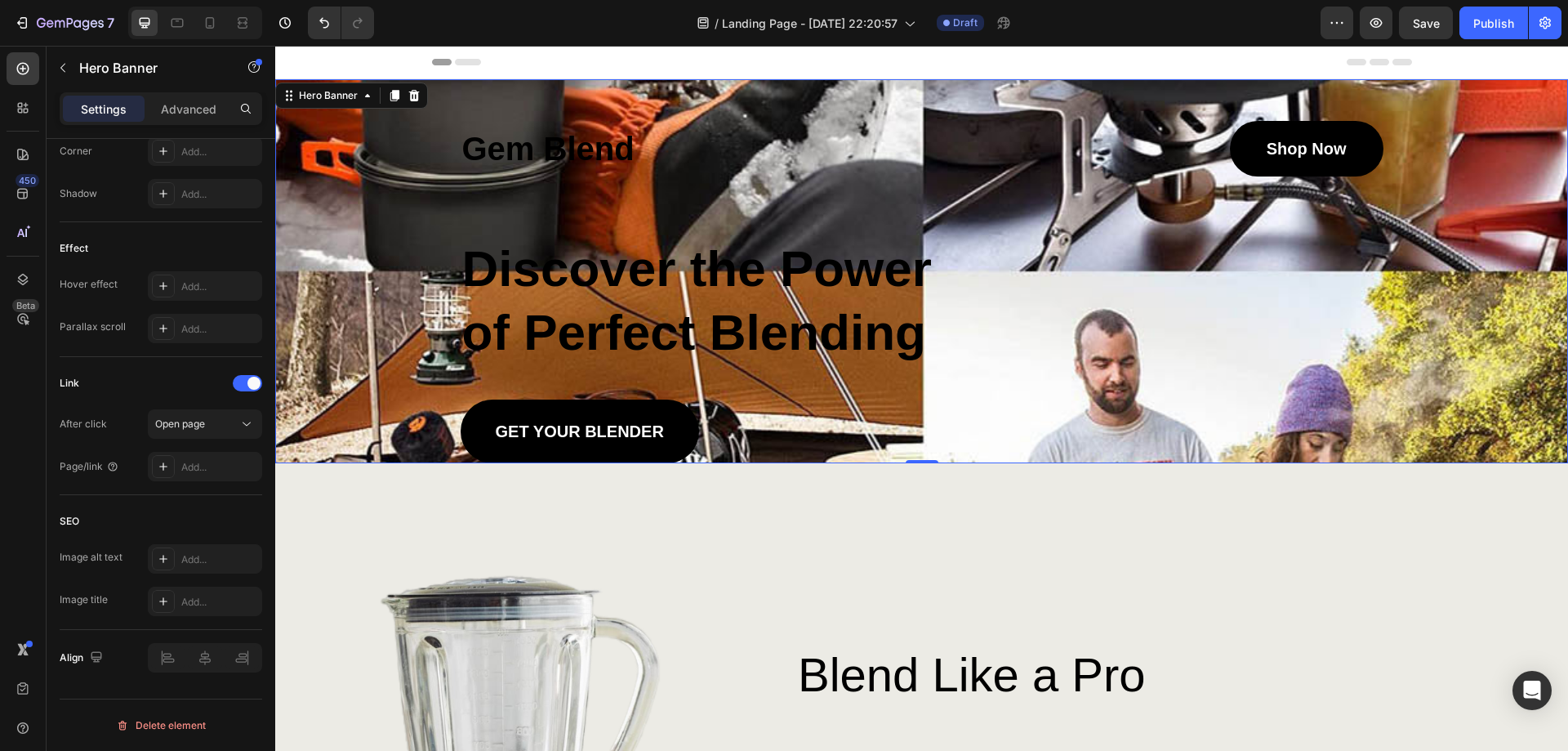
click at [1515, 169] on div "Background Image" at bounding box center [922, 271] width 1293 height 384
click at [337, 97] on div "Hero Banner" at bounding box center [328, 96] width 65 height 14
click at [339, 101] on div "Hero Banner" at bounding box center [328, 96] width 65 height 14
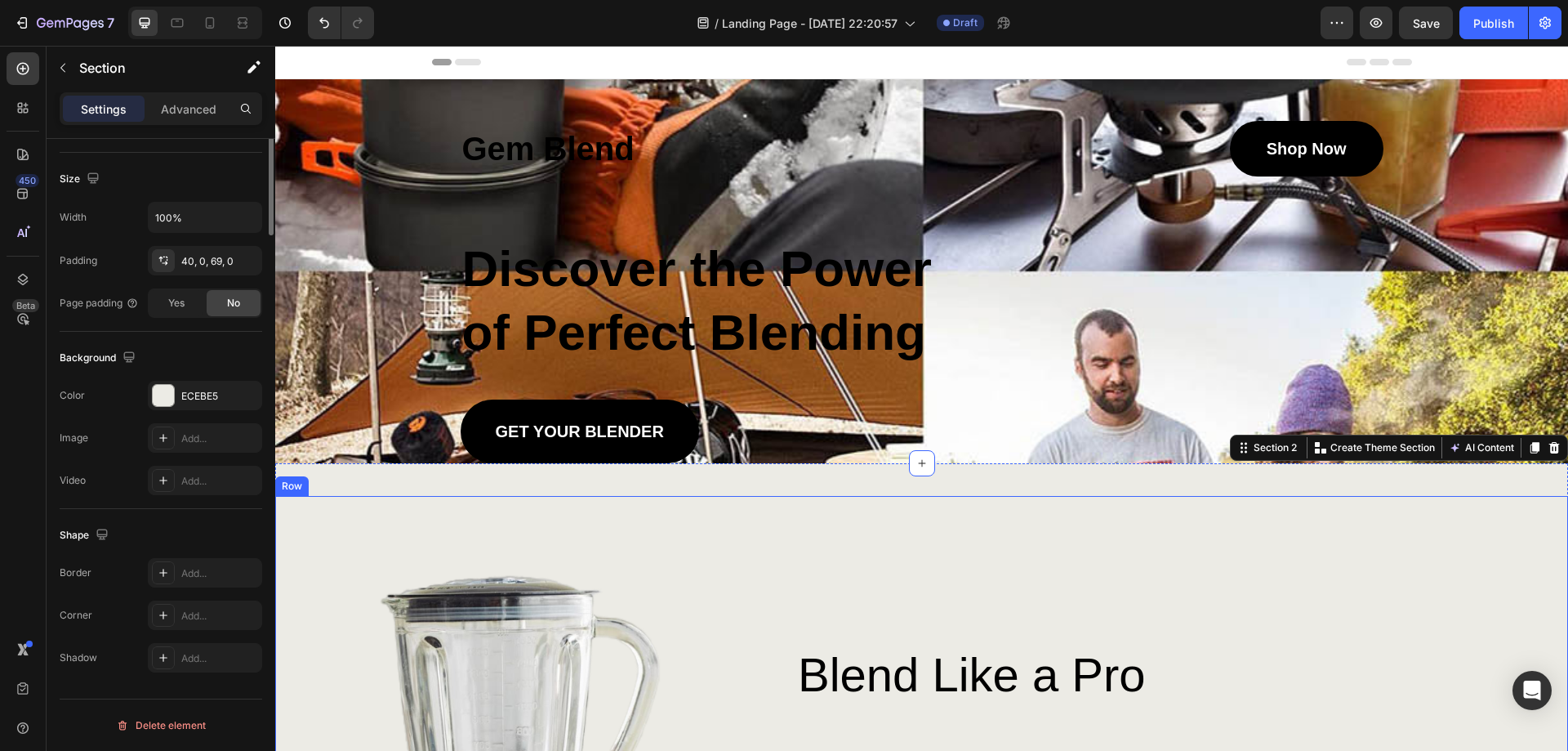
scroll to position [0, 0]
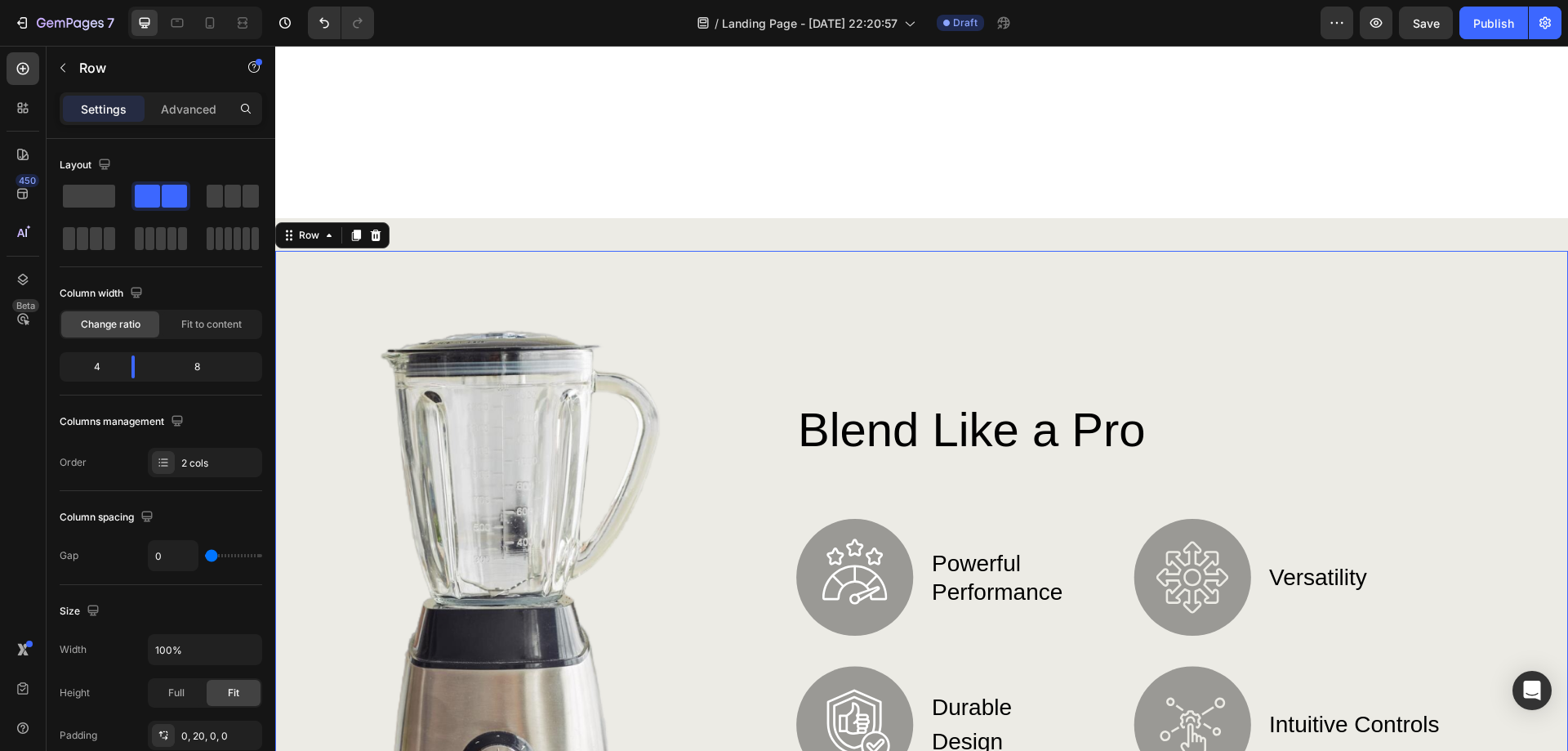
scroll to position [491, 0]
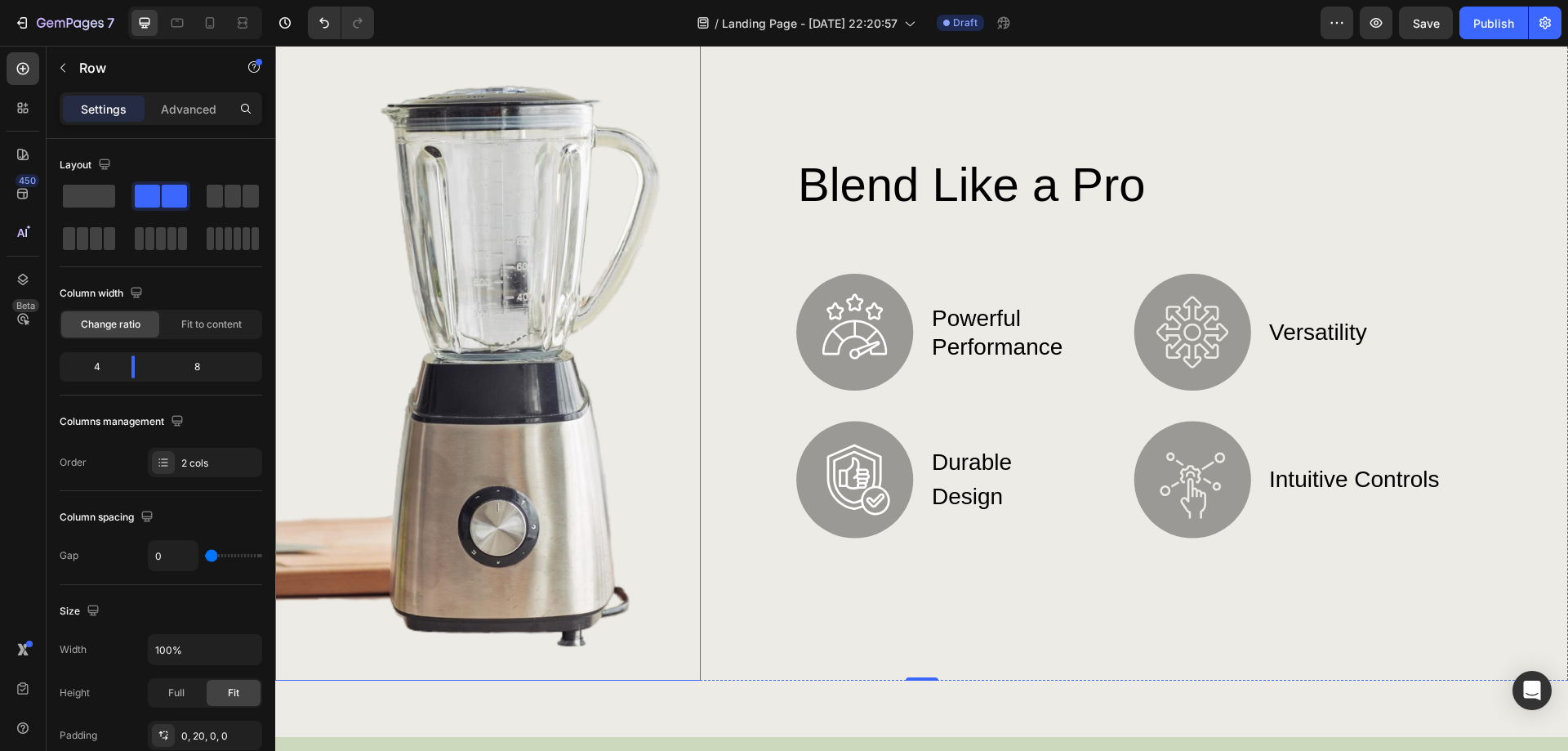
click at [554, 467] on img at bounding box center [488, 343] width 425 height 675
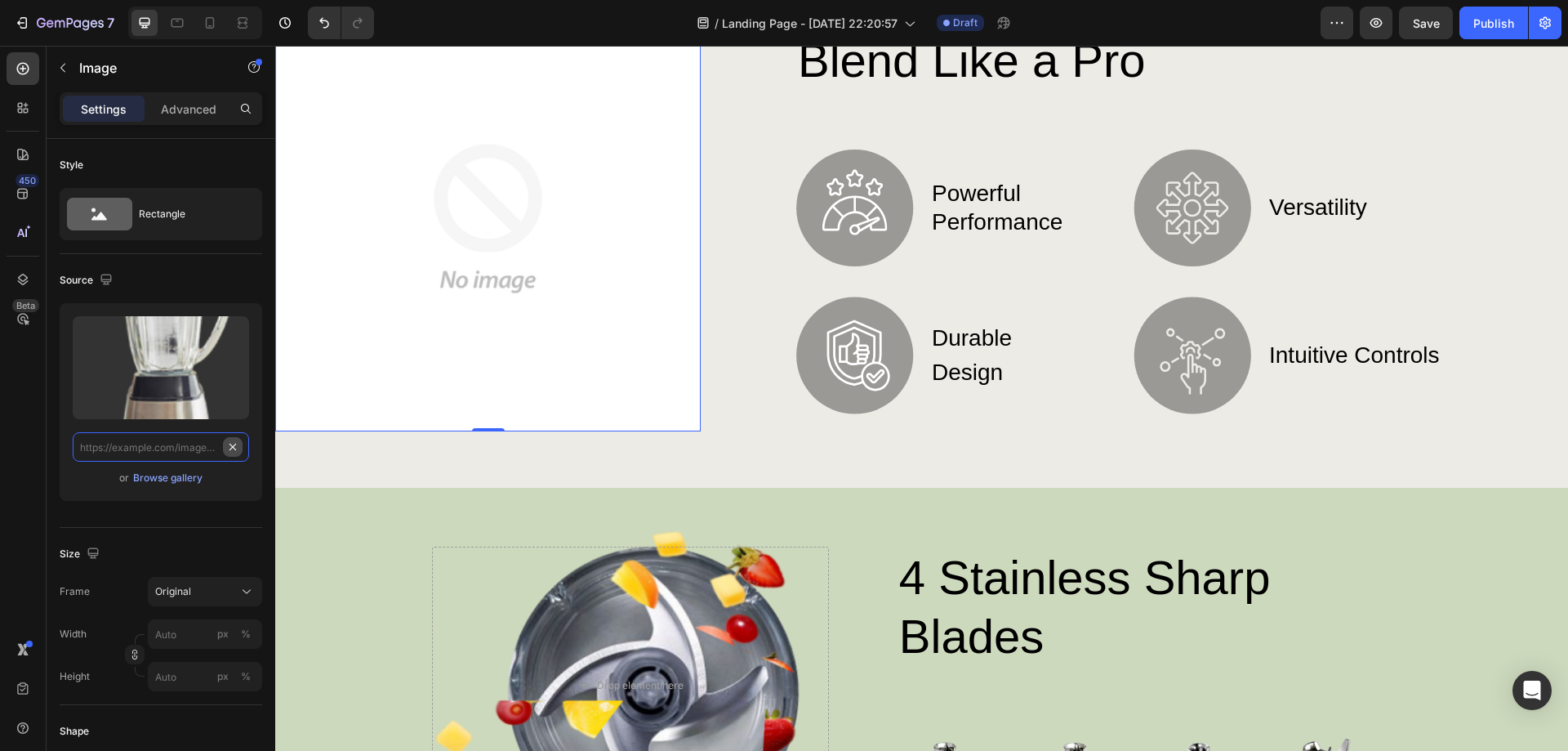
scroll to position [0, 0]
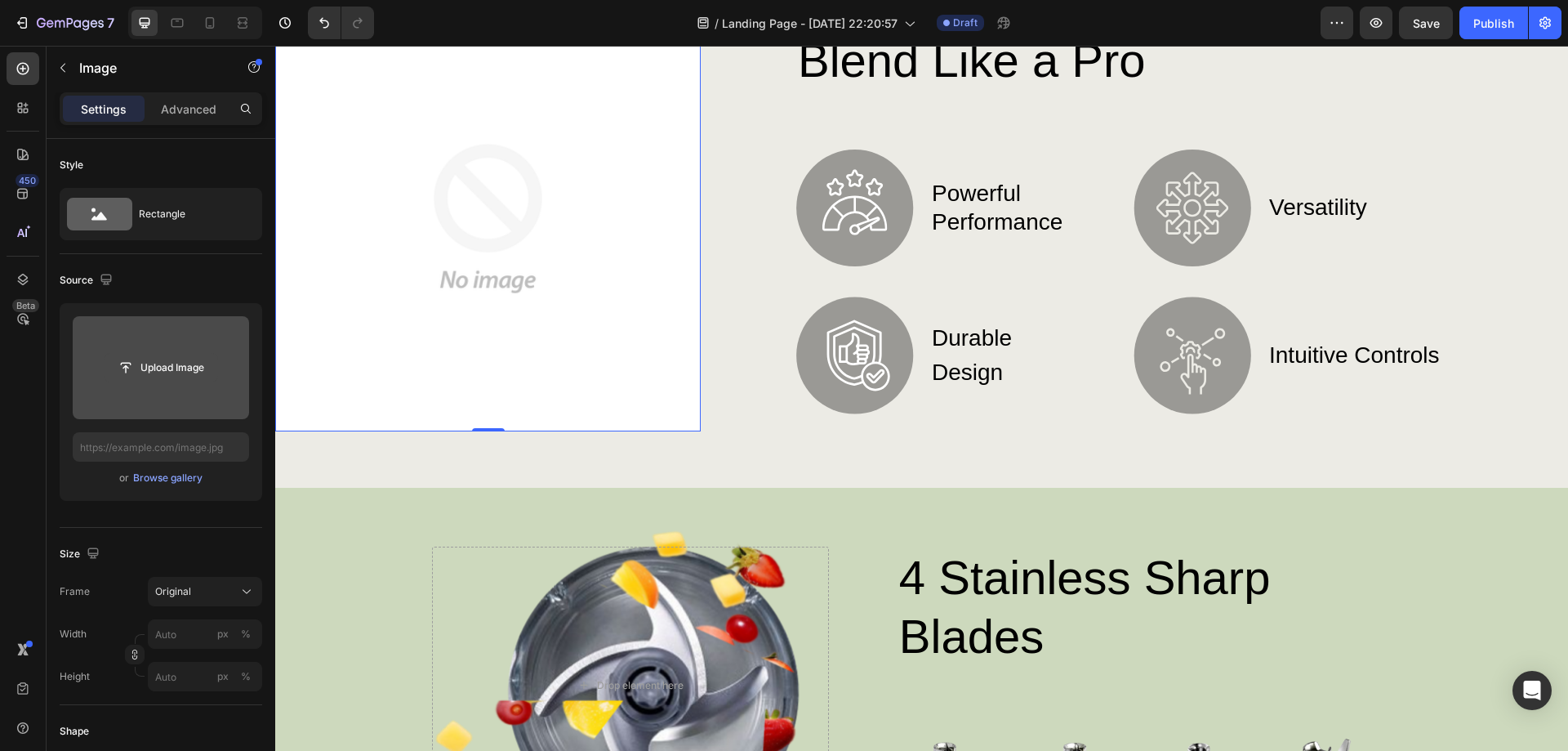
click at [198, 373] on input "file" at bounding box center [161, 367] width 113 height 28
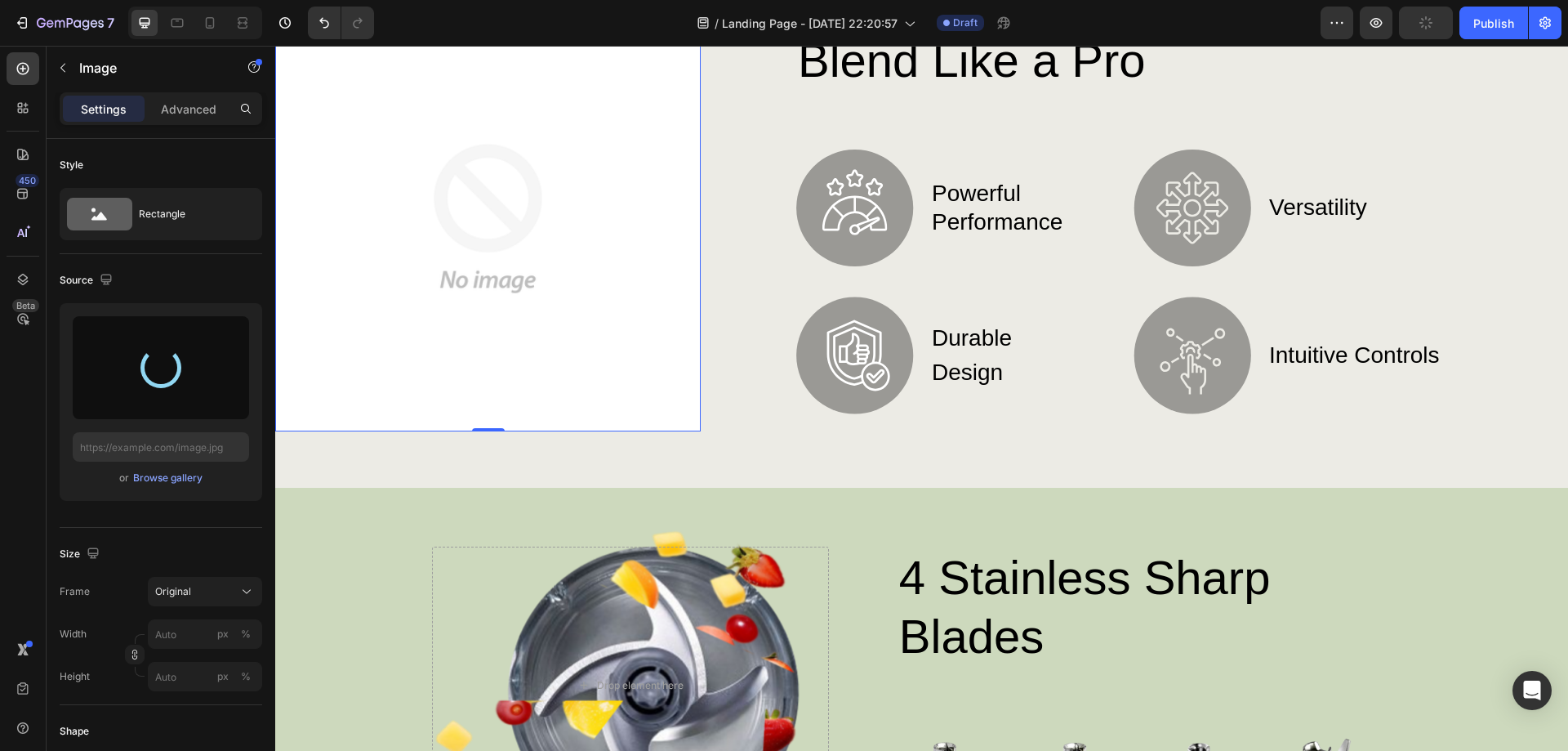
type input "[URL][DOMAIN_NAME]"
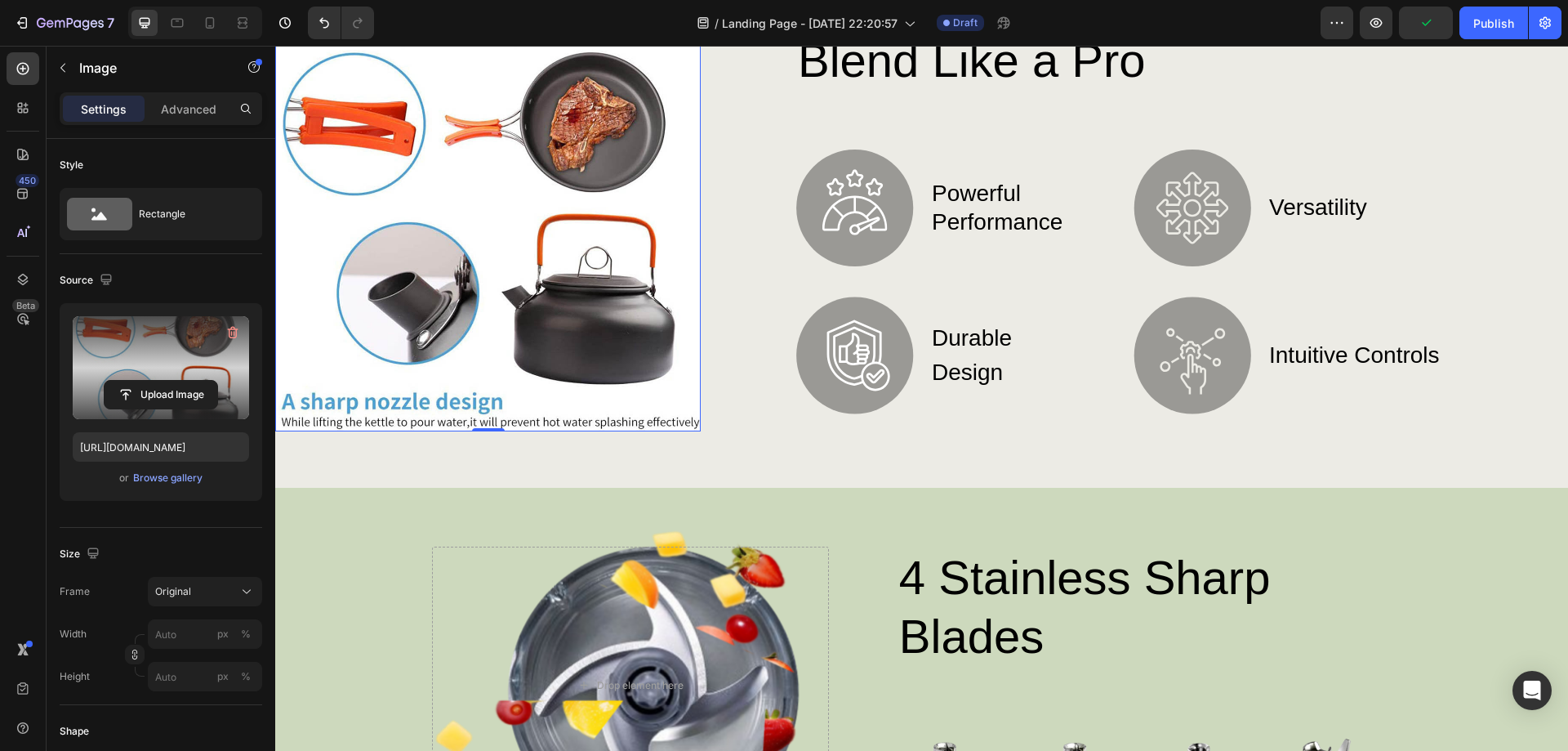
click at [507, 426] on img at bounding box center [488, 218] width 425 height 425
drag, startPoint x: 490, startPoint y: 424, endPoint x: 495, endPoint y: 400, distance: 24.5
click at [493, 403] on div "Image 0" at bounding box center [488, 218] width 425 height 425
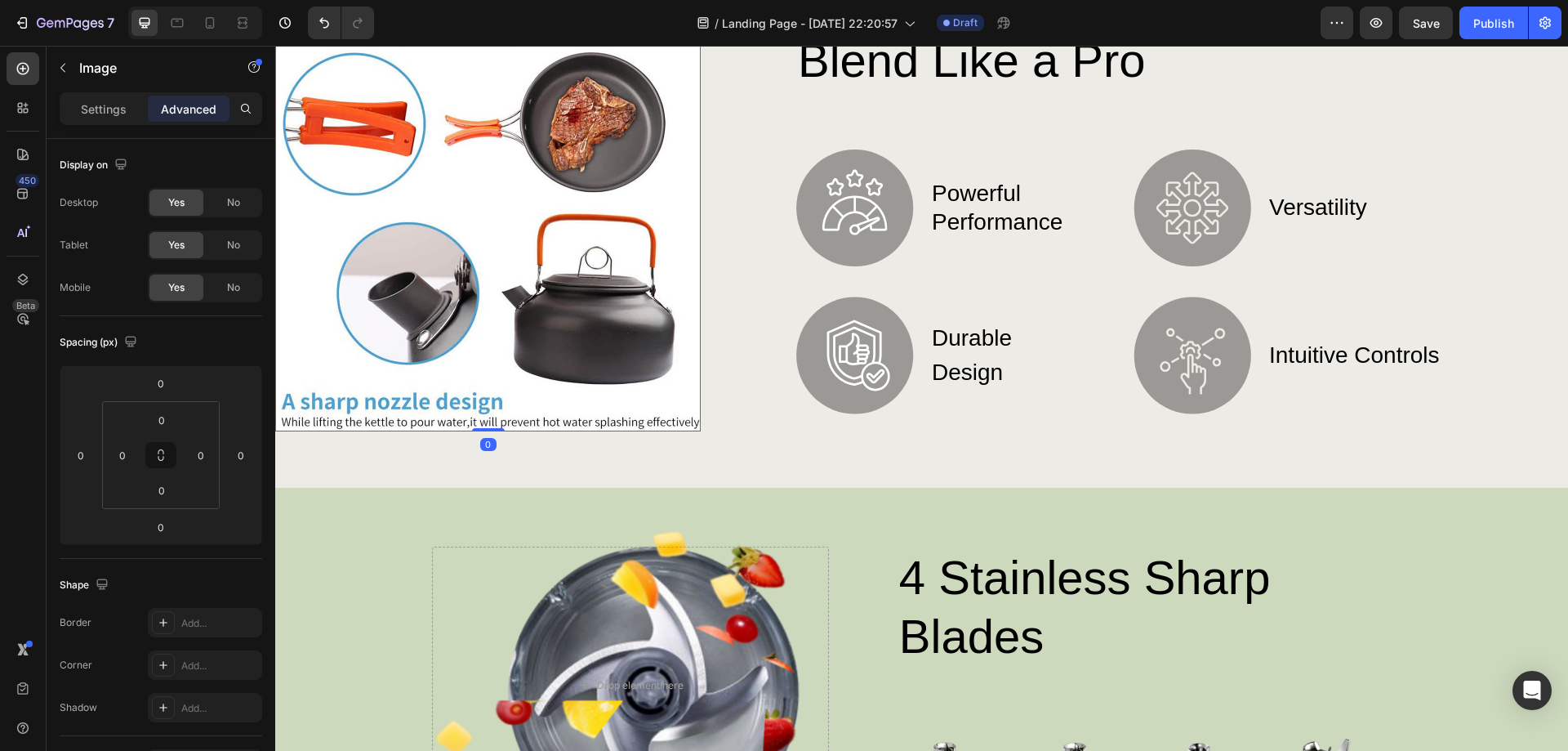
scroll to position [327, 0]
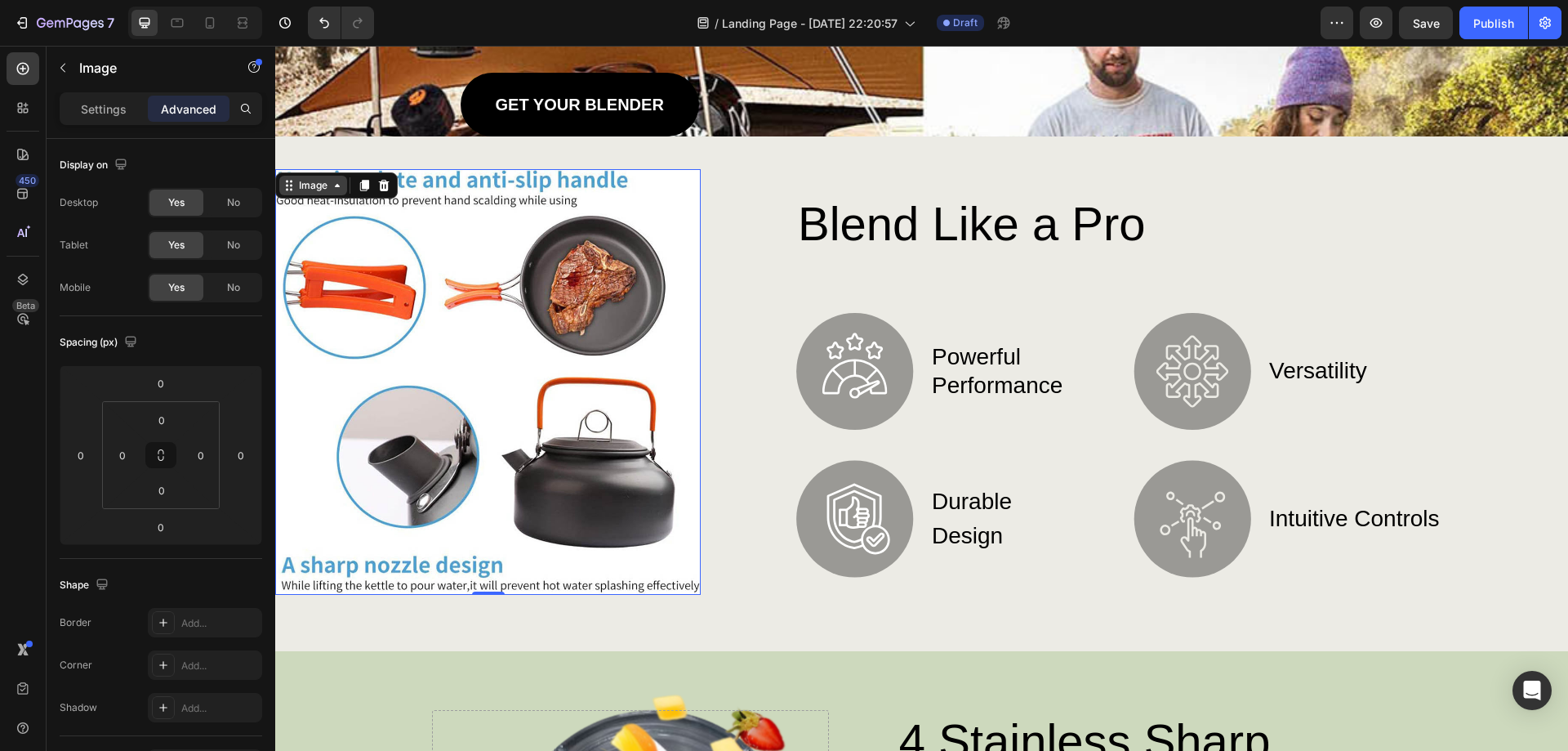
click at [297, 190] on div "Image" at bounding box center [312, 185] width 35 height 14
click at [316, 174] on div "Image Row 2 cols Section" at bounding box center [337, 185] width 123 height 26
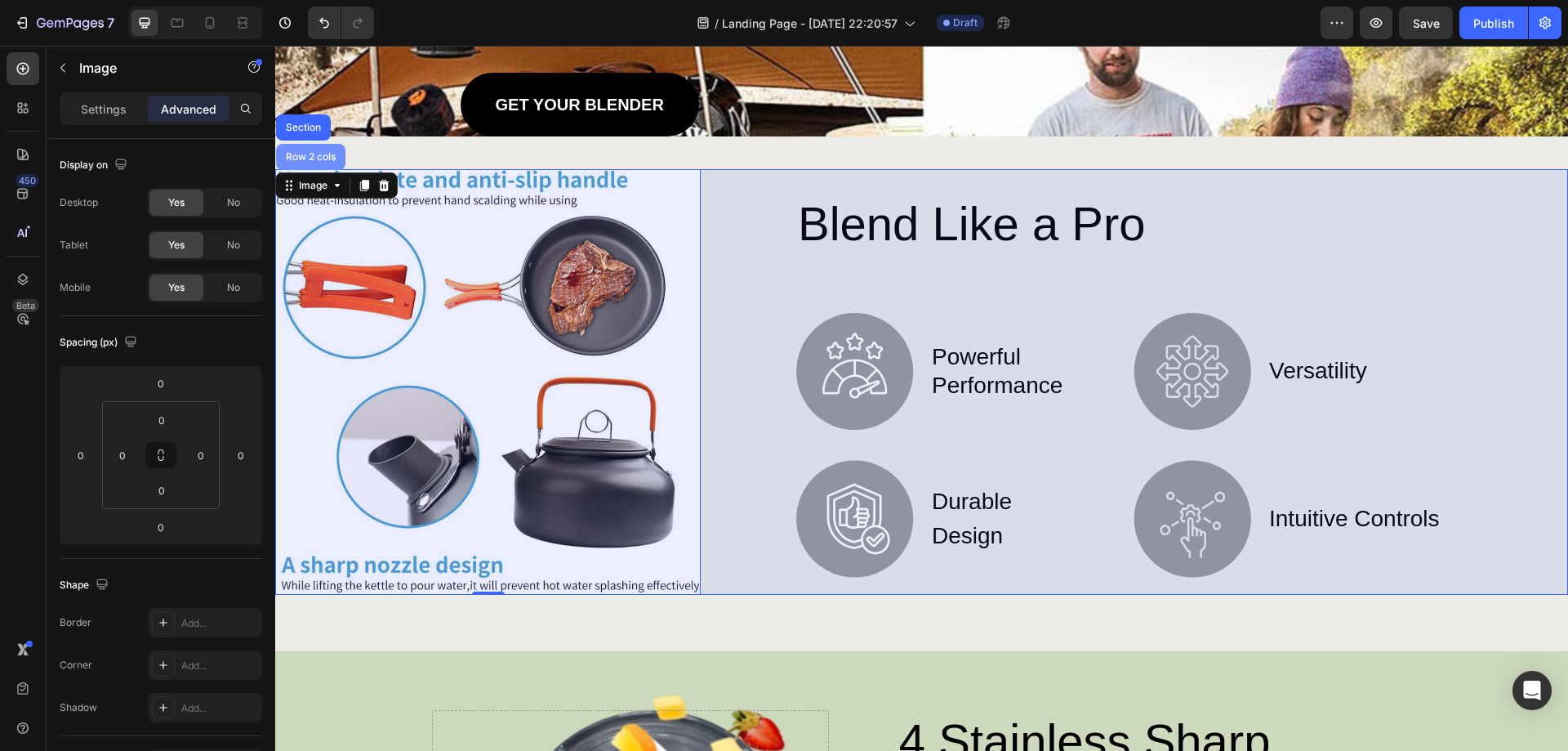
click at [319, 163] on div "Row 2 cols" at bounding box center [311, 157] width 70 height 26
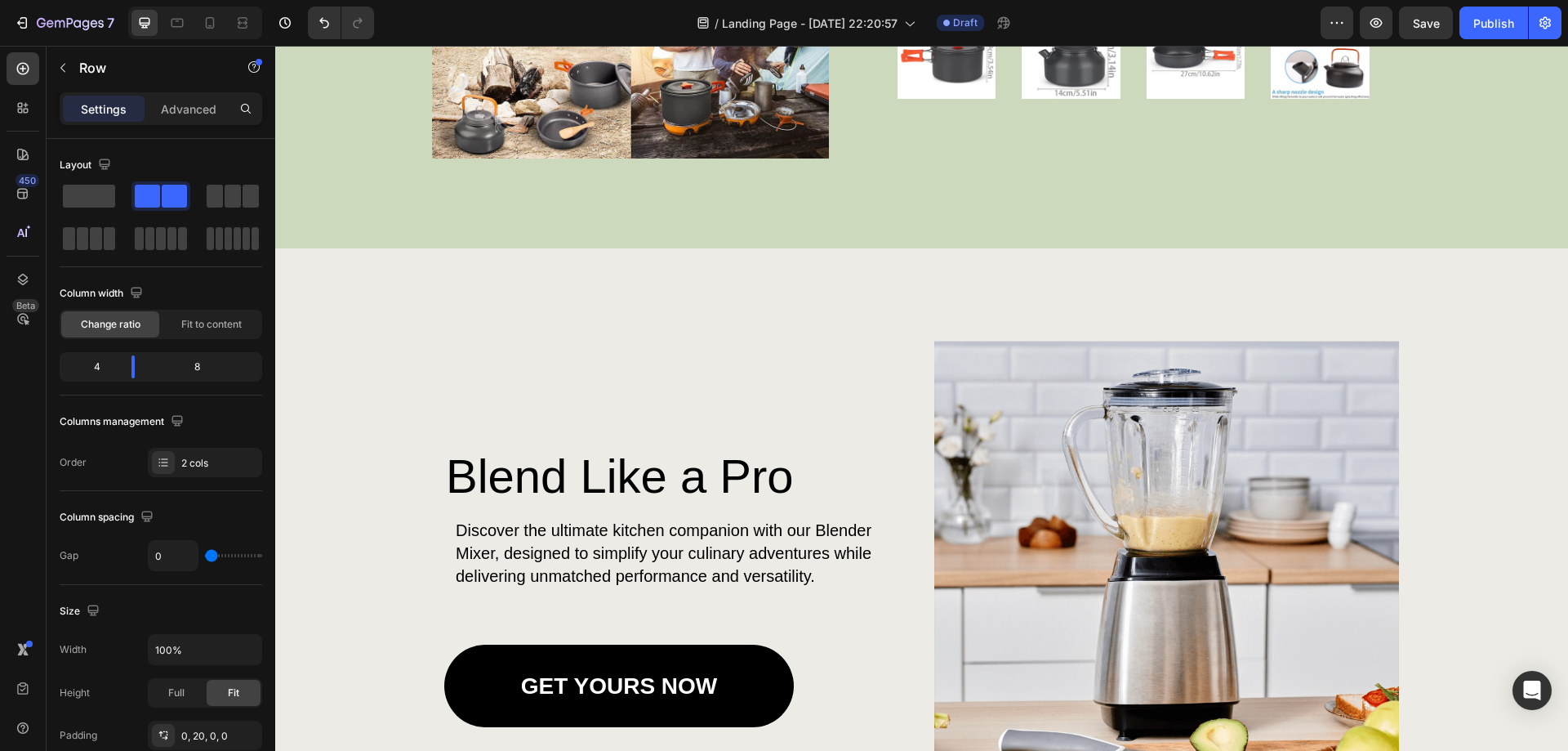
scroll to position [1797, 0]
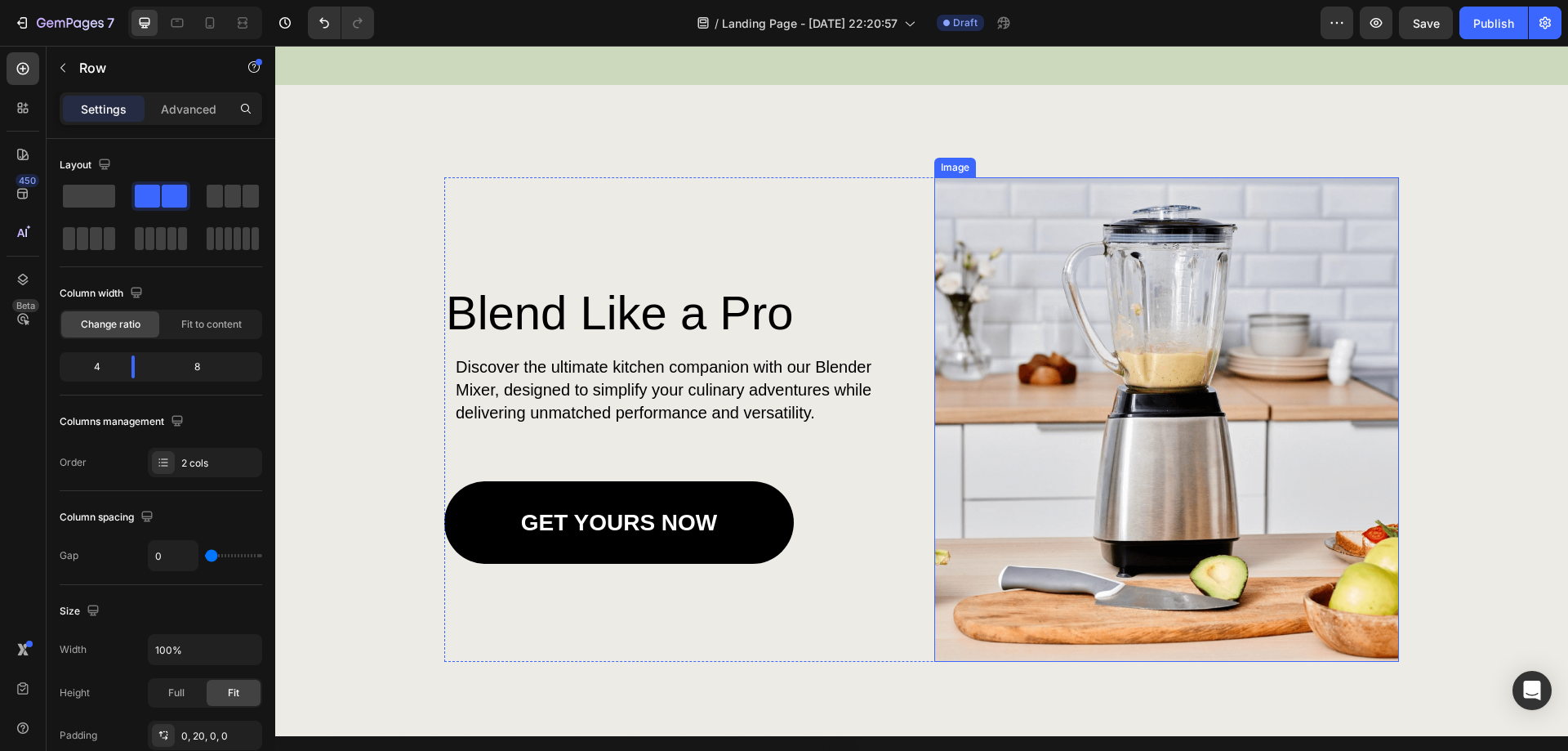
click at [1096, 481] on img at bounding box center [1167, 419] width 465 height 484
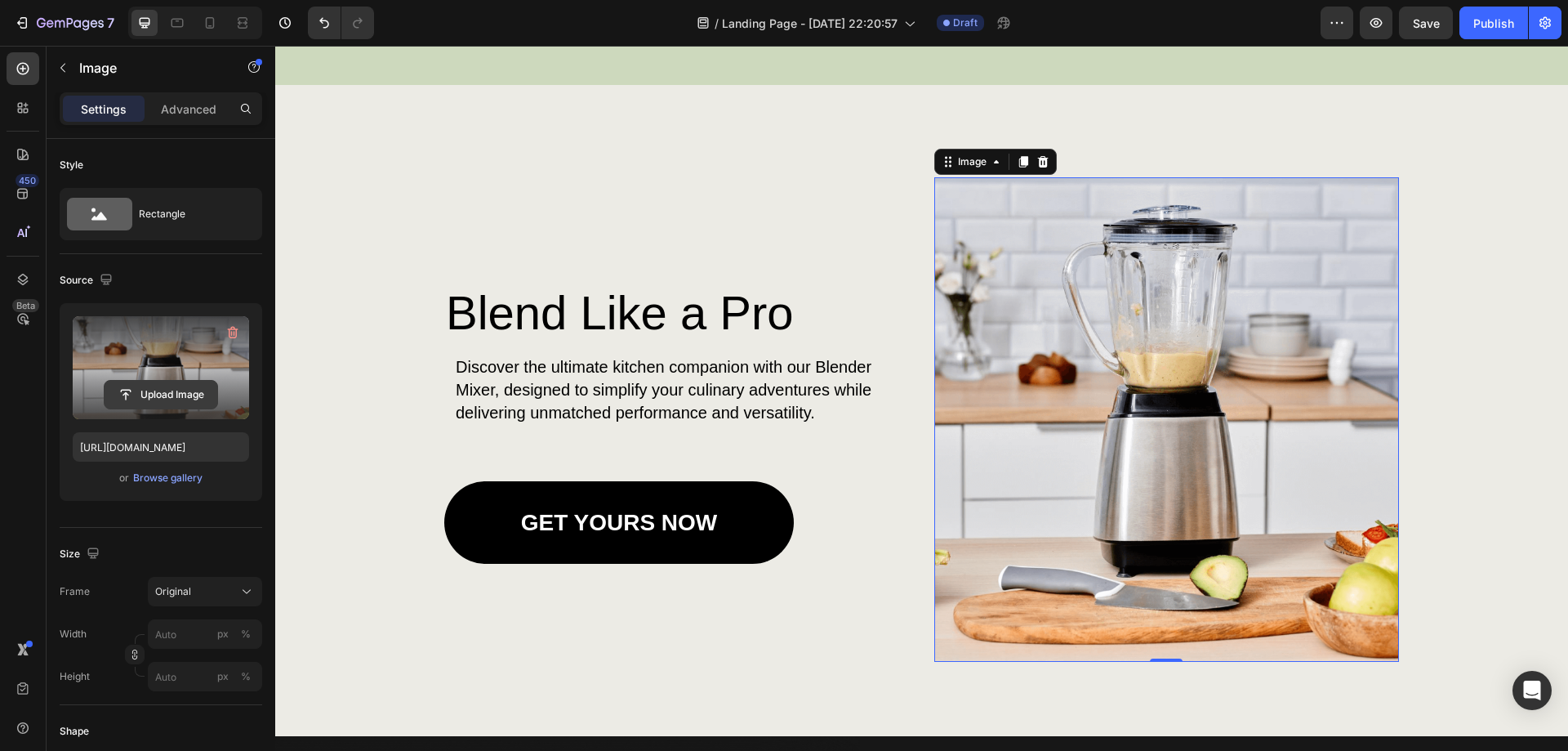
click at [172, 394] on input "file" at bounding box center [161, 394] width 113 height 28
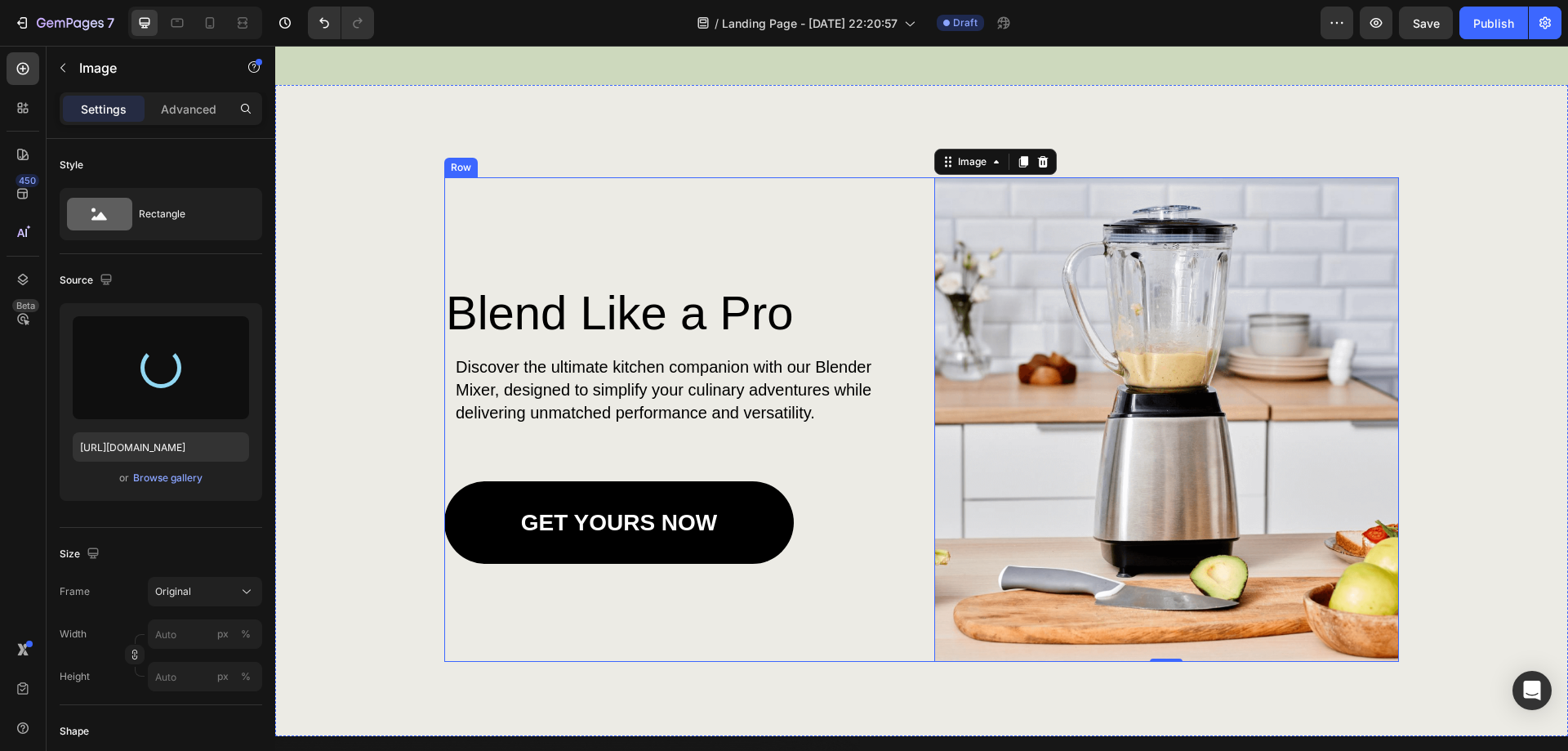
type input "[URL][DOMAIN_NAME]"
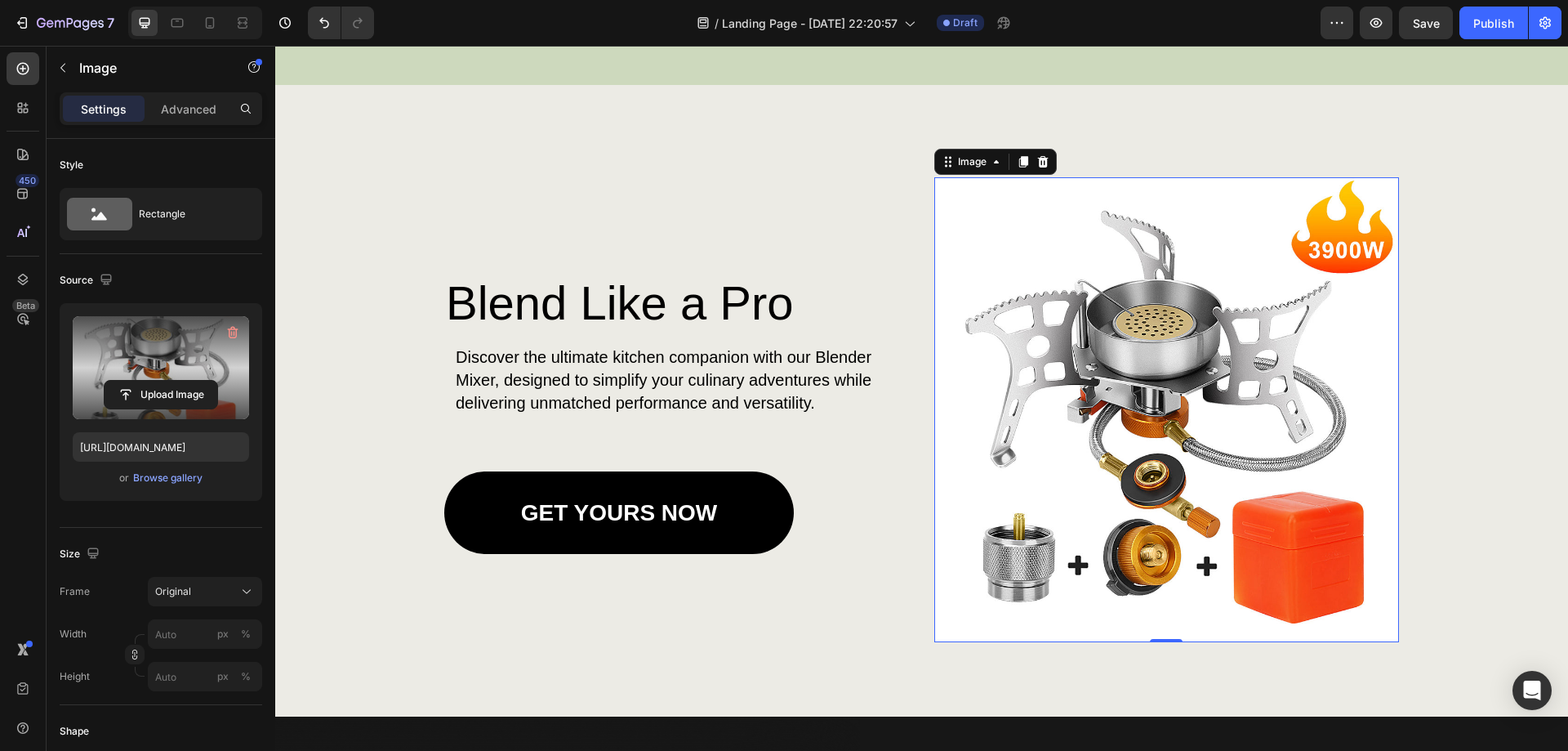
click at [1317, 491] on img at bounding box center [1167, 410] width 465 height 465
click at [1282, 472] on img at bounding box center [1167, 410] width 465 height 465
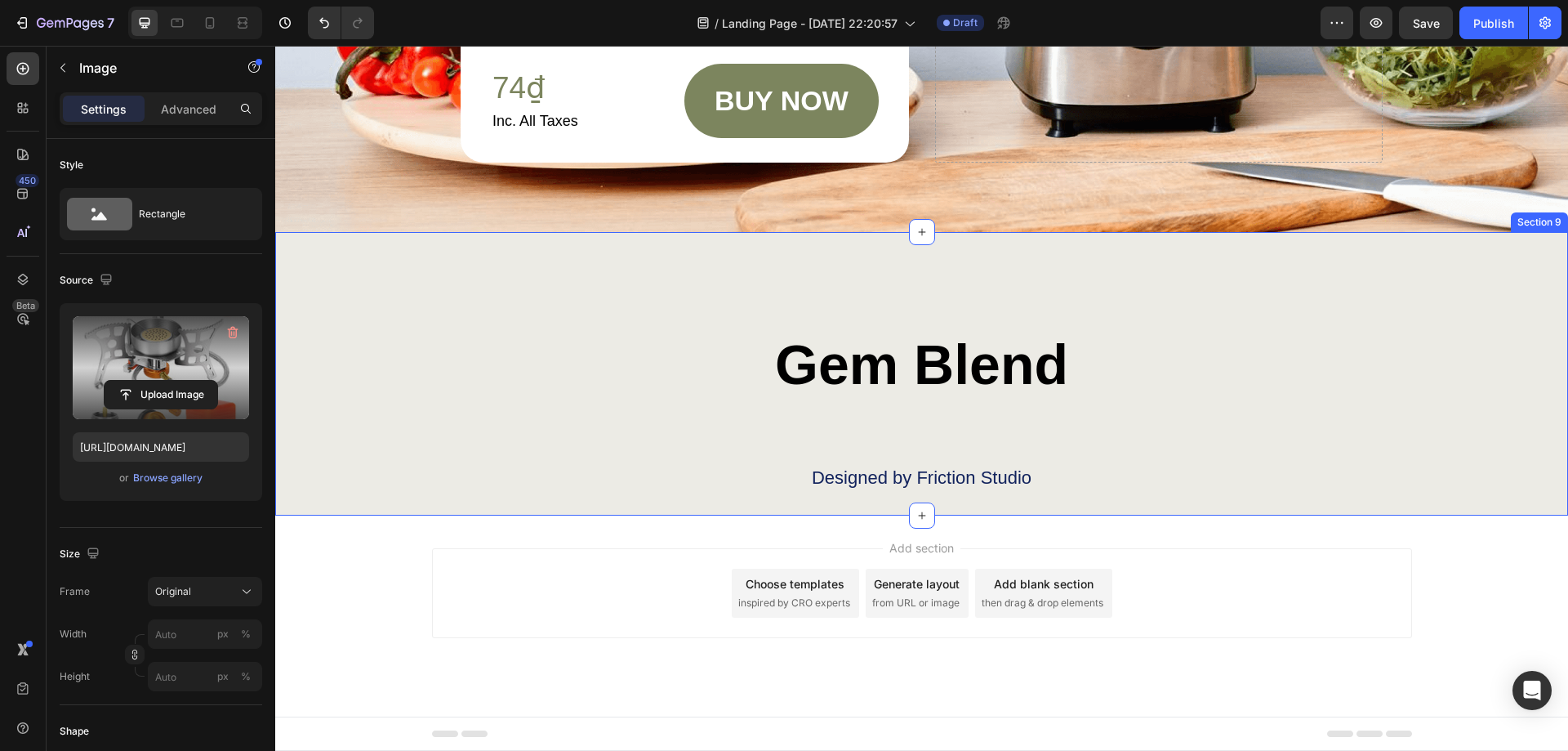
scroll to position [5408, 0]
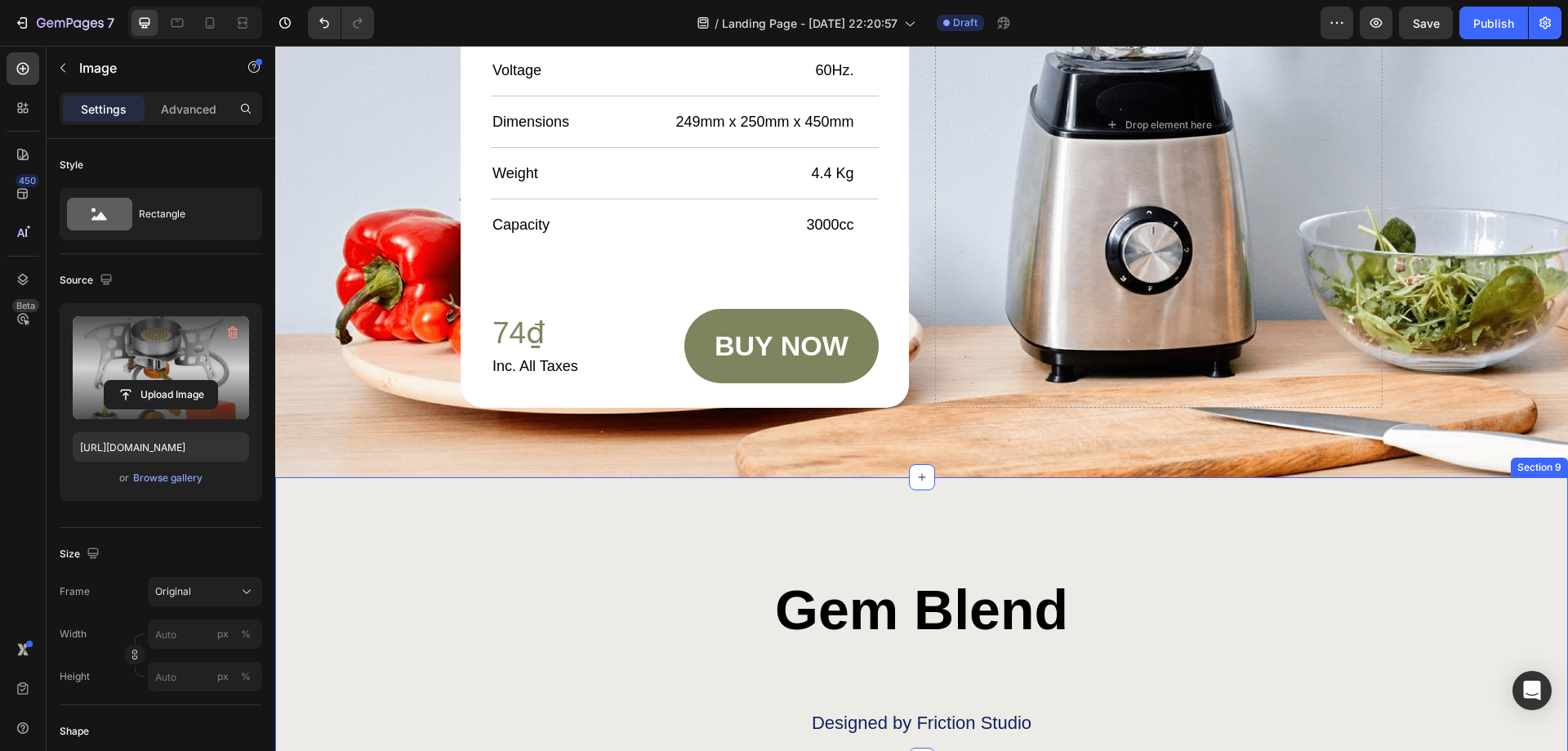
click at [621, 549] on div "Gem Blend Heading Designed by Friction Studio Text Block Row Section 9" at bounding box center [922, 619] width 1293 height 284
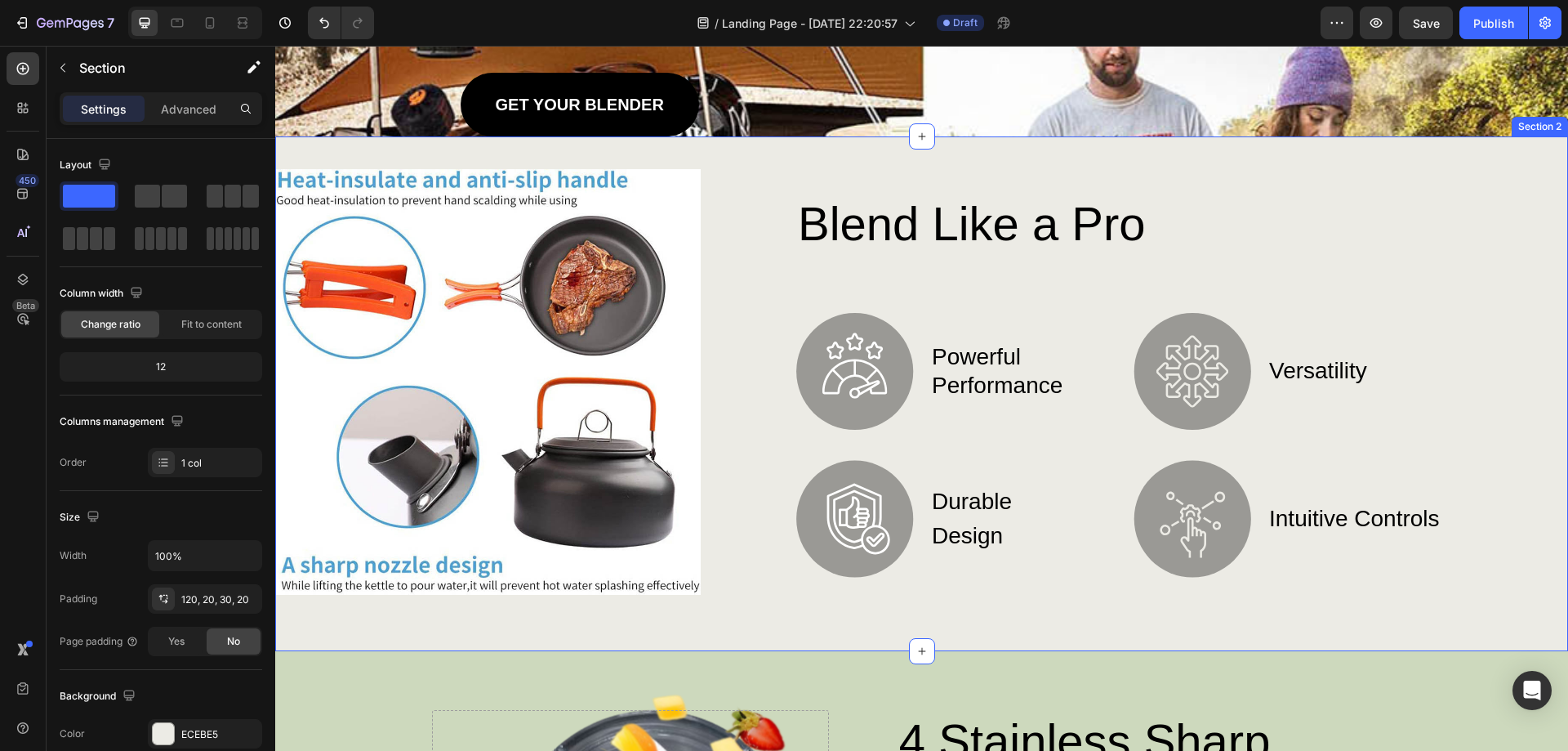
scroll to position [572, 0]
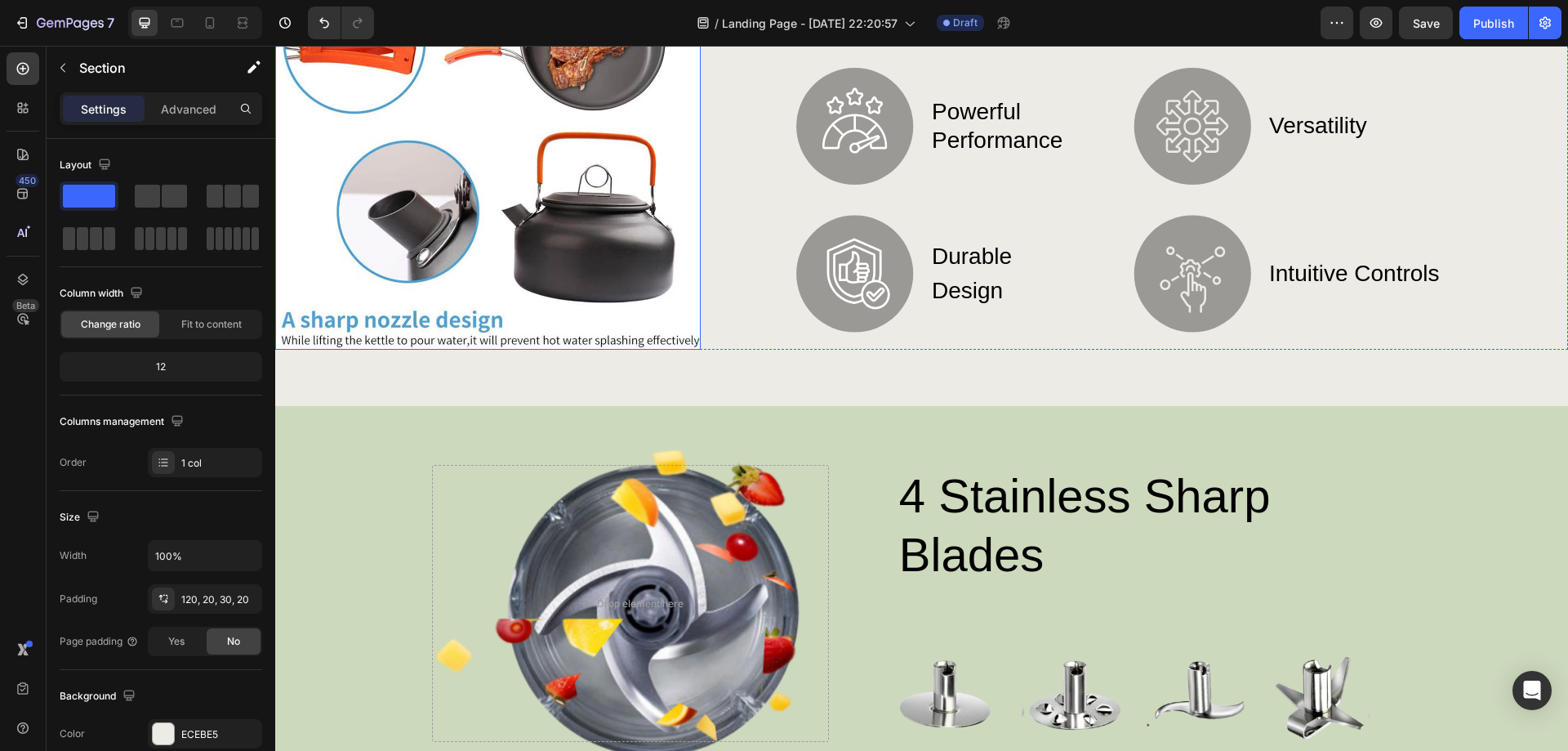
click at [470, 269] on img at bounding box center [488, 136] width 425 height 425
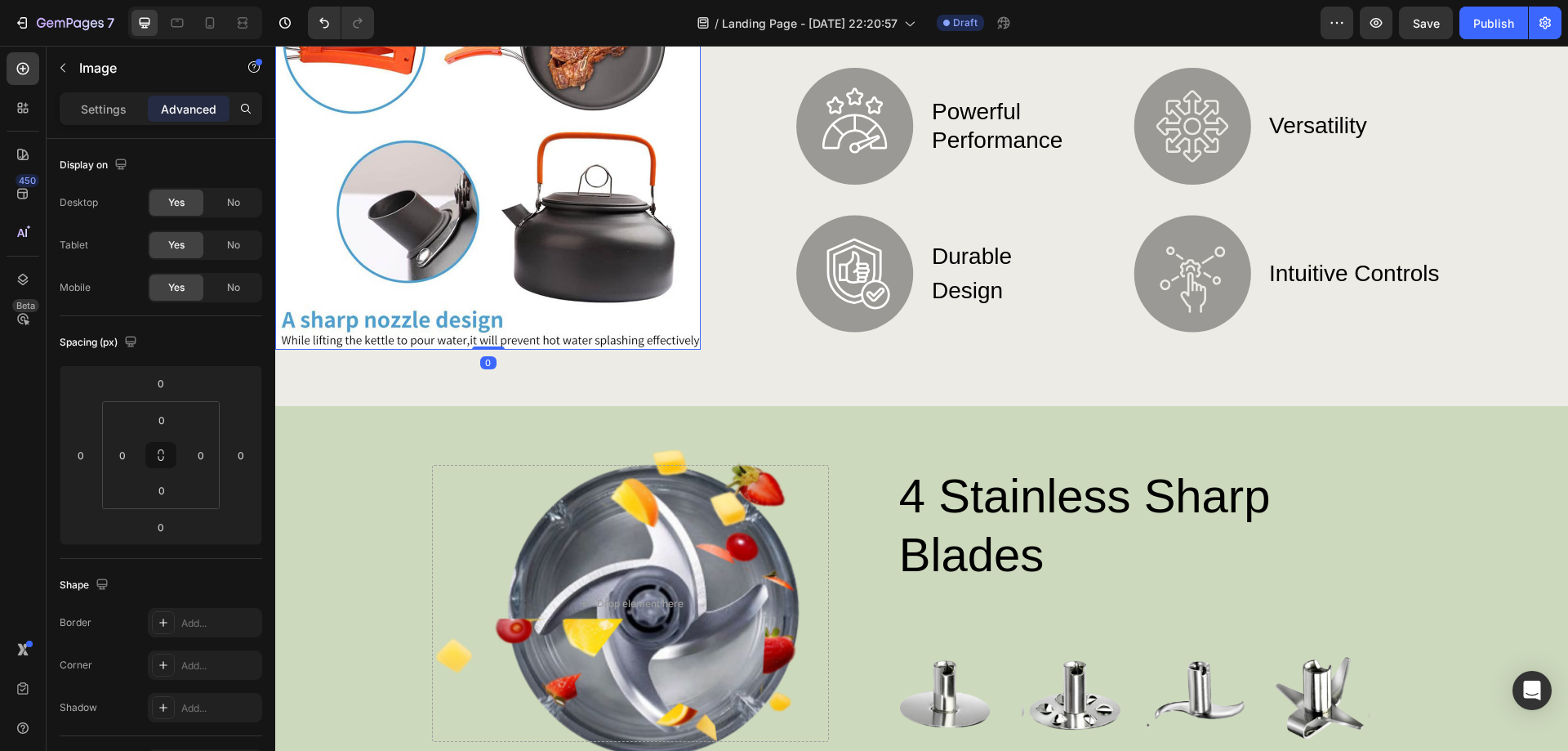
scroll to position [327, 0]
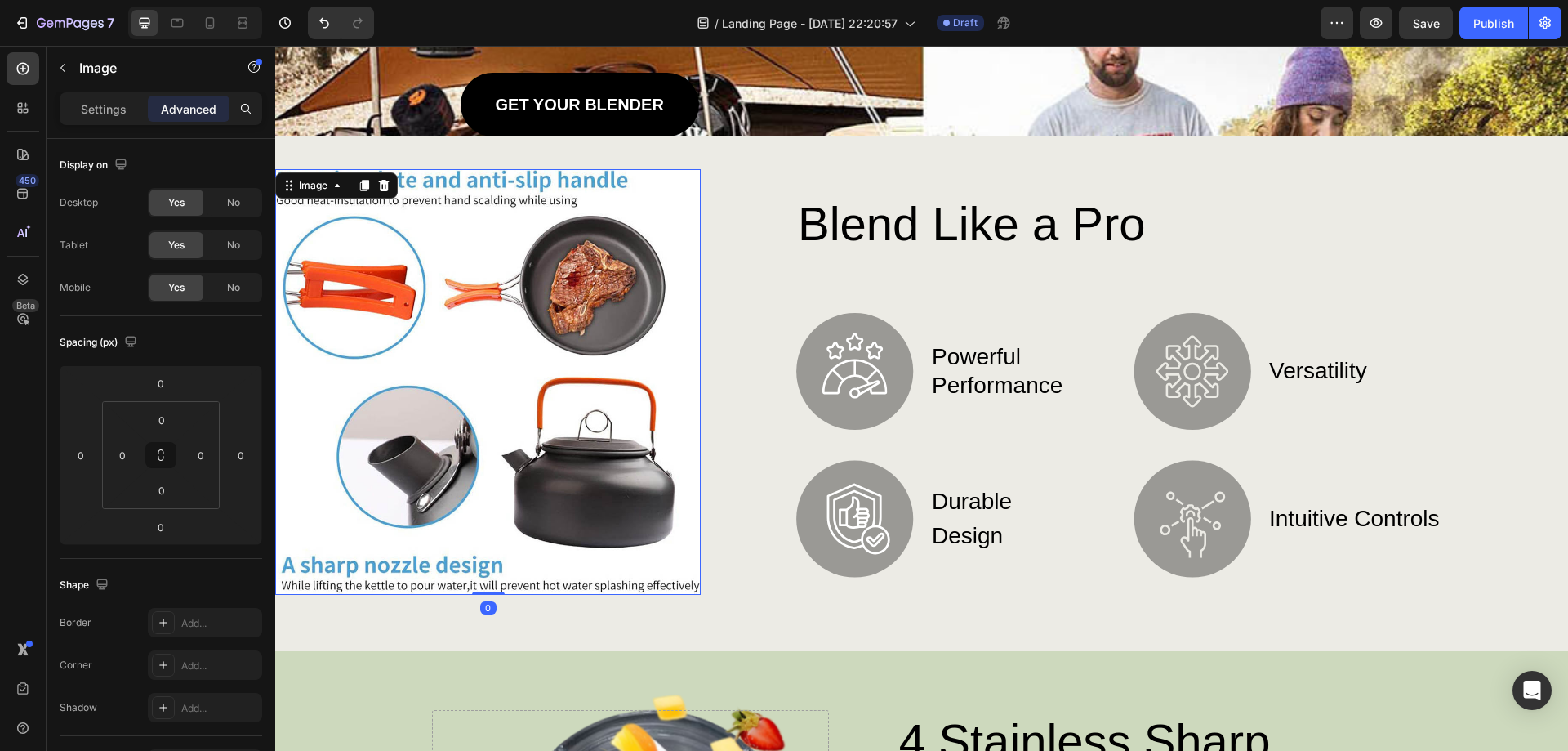
click at [452, 341] on img at bounding box center [488, 381] width 425 height 425
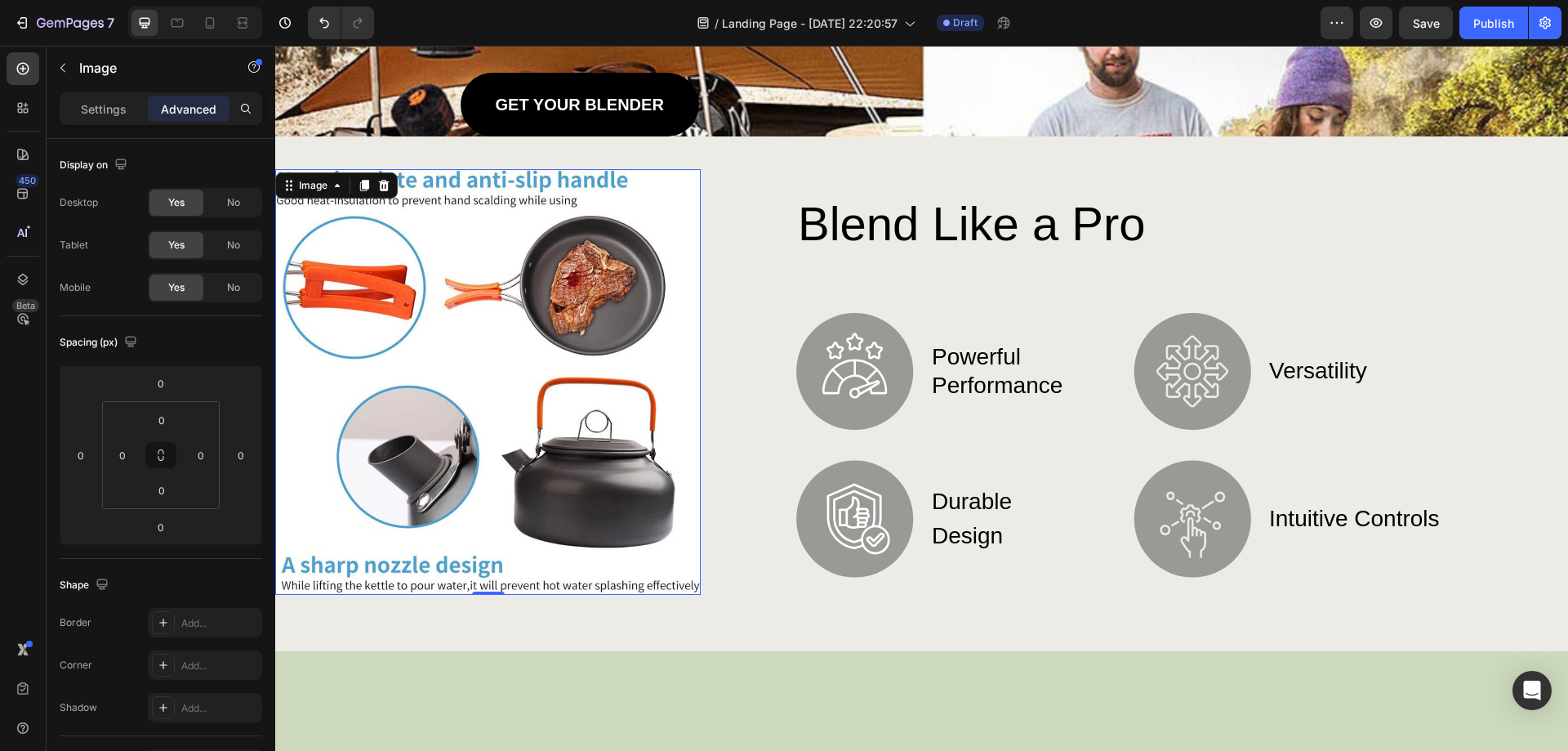
scroll to position [81, 0]
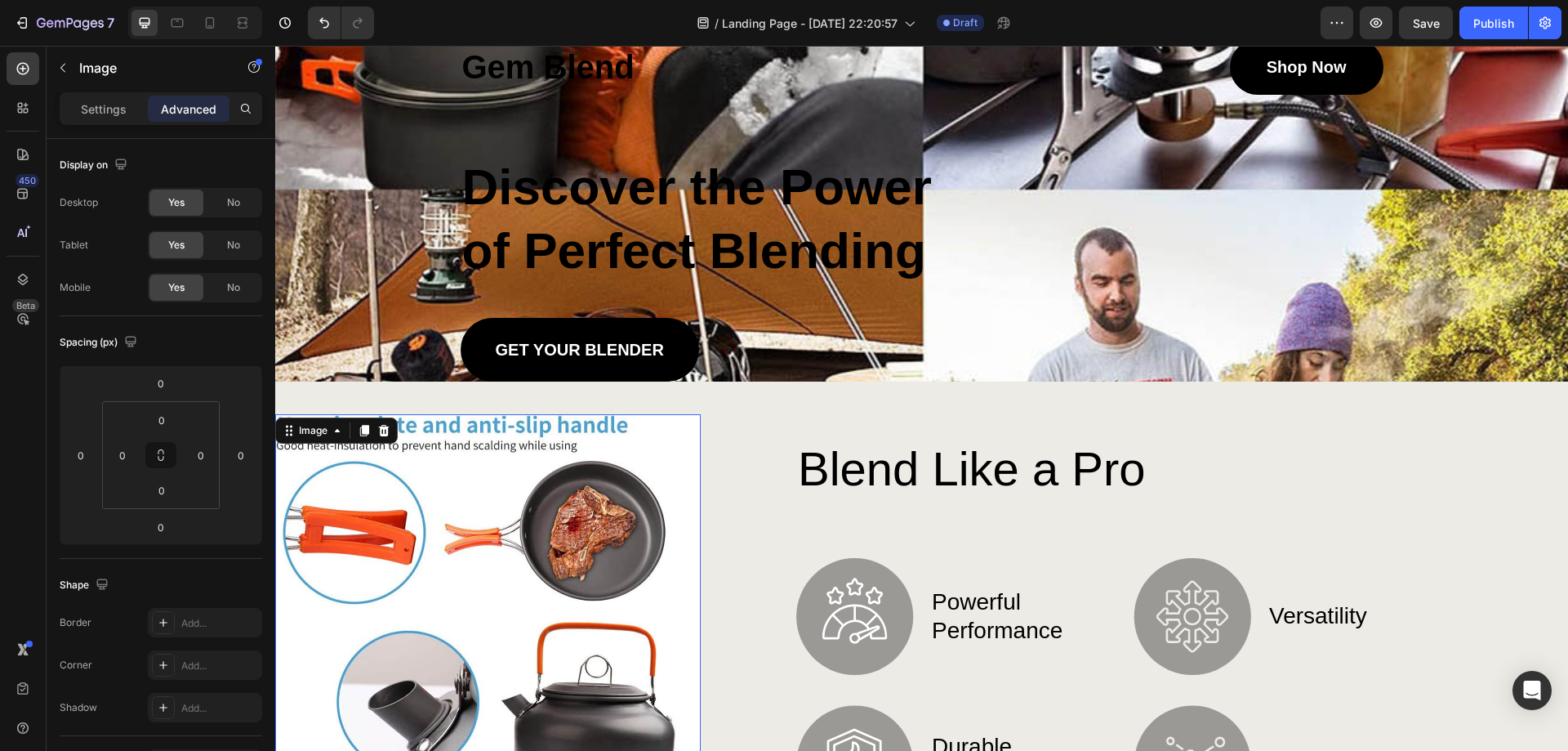
click at [447, 483] on img at bounding box center [488, 627] width 425 height 425
click at [316, 441] on div "Image" at bounding box center [337, 430] width 123 height 26
click at [319, 434] on div "Image" at bounding box center [312, 431] width 35 height 14
click at [342, 440] on div "Image" at bounding box center [313, 431] width 68 height 20
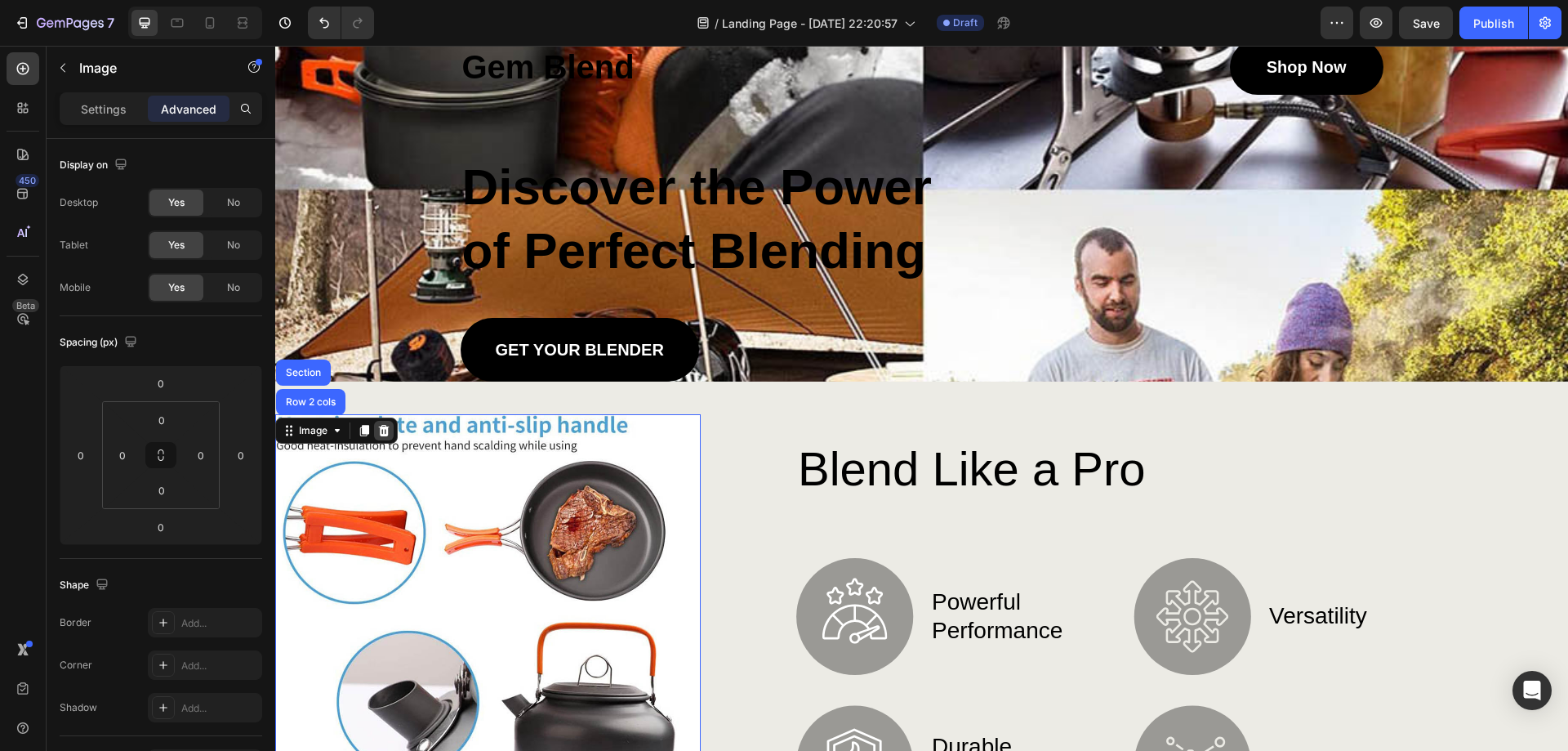
click at [387, 440] on div at bounding box center [384, 431] width 20 height 20
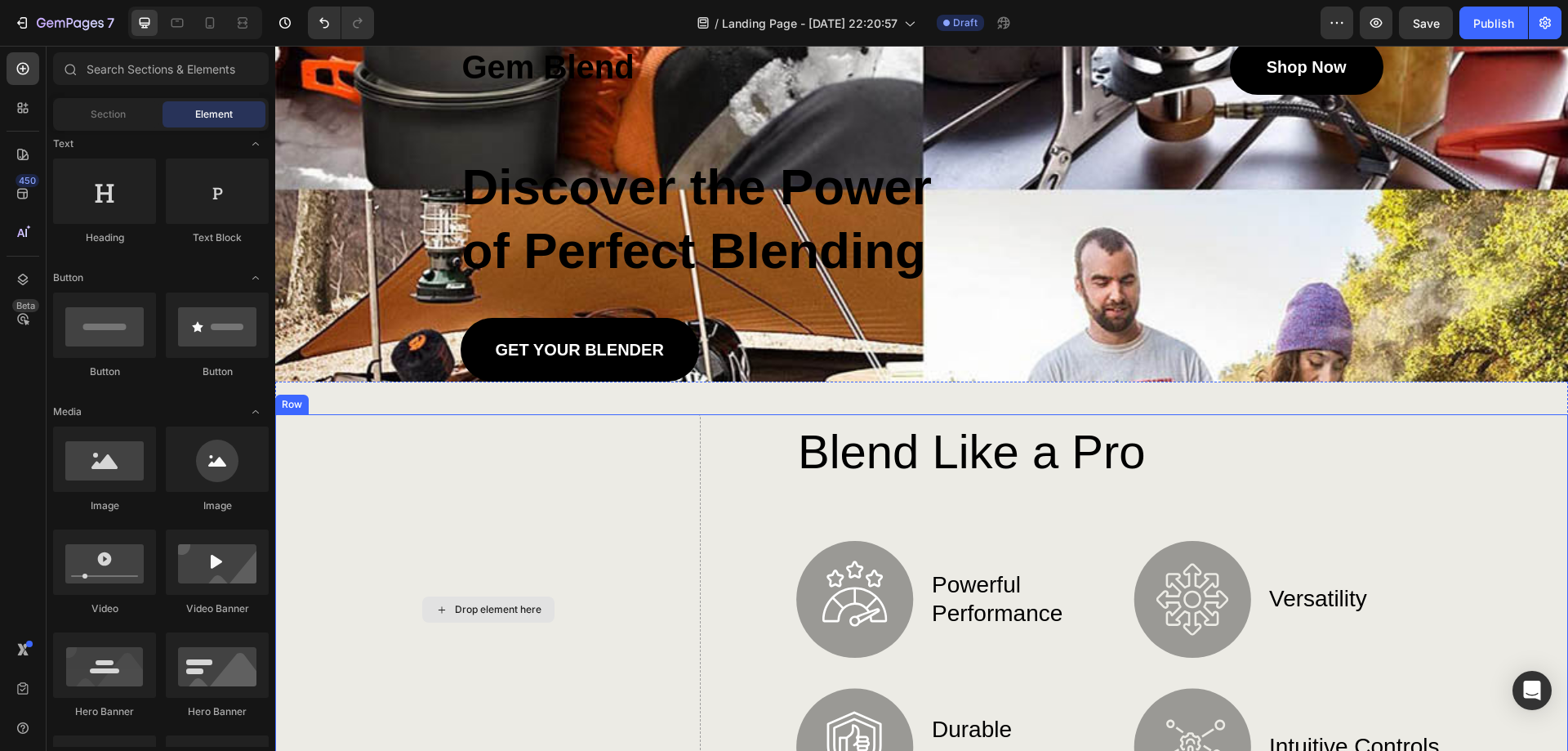
click at [495, 518] on div "Drop element here" at bounding box center [488, 610] width 425 height 391
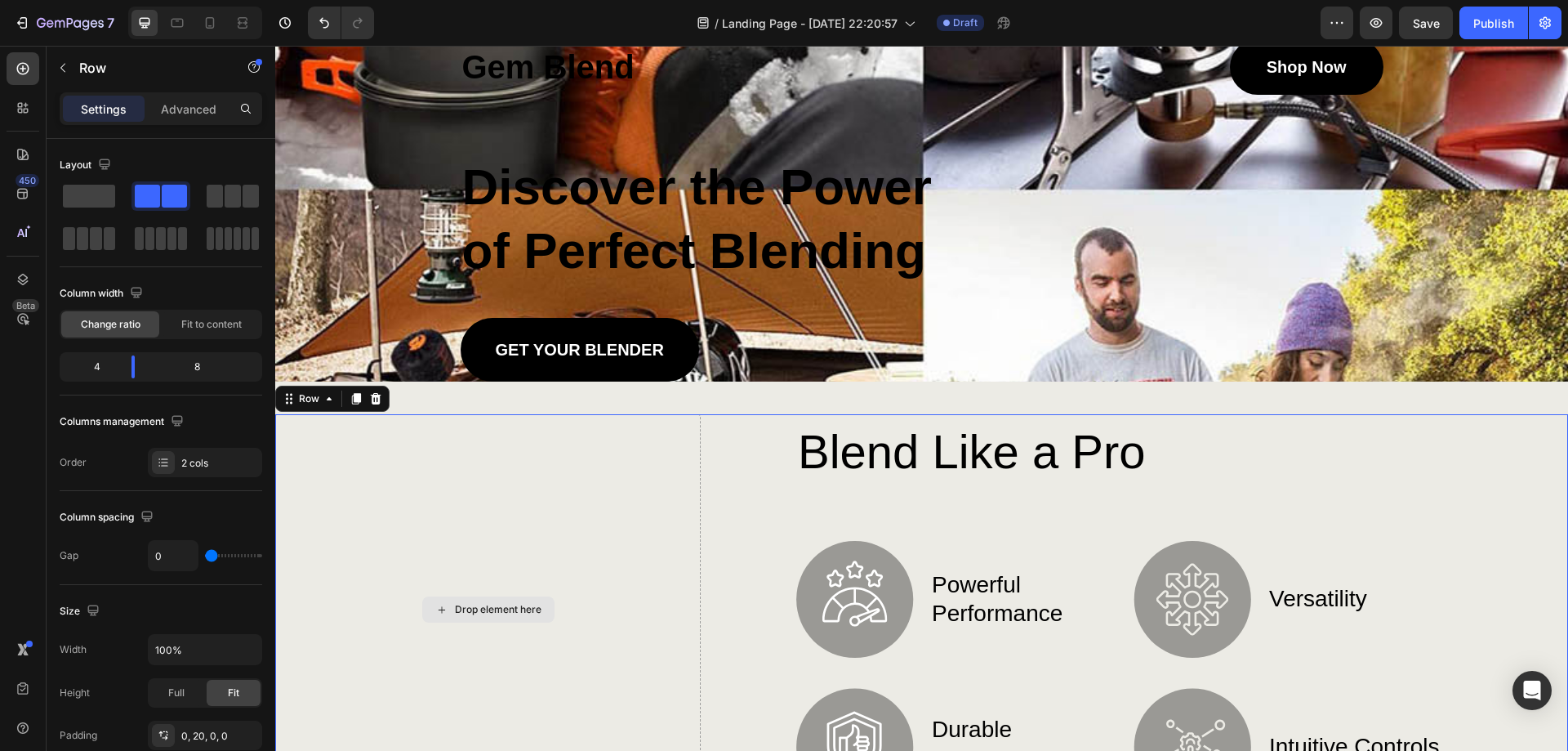
click at [484, 619] on div "Drop element here" at bounding box center [489, 609] width 132 height 26
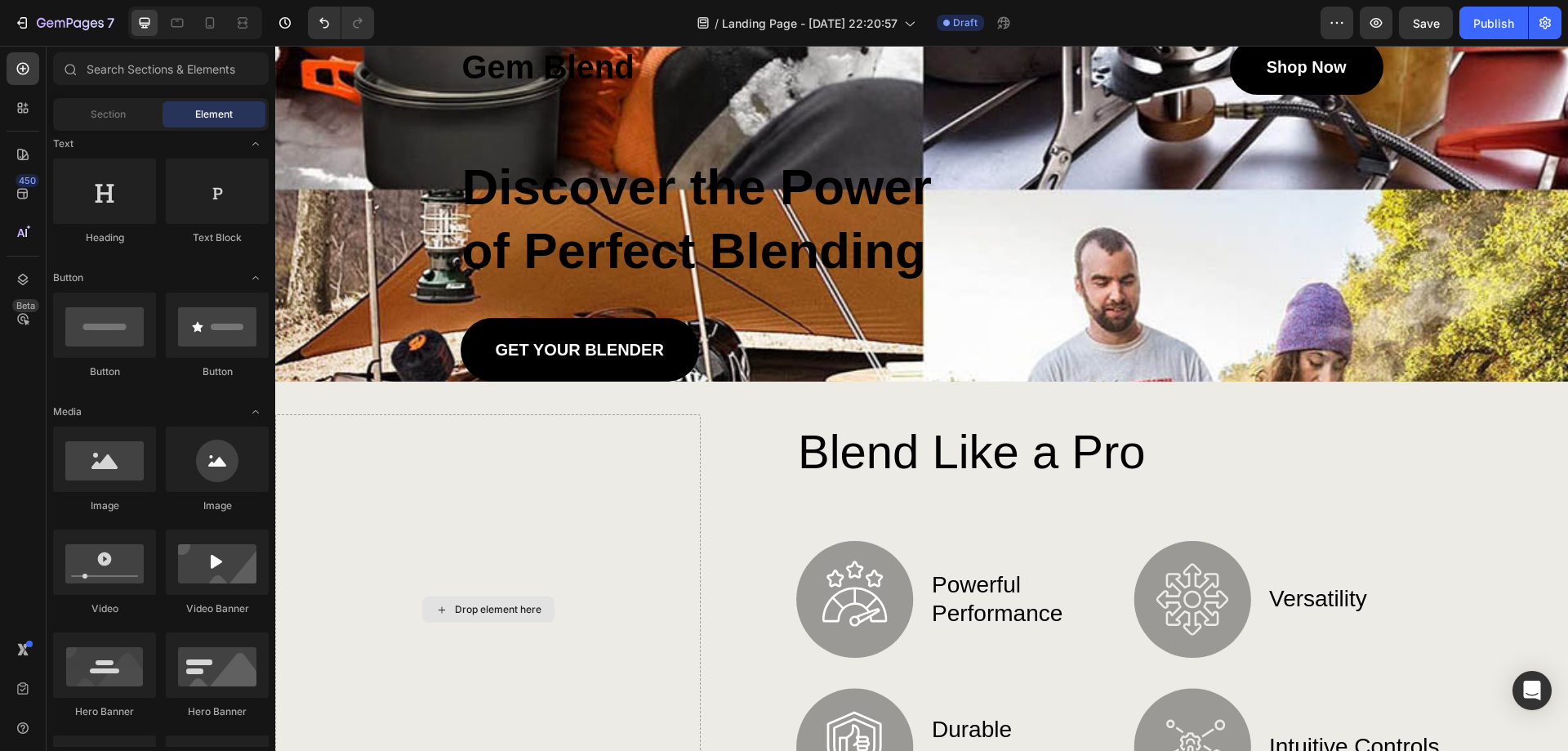
click at [484, 619] on div "Drop element here" at bounding box center [489, 609] width 132 height 26
click at [106, 480] on div at bounding box center [104, 458] width 103 height 65
click at [107, 468] on div at bounding box center [104, 458] width 103 height 65
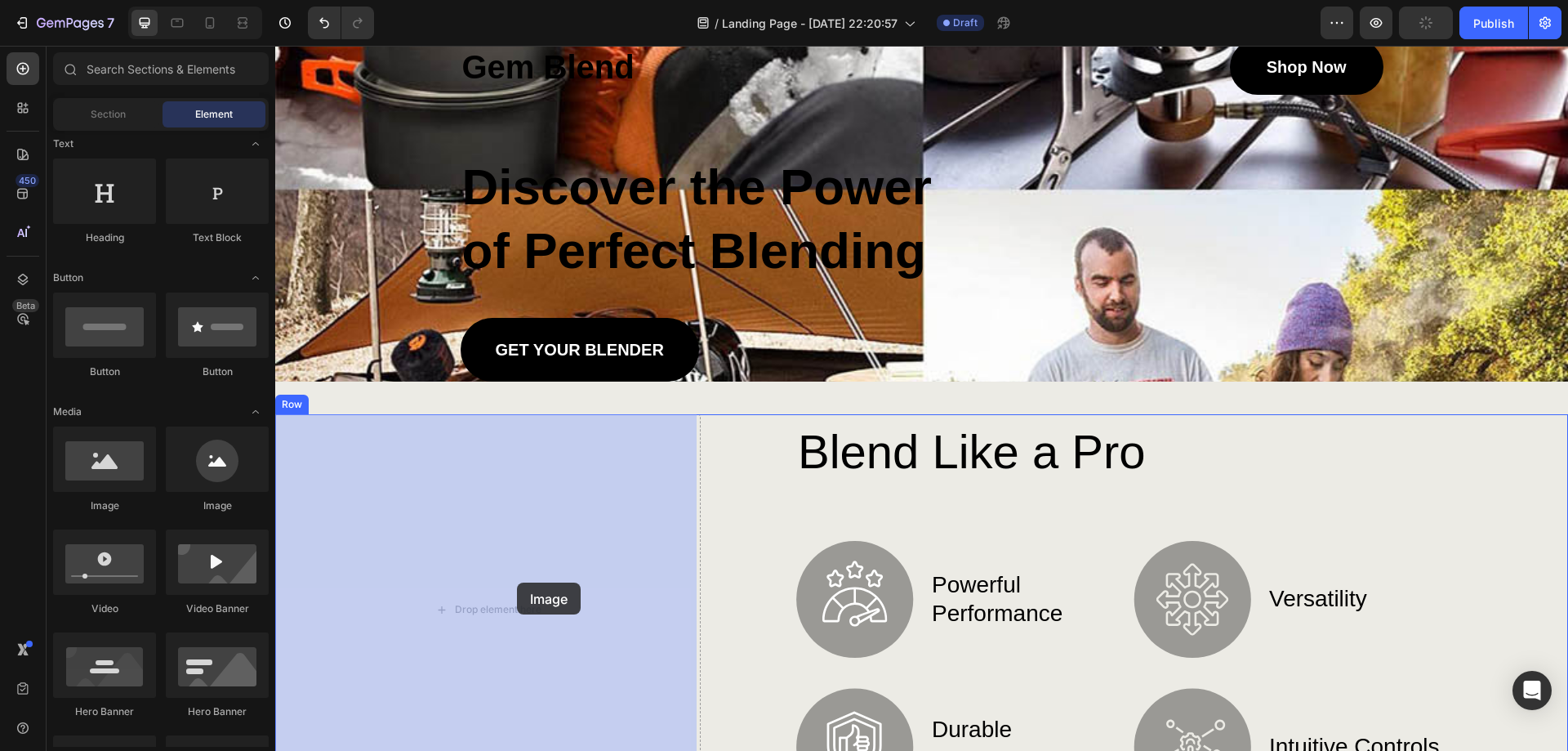
drag, startPoint x: 391, startPoint y: 514, endPoint x: 501, endPoint y: 587, distance: 132.0
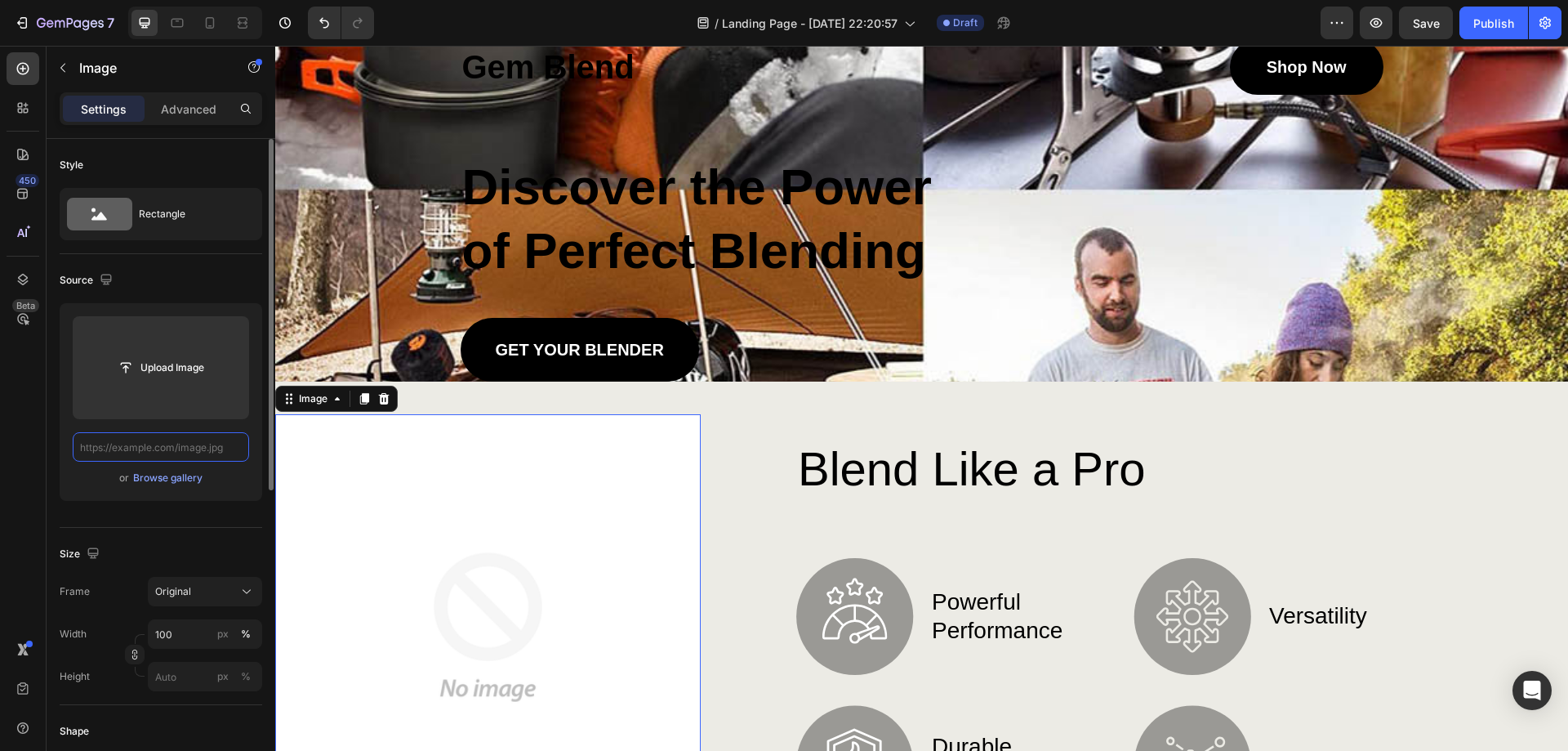
scroll to position [0, 0]
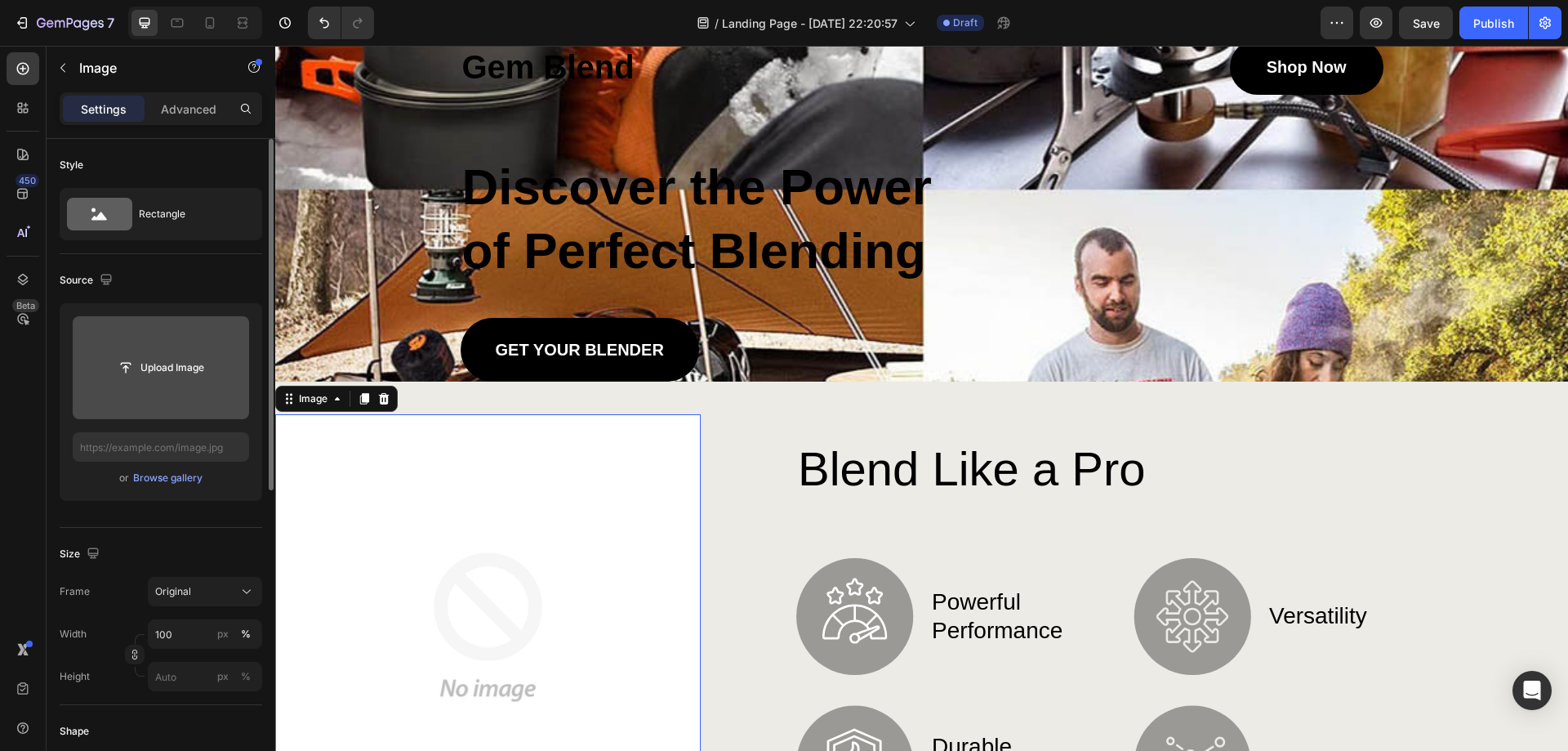
click at [147, 374] on input "file" at bounding box center [161, 367] width 113 height 28
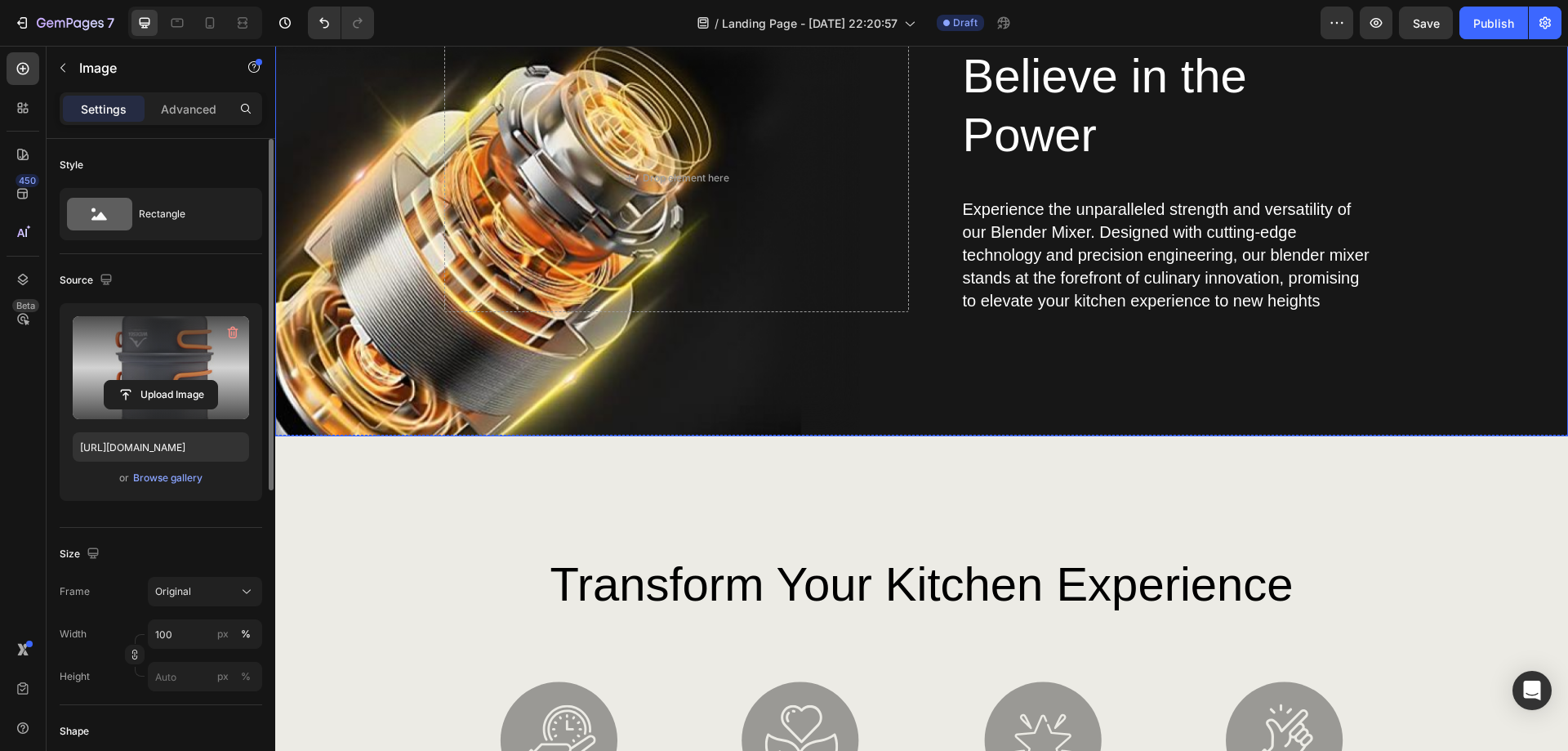
scroll to position [2124, 0]
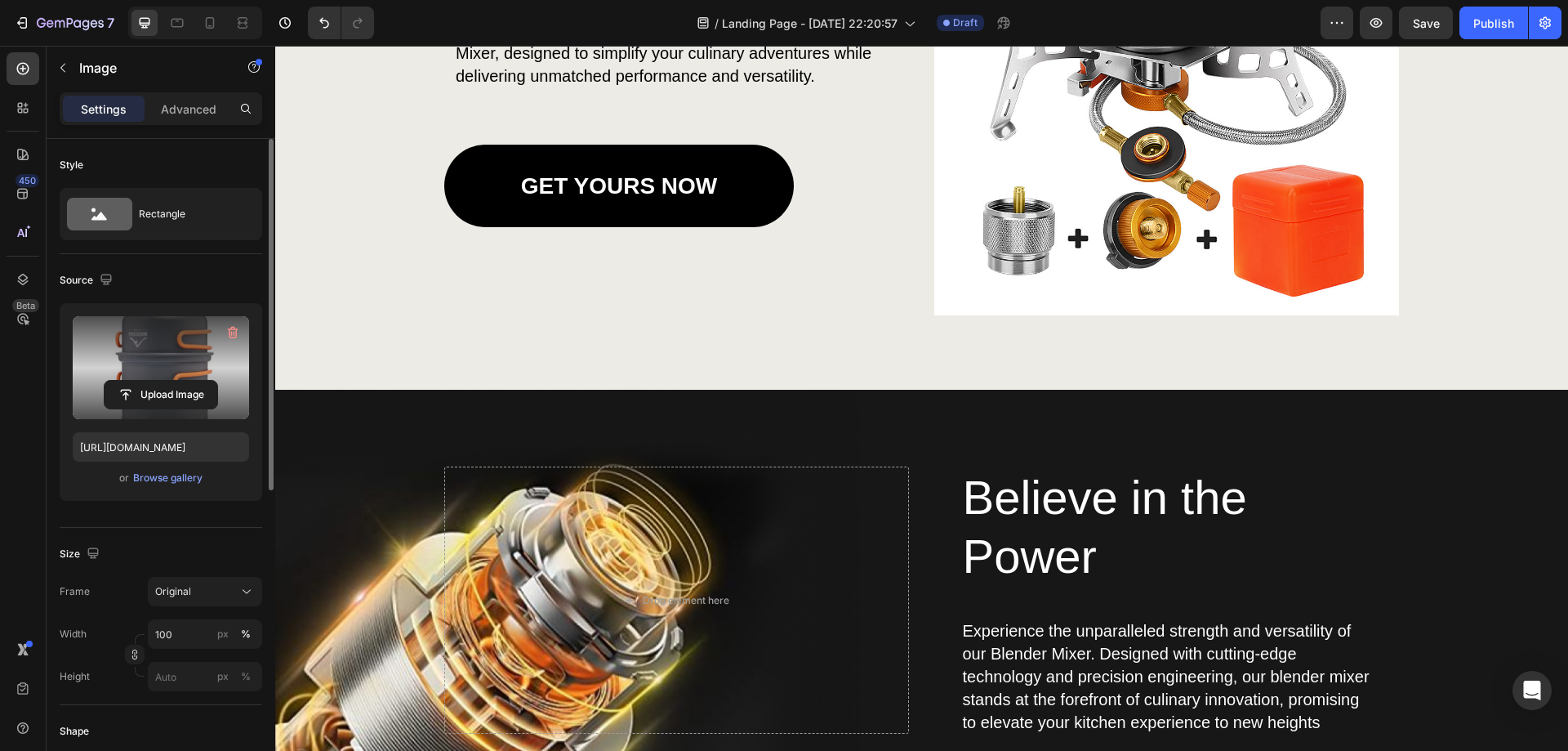
click at [159, 350] on label at bounding box center [160, 367] width 176 height 103
click at [159, 380] on input "file" at bounding box center [161, 394] width 113 height 28
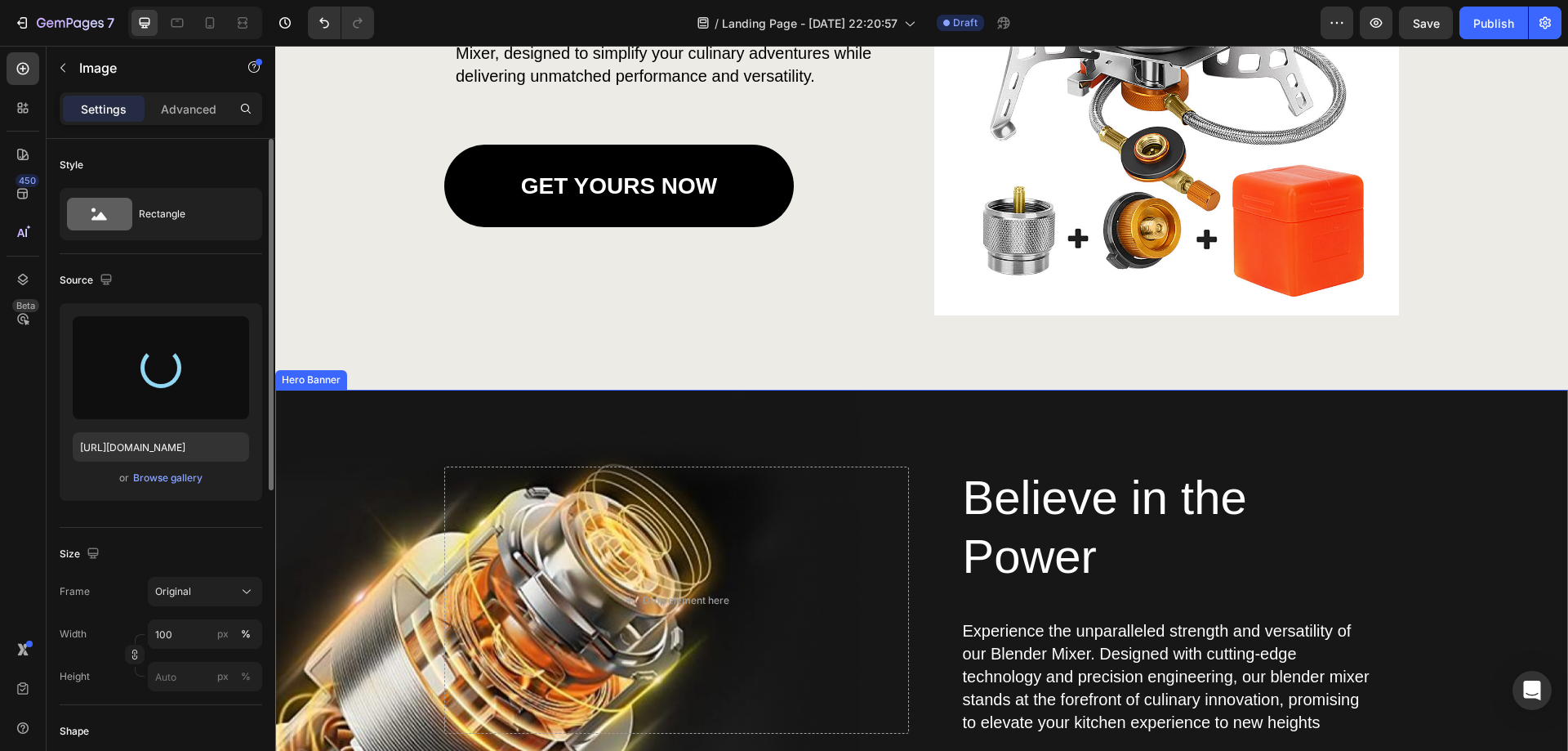
type input "[URL][DOMAIN_NAME]"
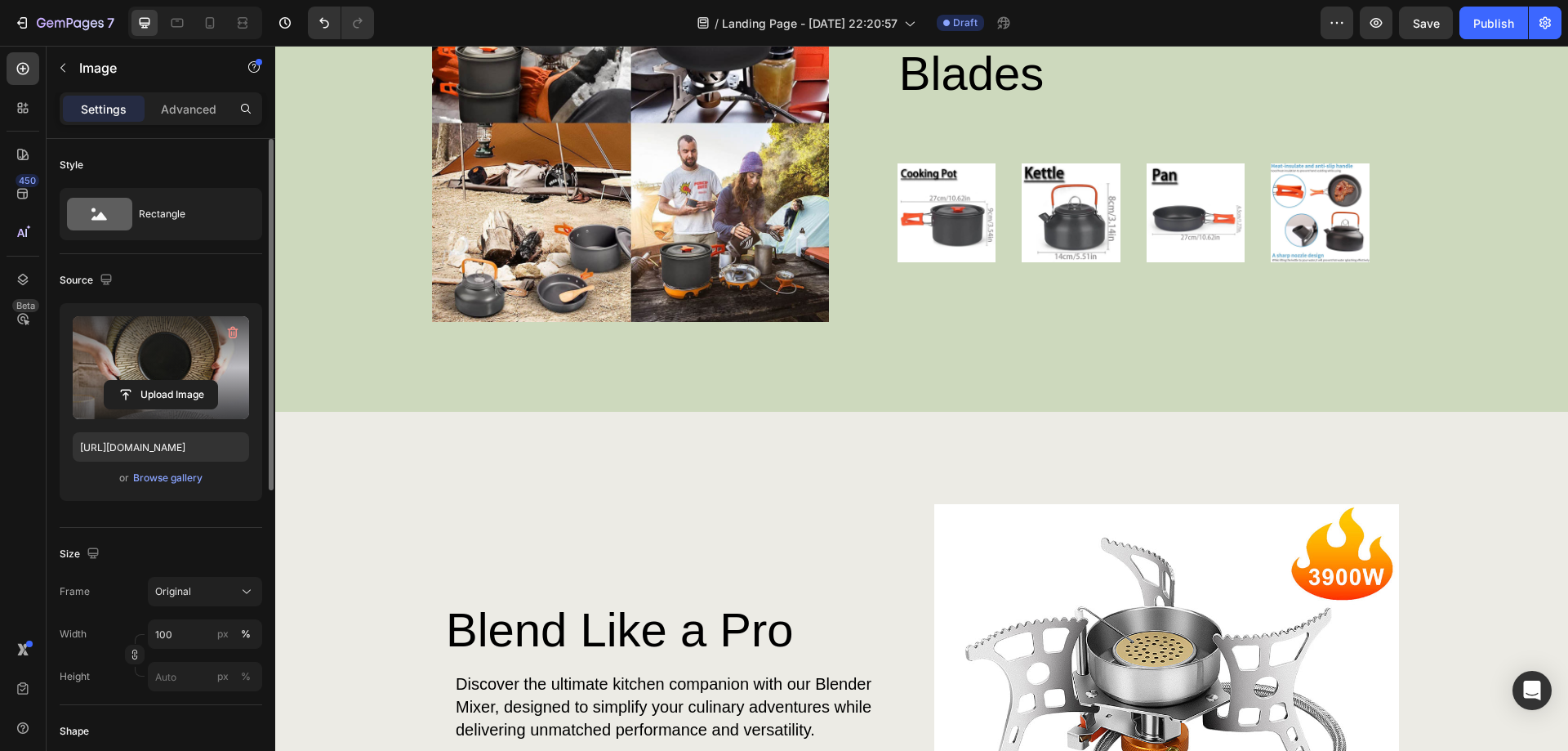
scroll to position [1144, 0]
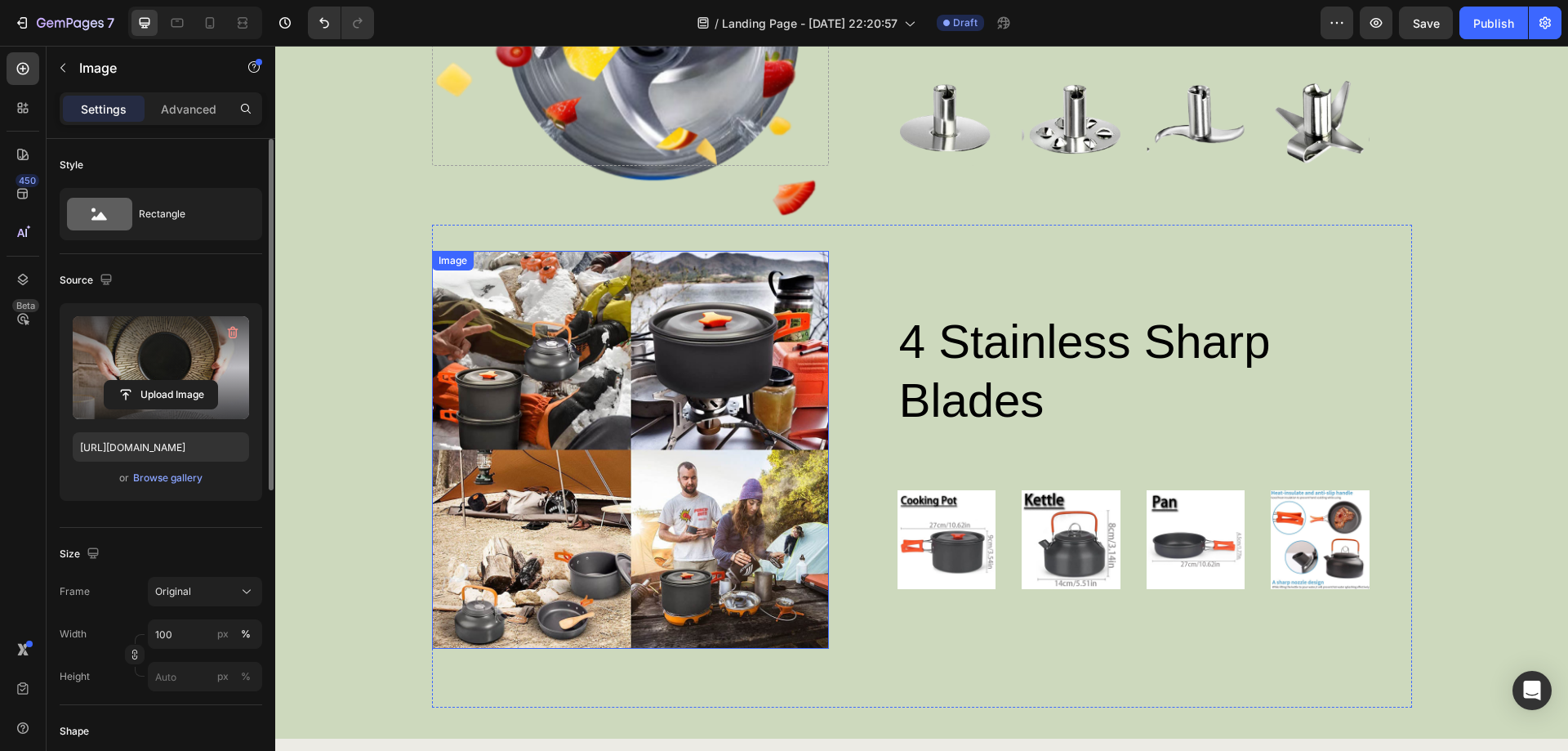
click at [687, 455] on img at bounding box center [631, 449] width 397 height 397
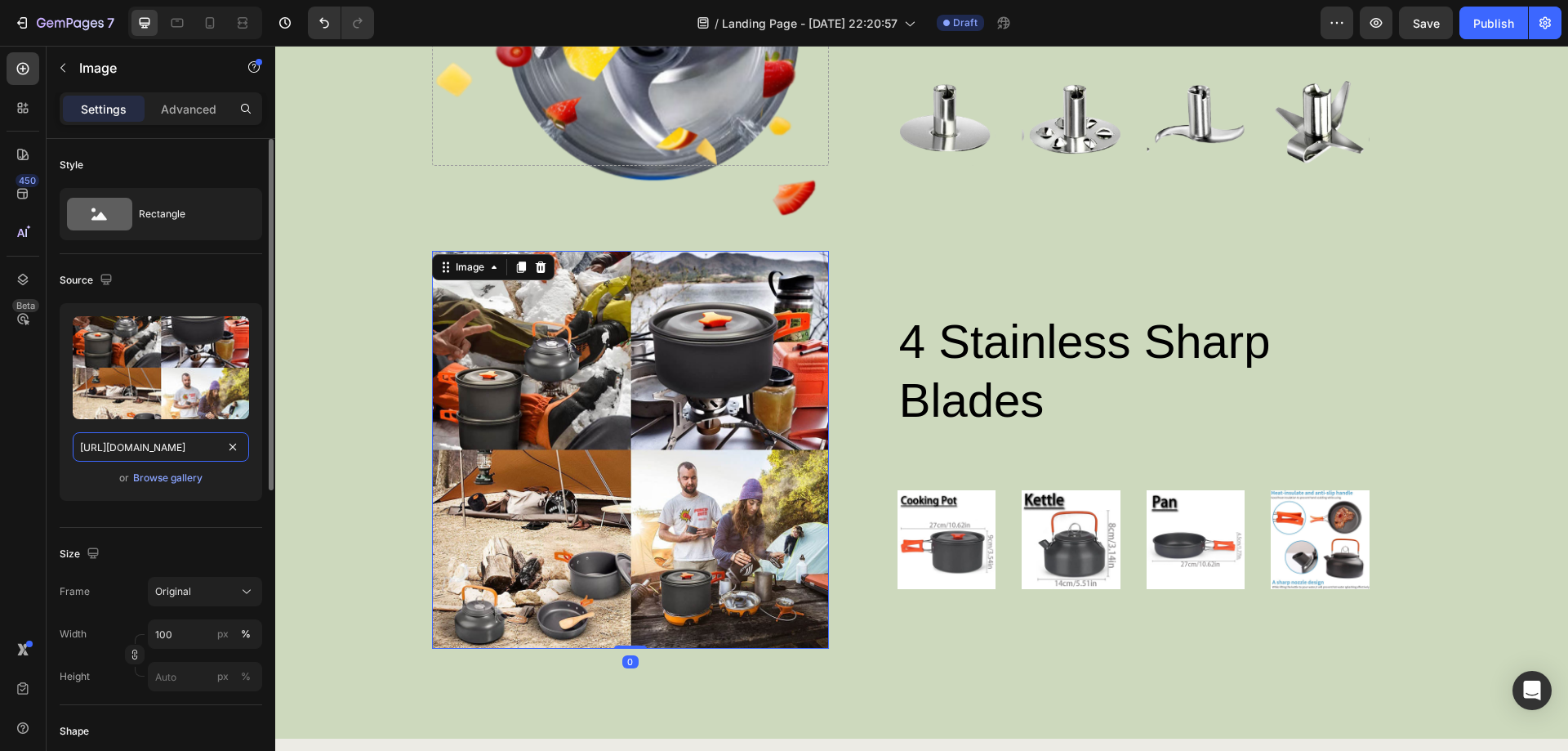
click at [192, 453] on input "[URL][DOMAIN_NAME]" at bounding box center [160, 447] width 176 height 30
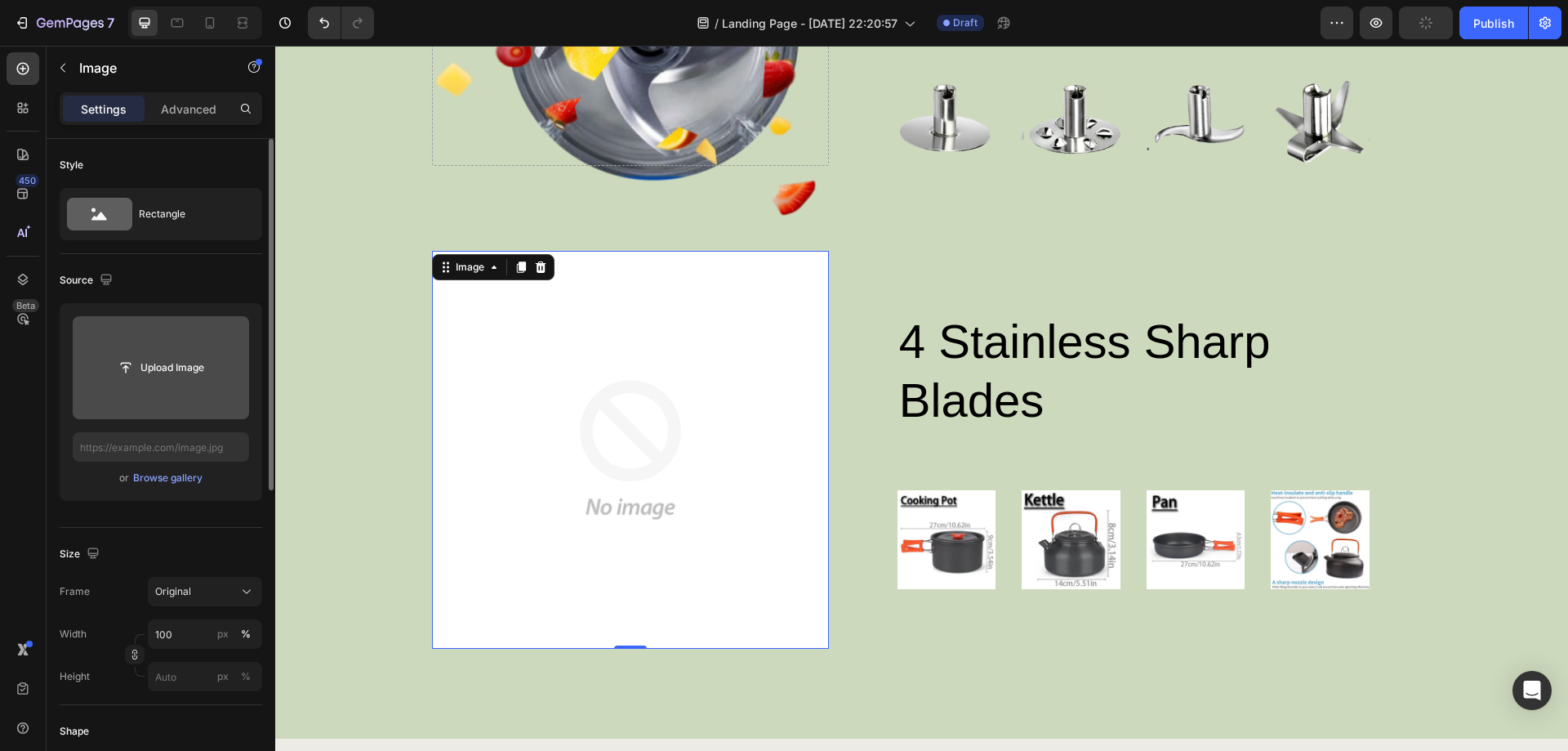
click at [191, 385] on input "file" at bounding box center [160, 367] width 176 height 103
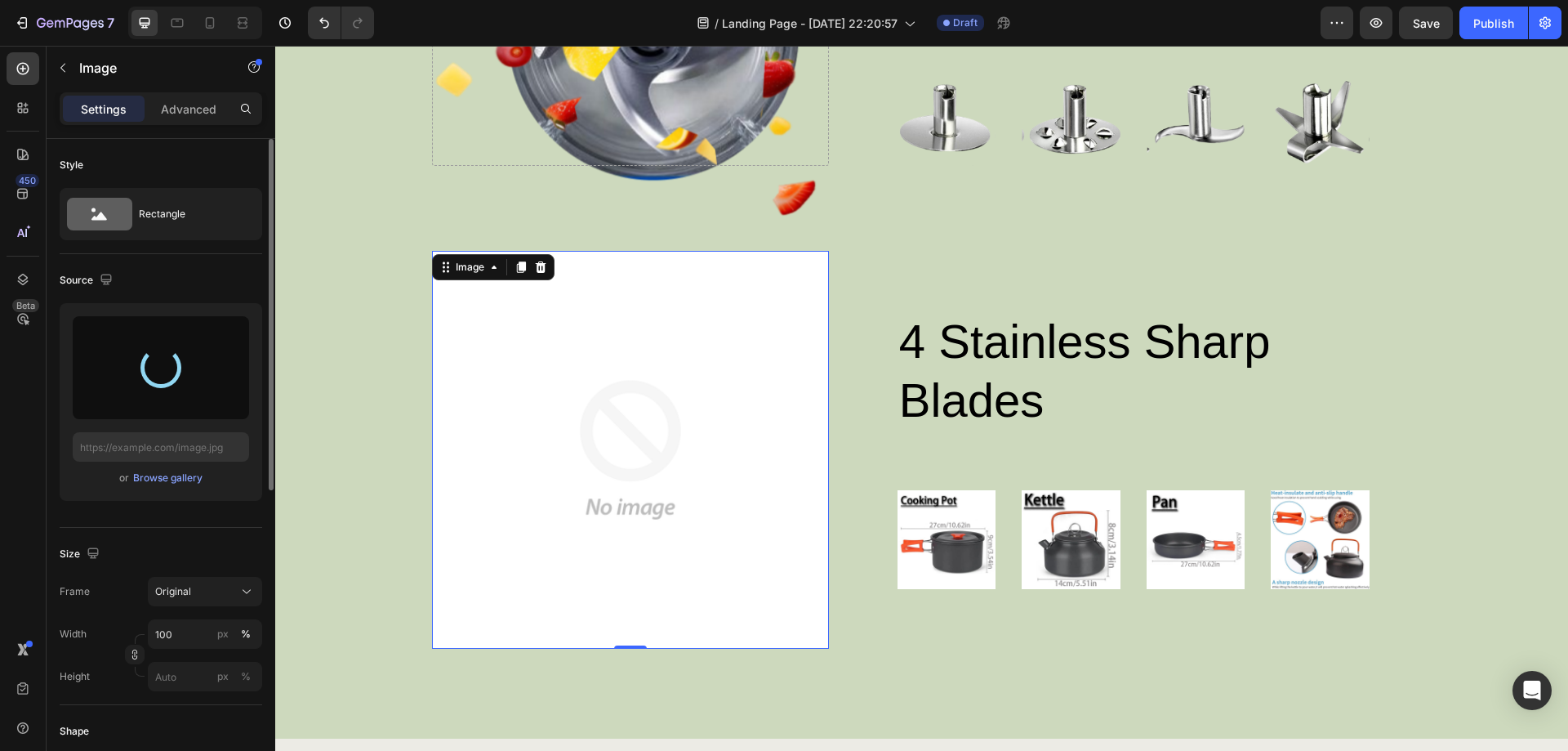
type input "[URL][DOMAIN_NAME]"
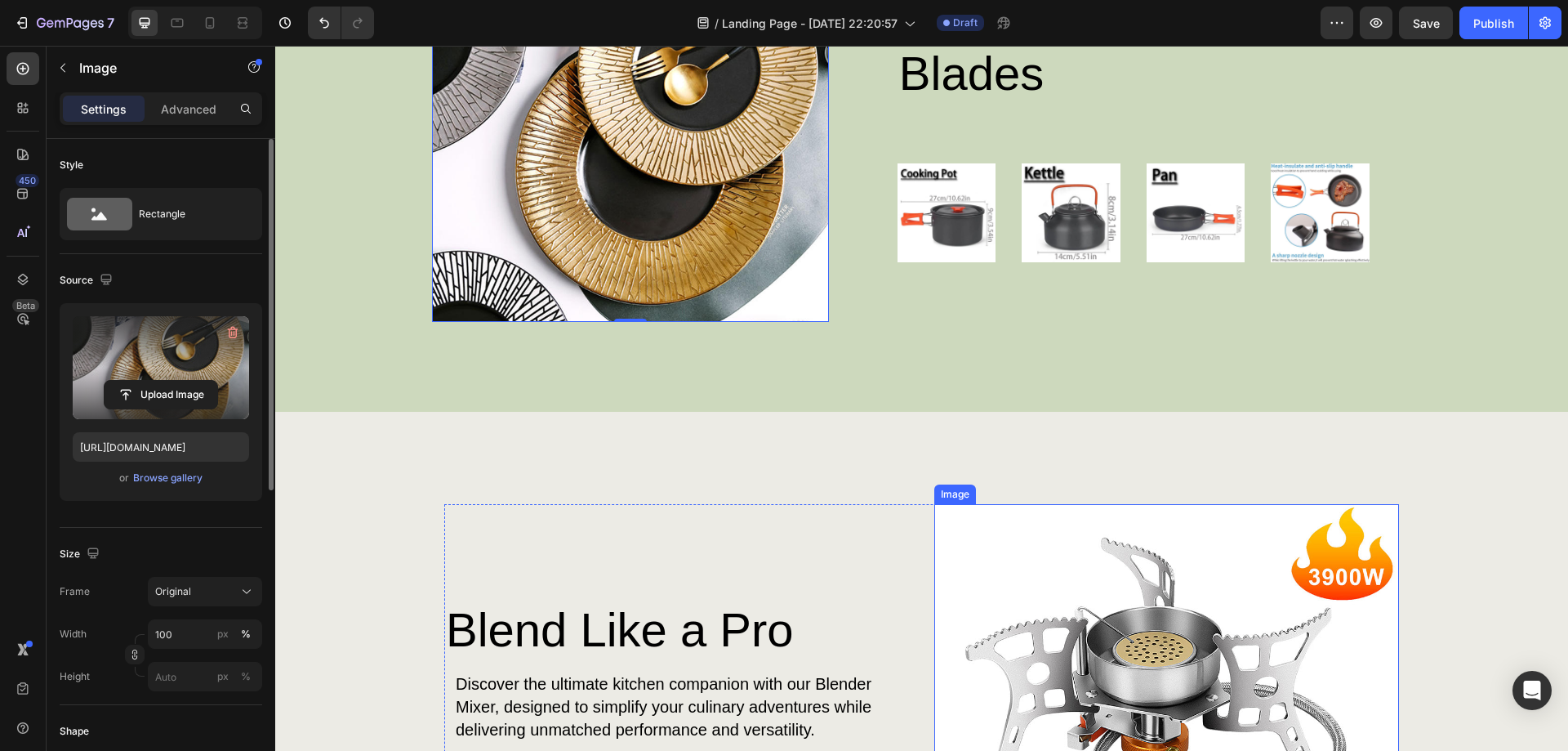
scroll to position [1797, 0]
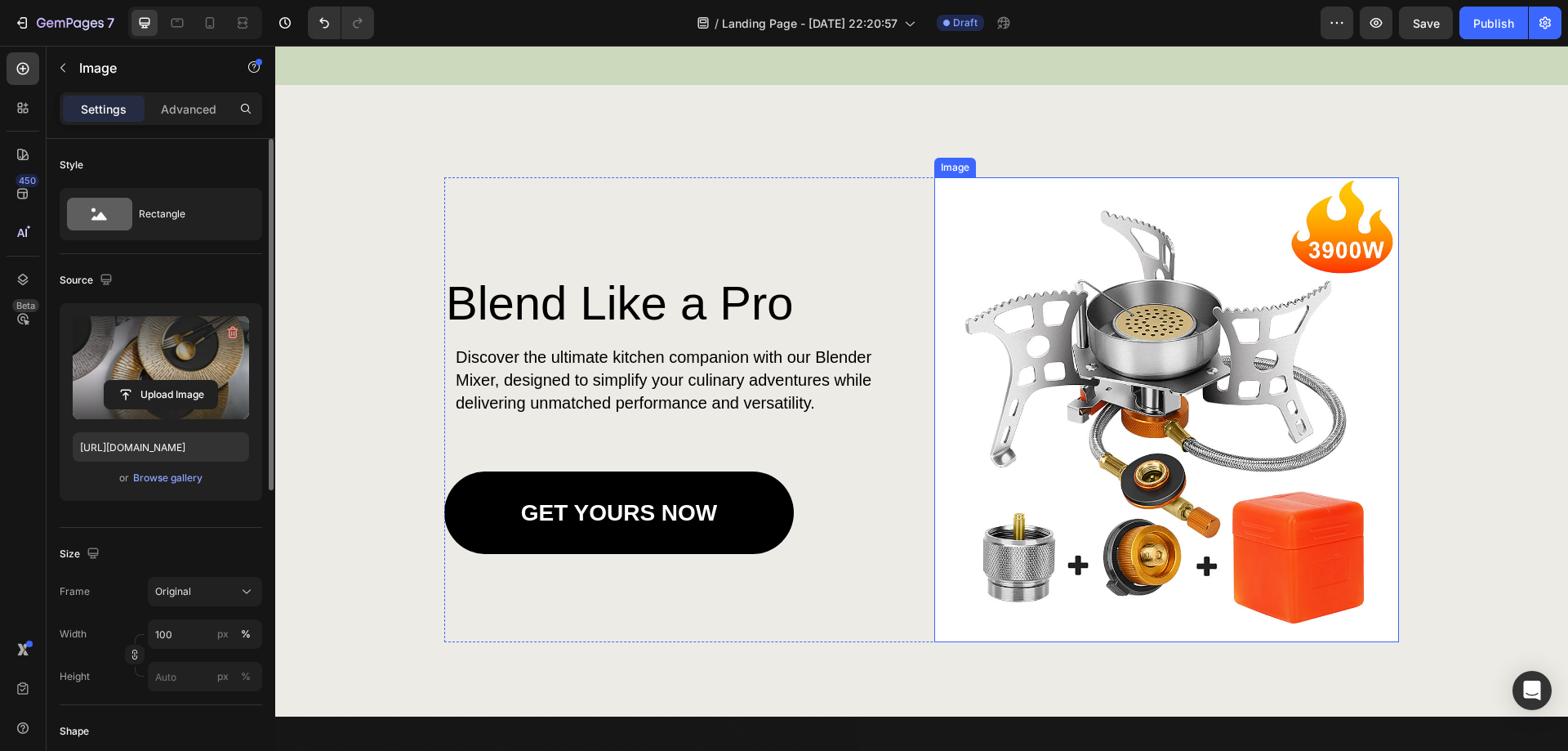
click at [1117, 533] on img at bounding box center [1167, 410] width 465 height 465
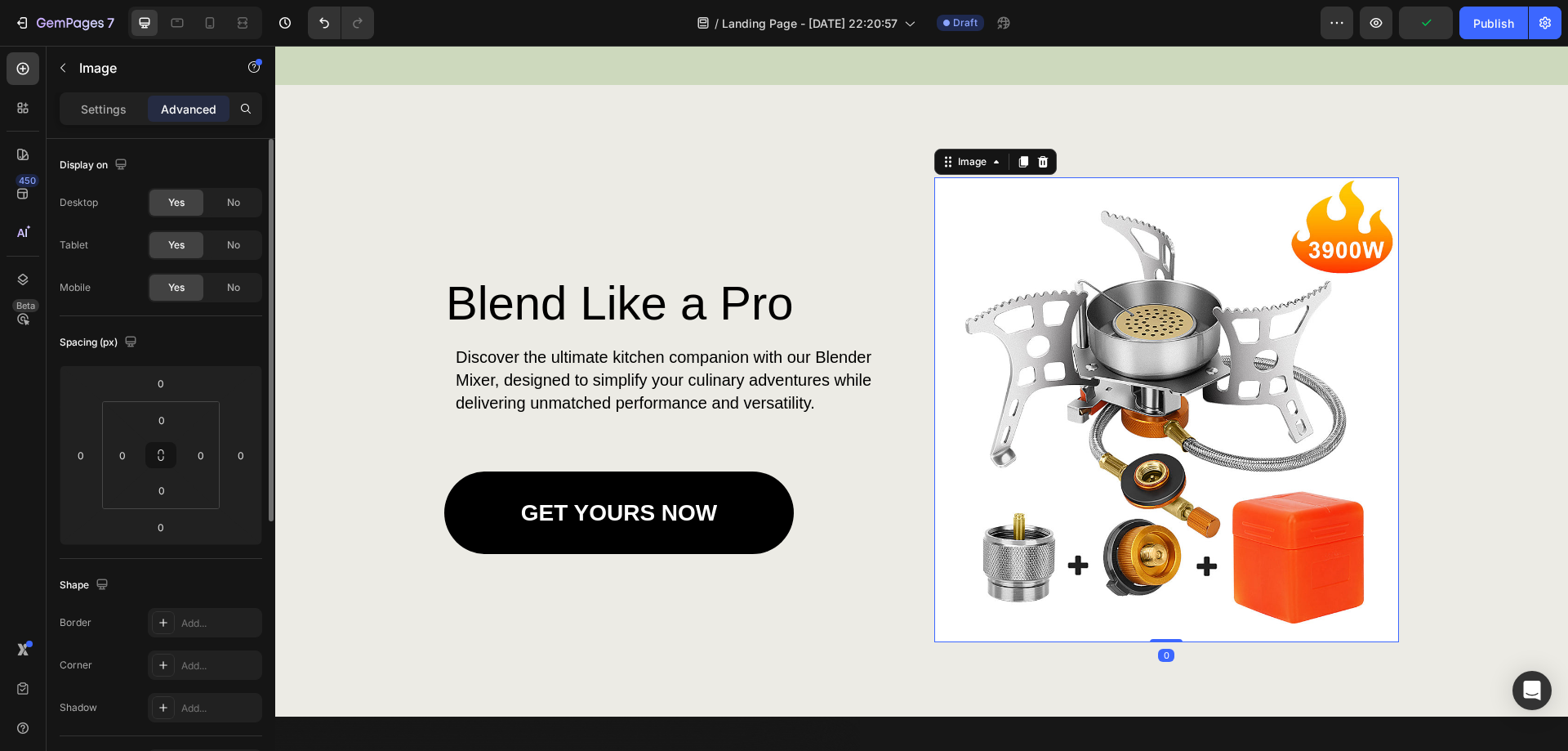
click at [1077, 321] on img at bounding box center [1167, 410] width 465 height 465
click at [1196, 449] on img at bounding box center [1167, 410] width 465 height 465
click at [1201, 443] on img at bounding box center [1167, 410] width 465 height 465
click at [1037, 158] on icon at bounding box center [1043, 161] width 11 height 12
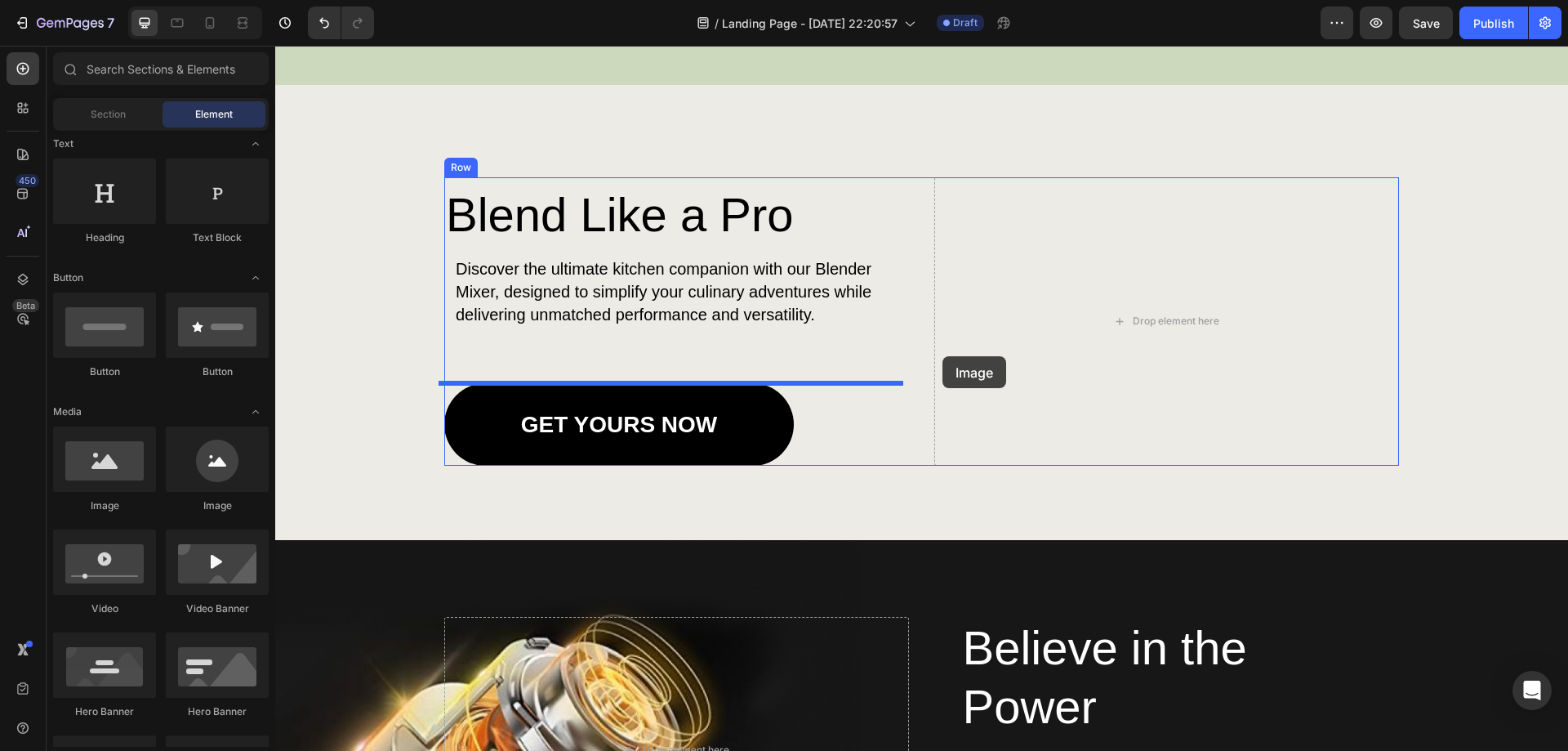
drag, startPoint x: 374, startPoint y: 525, endPoint x: 1107, endPoint y: 296, distance: 767.9
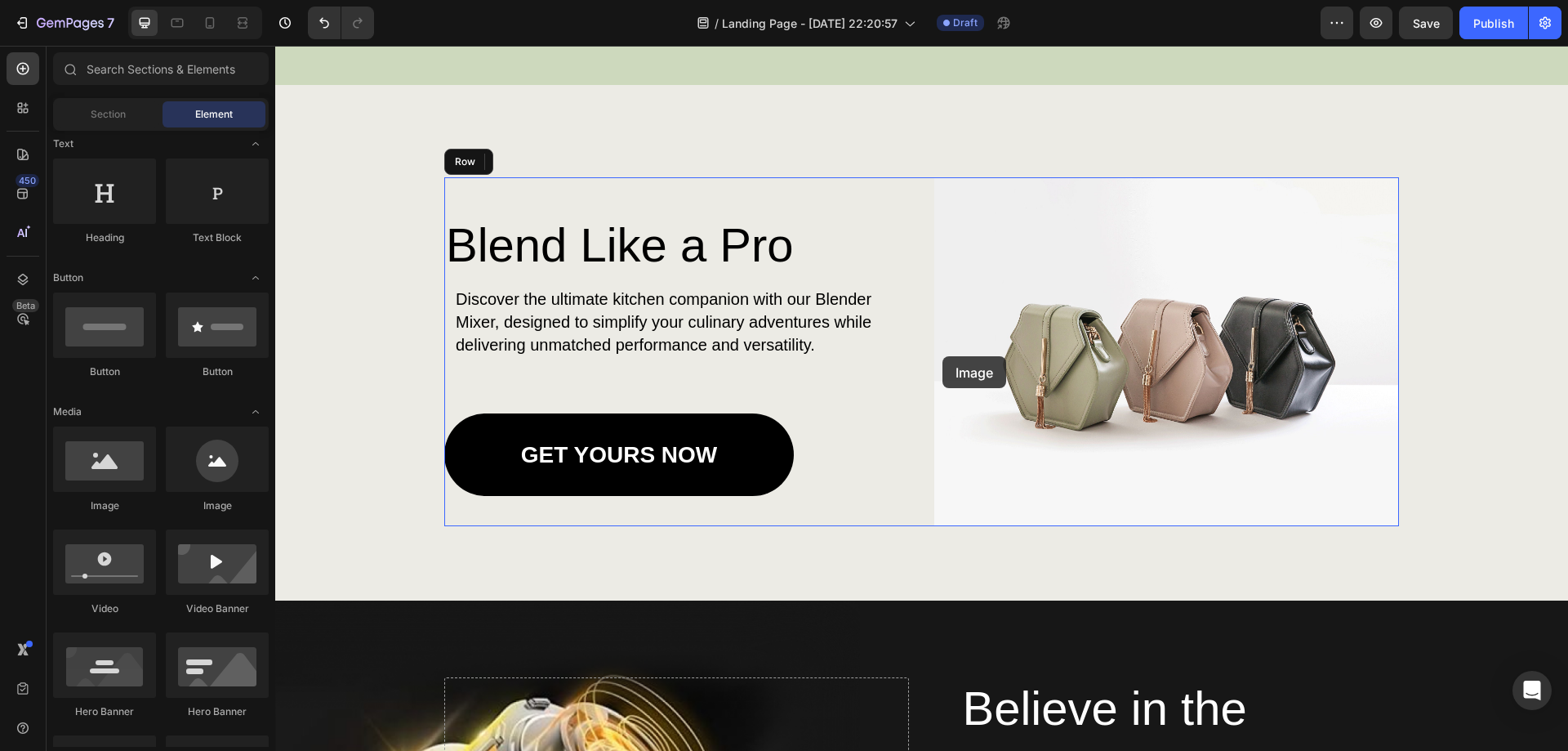
click at [1107, 296] on div "Image" at bounding box center [1167, 352] width 465 height 349
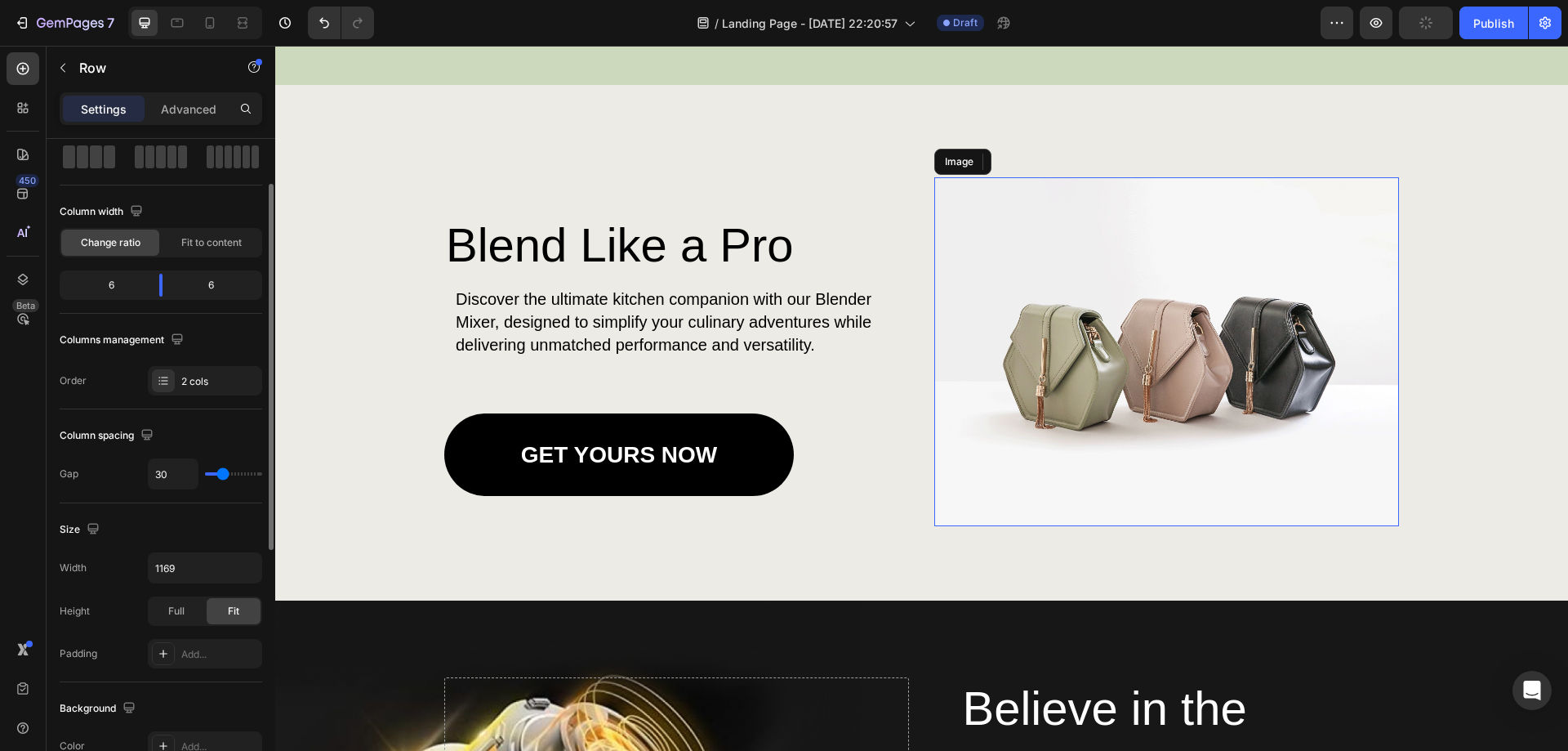
scroll to position [0, 0]
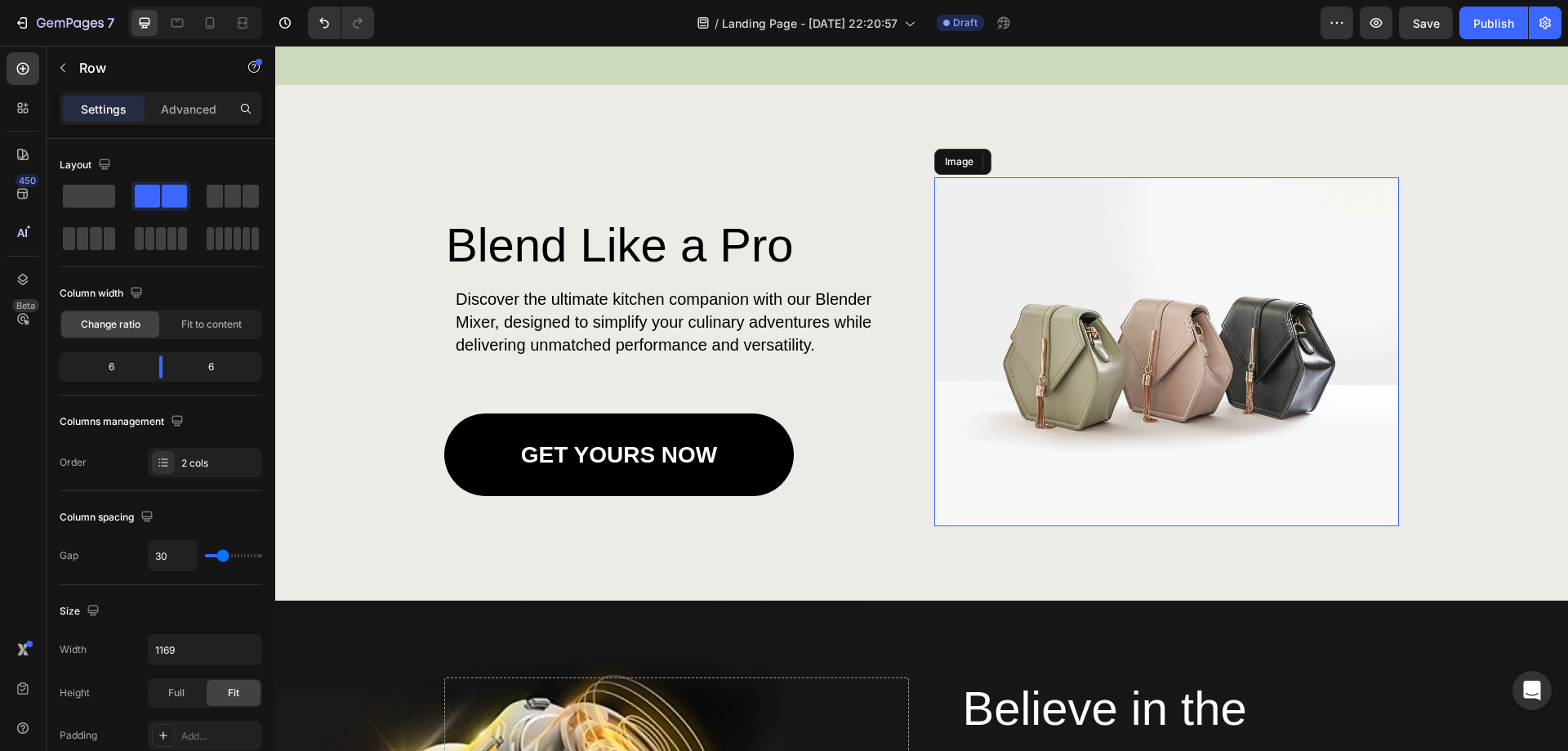
click at [1106, 349] on img at bounding box center [1167, 352] width 465 height 349
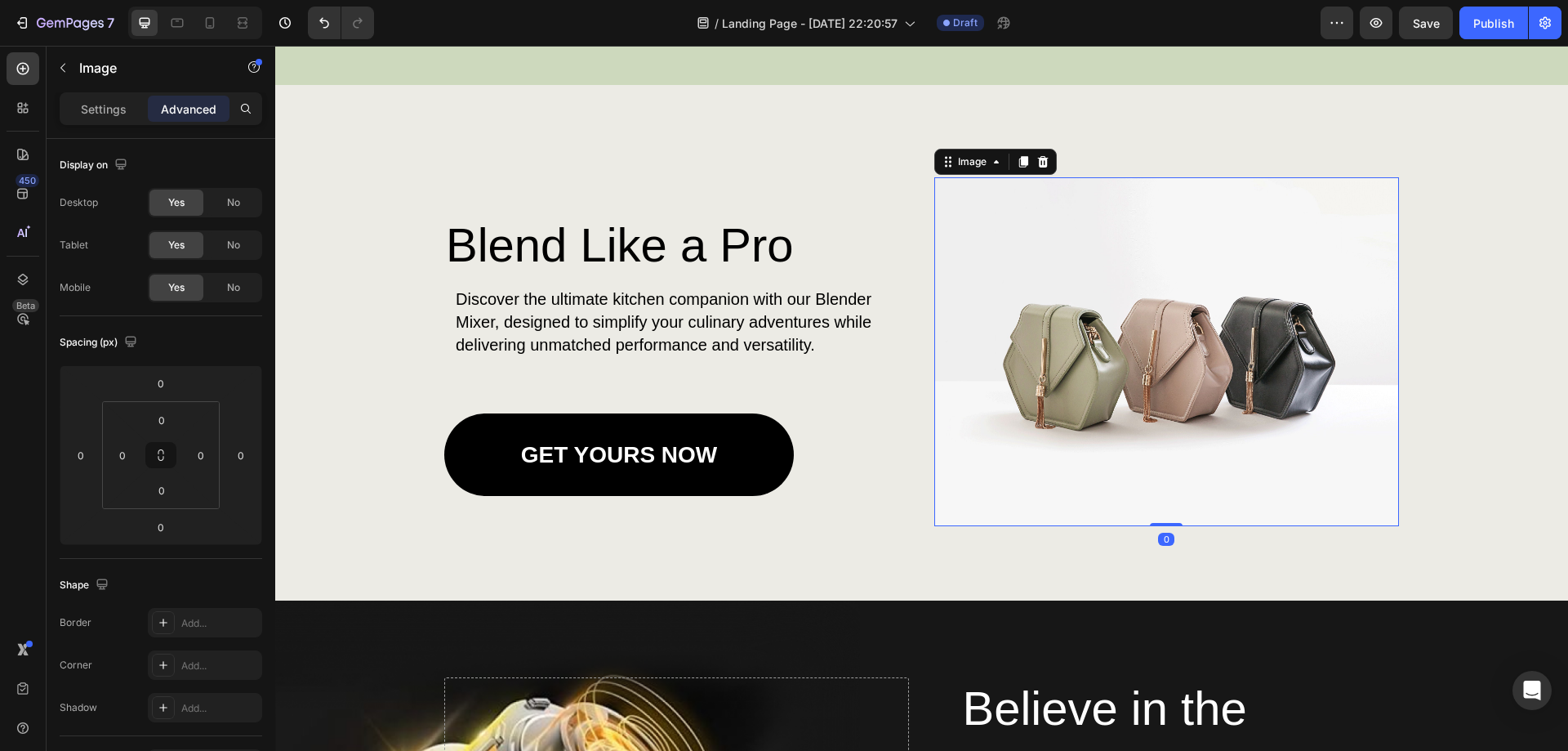
click at [1106, 349] on img at bounding box center [1167, 352] width 465 height 349
click at [1088, 303] on img at bounding box center [1167, 352] width 465 height 349
click at [1046, 269] on img at bounding box center [1167, 352] width 465 height 349
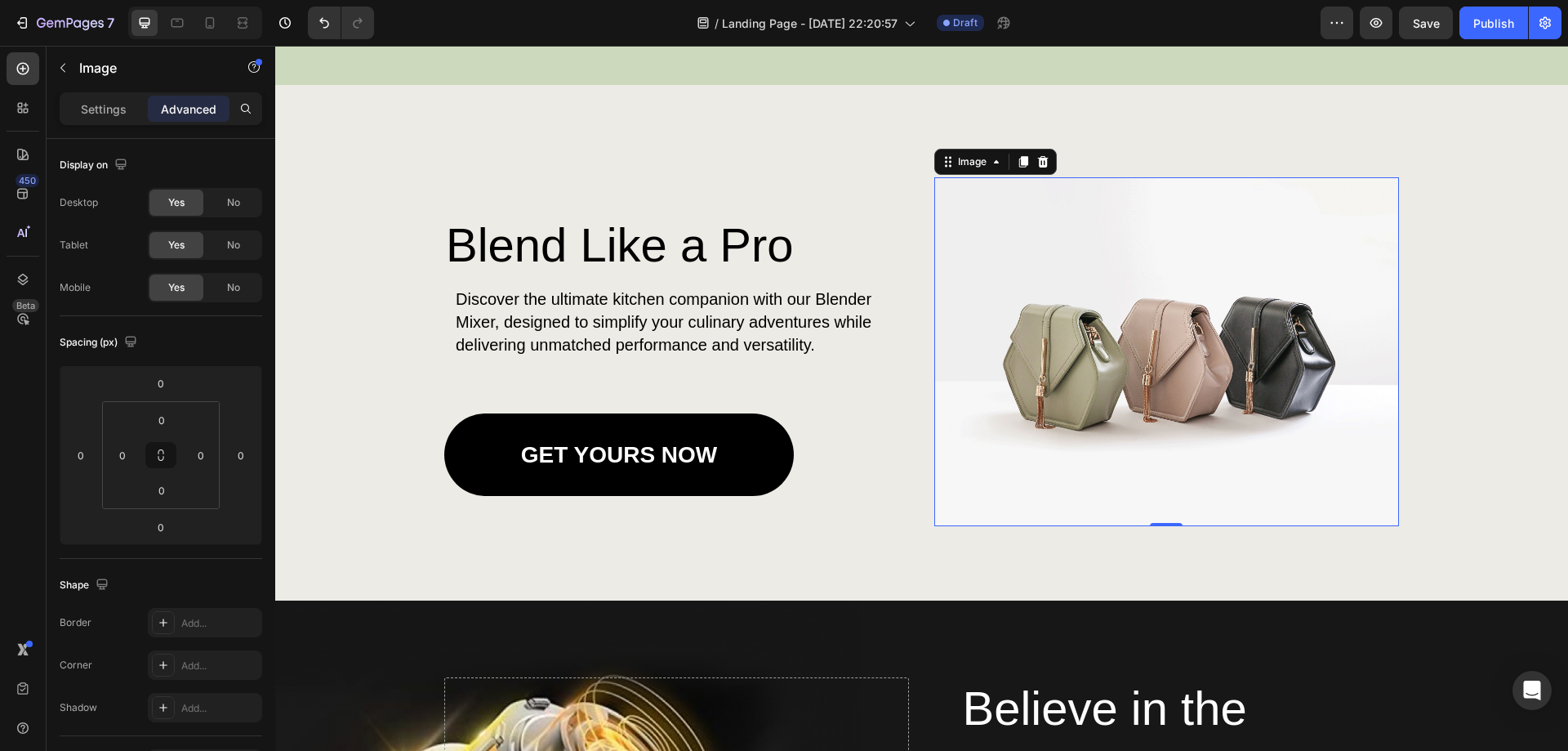
click at [992, 322] on img at bounding box center [1167, 352] width 465 height 349
drag, startPoint x: 268, startPoint y: 563, endPoint x: 251, endPoint y: 237, distance: 326.4
click at [251, 237] on div "Display on Desktop Yes No Tablet Yes No Mobile Yes No Spacing (px) 0 0 0 0 0 0 …" at bounding box center [161, 468] width 229 height 659
click at [103, 116] on p "Settings" at bounding box center [103, 108] width 46 height 17
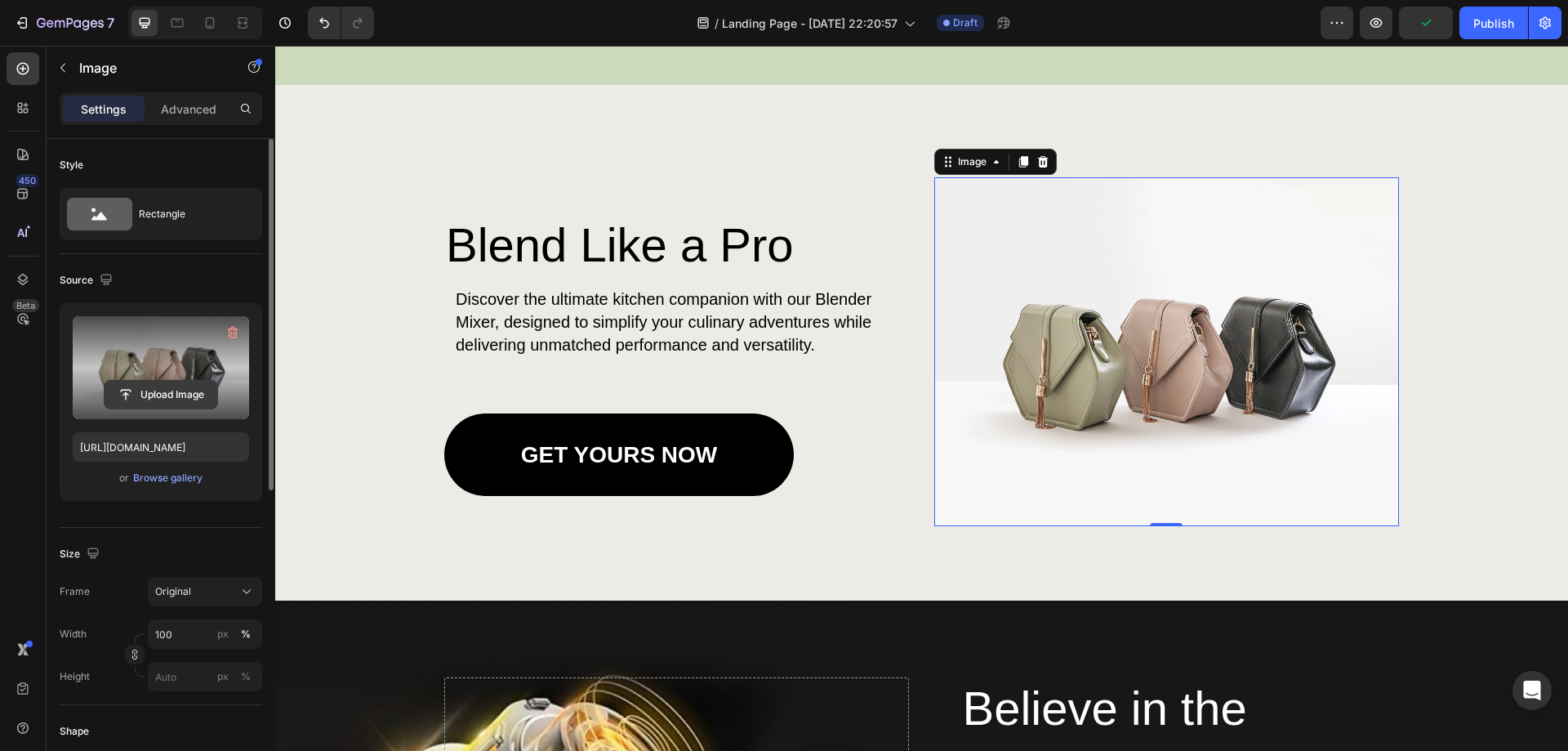
click at [165, 397] on input "file" at bounding box center [161, 394] width 113 height 28
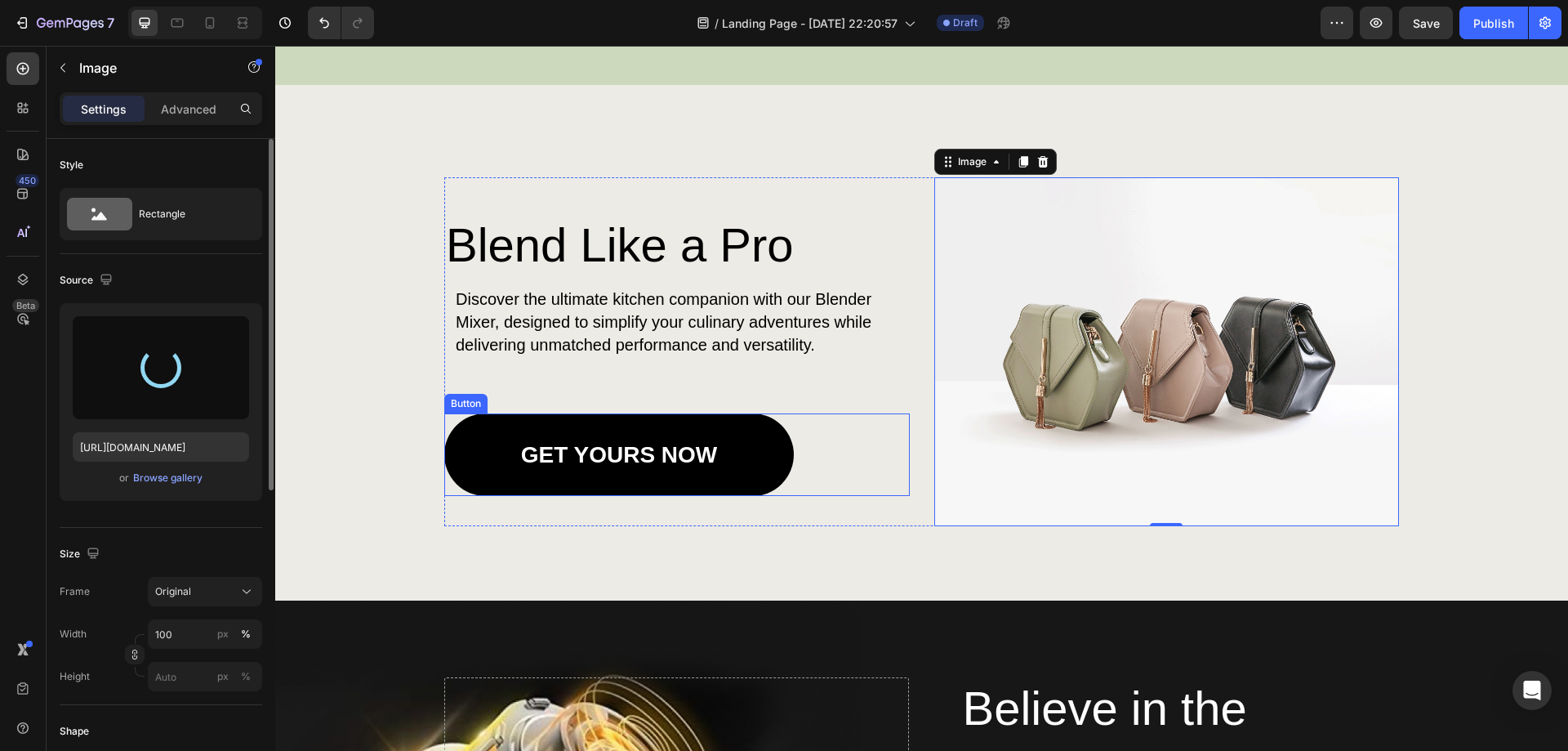
type input "[URL][DOMAIN_NAME]"
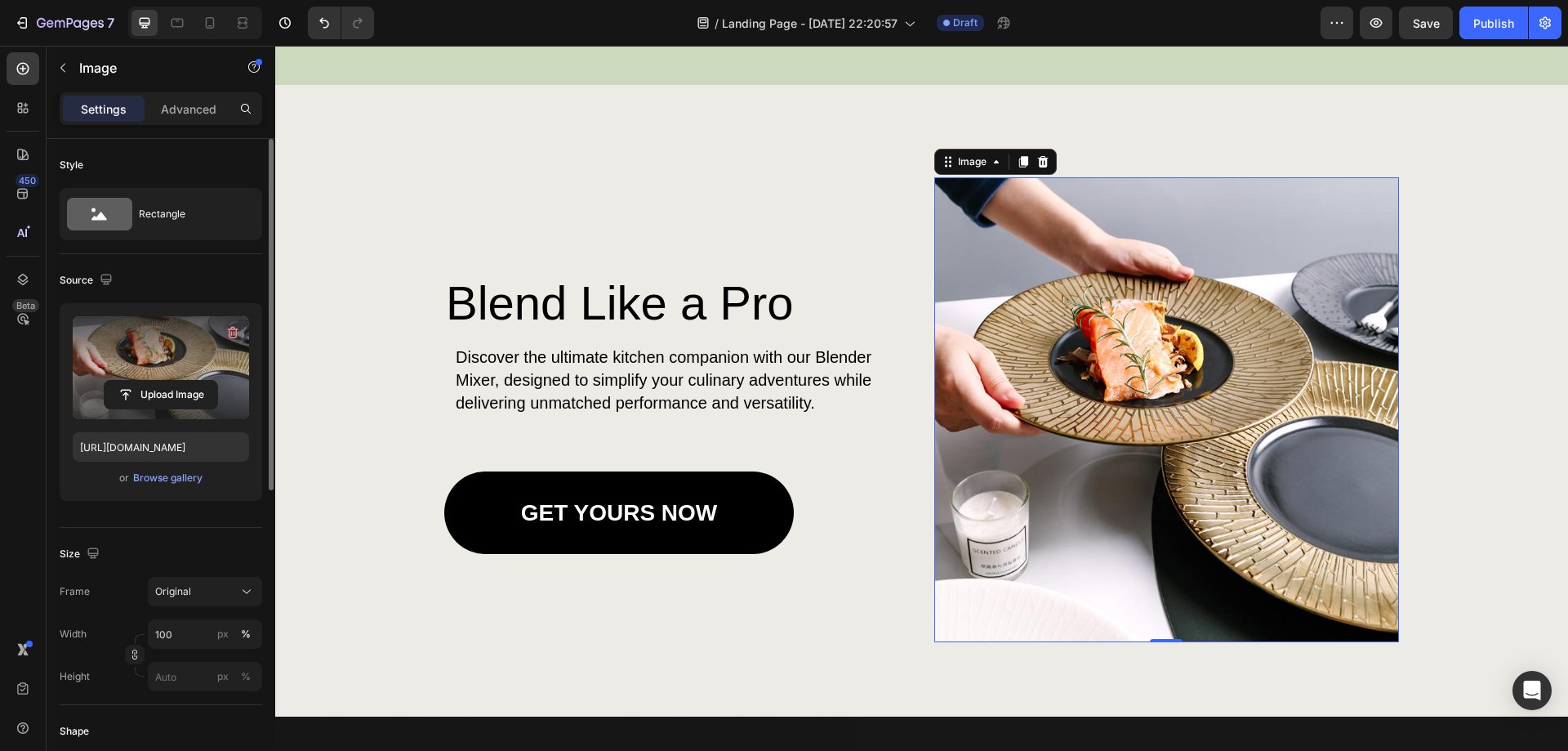
click at [1066, 414] on img at bounding box center [1167, 410] width 465 height 465
click at [323, 542] on div "Blend Like a Pro Heading Discover the ultimate kitchen companion with our Blend…" at bounding box center [922, 401] width 1293 height 632
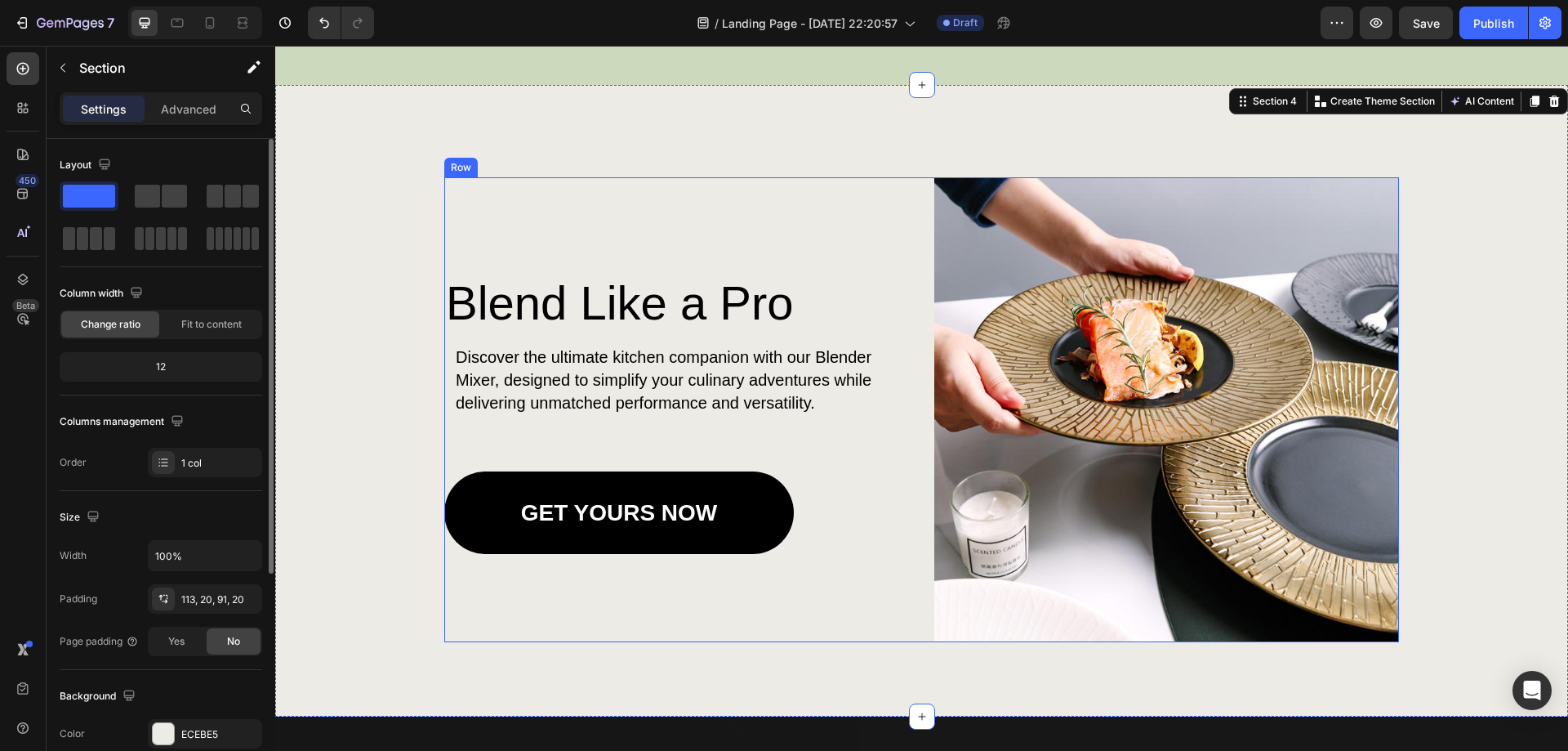
click at [1021, 453] on img at bounding box center [1167, 410] width 465 height 465
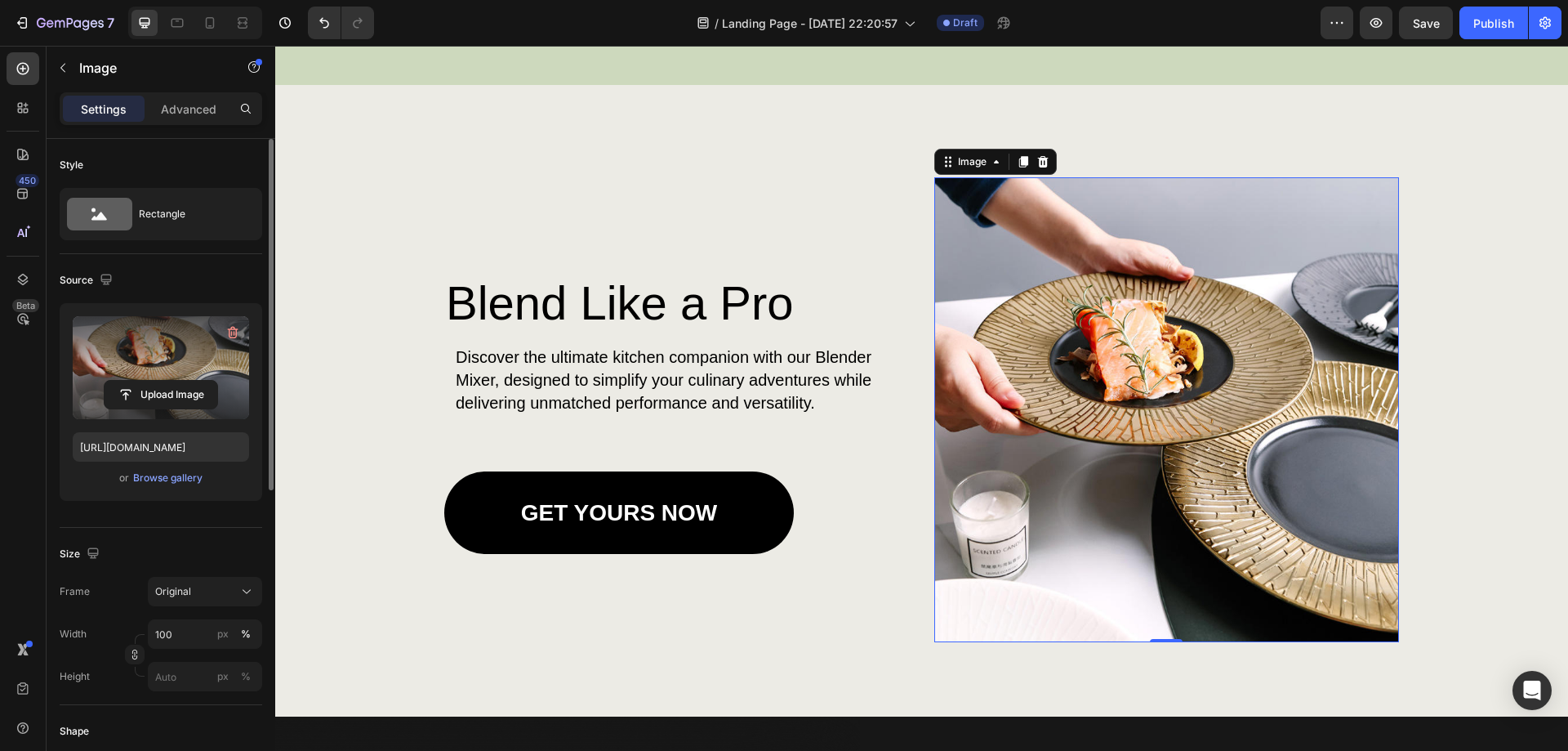
click at [162, 341] on label at bounding box center [160, 367] width 176 height 103
click at [162, 380] on input "file" at bounding box center [161, 394] width 113 height 28
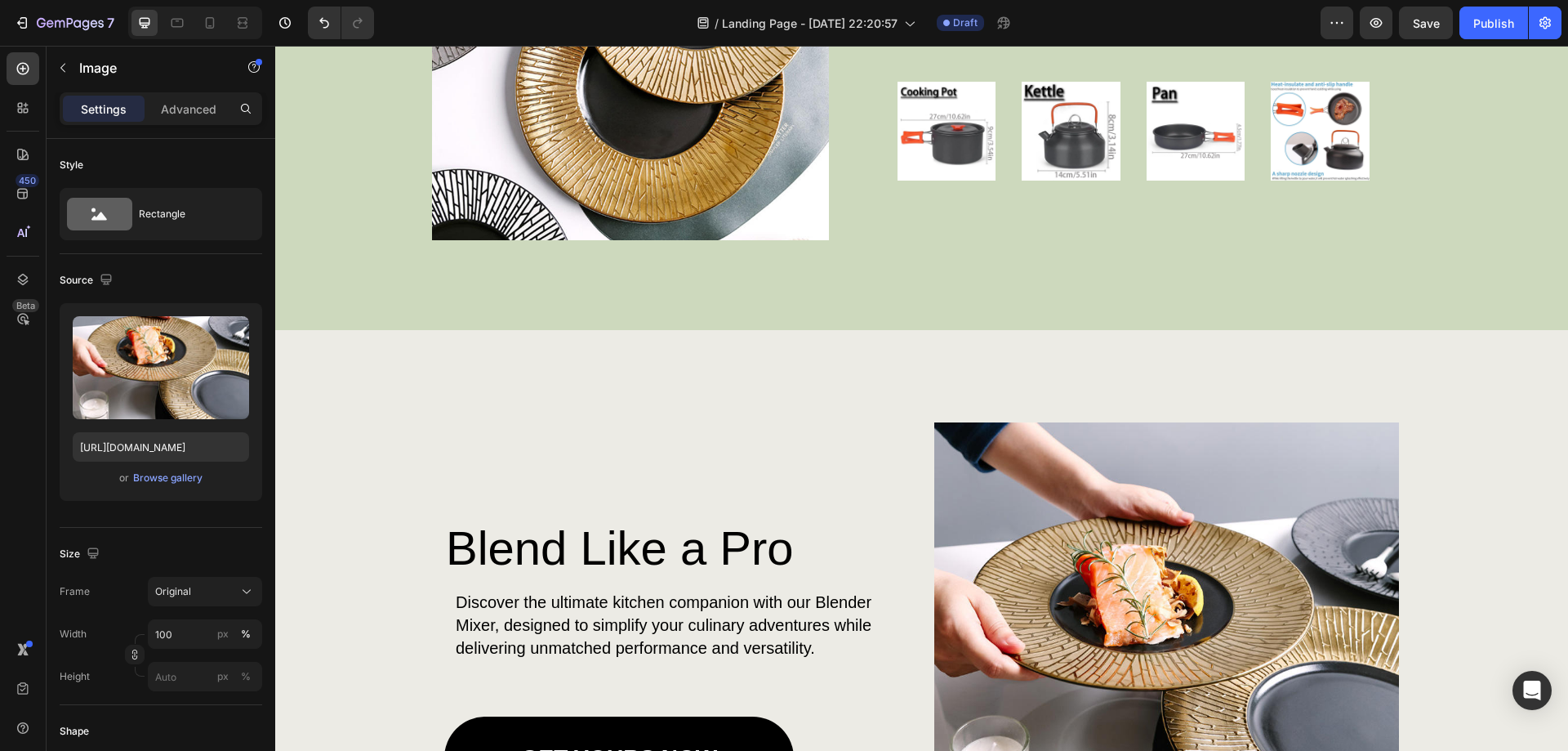
scroll to position [1307, 0]
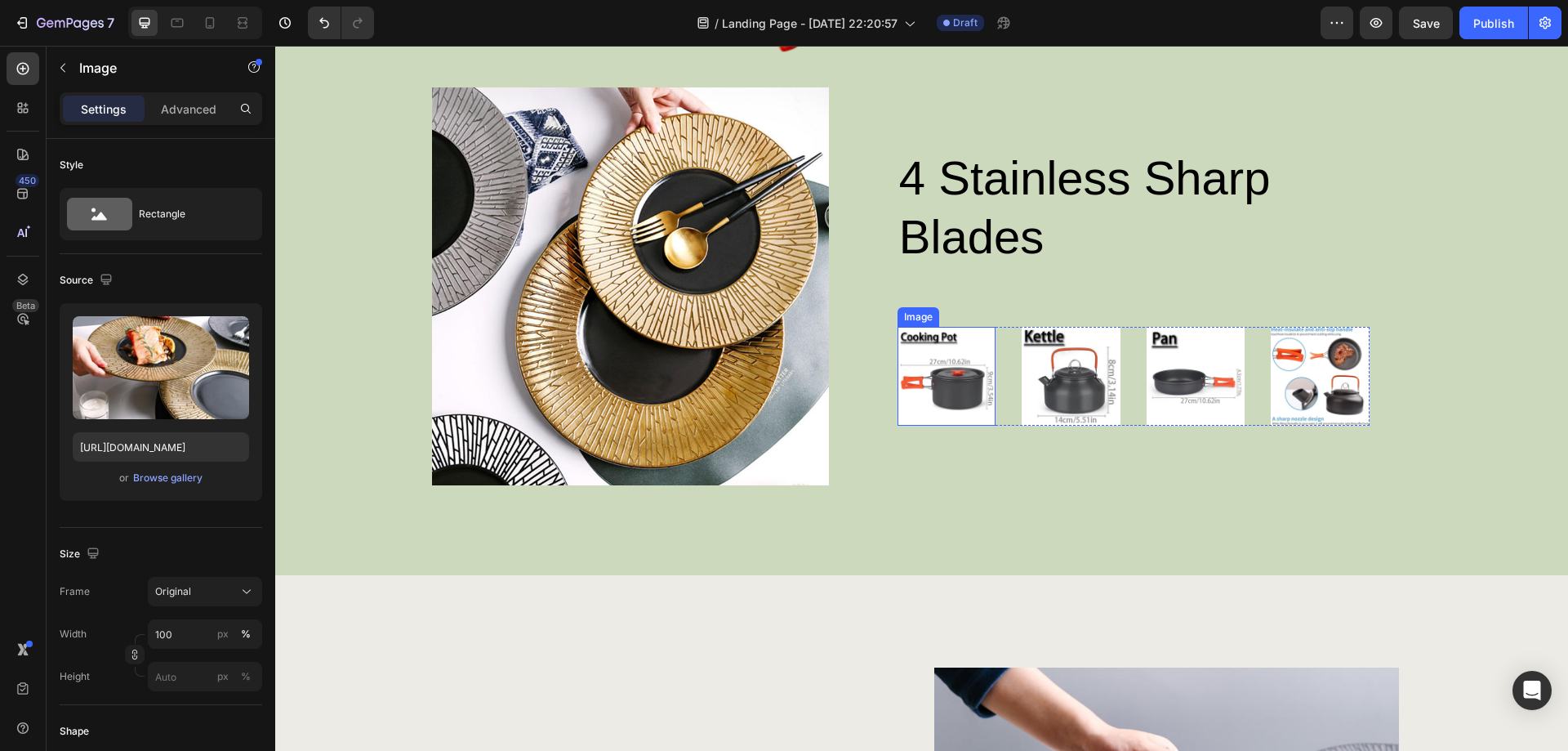
click at [962, 382] on img at bounding box center [947, 376] width 98 height 98
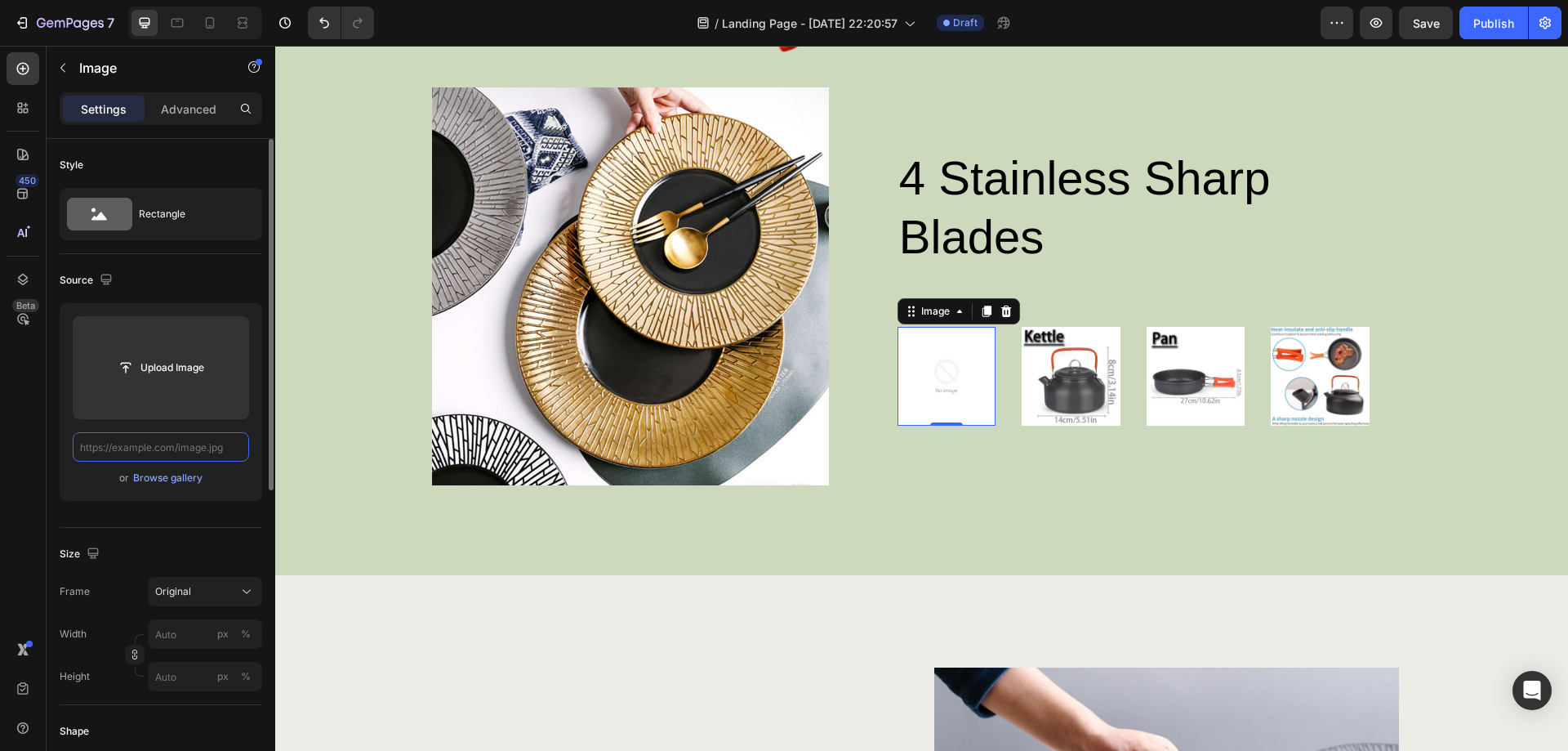
scroll to position [0, 0]
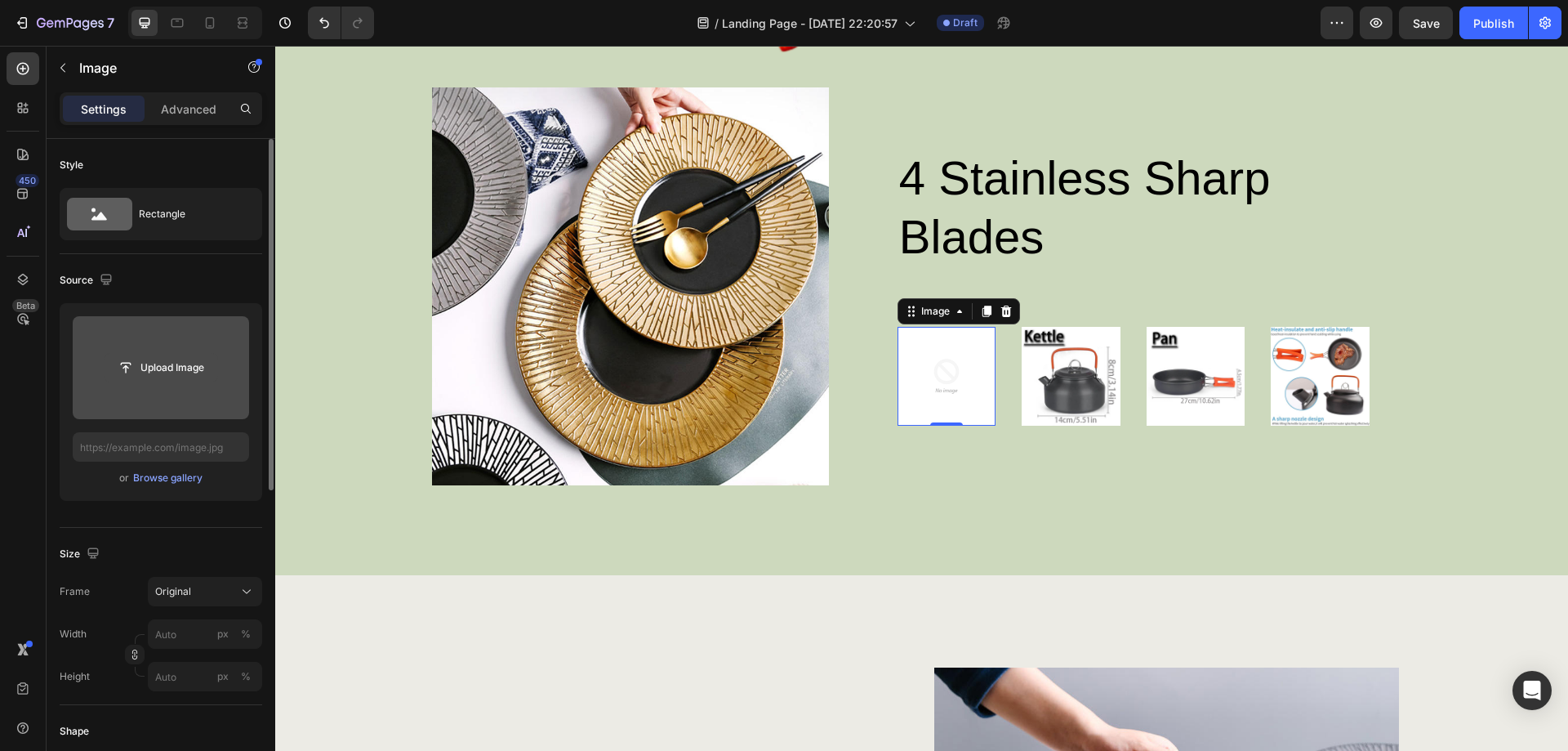
click at [172, 371] on input "file" at bounding box center [161, 367] width 113 height 28
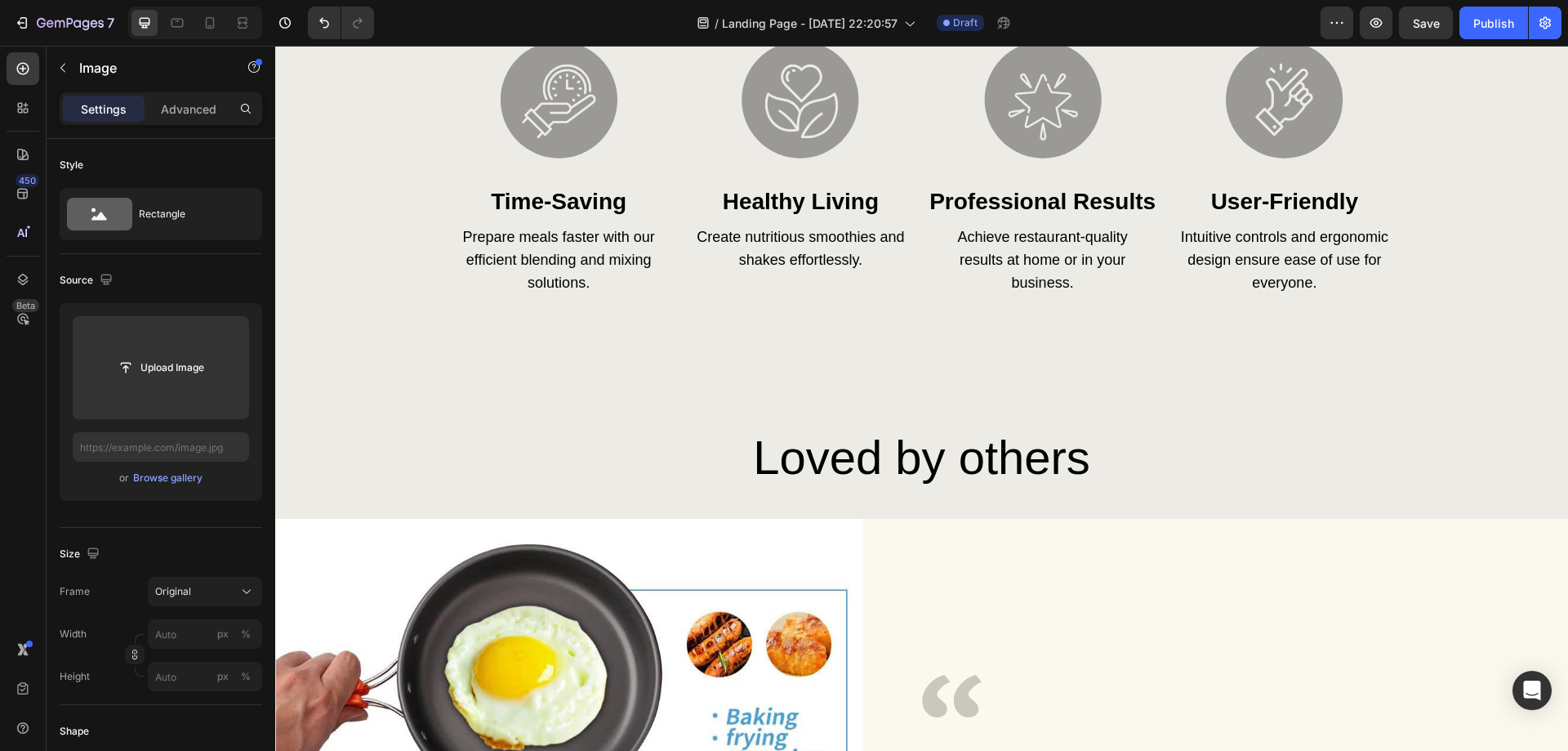
scroll to position [3431, 0]
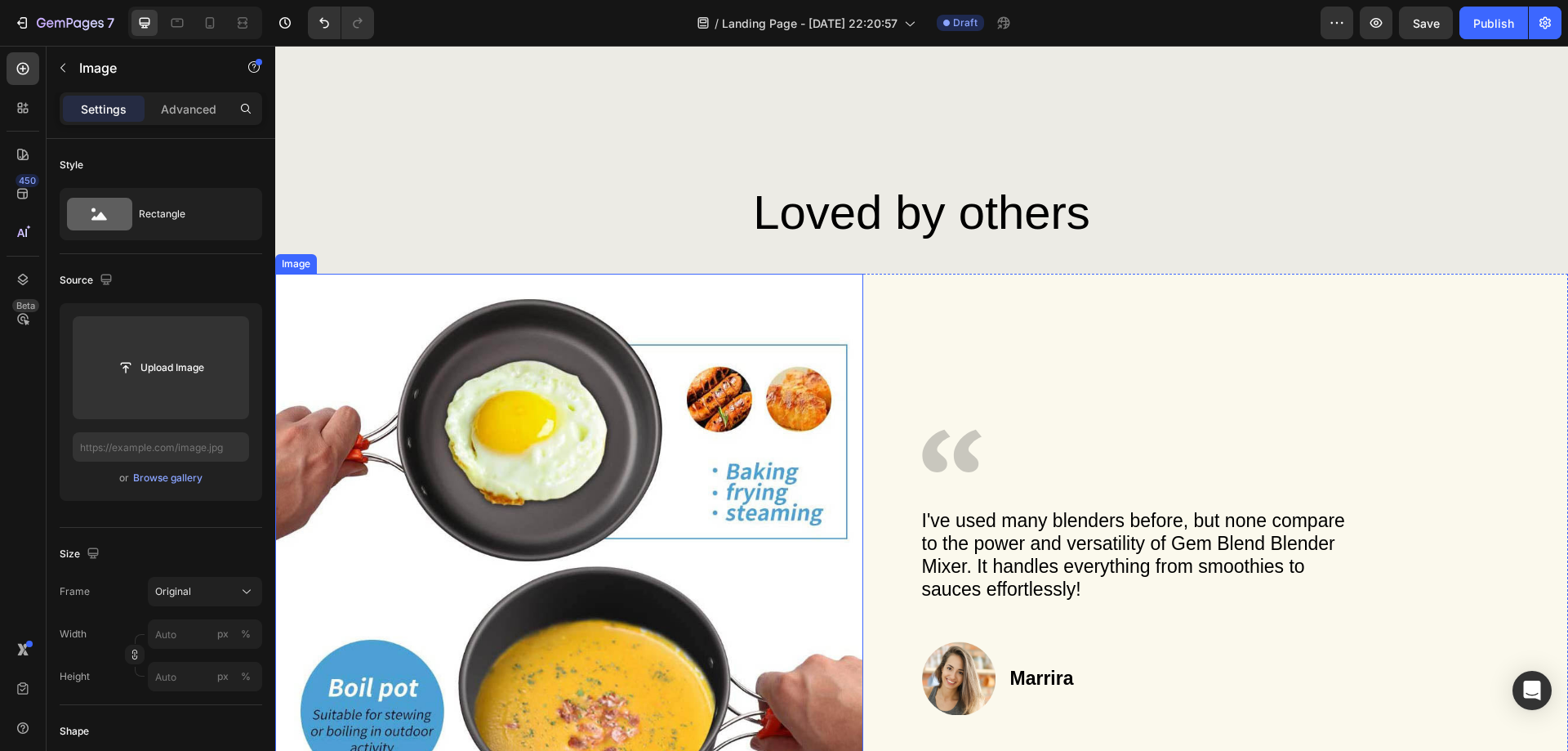
click at [557, 429] on img at bounding box center [569, 568] width 588 height 588
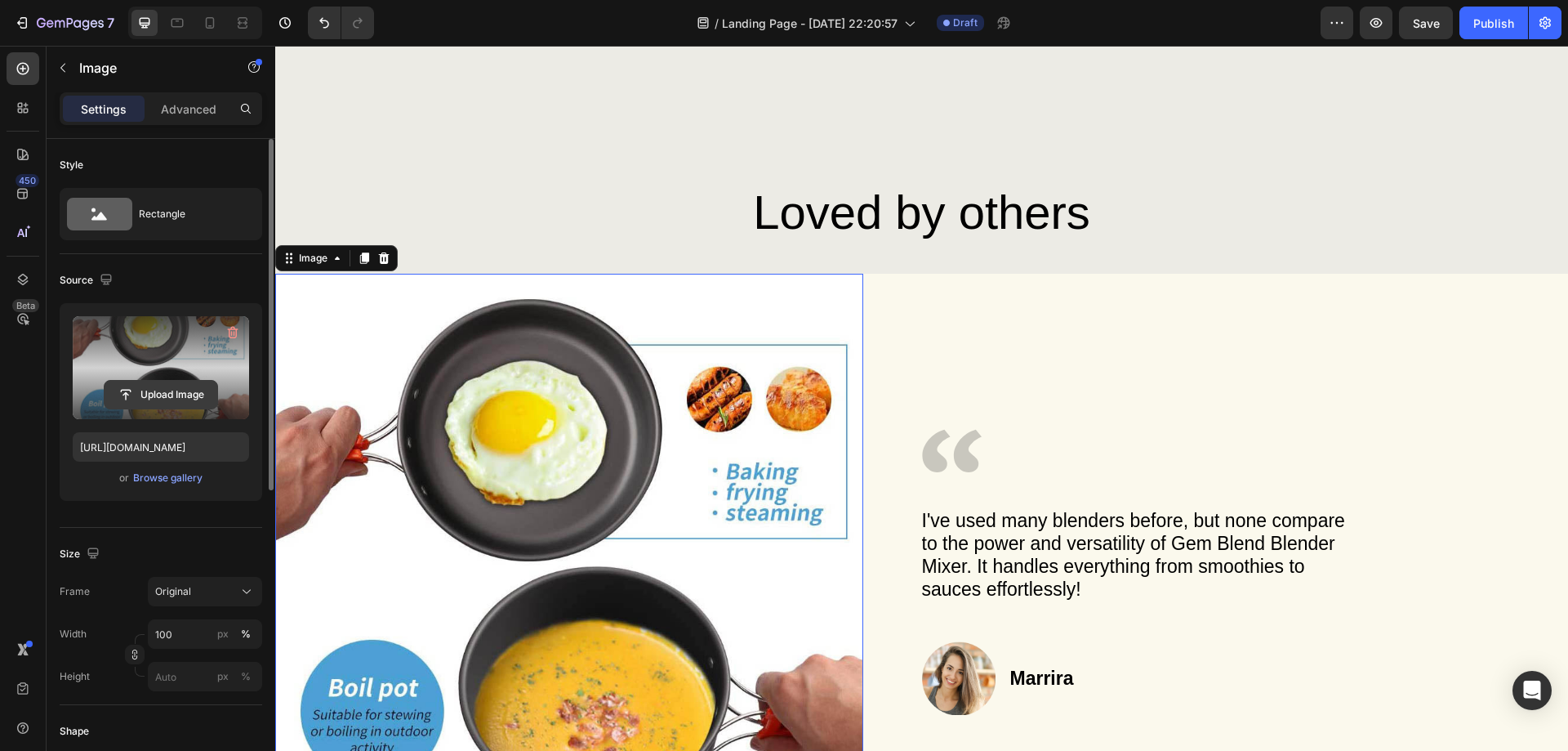
click at [168, 404] on input "file" at bounding box center [161, 394] width 113 height 28
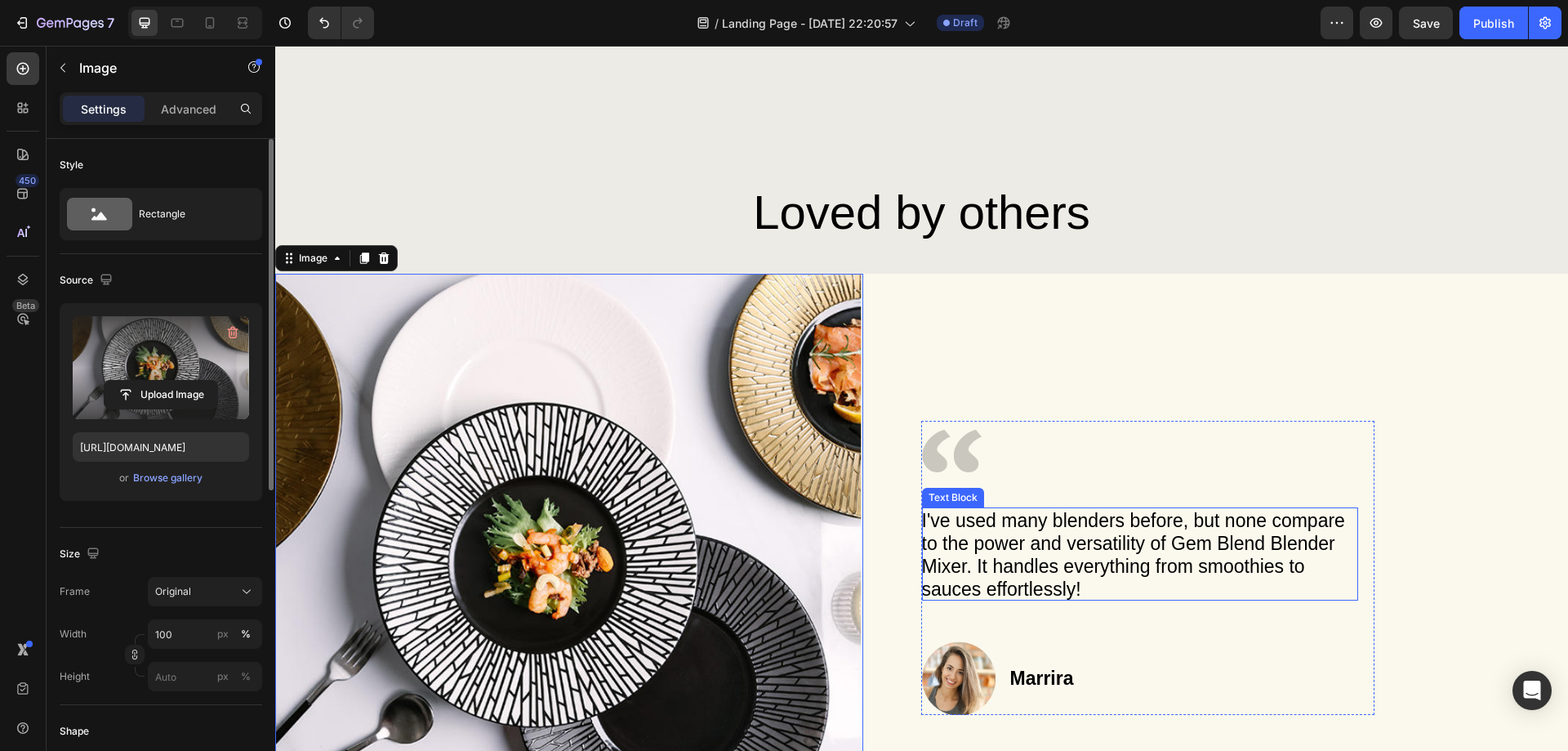
scroll to position [3758, 0]
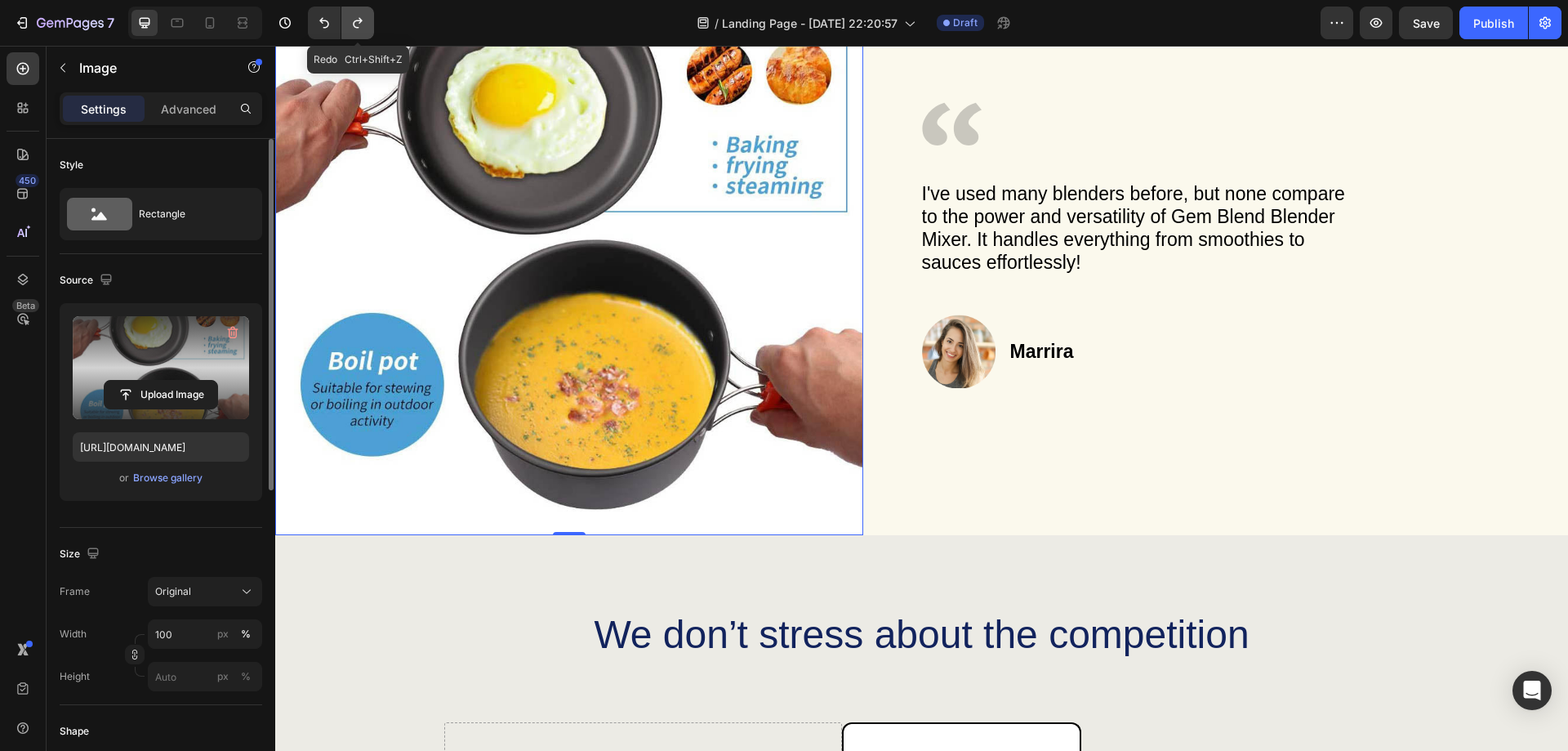
click at [357, 25] on icon "Undo/Redo" at bounding box center [358, 22] width 16 height 16
type input "[URL][DOMAIN_NAME]"
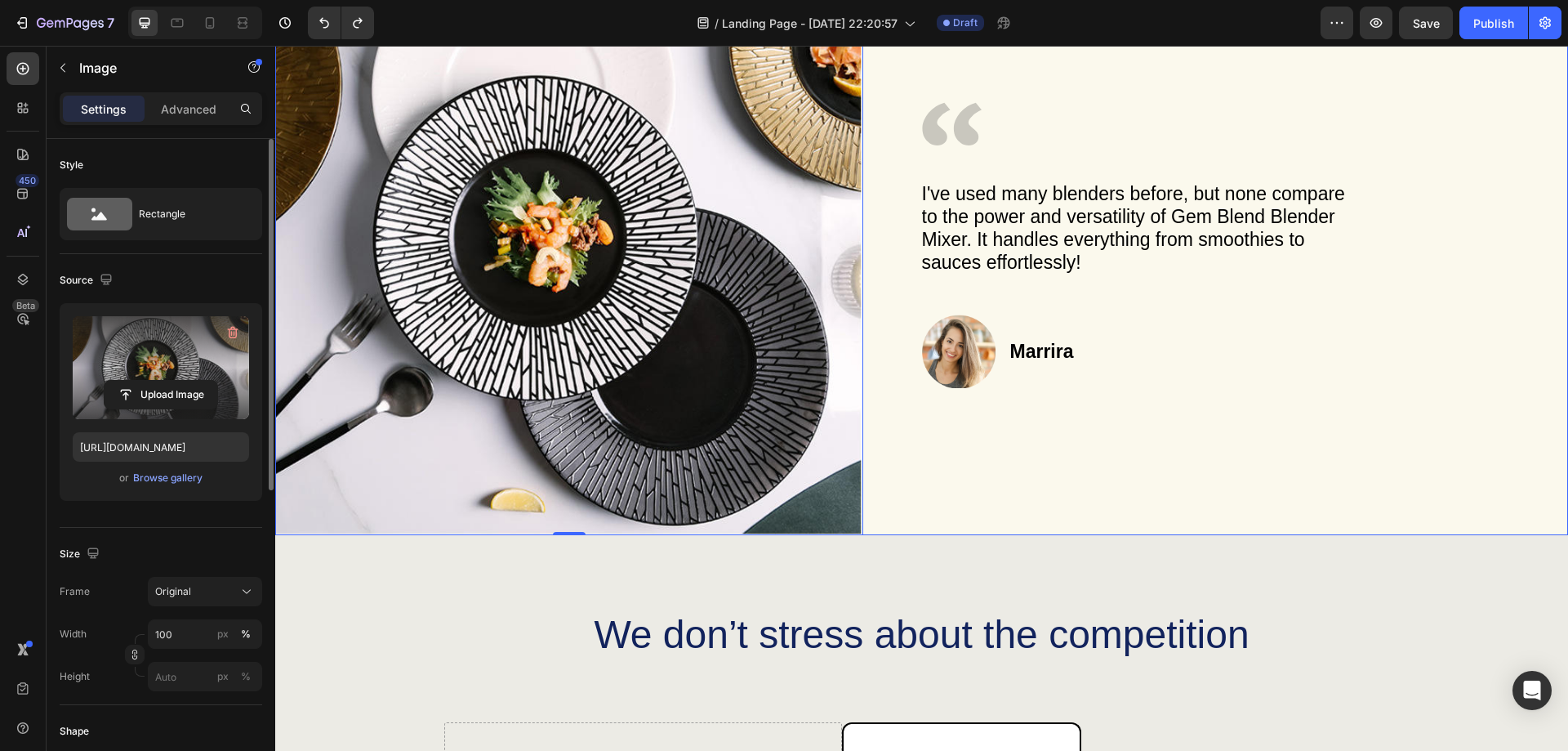
click at [1160, 404] on div "Icon I've used many blenders before, but none compare to the power and versatil…" at bounding box center [1245, 241] width 647 height 588
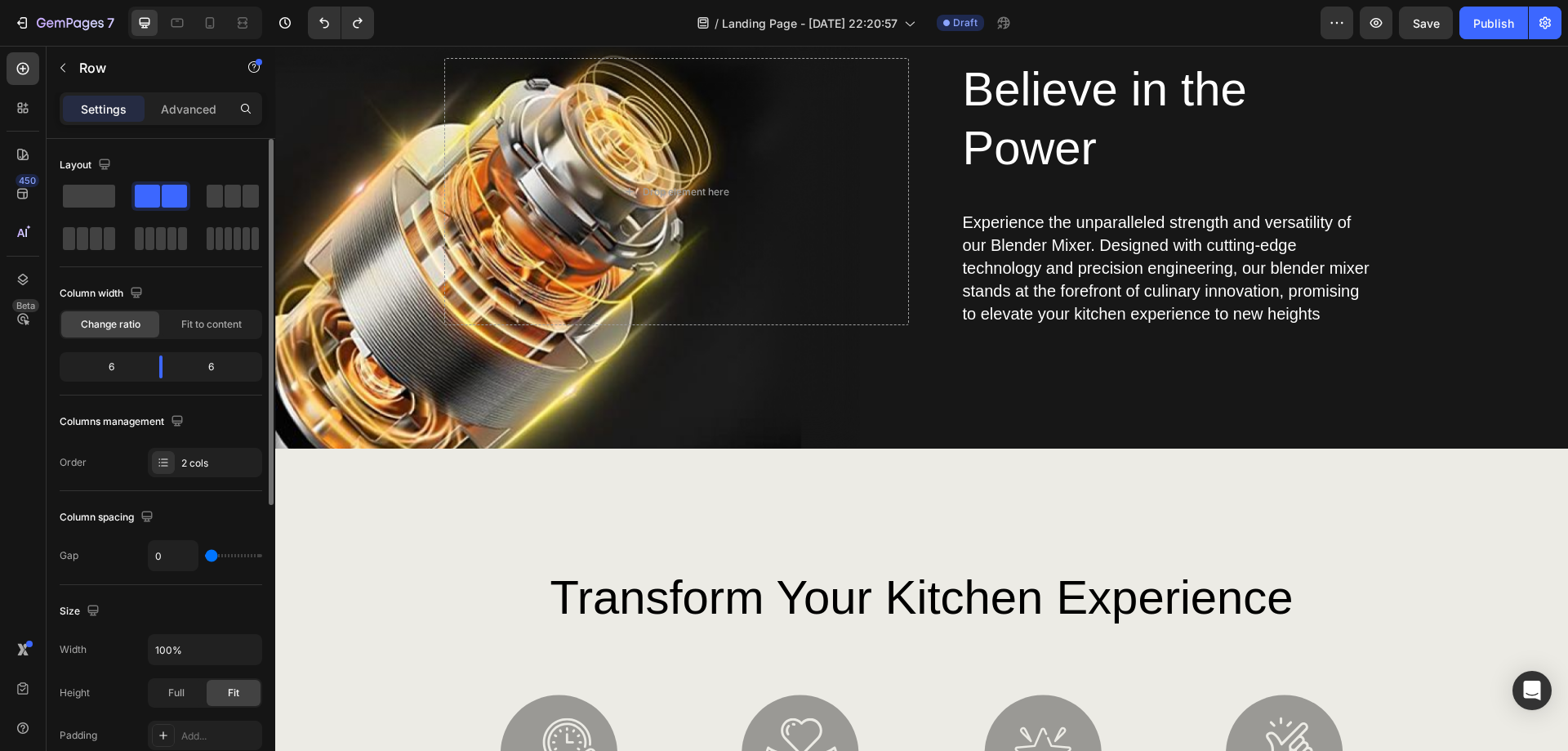
scroll to position [2212, 0]
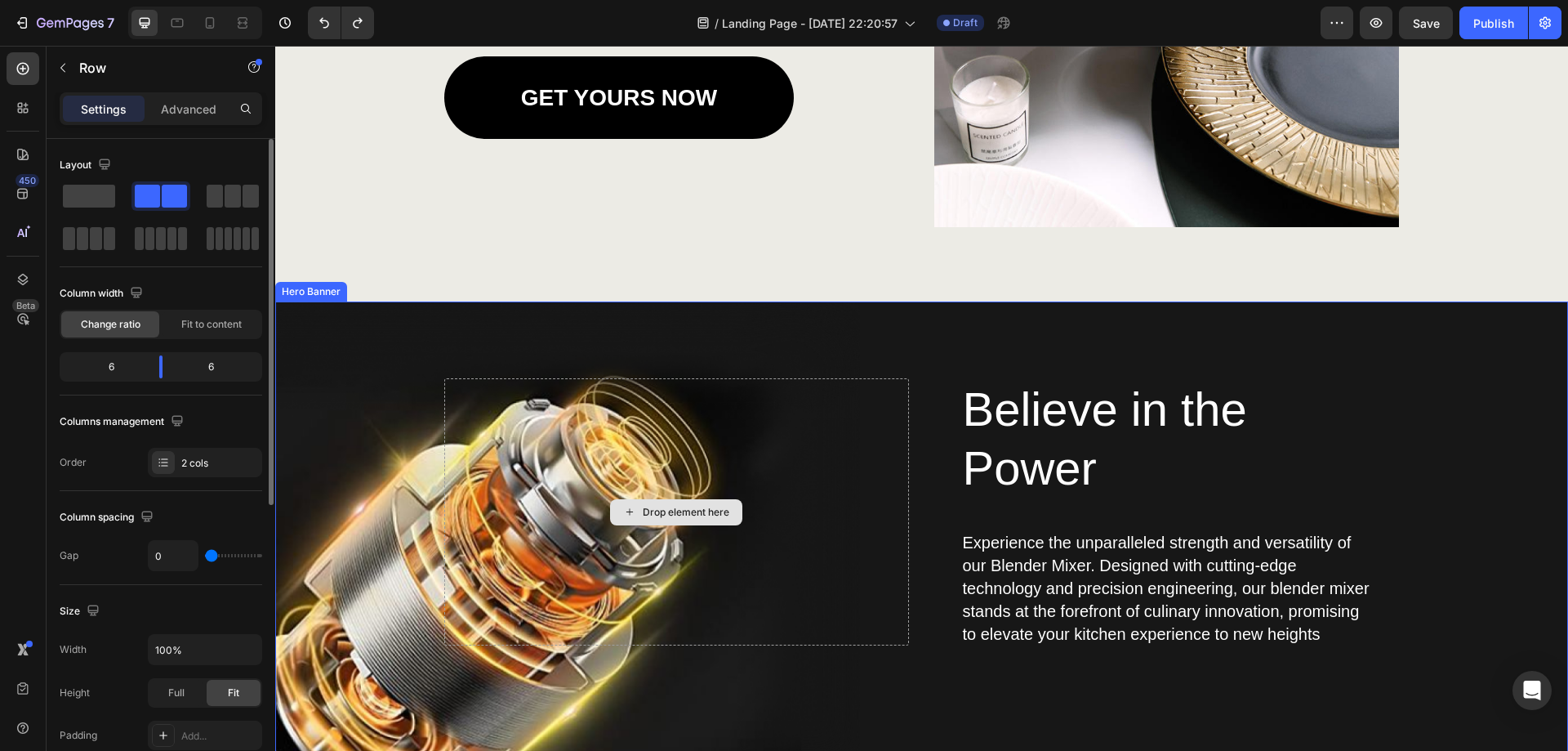
click at [609, 610] on div "Drop element here" at bounding box center [676, 512] width 464 height 267
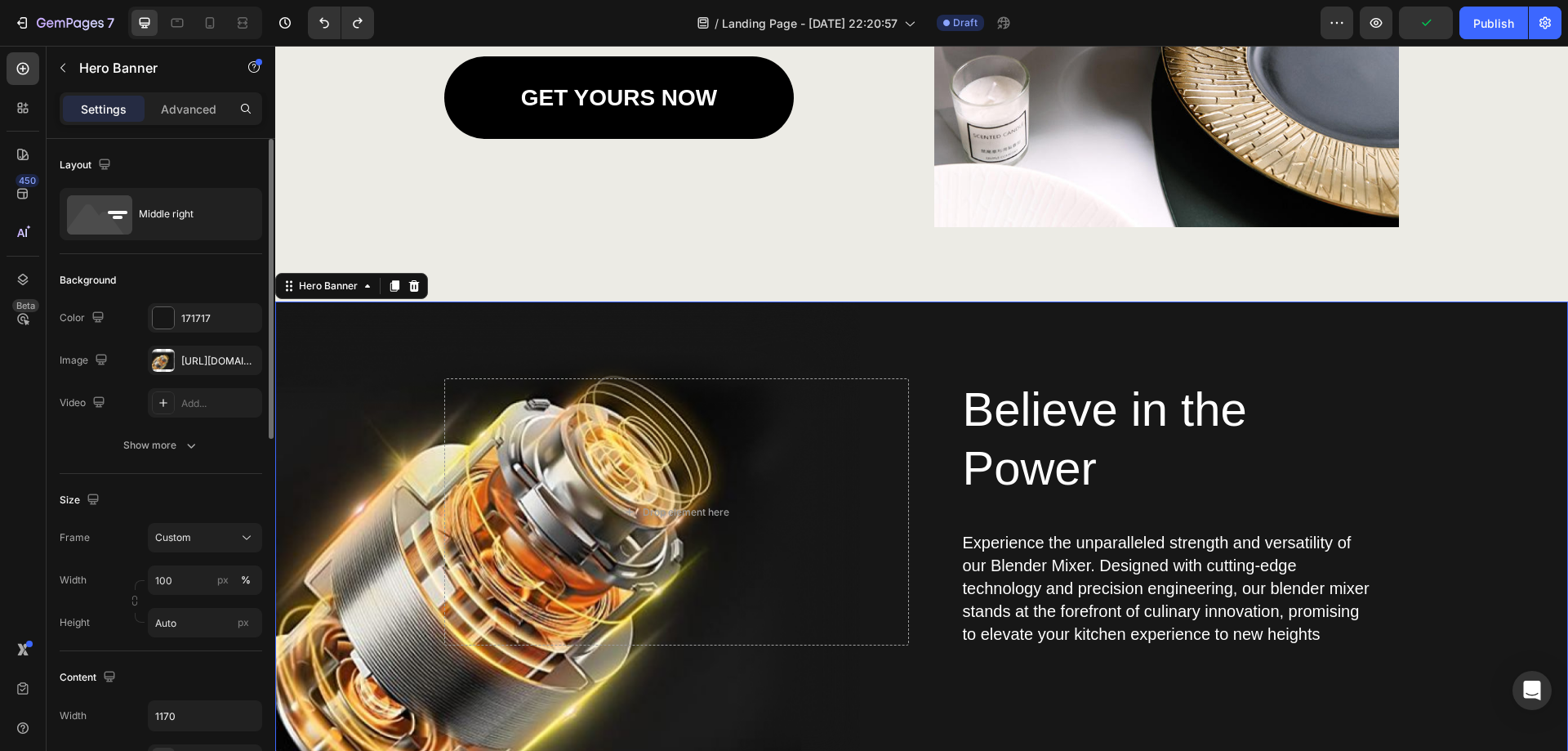
click at [424, 640] on div "Background Image" at bounding box center [922, 535] width 1293 height 468
click at [360, 629] on div "Background Image" at bounding box center [922, 535] width 1293 height 468
click at [360, 628] on div "Background Image" at bounding box center [922, 535] width 1293 height 468
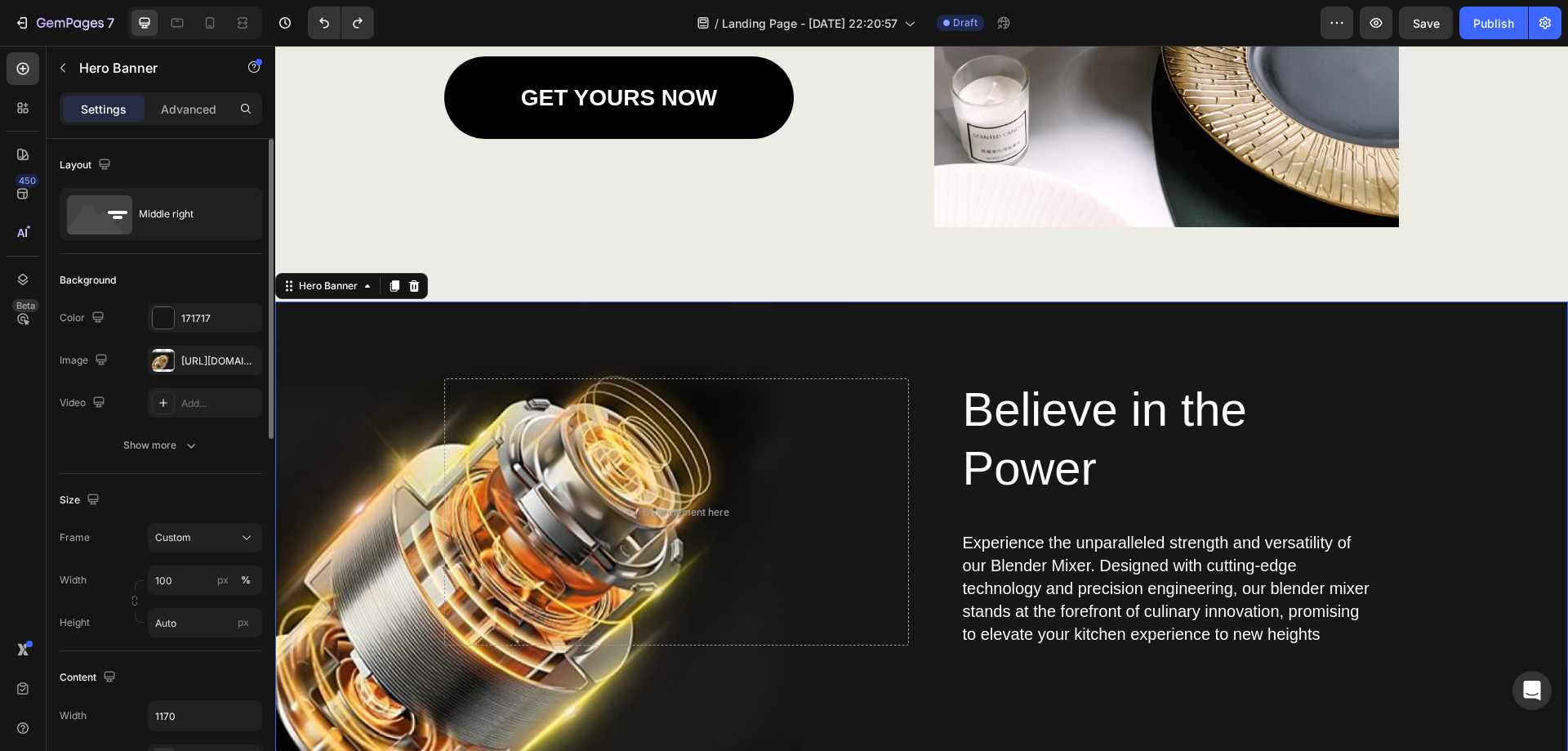
click at [360, 628] on div "Background Image" at bounding box center [922, 535] width 1293 height 468
click at [221, 359] on div "[URL][DOMAIN_NAME]" at bounding box center [205, 361] width 47 height 14
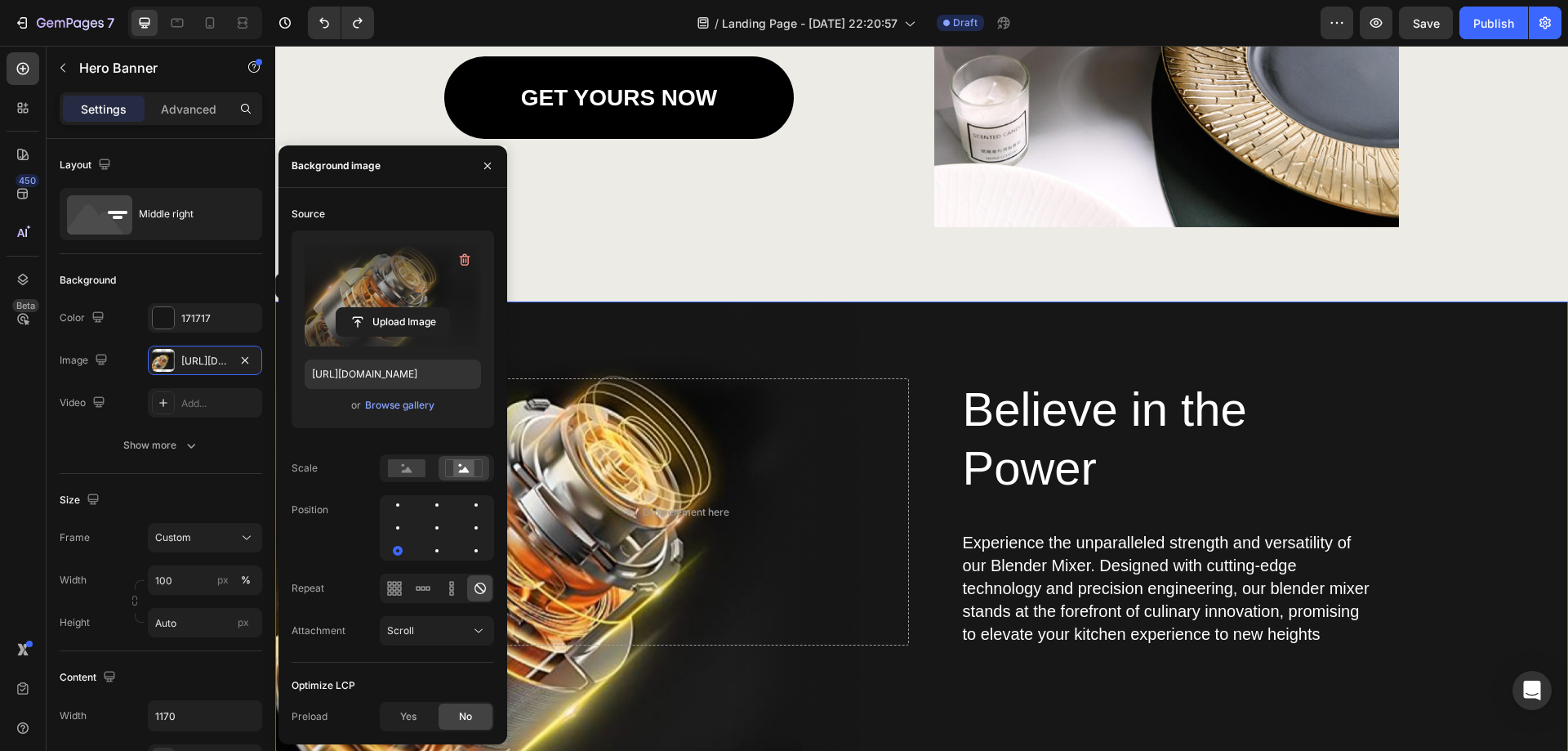
click at [401, 280] on label at bounding box center [392, 294] width 176 height 103
click at [401, 308] on input "file" at bounding box center [393, 321] width 113 height 28
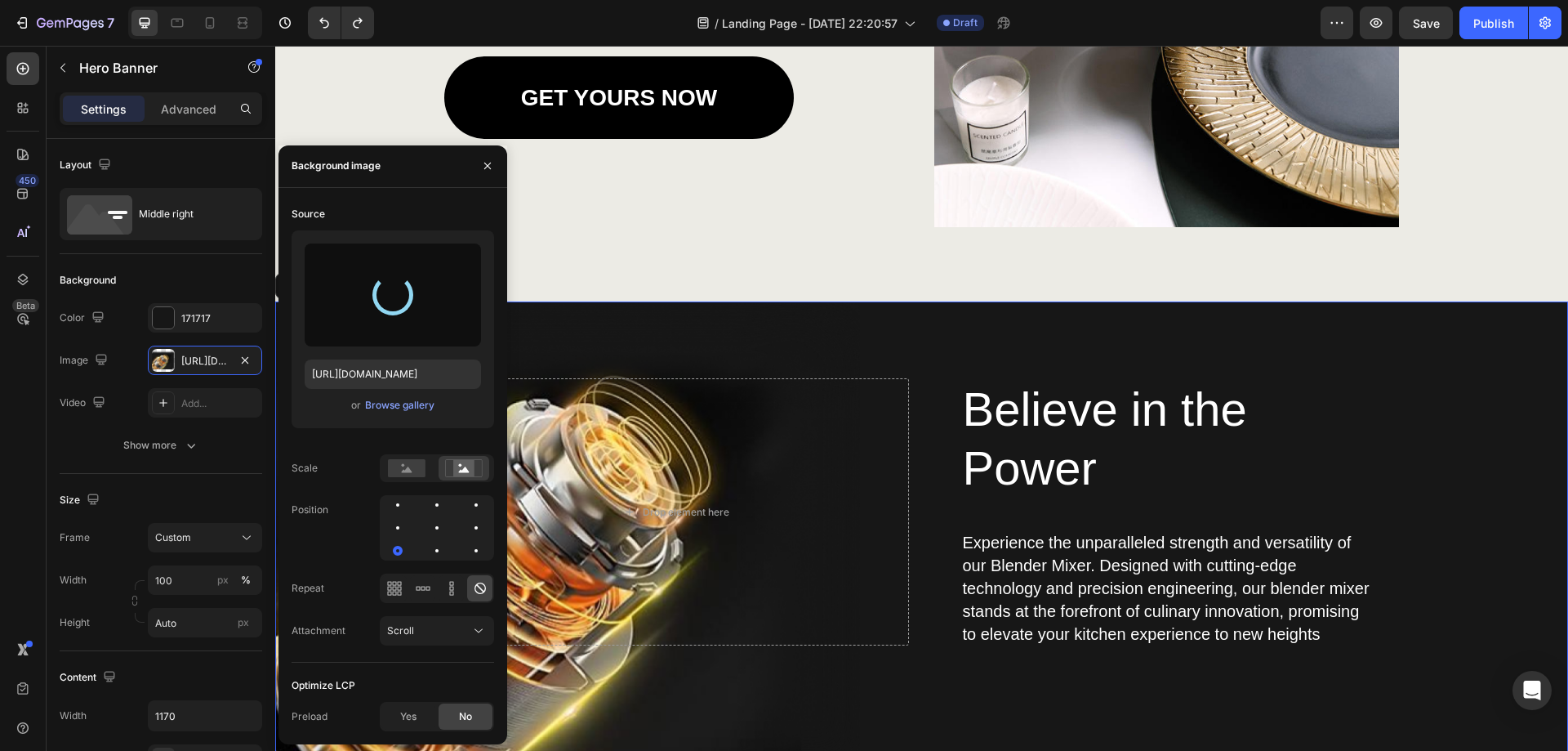
type input "[URL][DOMAIN_NAME]"
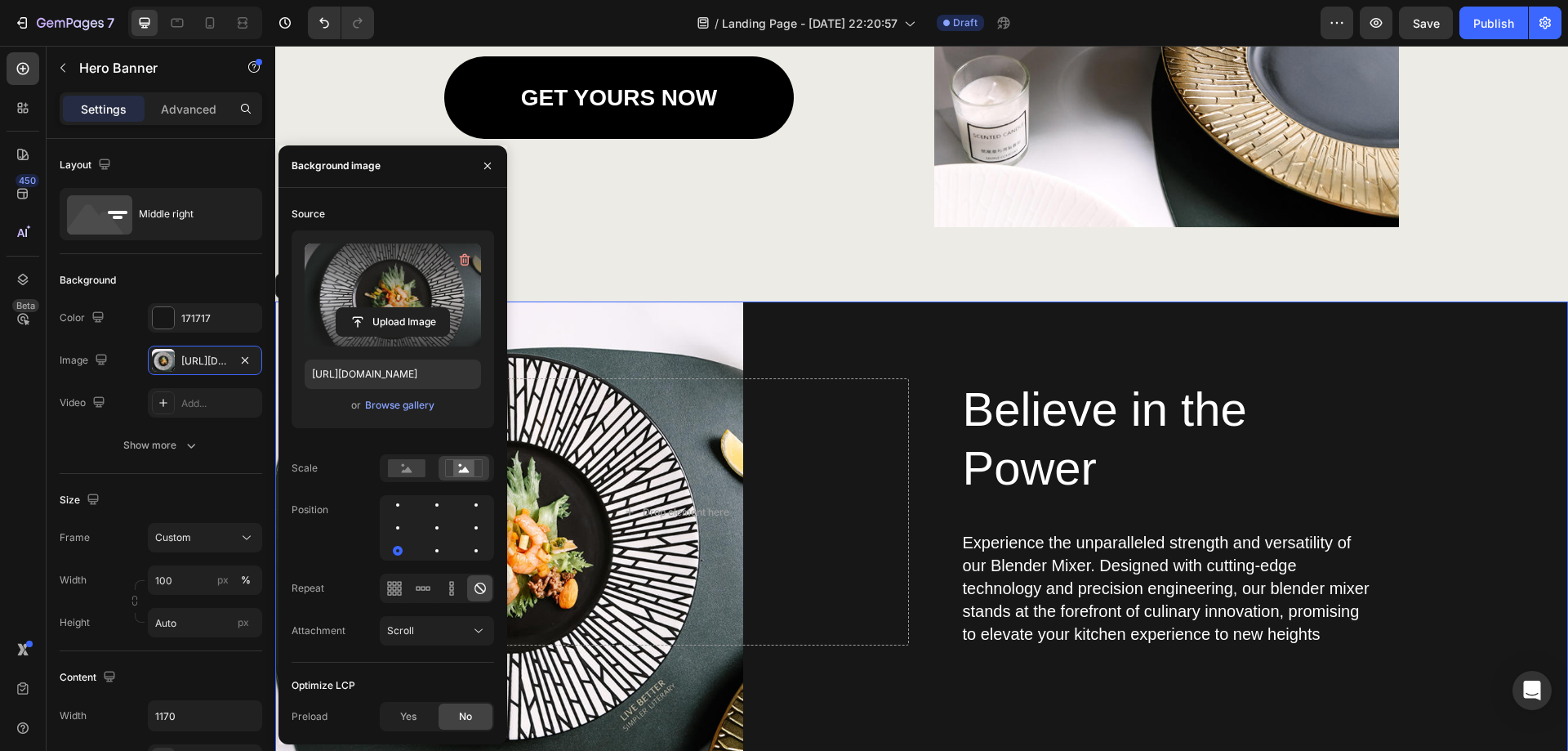
click at [907, 675] on div "Believe in the Power Heading Experience the unparalleled strength and versatili…" at bounding box center [922, 535] width 956 height 468
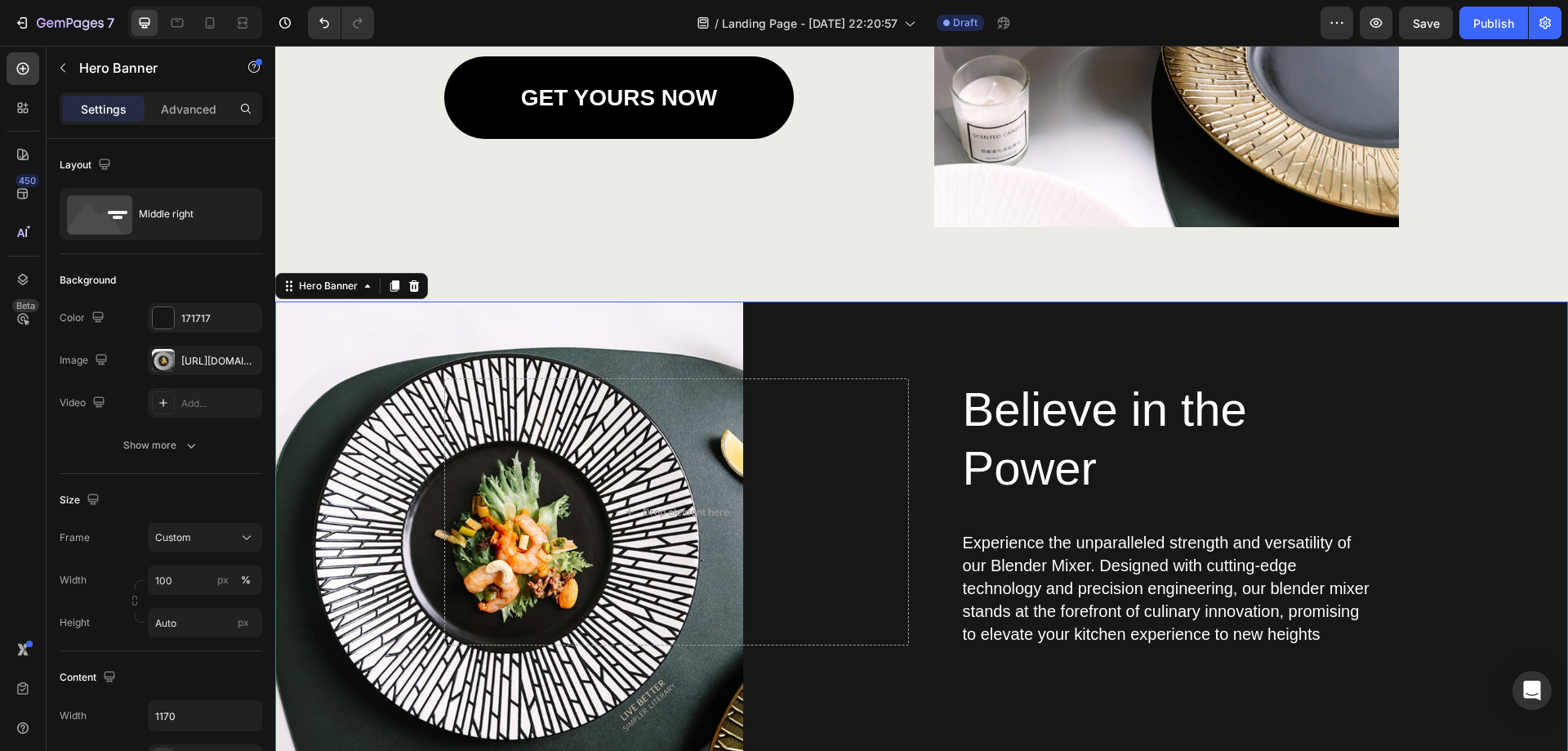
click at [770, 351] on div "Believe in the Power Heading Experience the unparalleled strength and versatili…" at bounding box center [922, 535] width 956 height 468
click at [922, 704] on div "Believe in the Power Heading Experience the unparalleled strength and versatili…" at bounding box center [922, 535] width 956 height 468
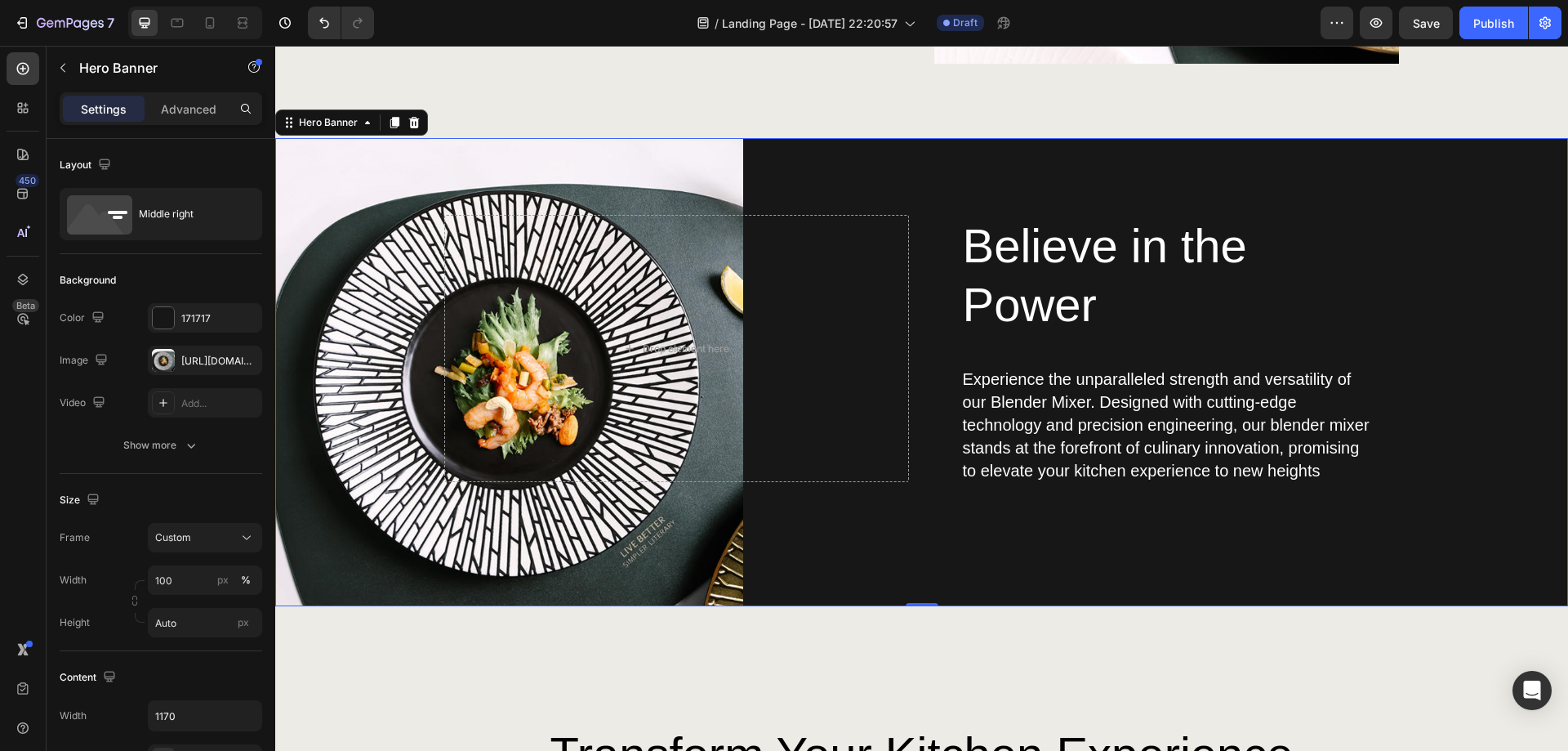
click at [665, 576] on div "Believe in the Power Heading Experience the unparalleled strength and versatili…" at bounding box center [922, 371] width 956 height 468
click at [491, 569] on div "Believe in the Power Heading Experience the unparalleled strength and versatili…" at bounding box center [922, 371] width 956 height 468
click at [200, 537] on div "Custom" at bounding box center [194, 537] width 80 height 14
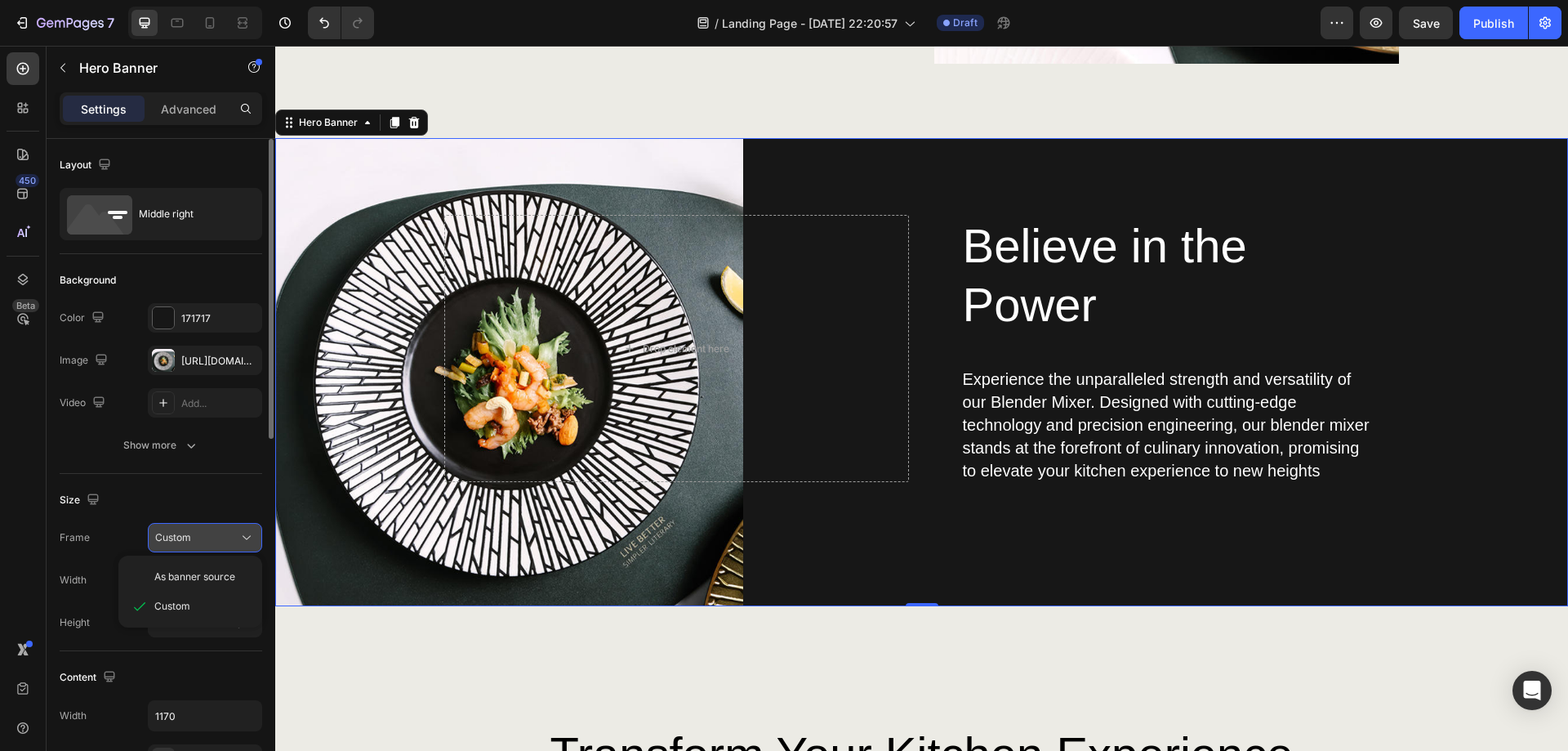
click at [200, 537] on div "Custom" at bounding box center [194, 537] width 80 height 14
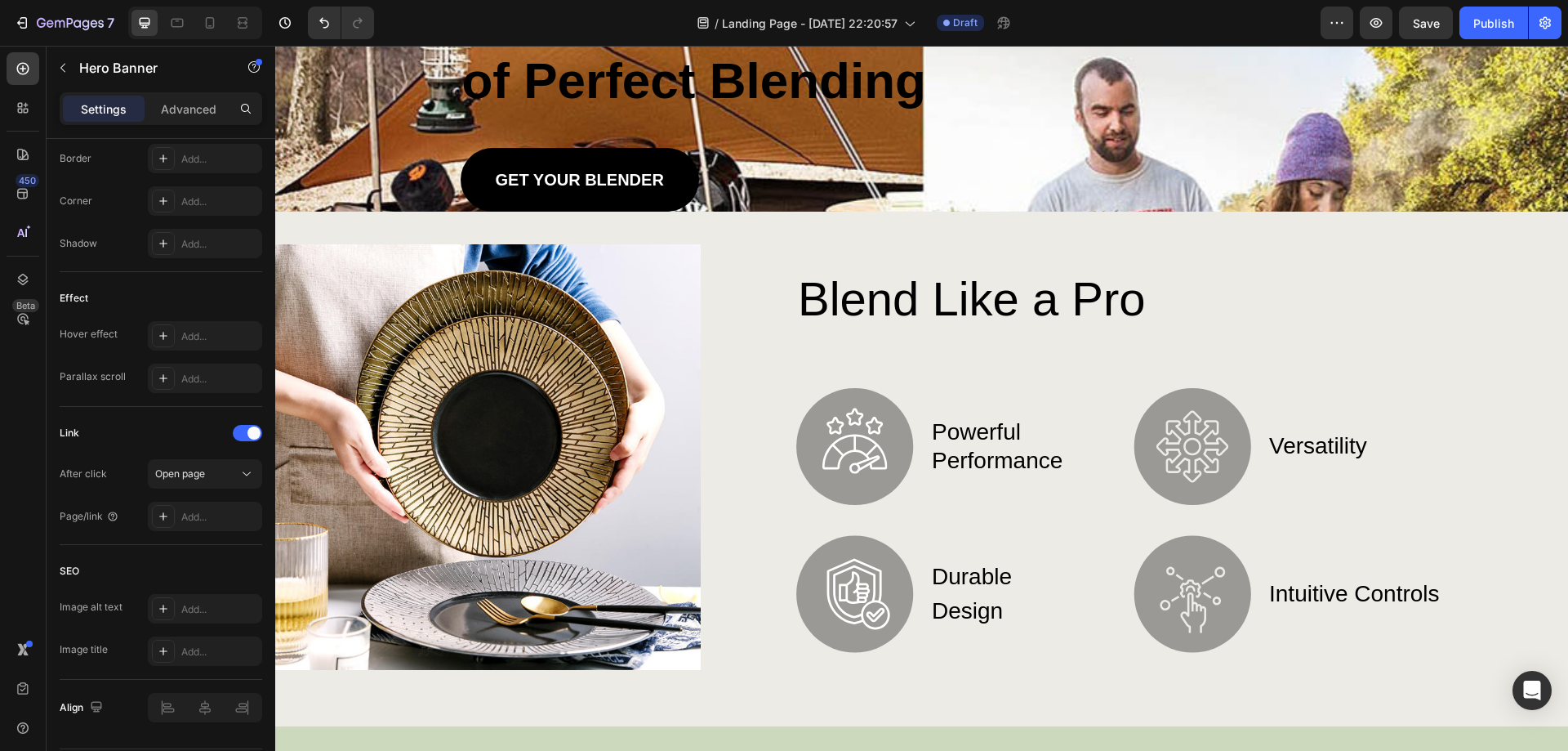
scroll to position [0, 0]
